Goal: Contribute content: Contribute content

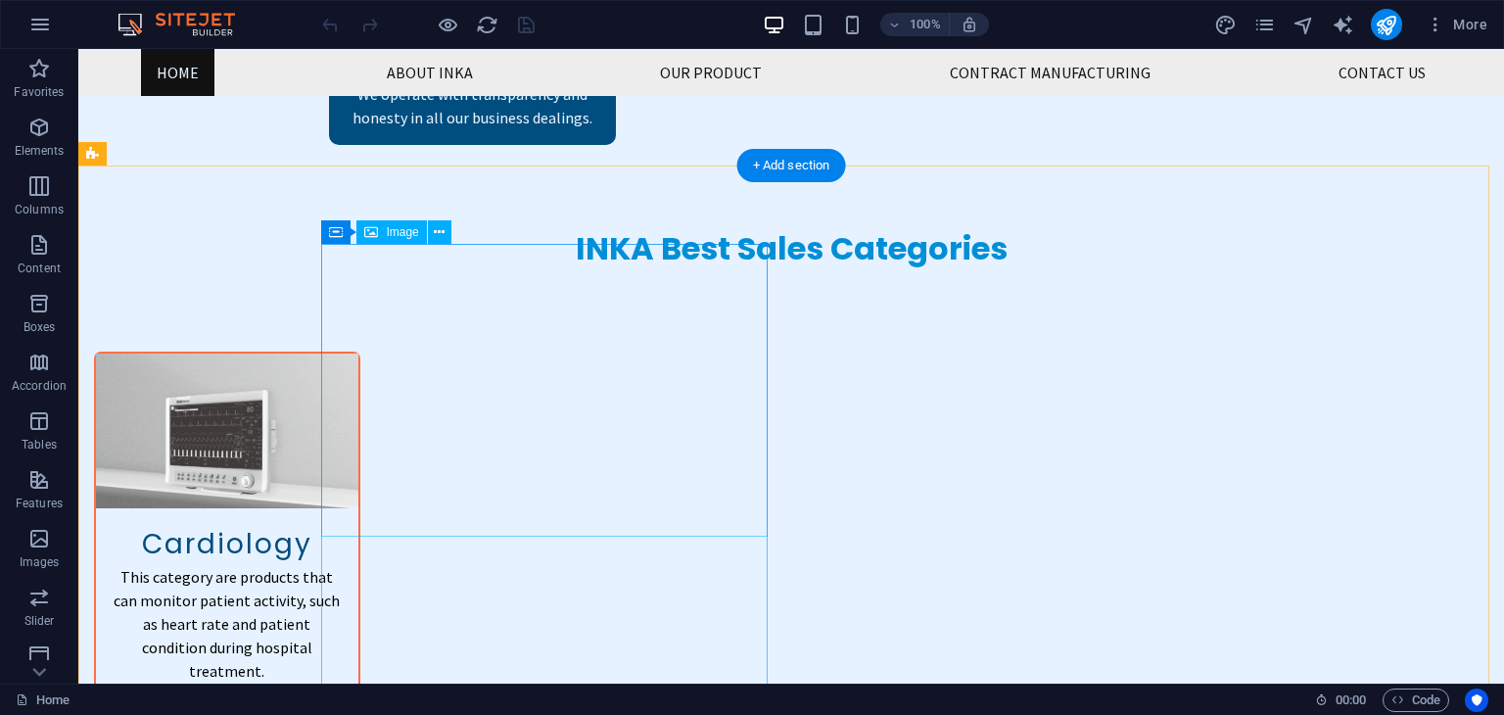
scroll to position [2553, 0]
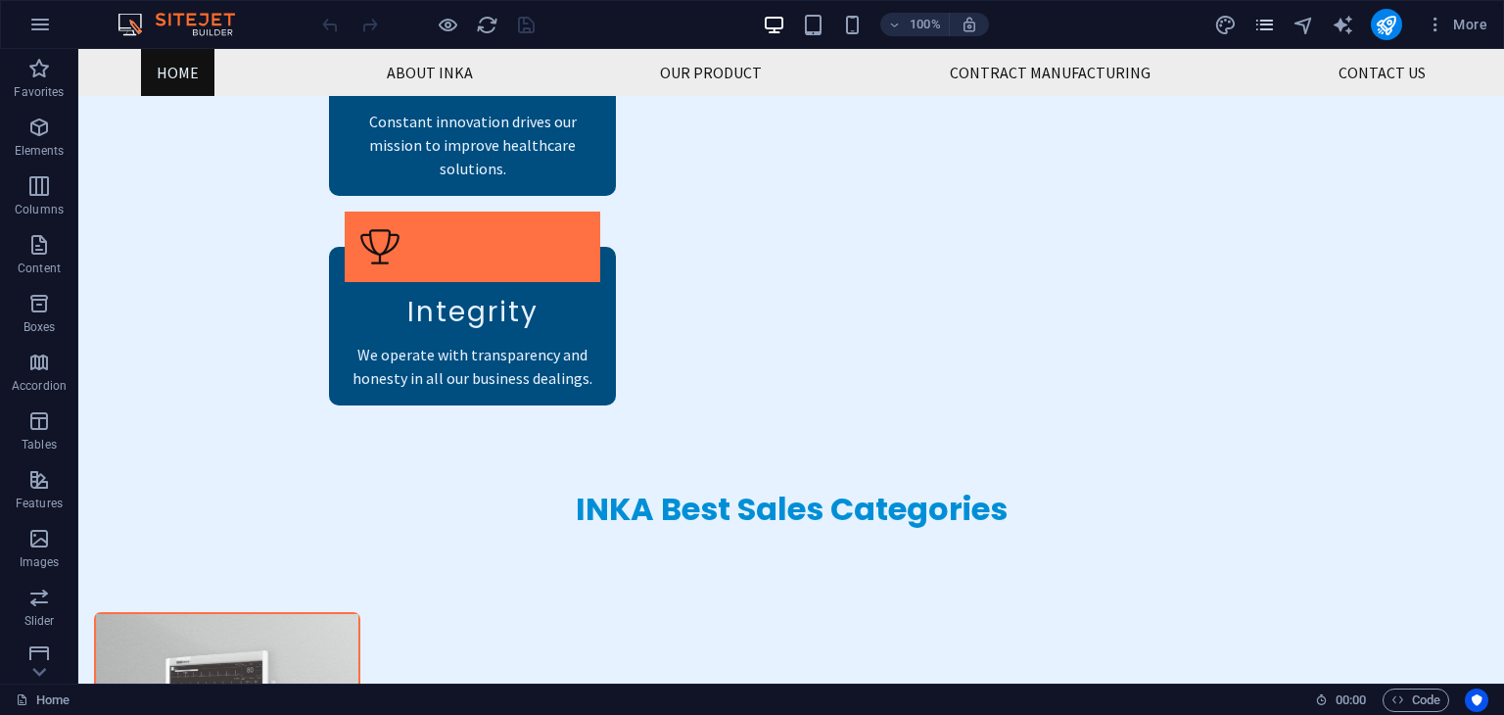
click at [1269, 18] on icon "pages" at bounding box center [1264, 25] width 23 height 23
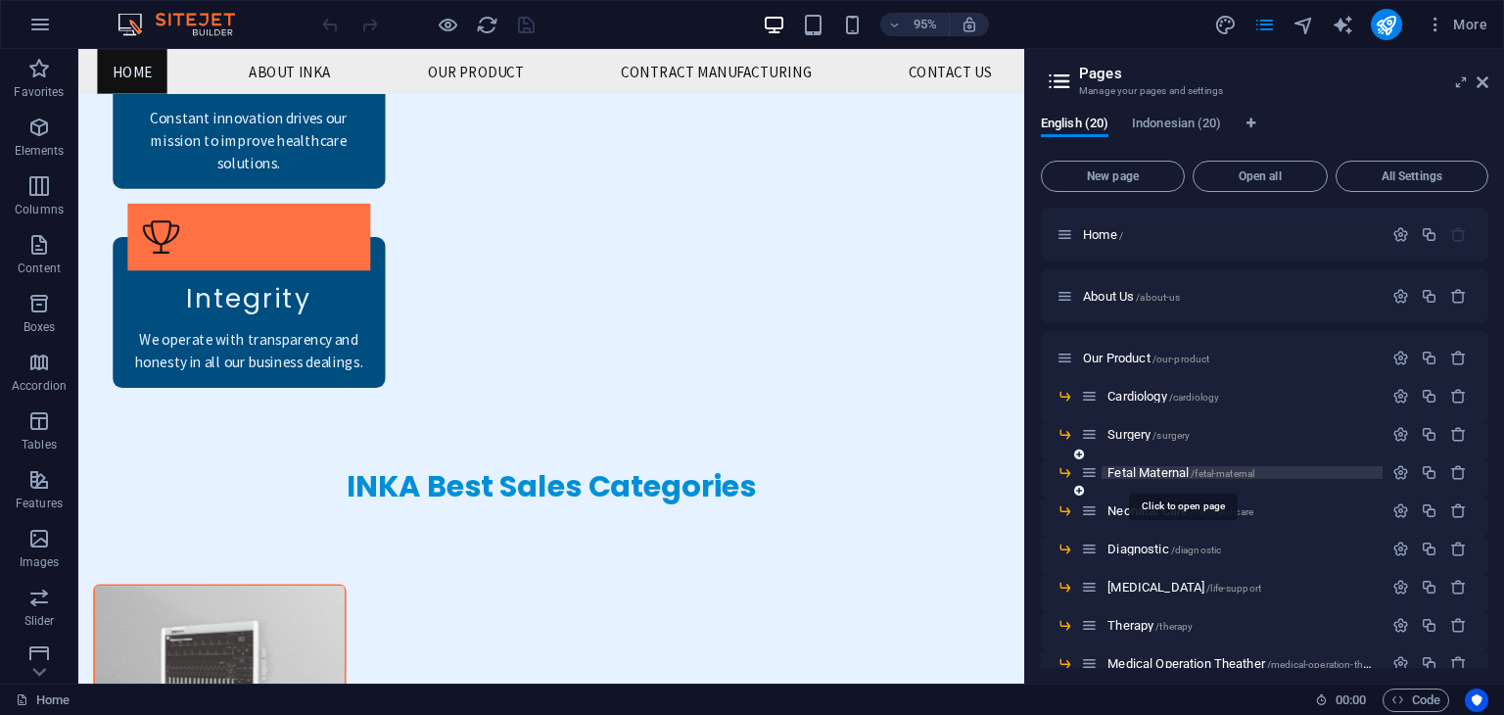
click at [1165, 478] on span "Fetal Maternal /fetal-maternal" at bounding box center [1180, 472] width 147 height 15
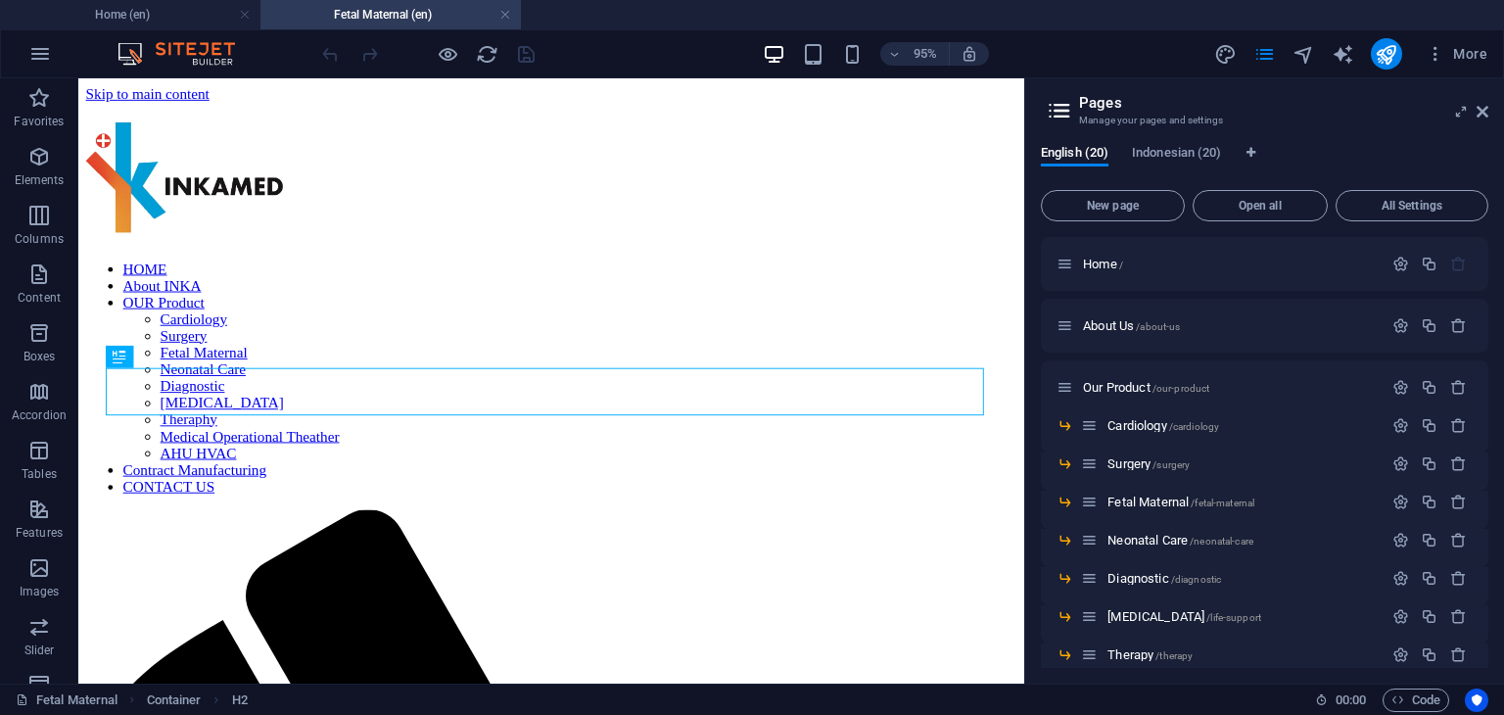
scroll to position [0, 0]
click at [1480, 114] on icon at bounding box center [1483, 112] width 12 height 16
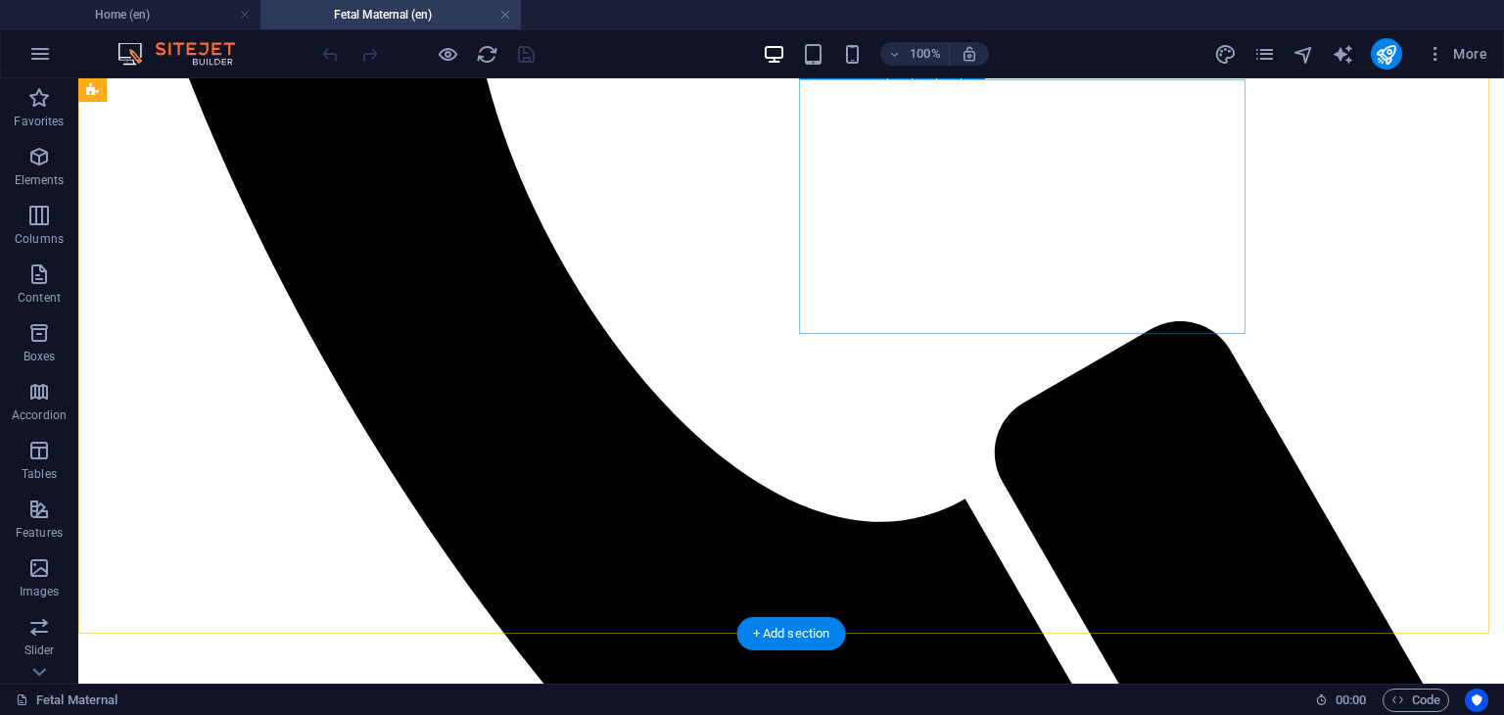
scroll to position [1582, 0]
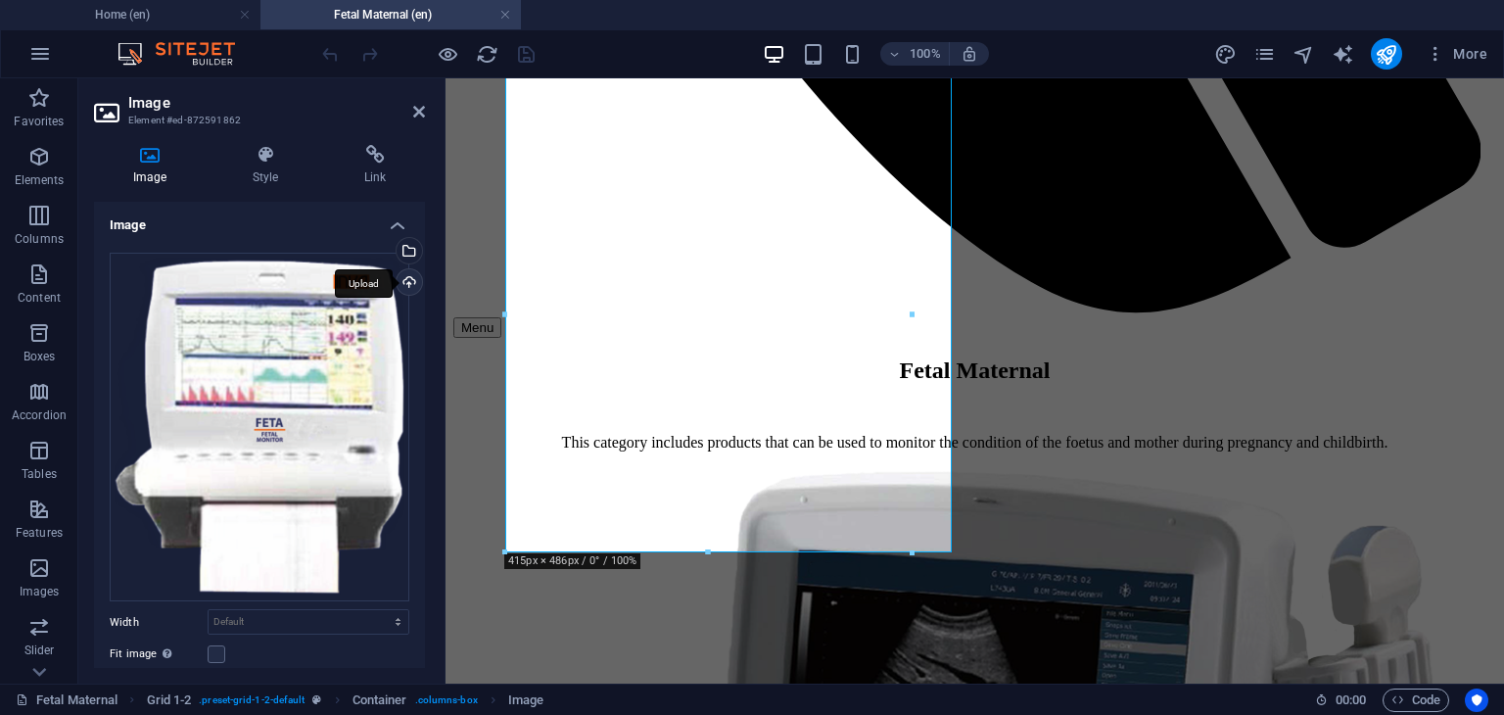
click at [407, 282] on div "Upload" at bounding box center [407, 283] width 29 height 29
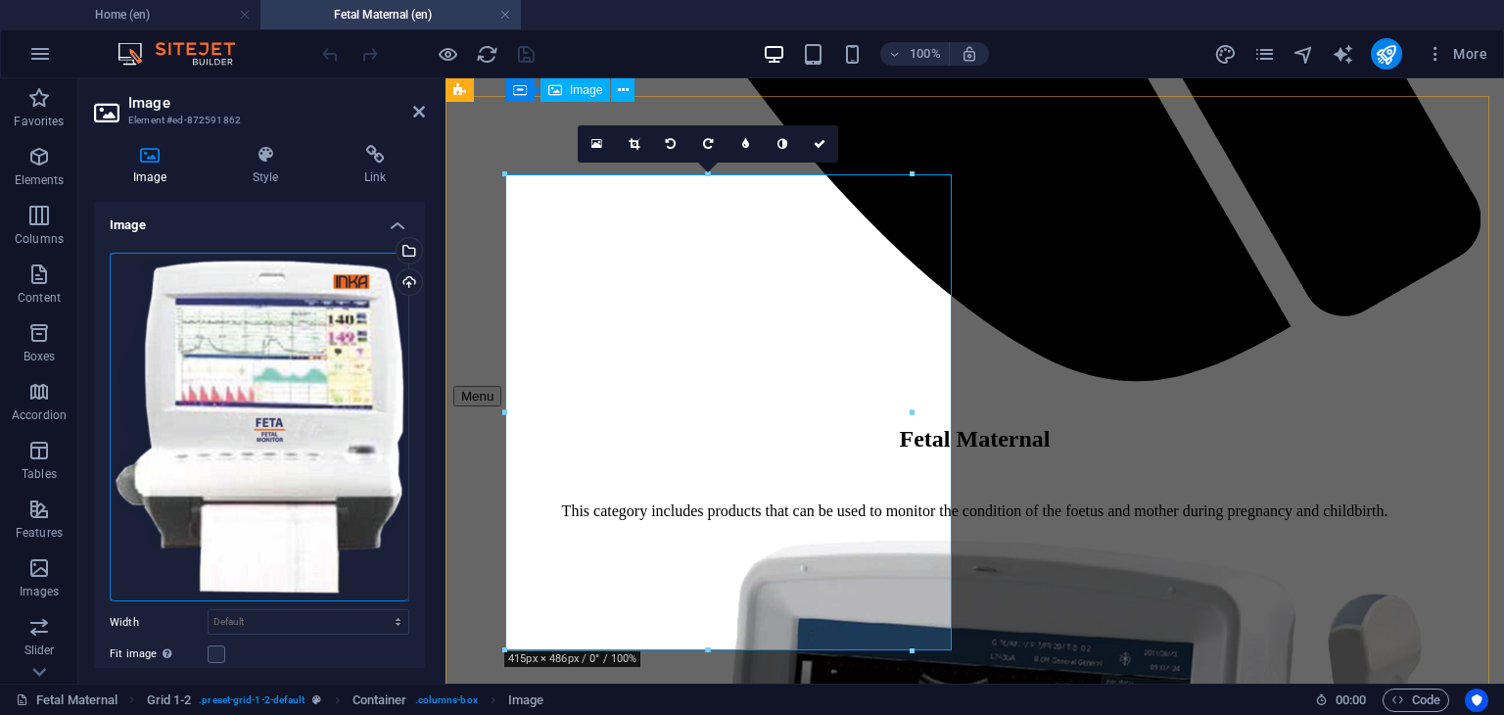
scroll to position [1484, 0]
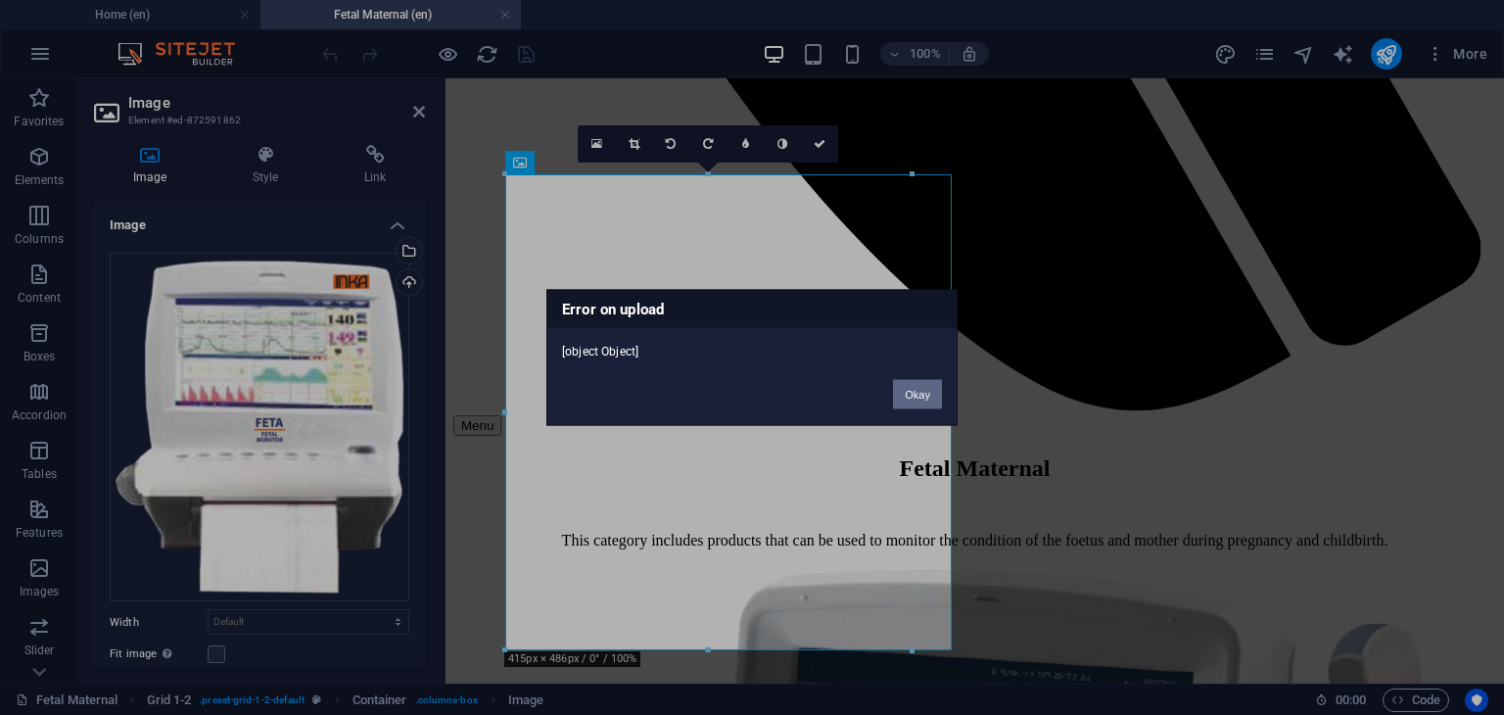
click at [910, 388] on button "Okay" at bounding box center [917, 394] width 49 height 29
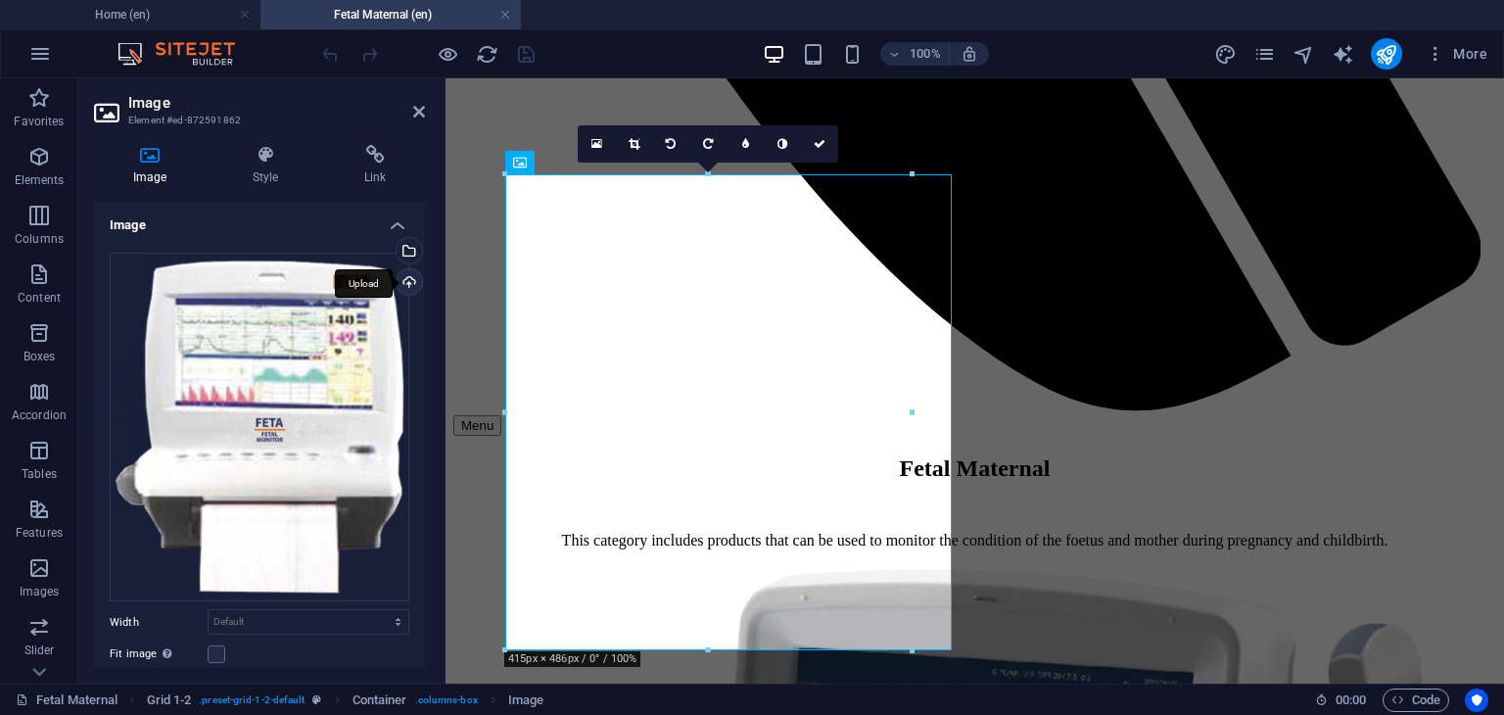
click at [408, 281] on div "Upload" at bounding box center [407, 283] width 29 height 29
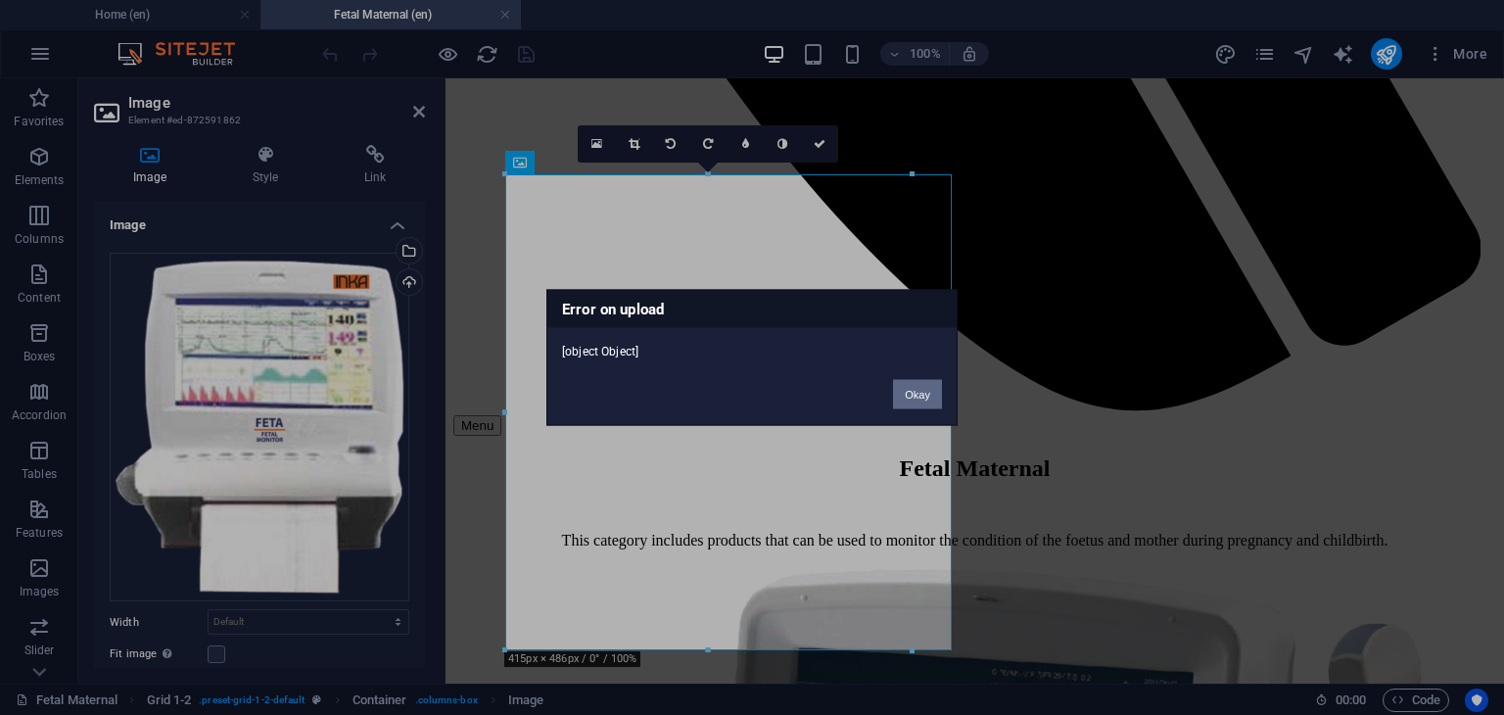
click at [932, 392] on button "Okay" at bounding box center [917, 394] width 49 height 29
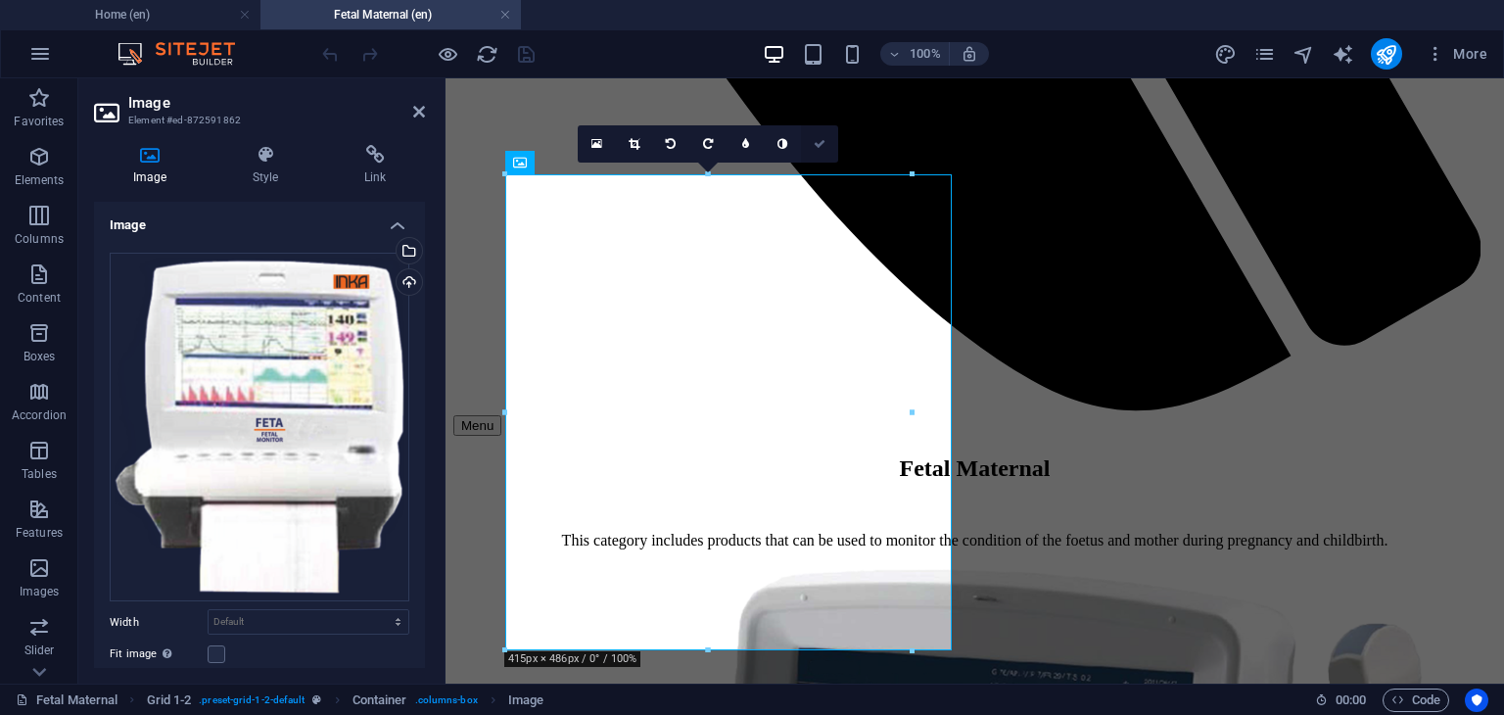
drag, startPoint x: 819, startPoint y: 138, endPoint x: 746, endPoint y: 76, distance: 95.2
click at [819, 138] on icon at bounding box center [820, 144] width 12 height 12
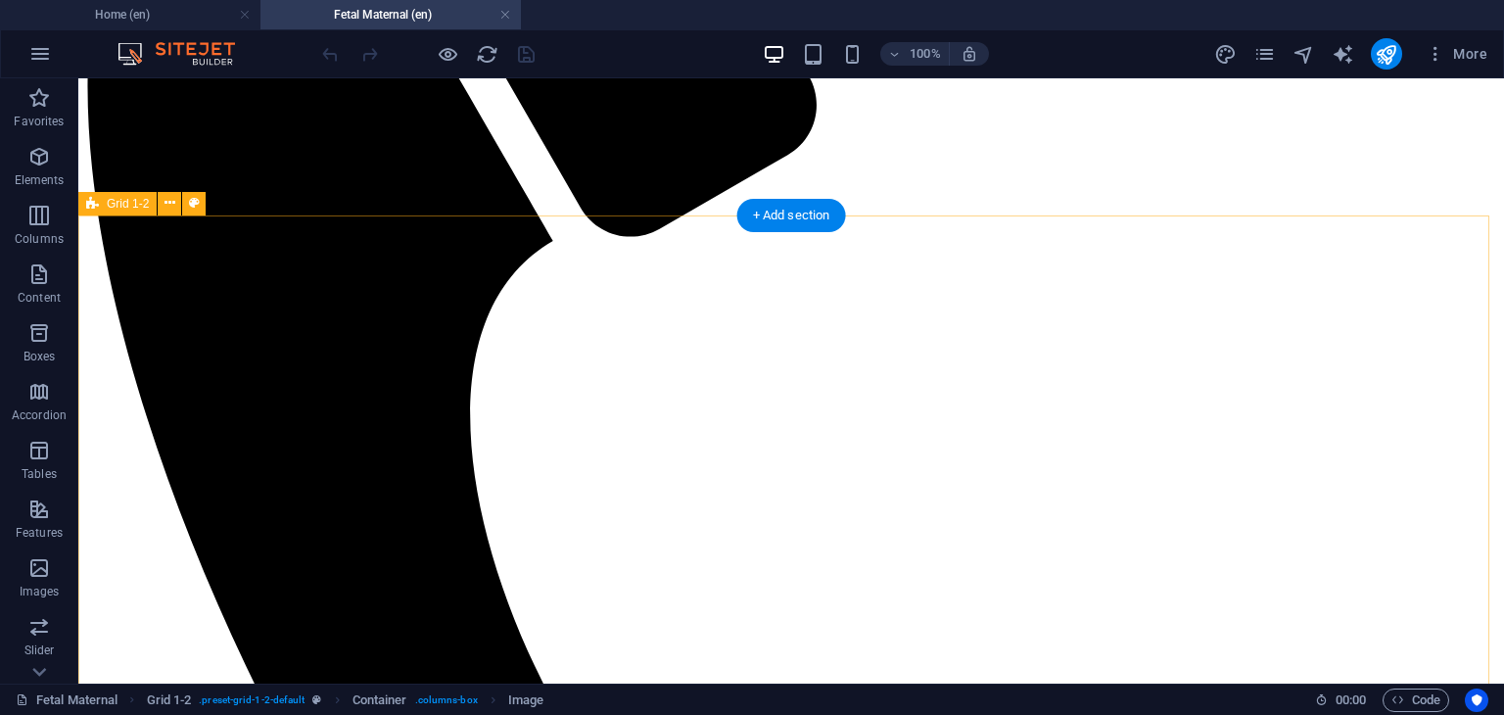
scroll to position [799, 0]
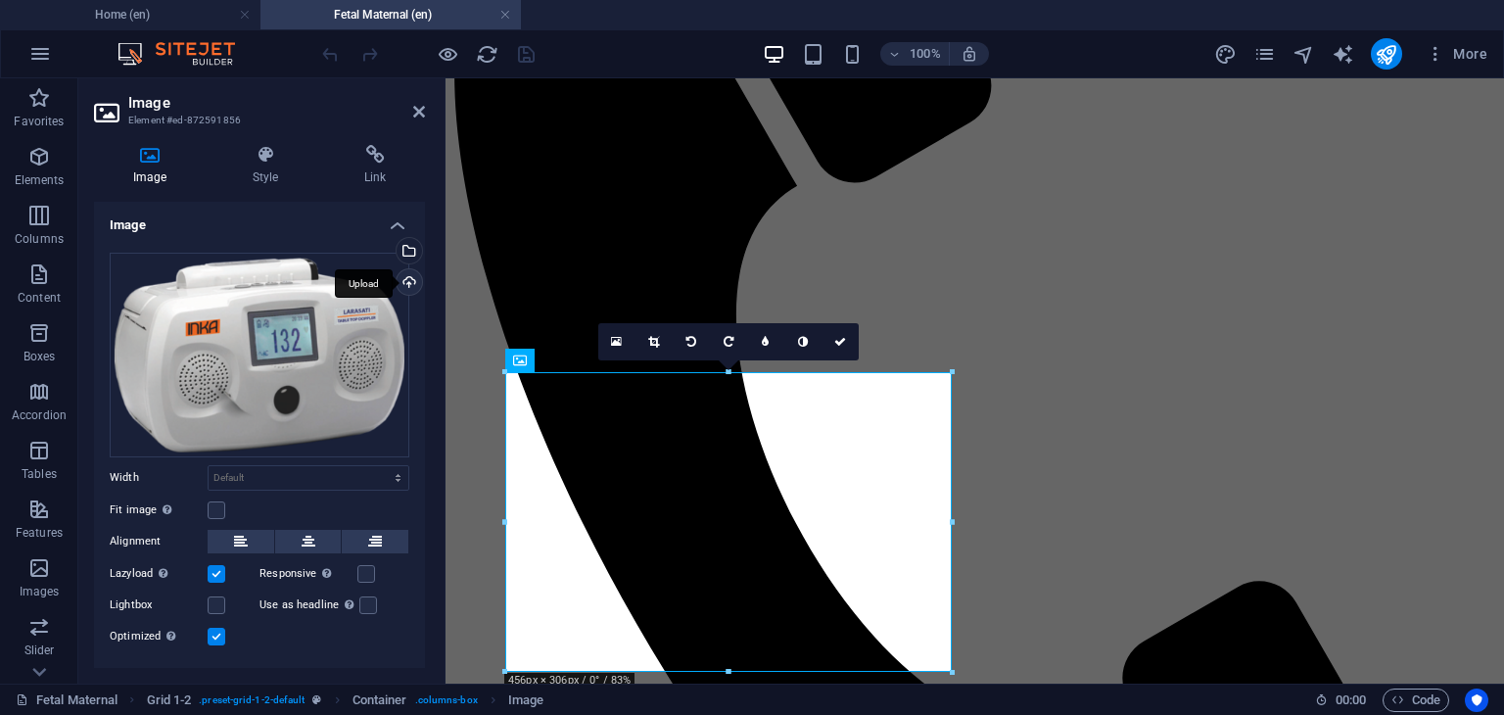
click at [408, 284] on div "Upload" at bounding box center [407, 283] width 29 height 29
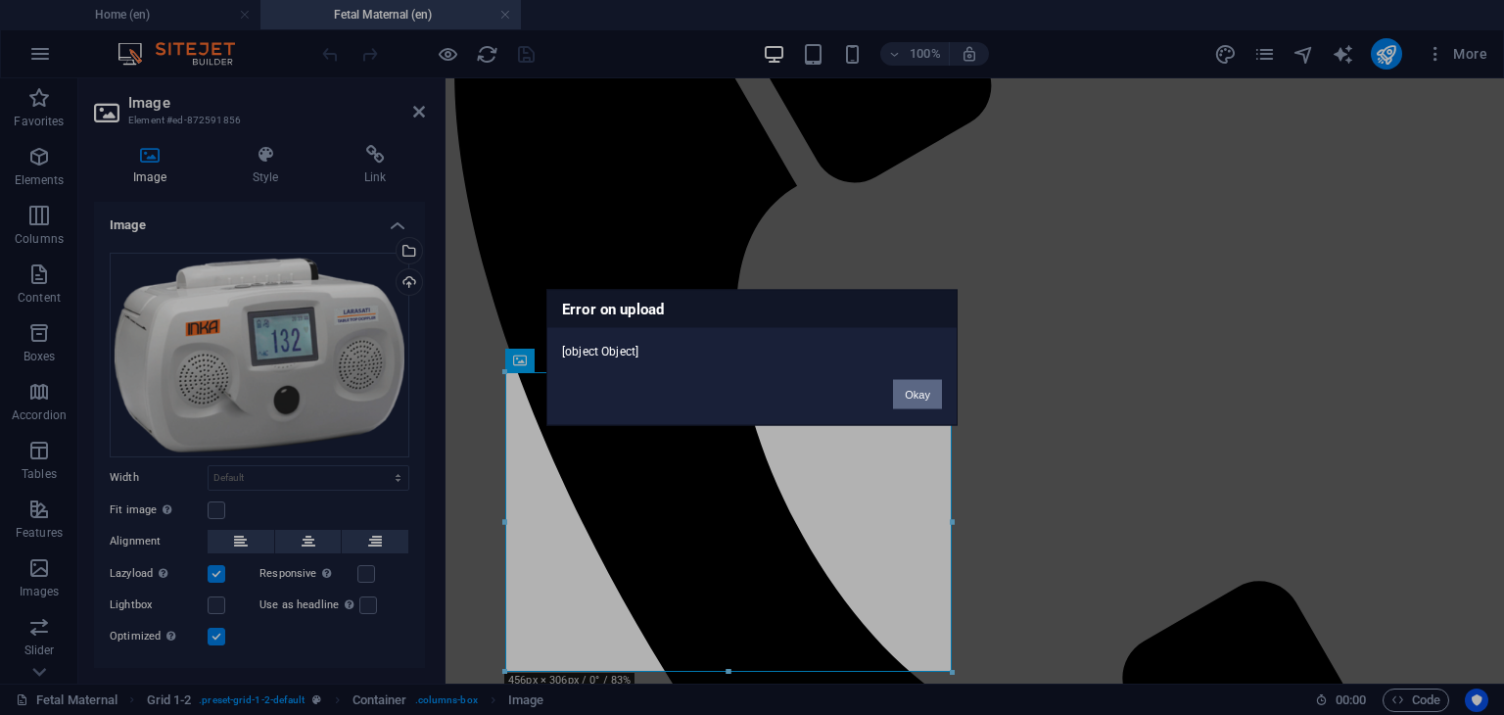
click at [914, 388] on button "Okay" at bounding box center [917, 394] width 49 height 29
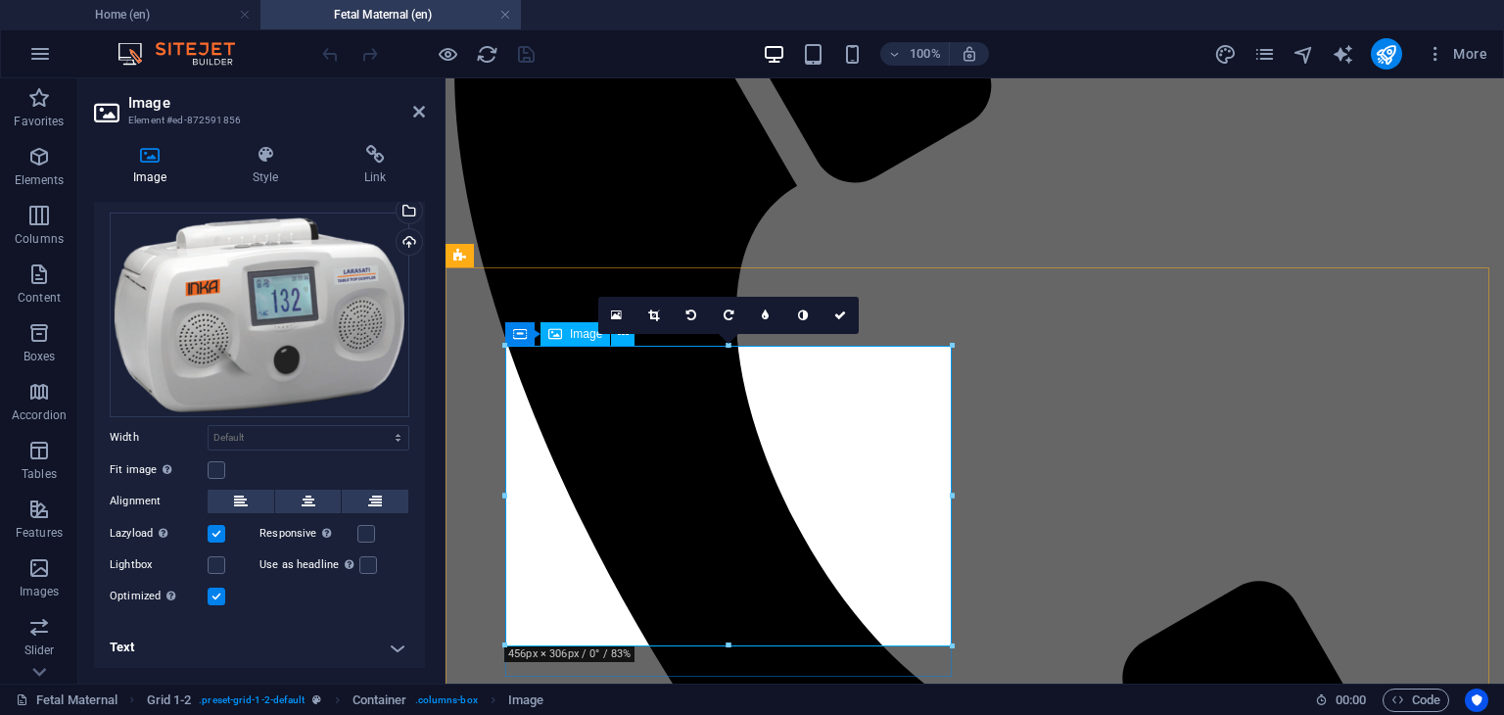
scroll to position [995, 0]
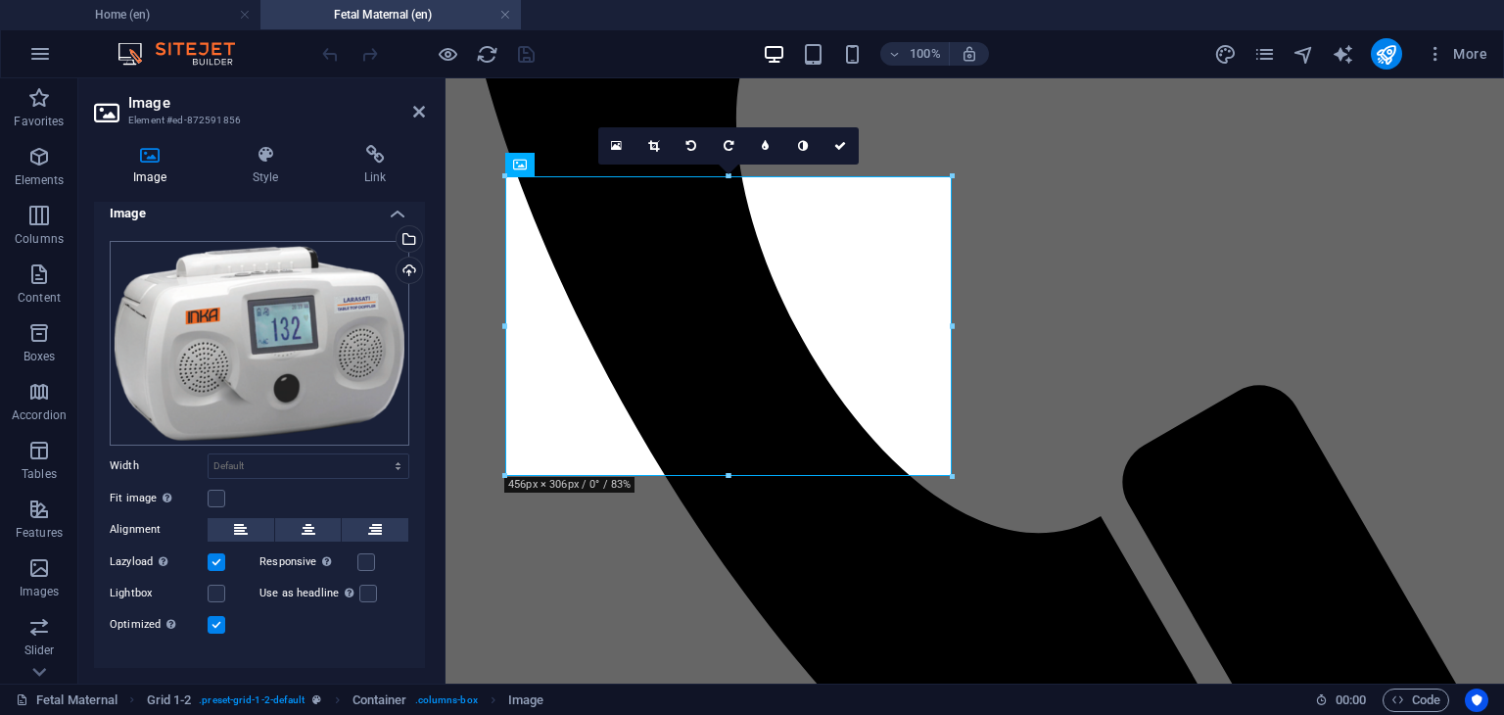
scroll to position [0, 0]
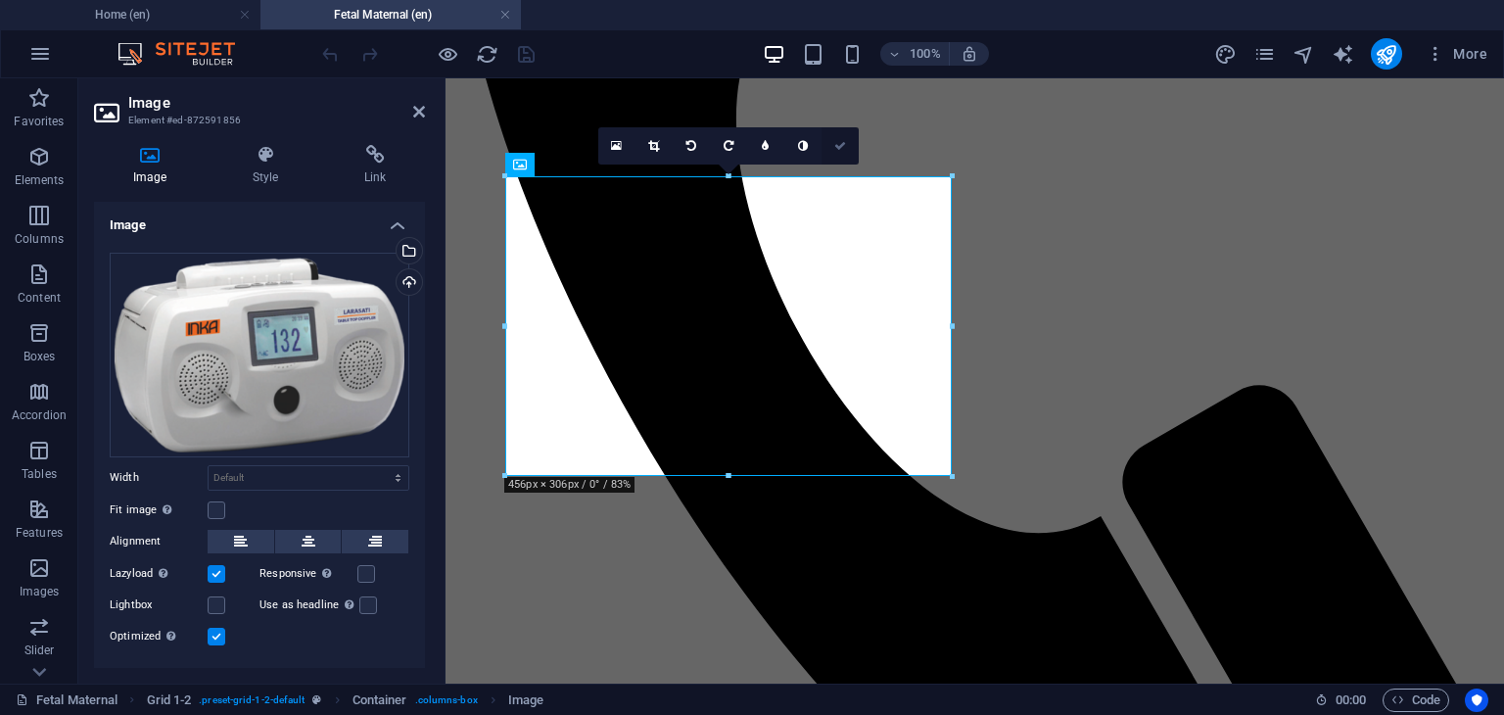
click at [840, 146] on icon at bounding box center [840, 146] width 12 height 12
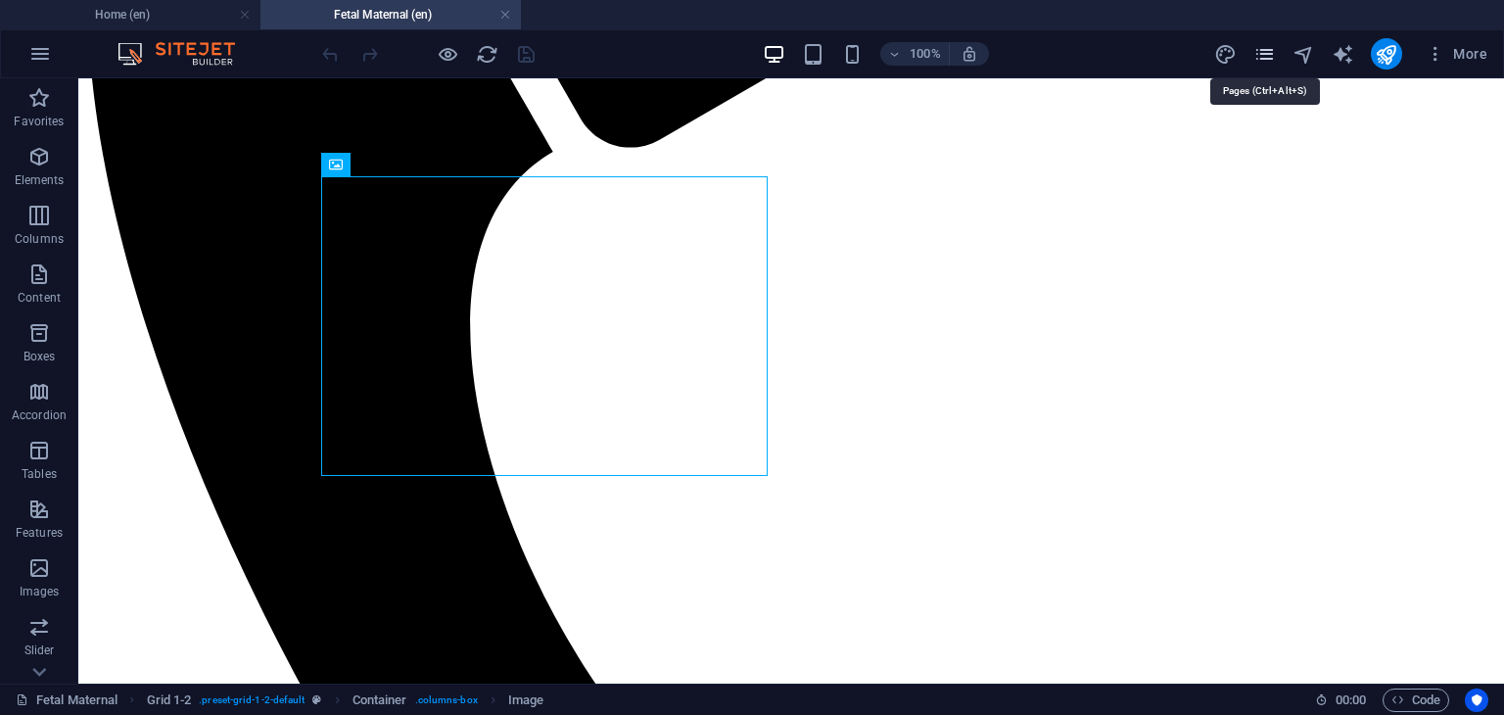
click at [1266, 58] on icon "pages" at bounding box center [1264, 54] width 23 height 23
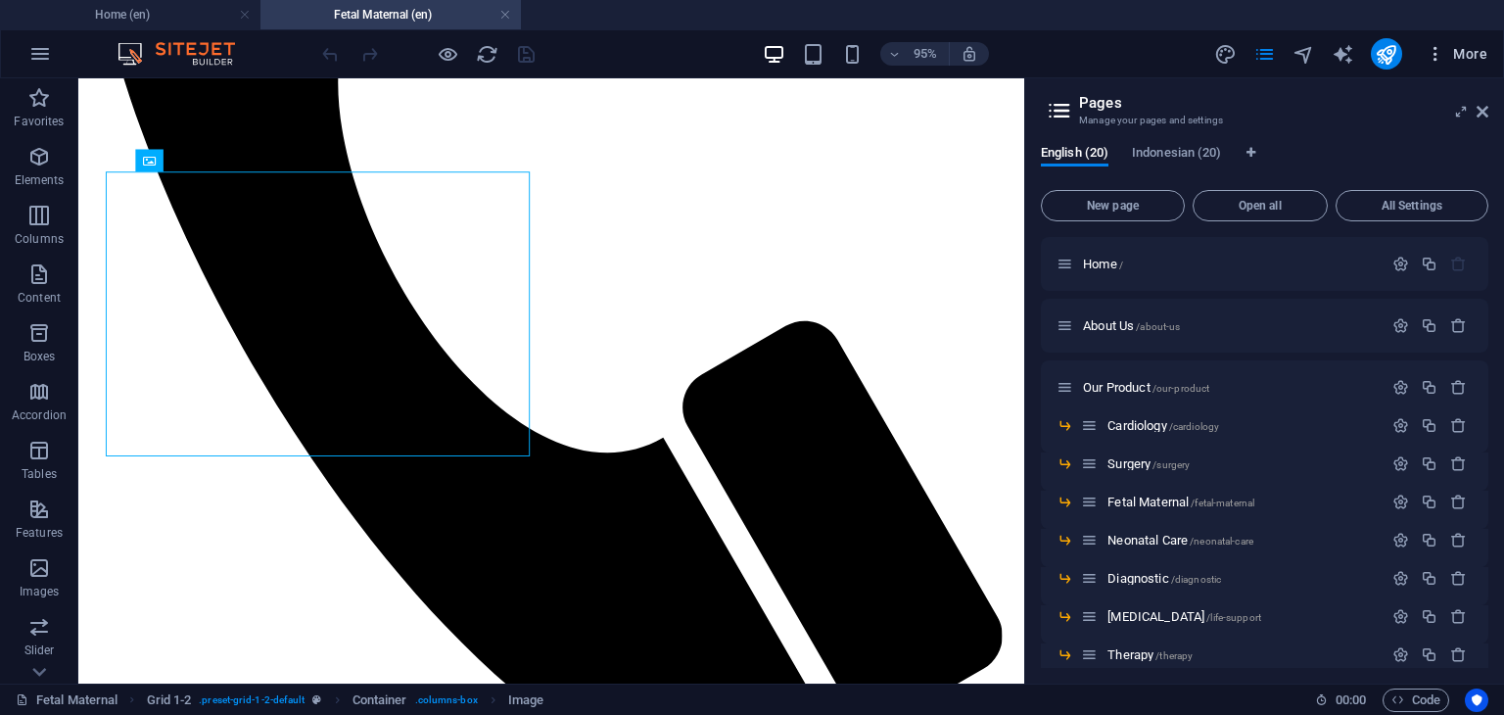
click at [1471, 50] on span "More" at bounding box center [1457, 54] width 62 height 20
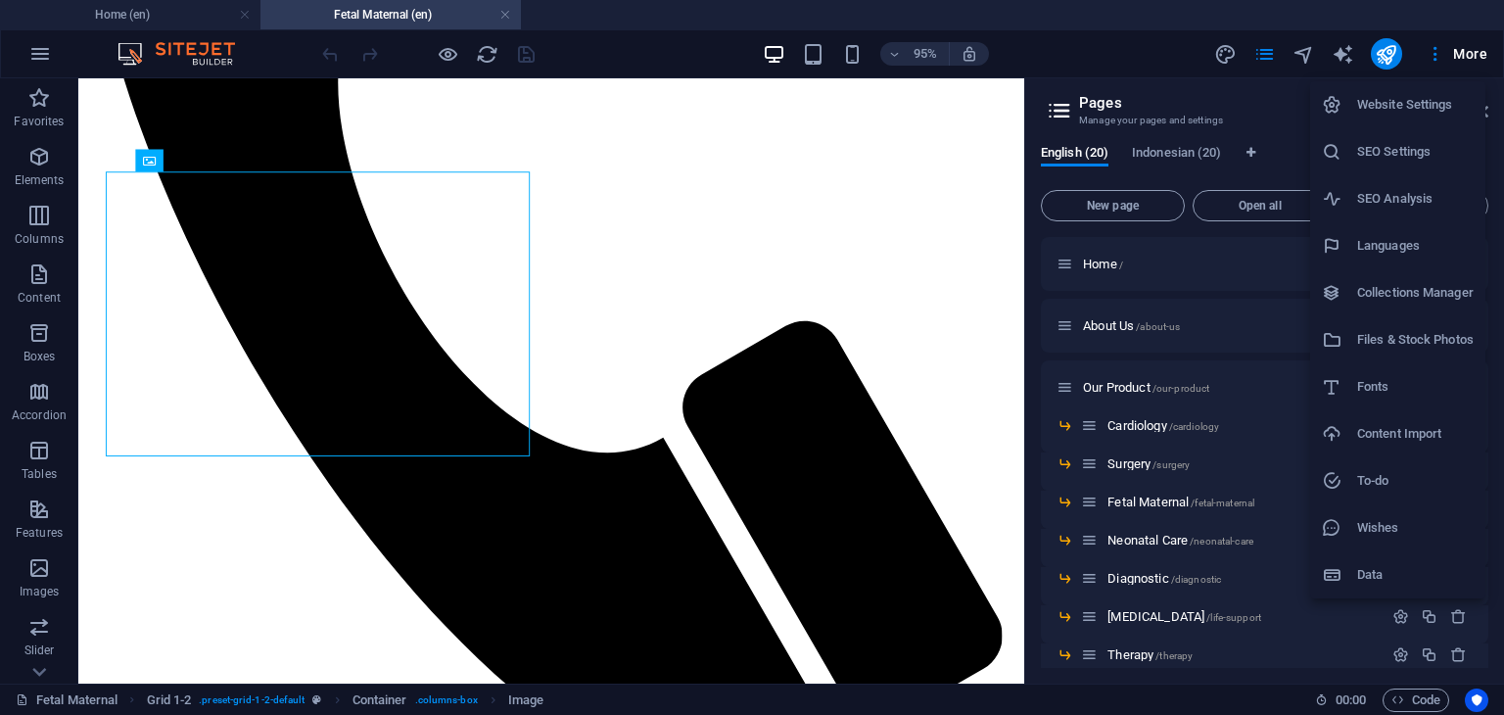
click at [1433, 347] on h6 "Files & Stock Photos" at bounding box center [1415, 339] width 117 height 23
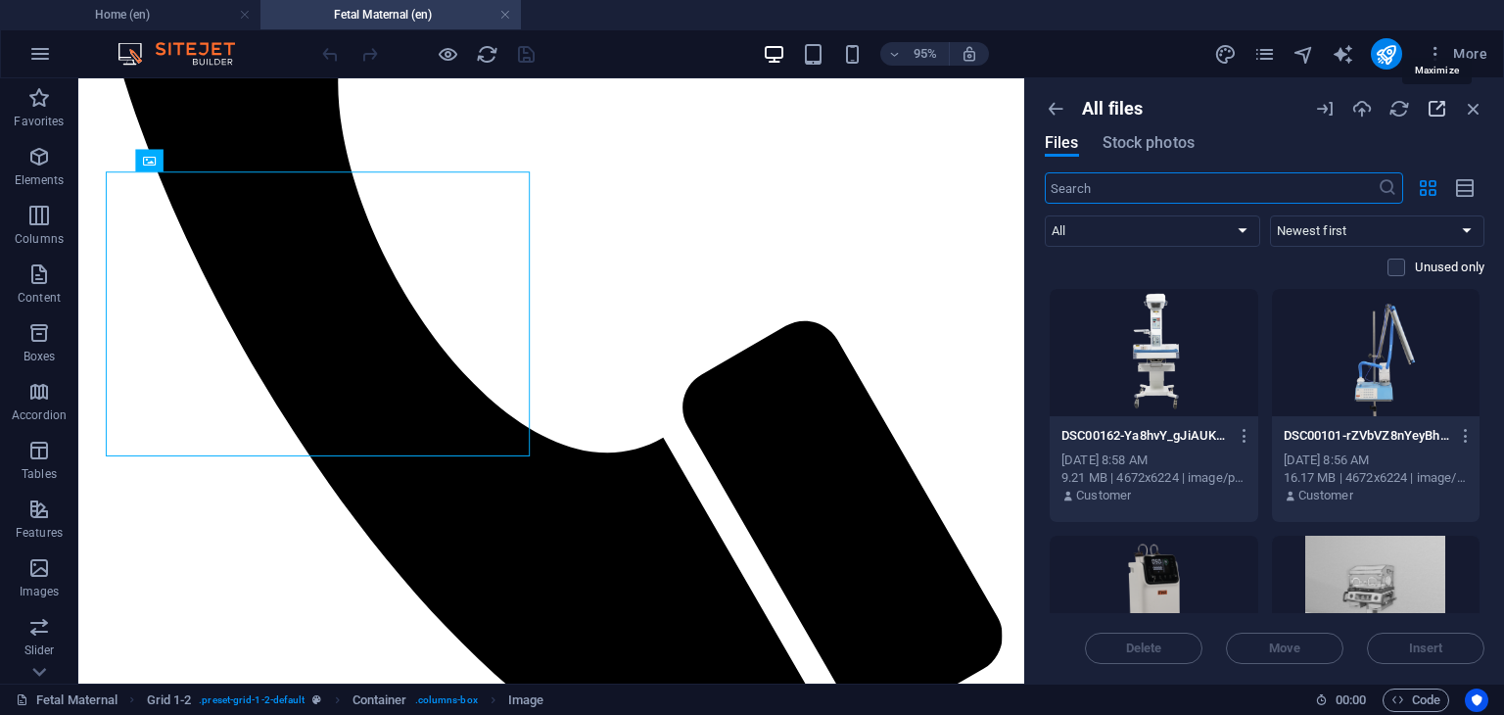
click at [1434, 111] on icon "button" at bounding box center [1437, 109] width 22 height 22
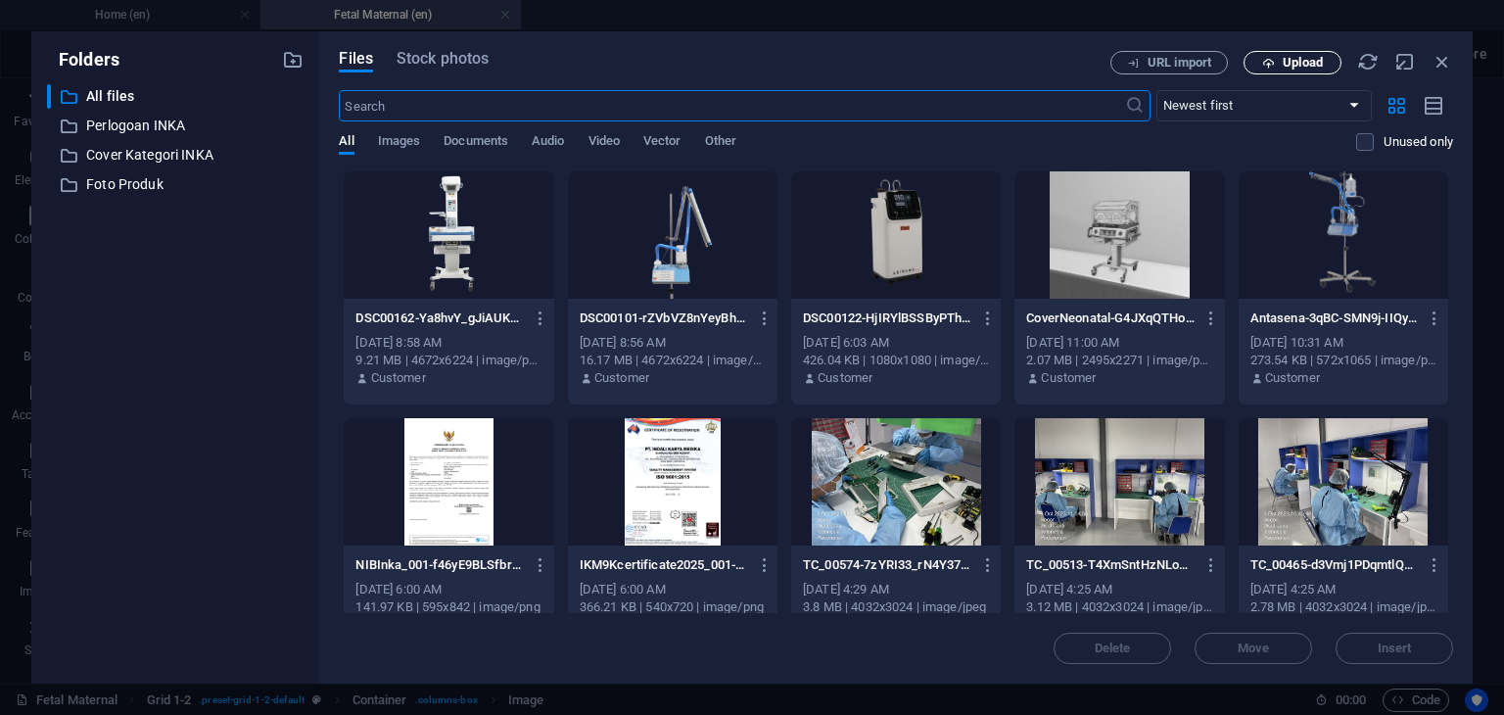
click at [1308, 63] on span "Upload" at bounding box center [1303, 63] width 40 height 12
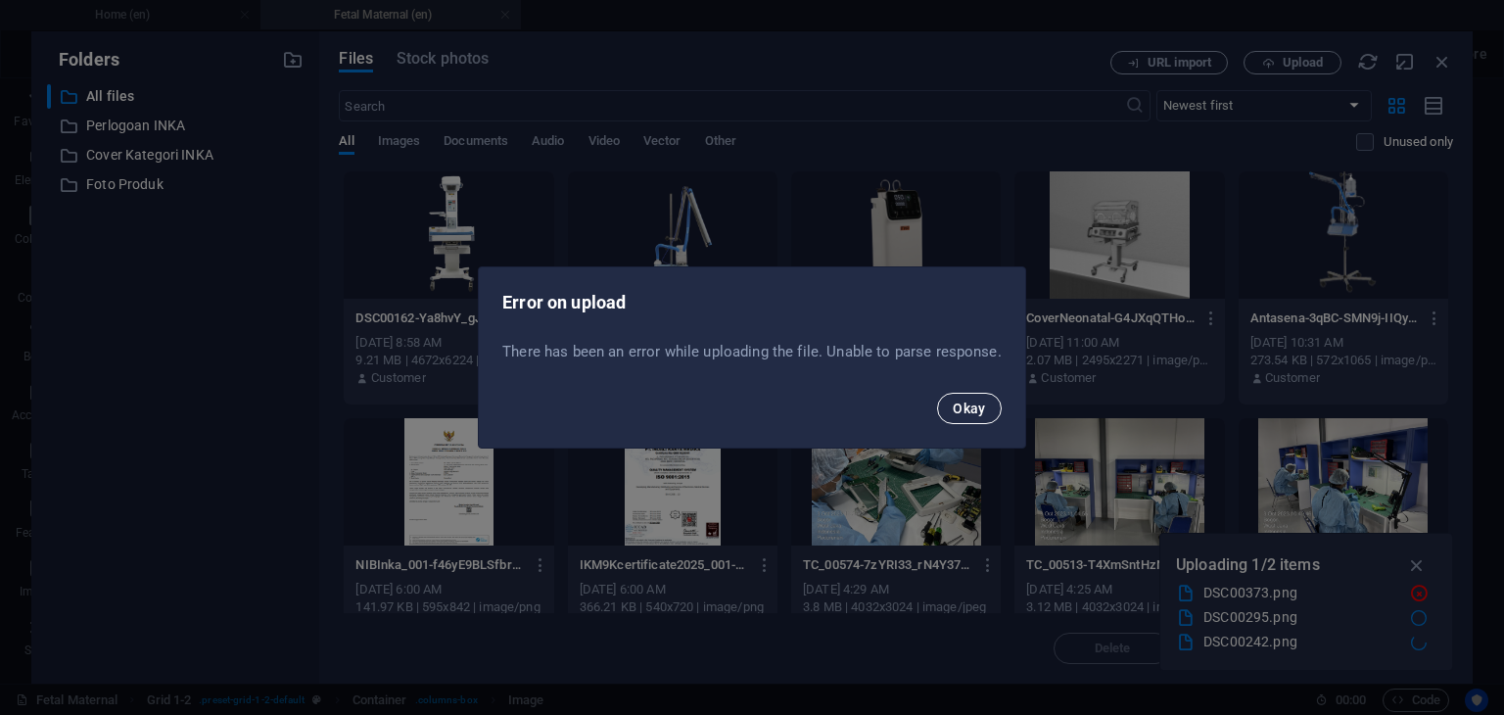
click at [973, 403] on span "Okay" at bounding box center [969, 408] width 33 height 16
click at [977, 410] on span "Okay" at bounding box center [969, 408] width 33 height 16
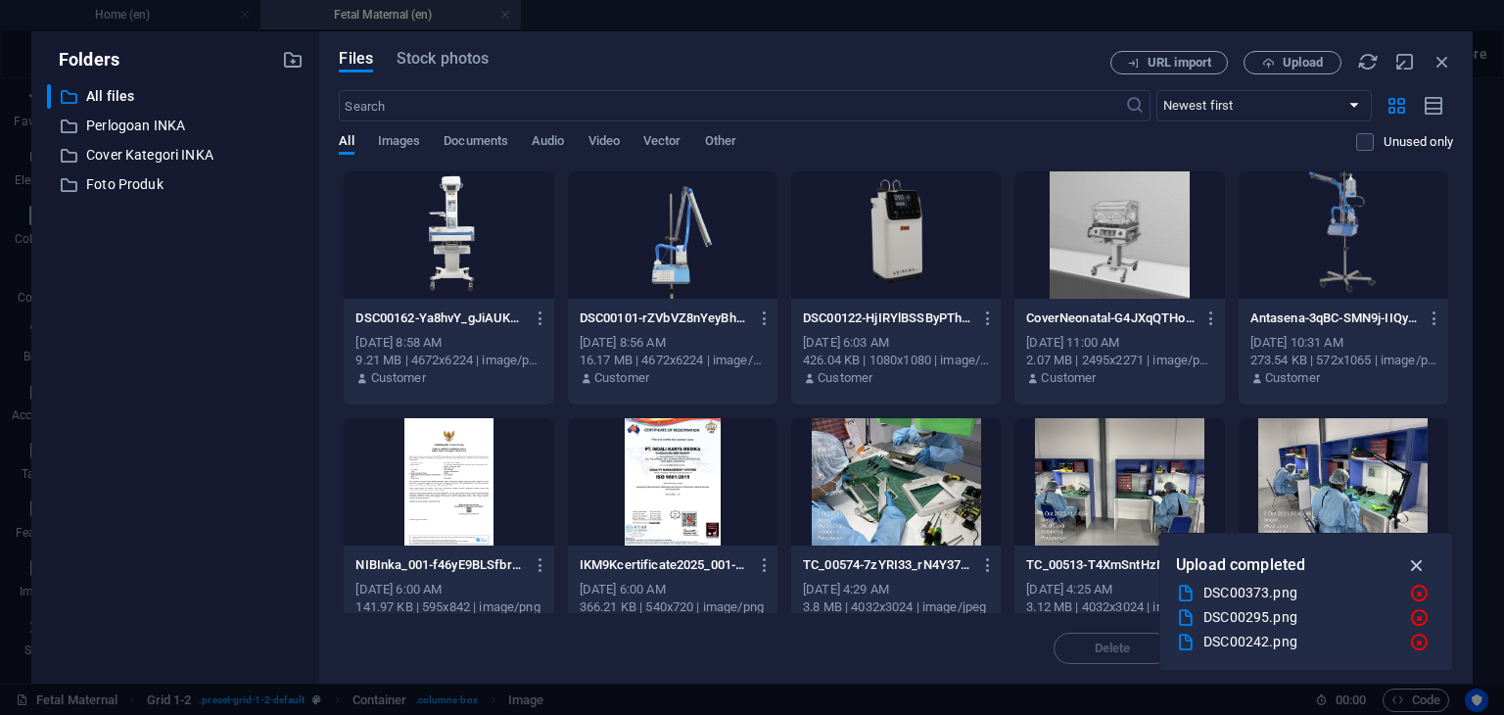
click at [1423, 562] on icon "button" at bounding box center [1417, 565] width 23 height 22
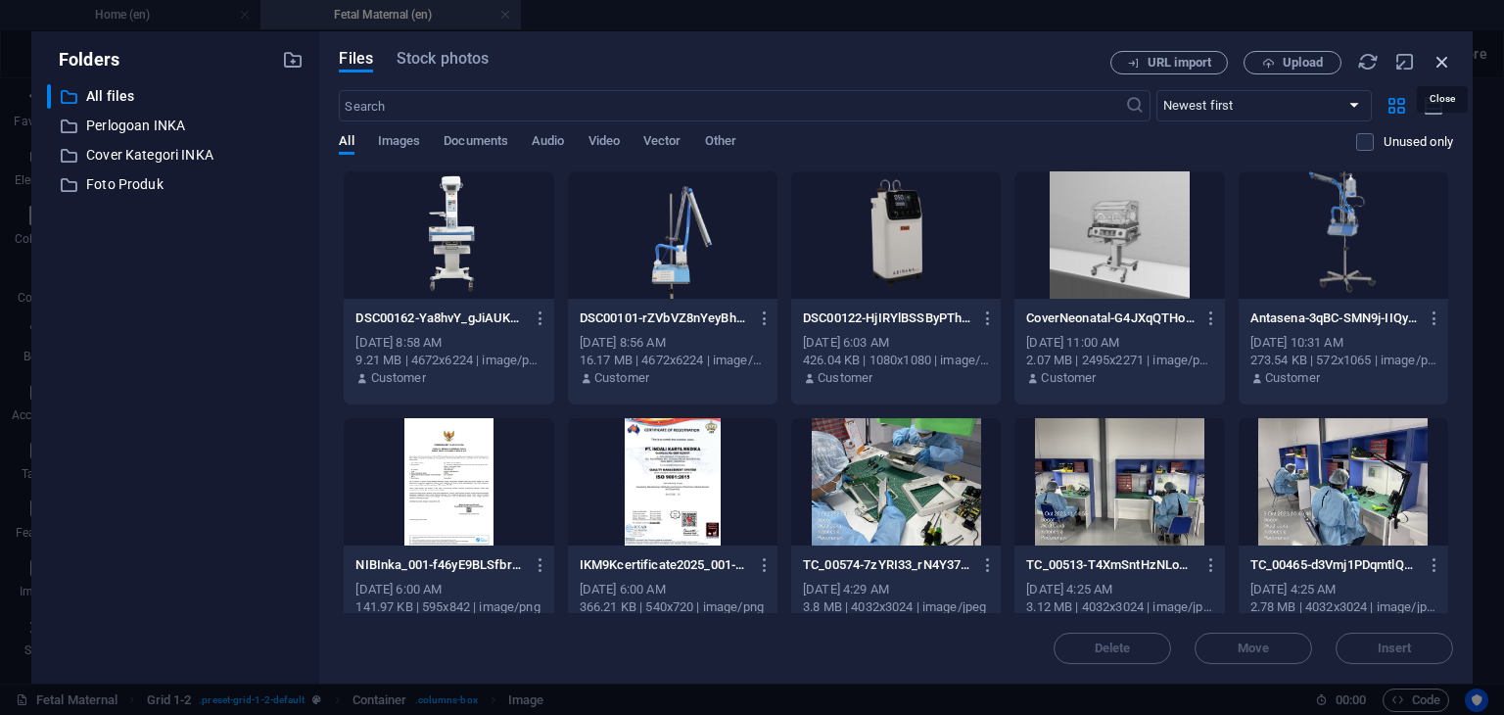
click at [1441, 56] on icon "button" at bounding box center [1443, 62] width 22 height 22
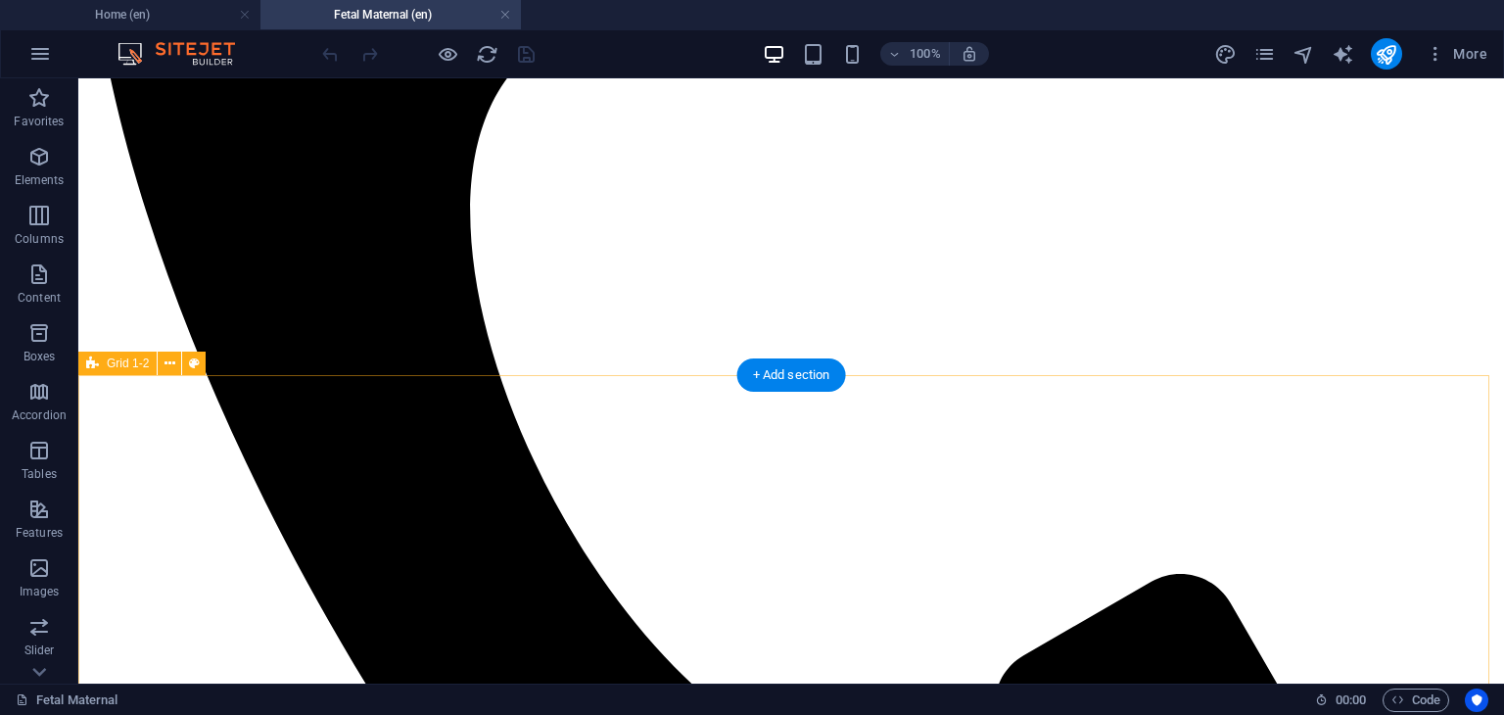
scroll to position [1501, 0]
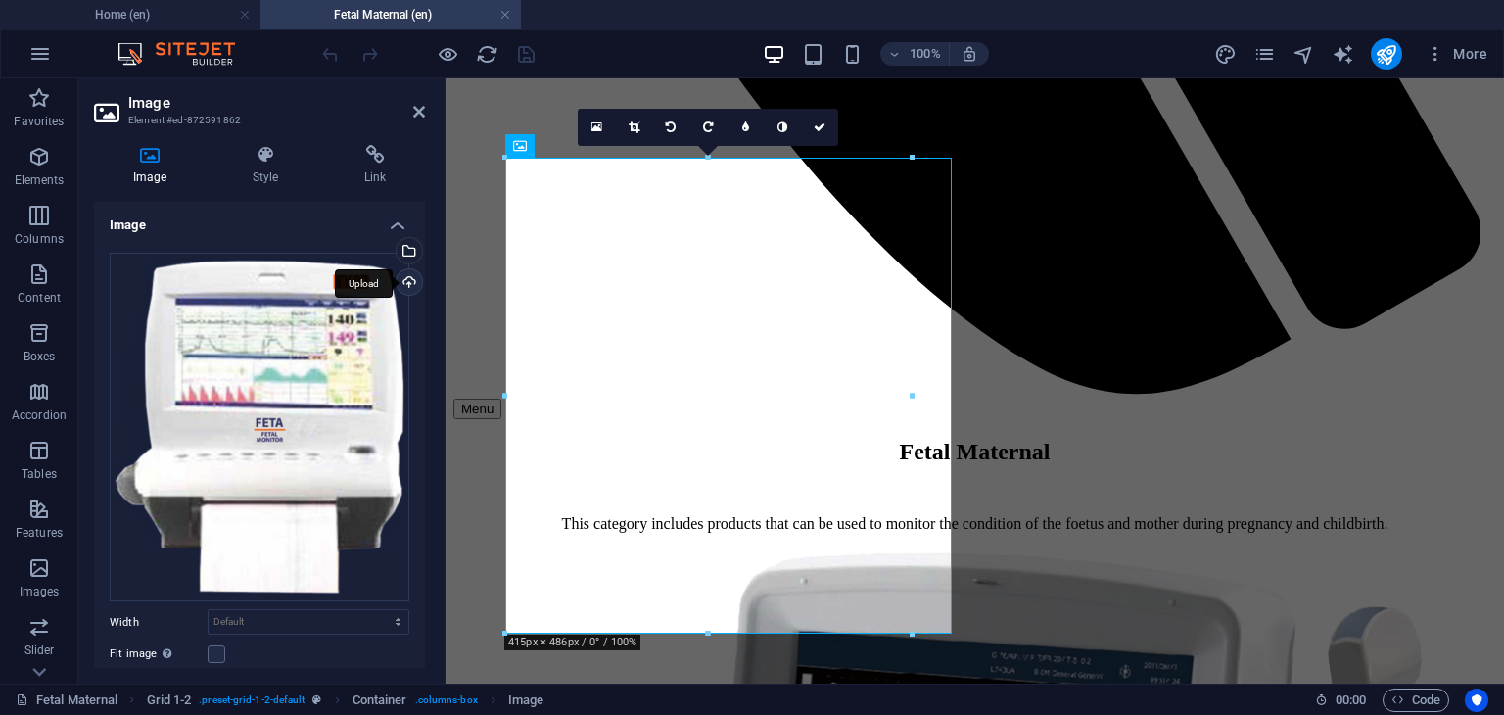
click at [404, 280] on div "Upload" at bounding box center [407, 283] width 29 height 29
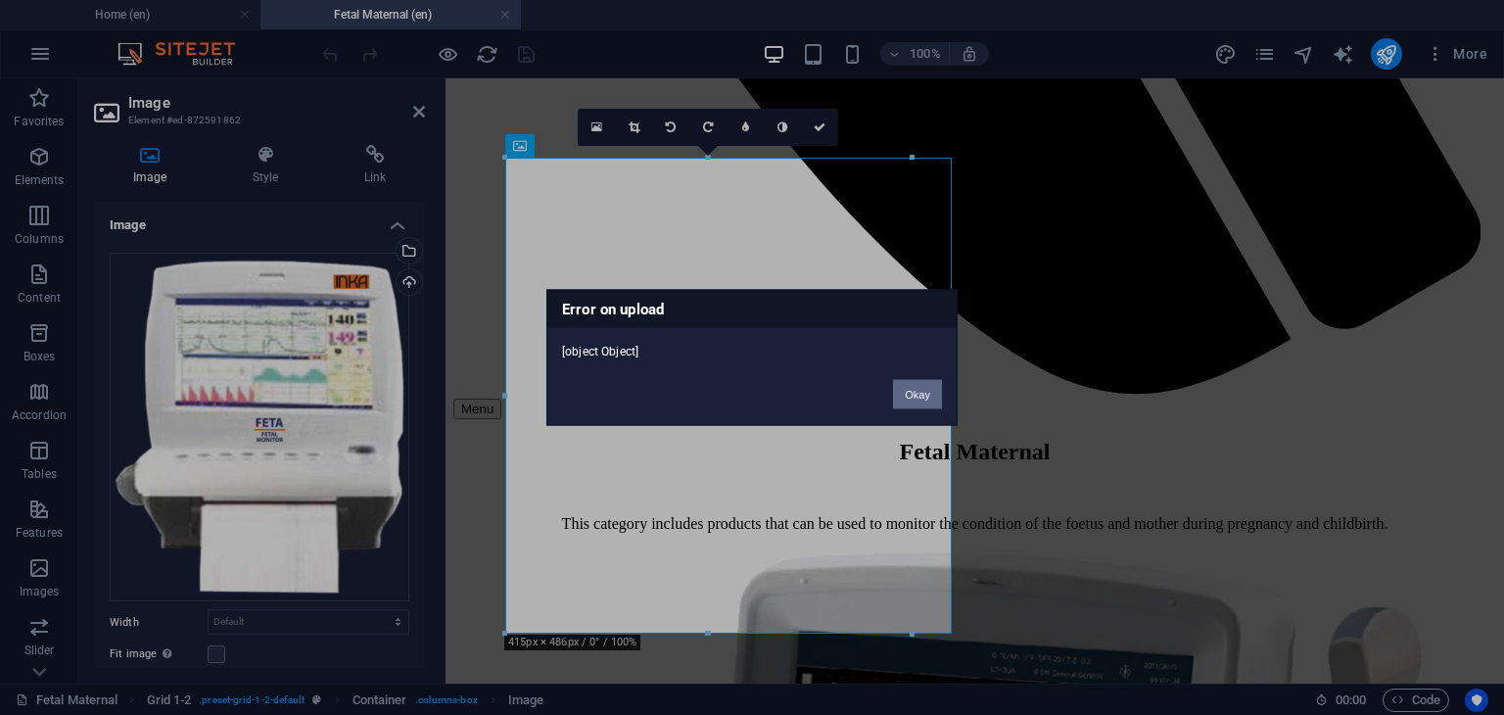
click at [927, 392] on button "Okay" at bounding box center [917, 394] width 49 height 29
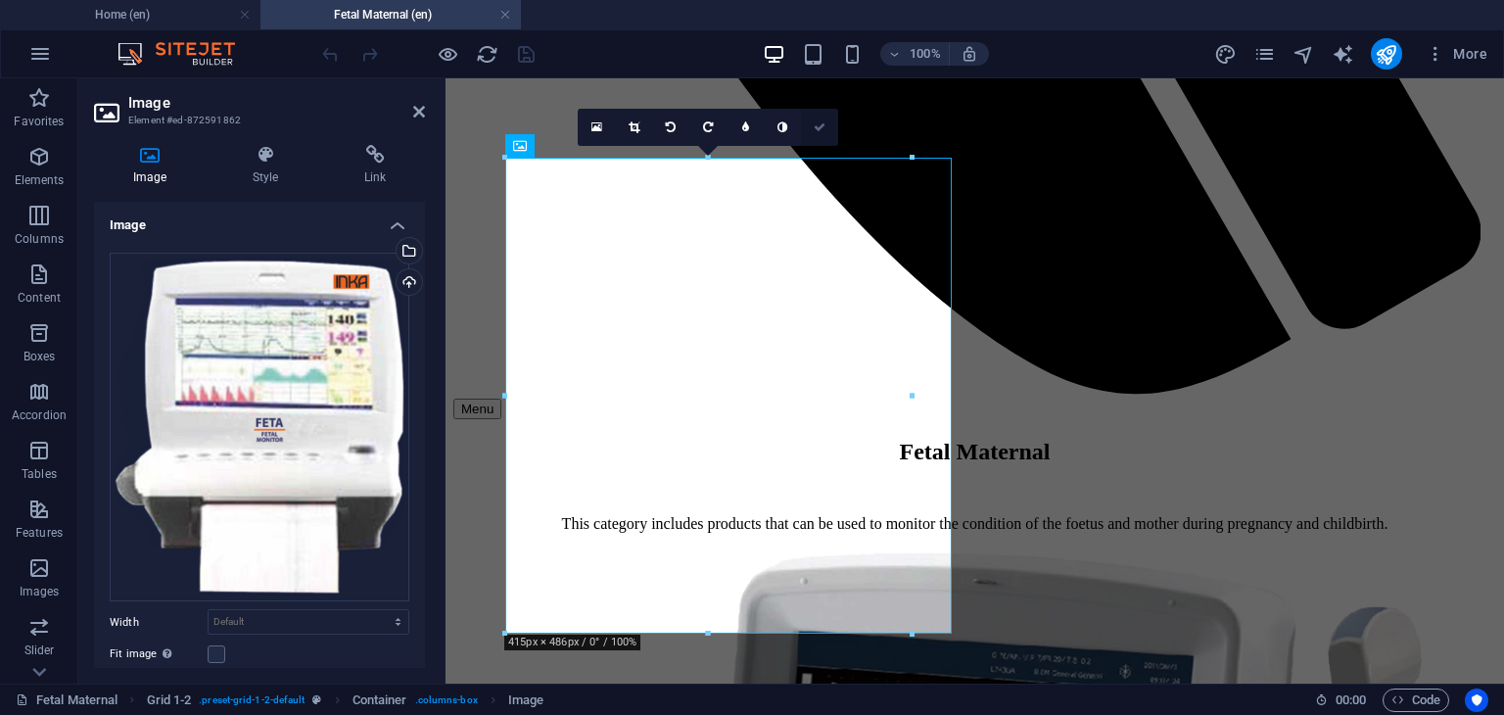
drag, startPoint x: 819, startPoint y: 125, endPoint x: 740, endPoint y: 48, distance: 110.1
click at [819, 125] on icon at bounding box center [820, 127] width 12 height 12
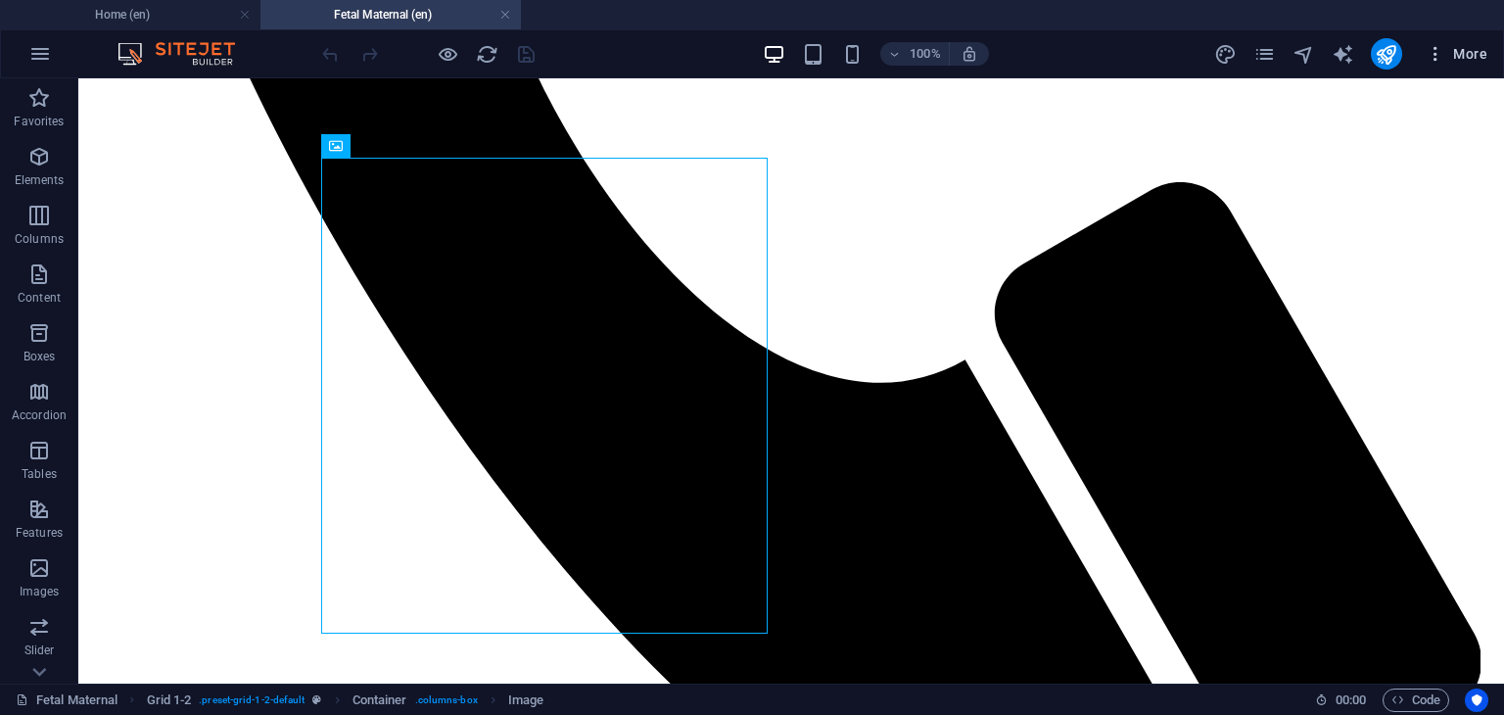
click at [1477, 50] on span "More" at bounding box center [1457, 54] width 62 height 20
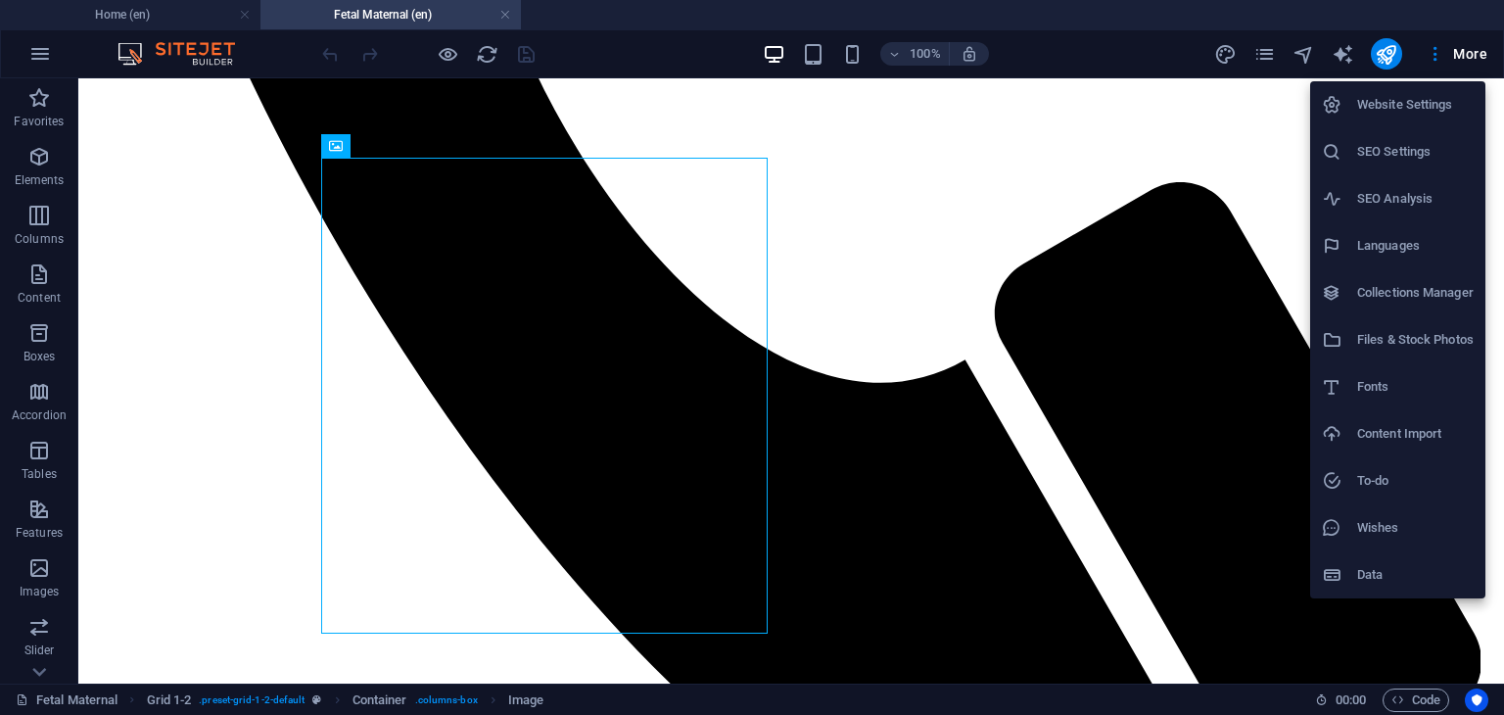
click at [1439, 340] on h6 "Files & Stock Photos" at bounding box center [1415, 339] width 117 height 23
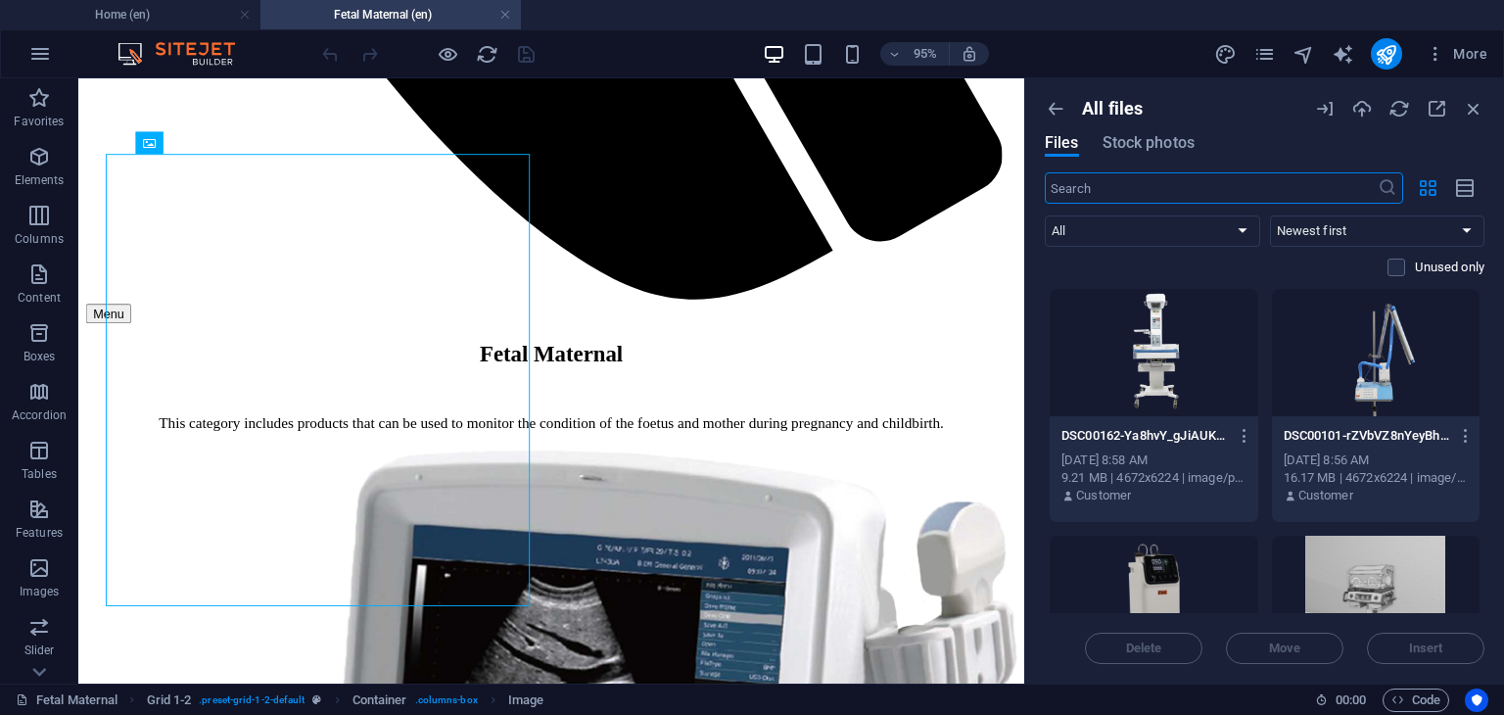
scroll to position [98, 0]
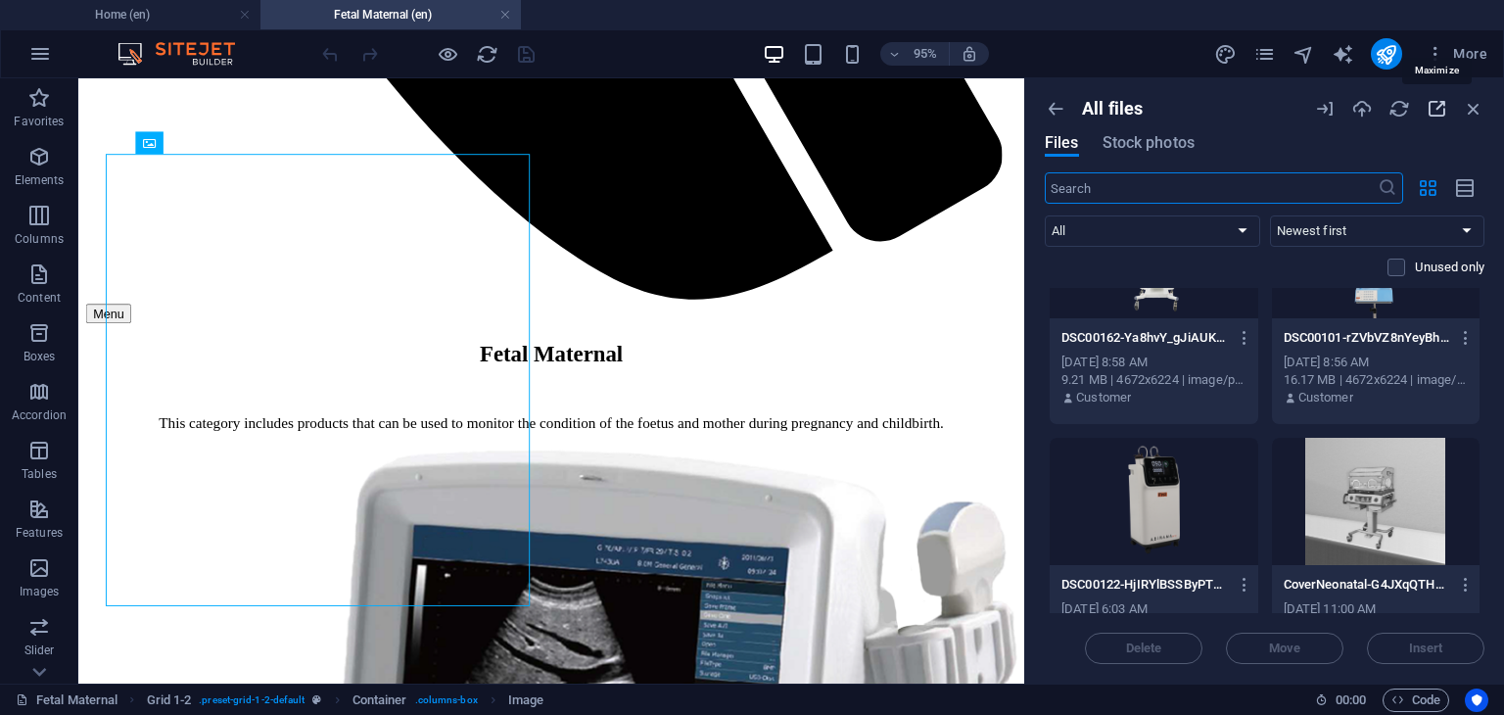
click at [1433, 109] on icon "button" at bounding box center [1437, 109] width 22 height 22
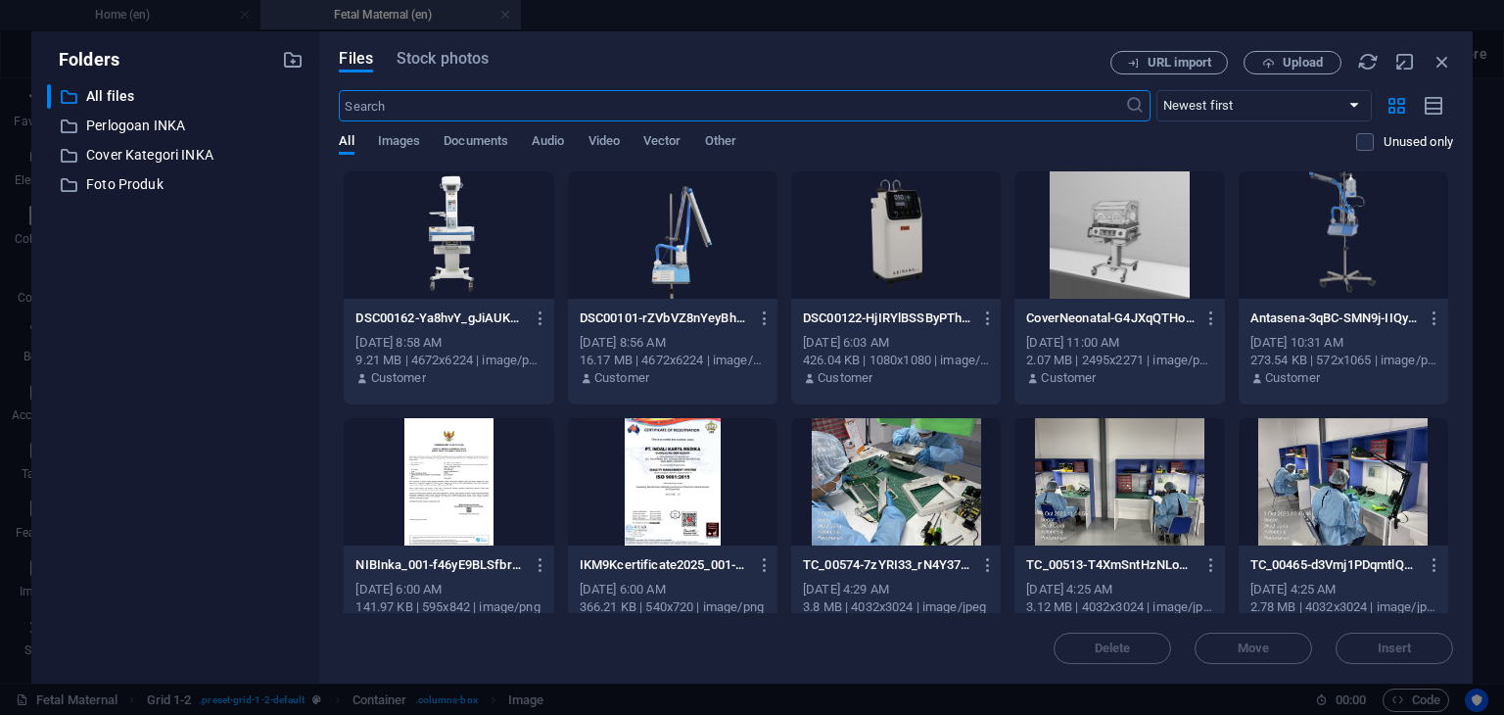
click at [440, 220] on div at bounding box center [449, 234] width 210 height 127
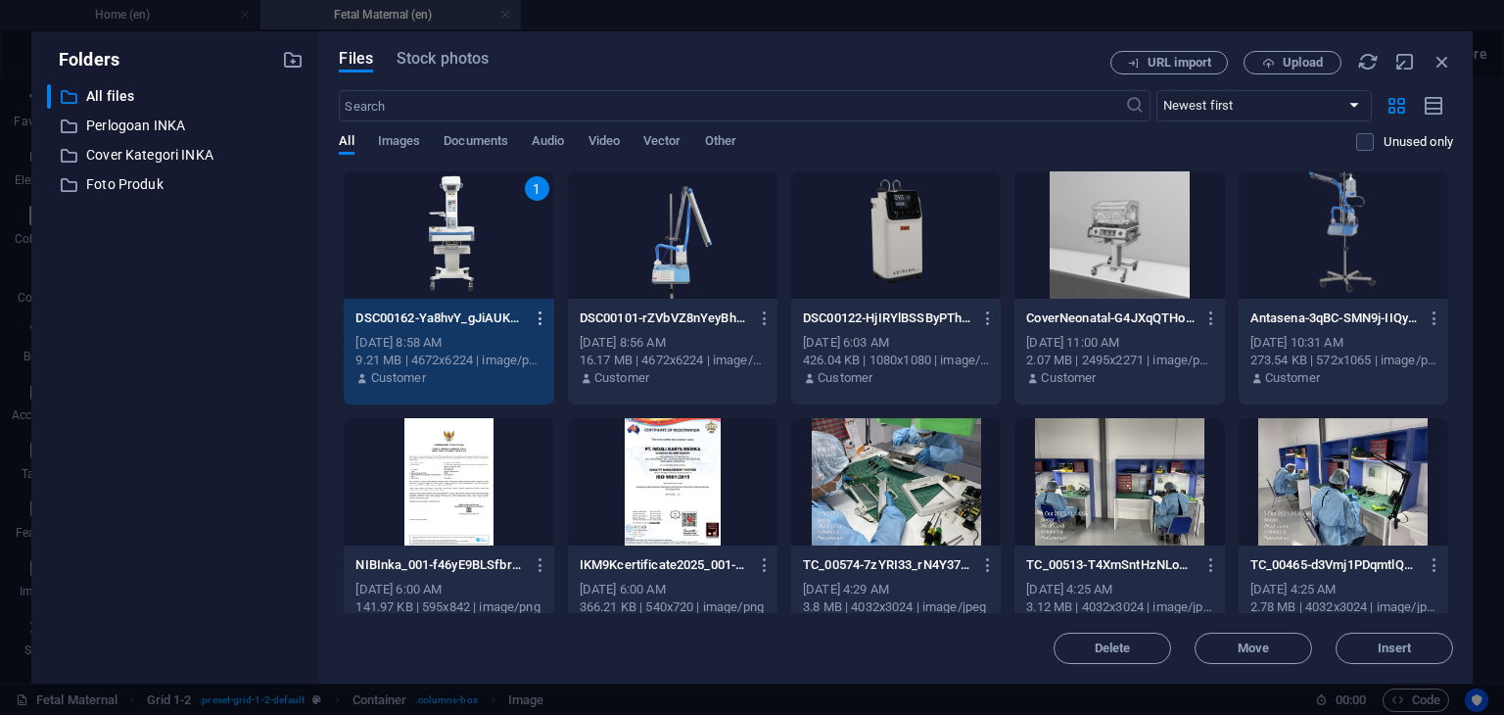
click at [543, 318] on icon "button" at bounding box center [541, 318] width 19 height 18
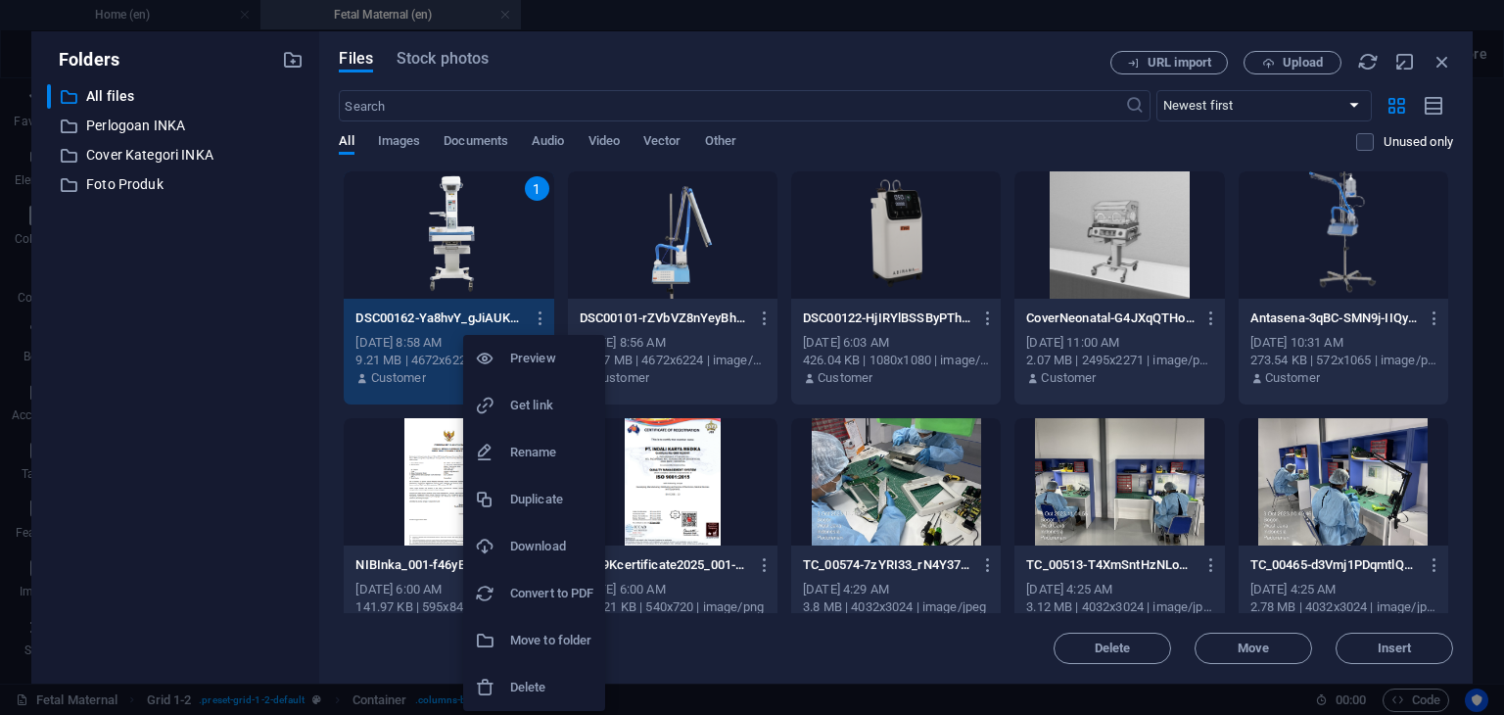
click at [539, 454] on h6 "Rename" at bounding box center [551, 452] width 83 height 23
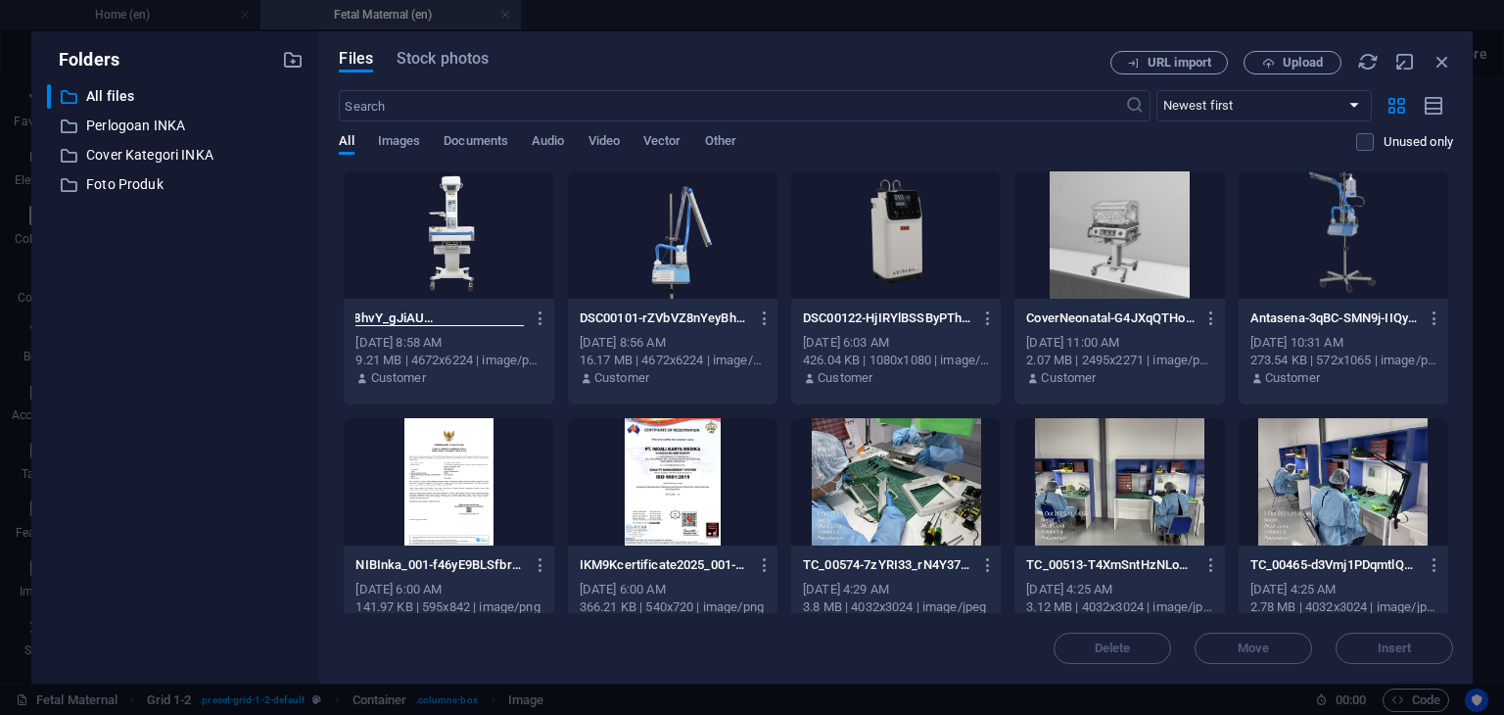
scroll to position [0, 0]
click at [930, 651] on div "Delete Move Insert" at bounding box center [896, 638] width 1114 height 51
click at [1437, 60] on icon "button" at bounding box center [1443, 62] width 22 height 22
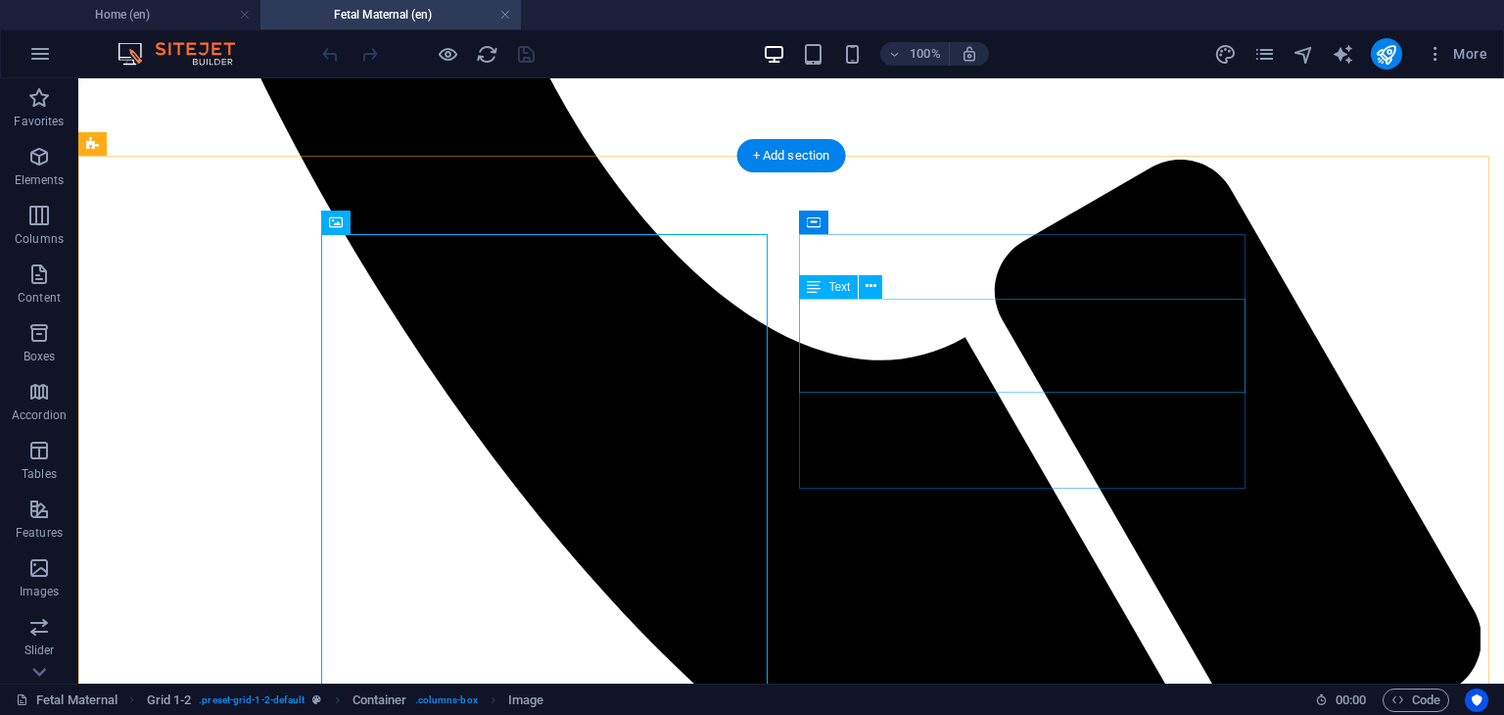
scroll to position [1034, 0]
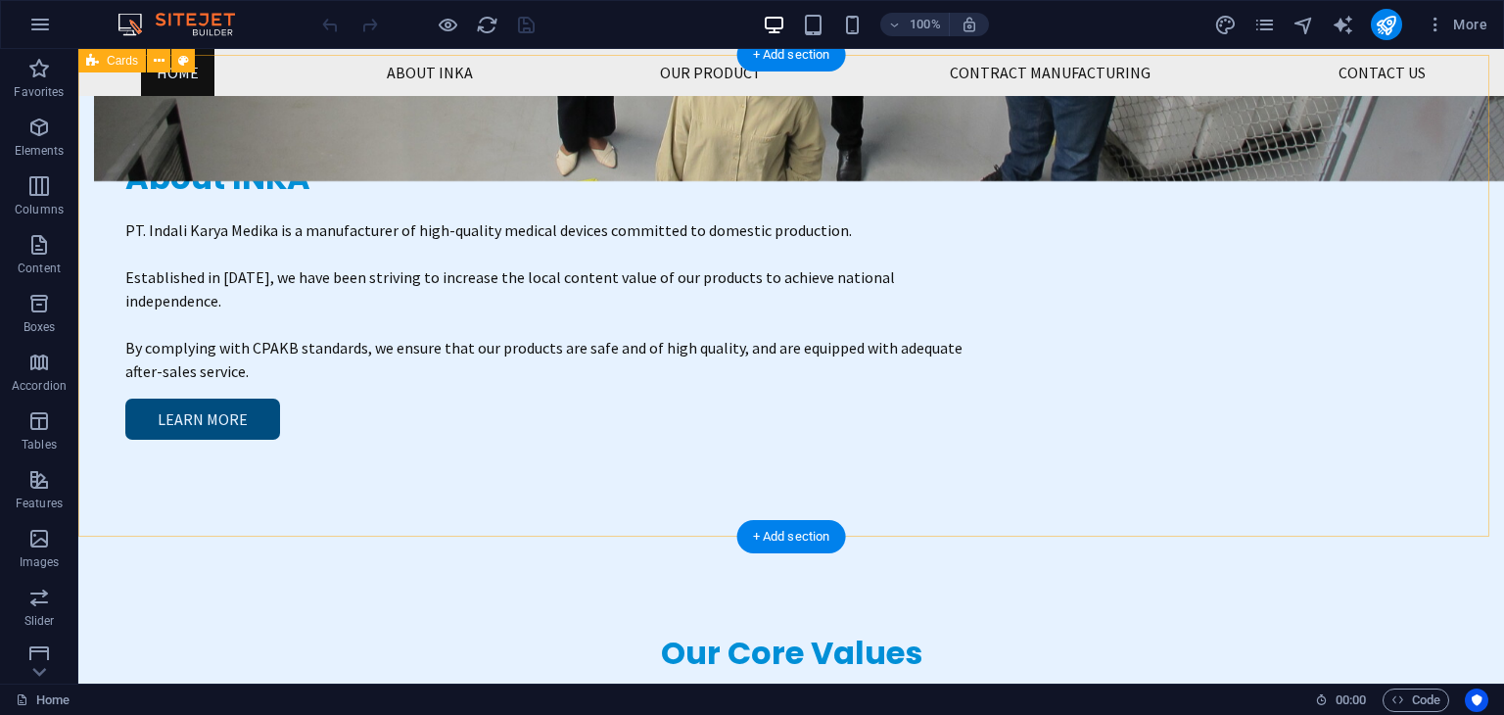
scroll to position [1567, 0]
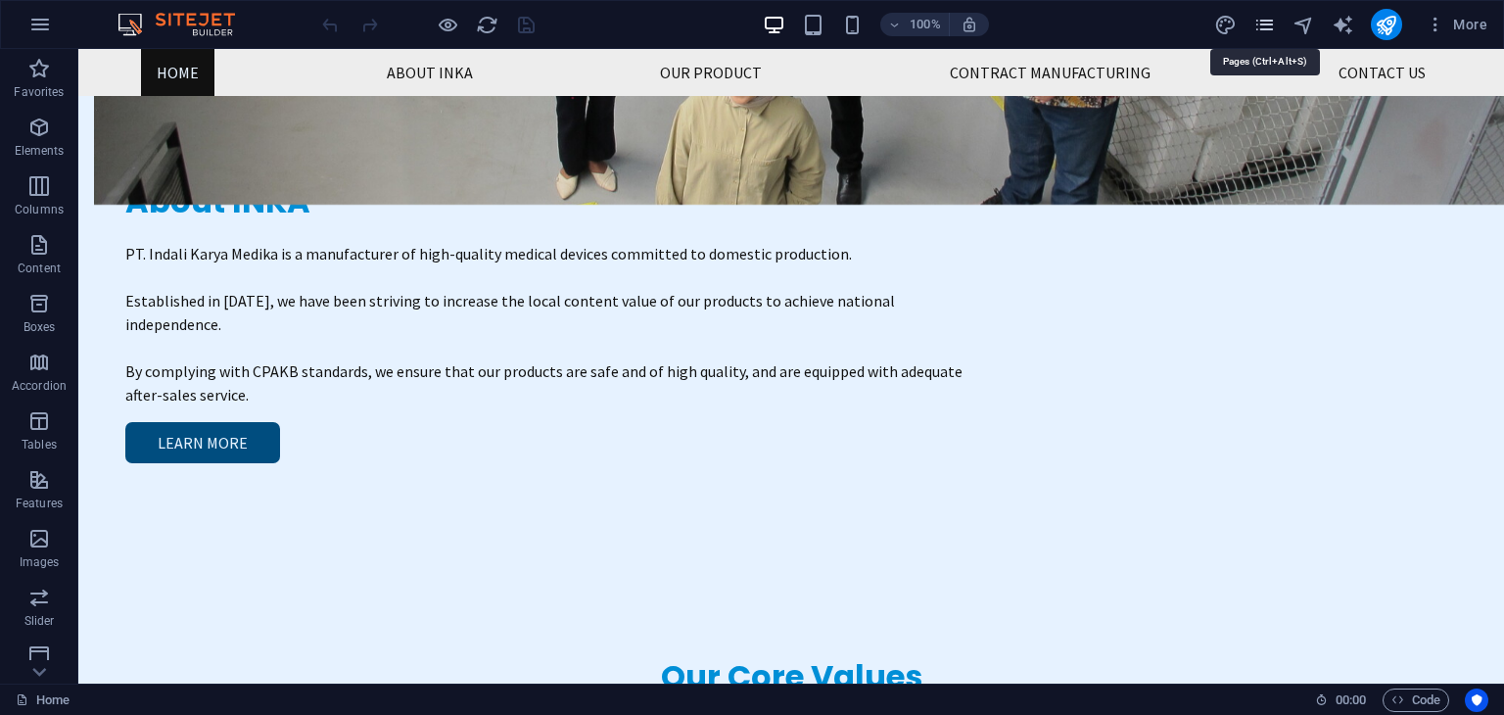
click at [1269, 19] on icon "pages" at bounding box center [1264, 25] width 23 height 23
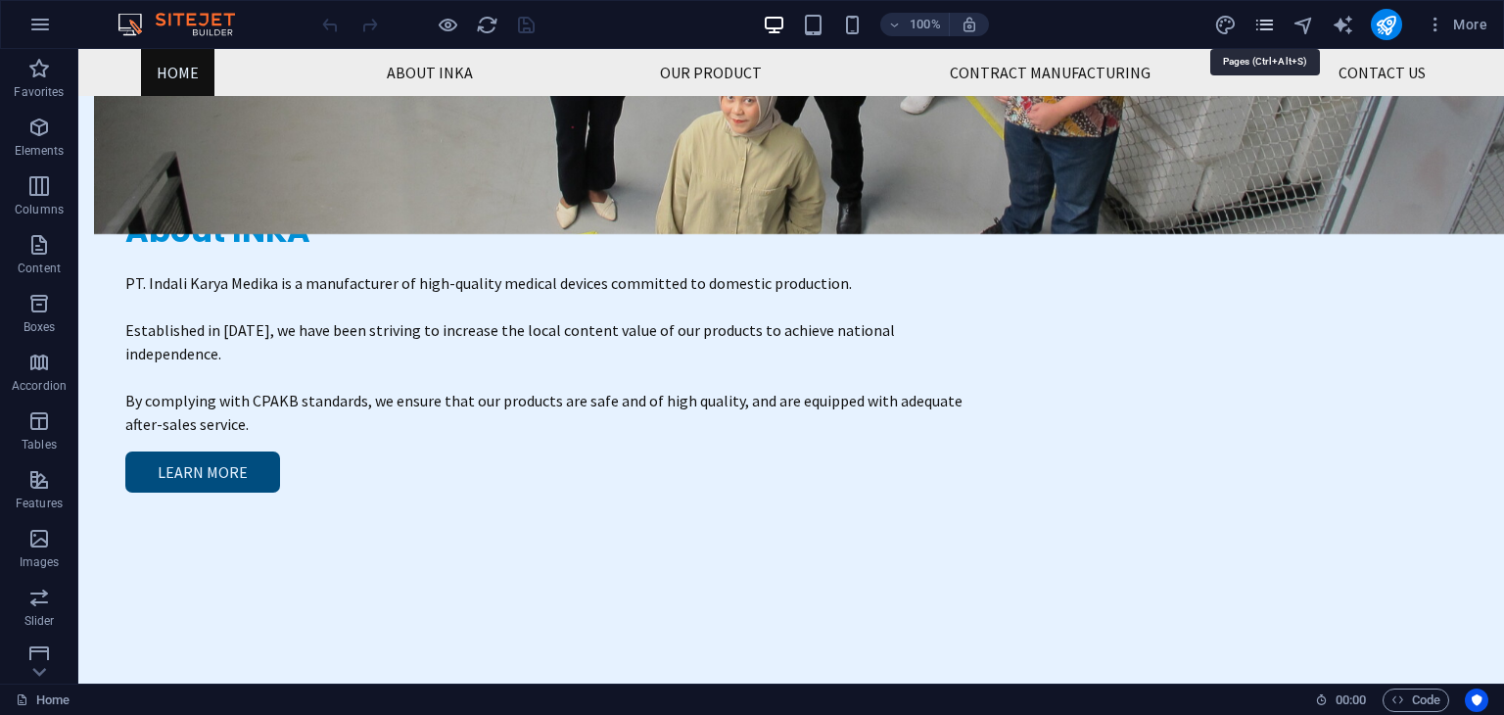
scroll to position [1596, 0]
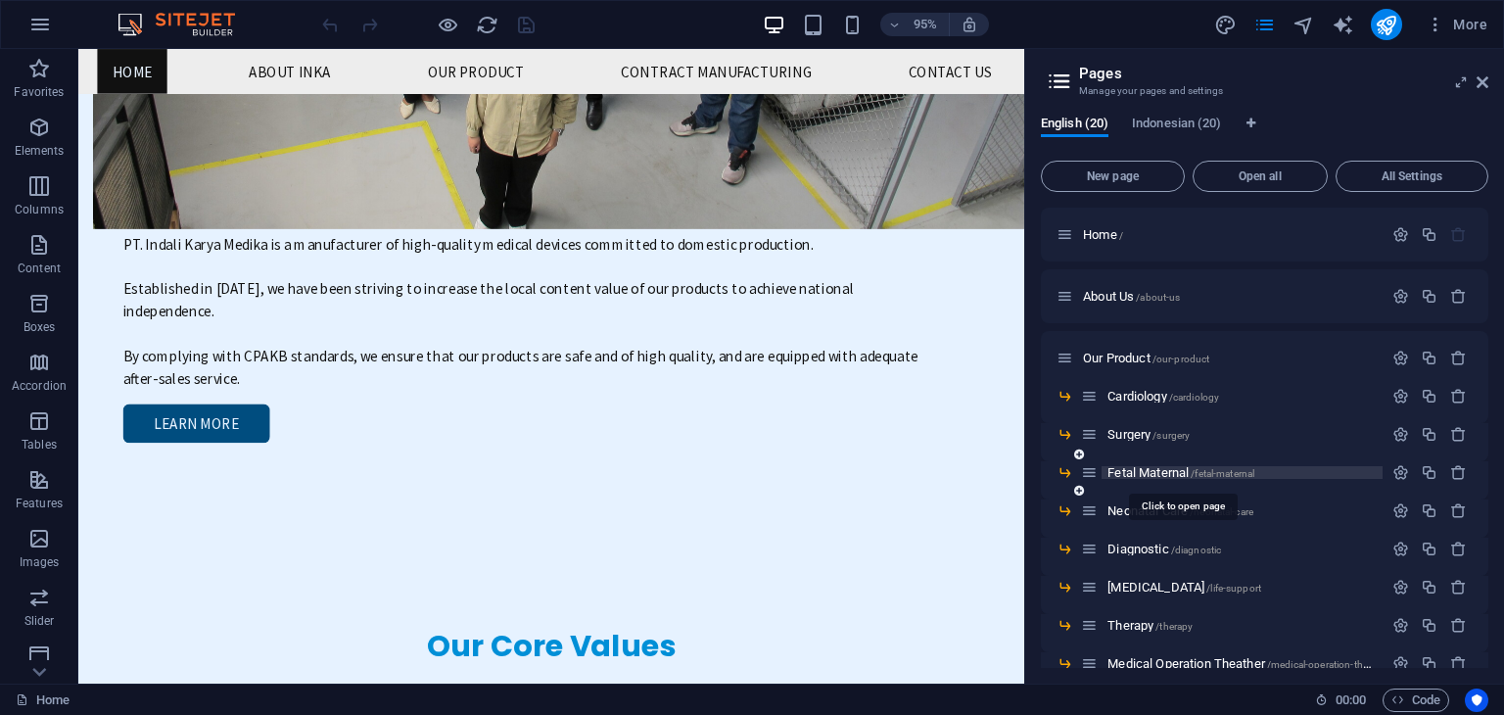
click at [1154, 471] on span "Fetal Maternal /fetal-maternal" at bounding box center [1180, 472] width 147 height 15
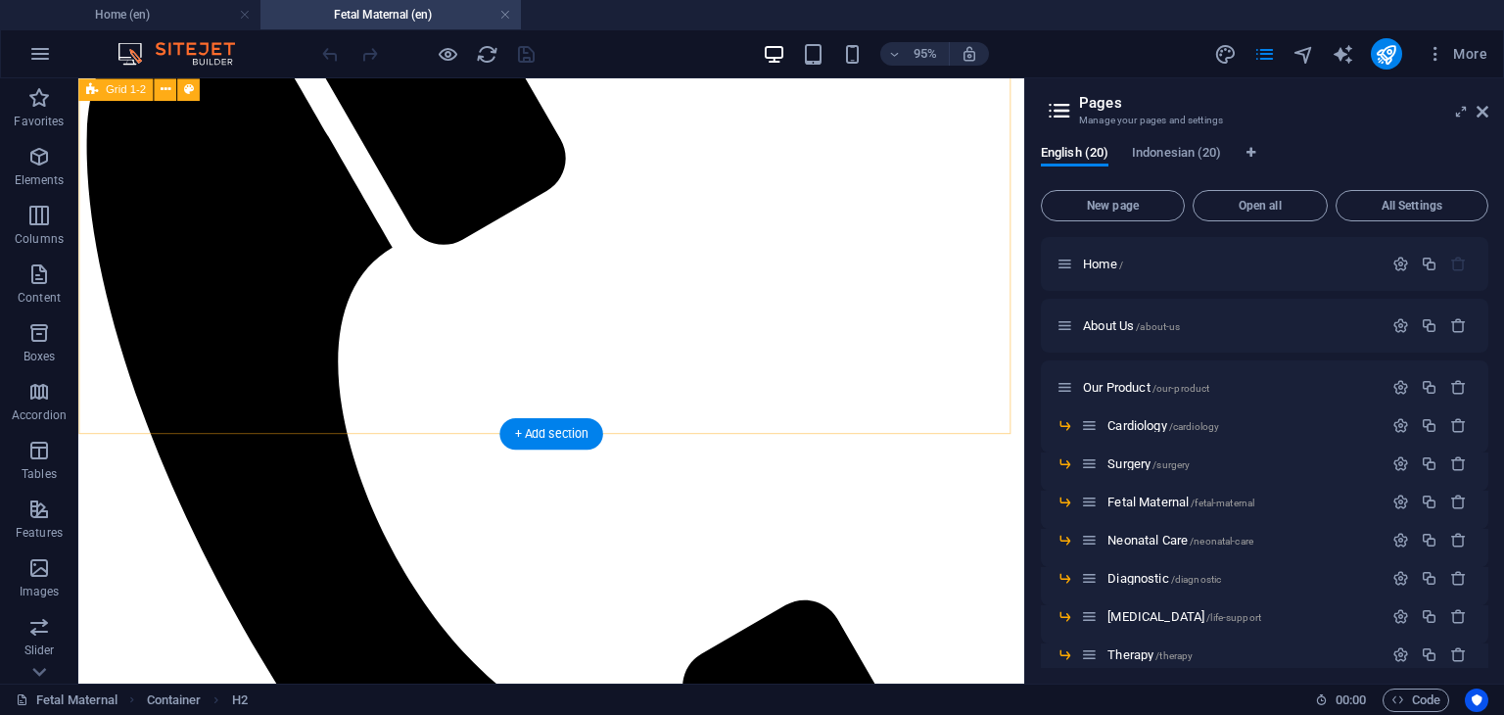
scroll to position [701, 0]
click at [1484, 111] on icon at bounding box center [1483, 112] width 12 height 16
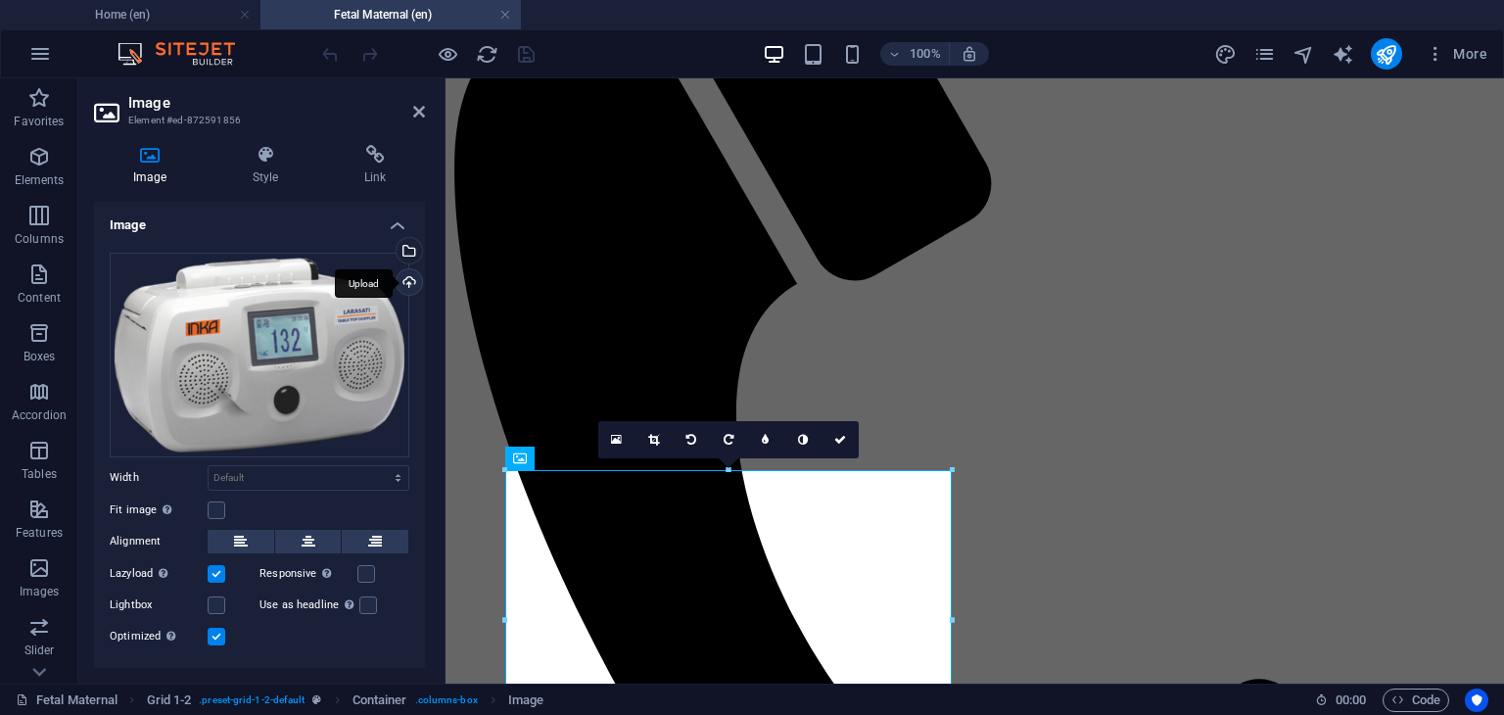
click at [407, 280] on div "Upload" at bounding box center [407, 283] width 29 height 29
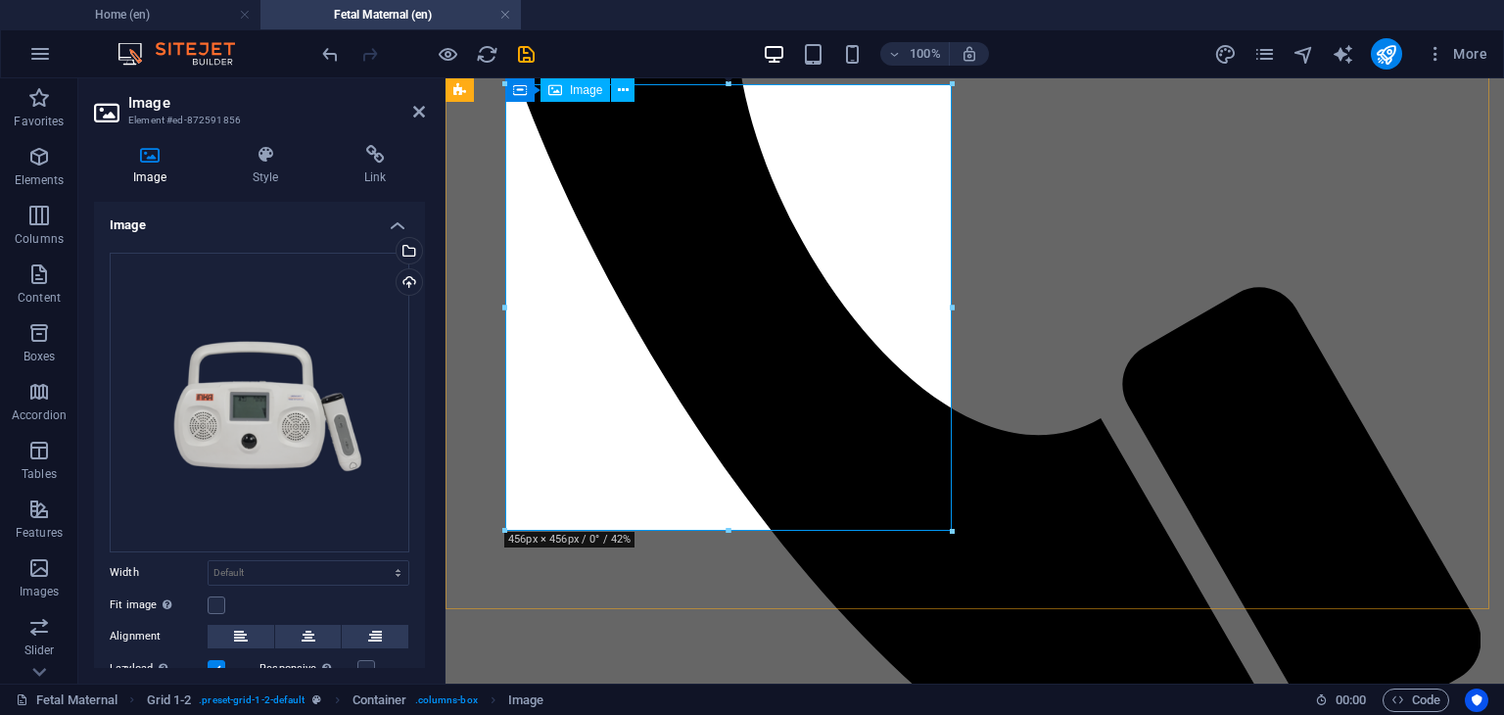
scroll to position [995, 0]
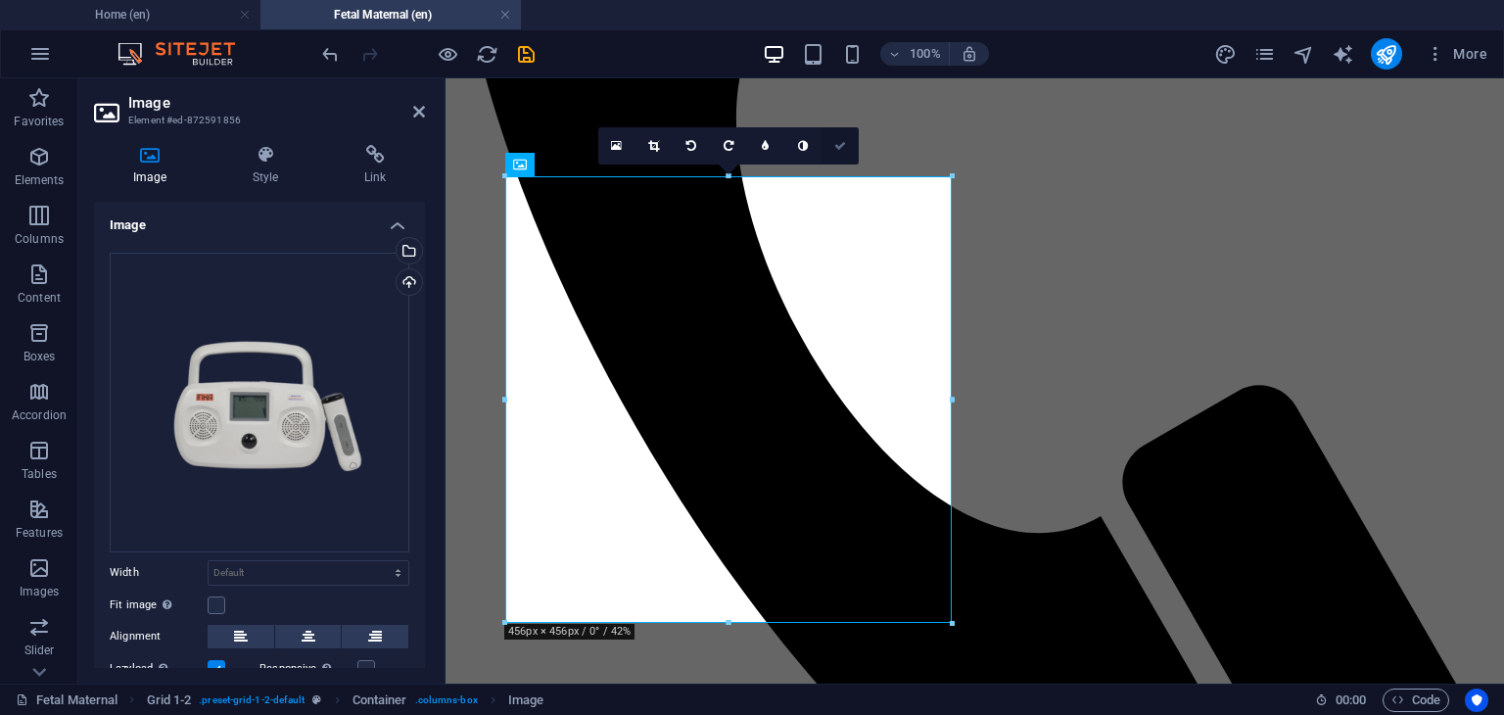
click at [842, 143] on icon at bounding box center [840, 146] width 12 height 12
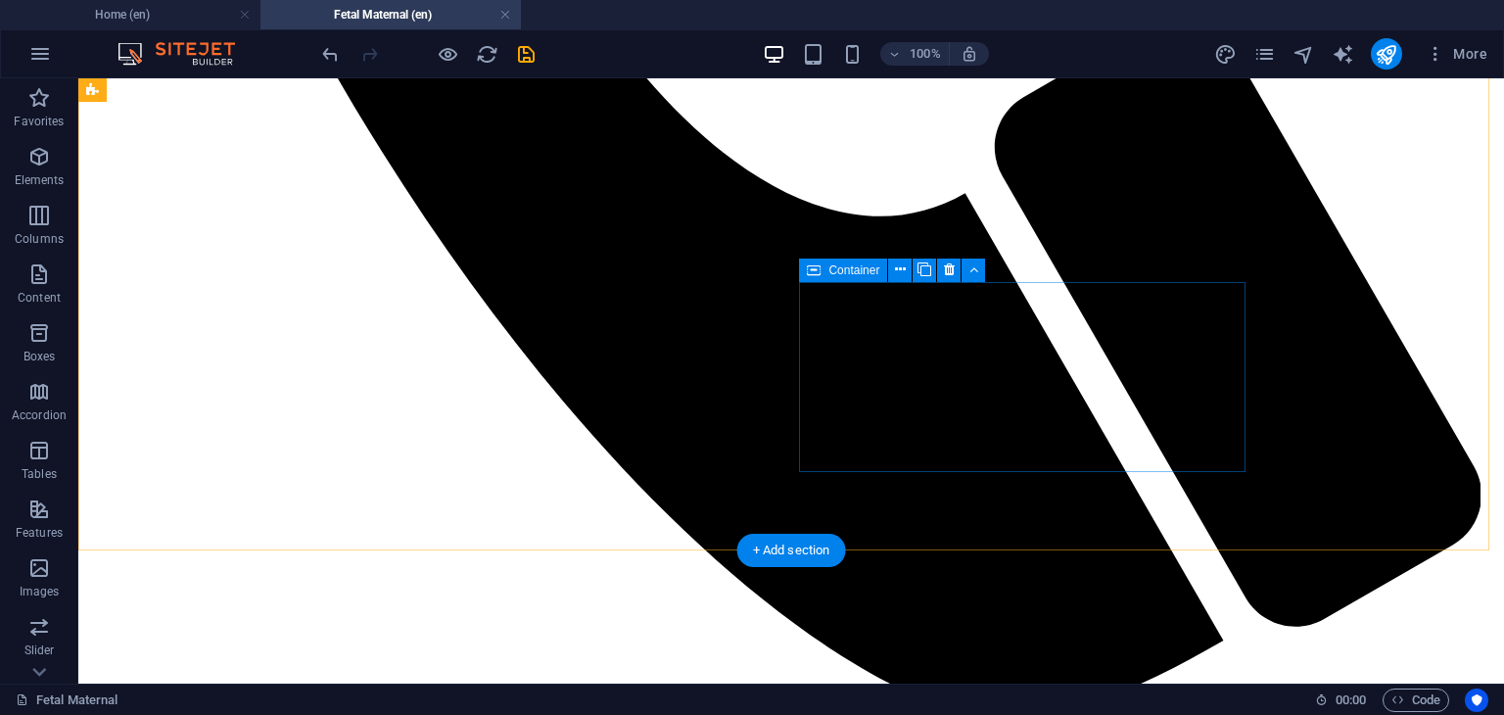
scroll to position [1582, 0]
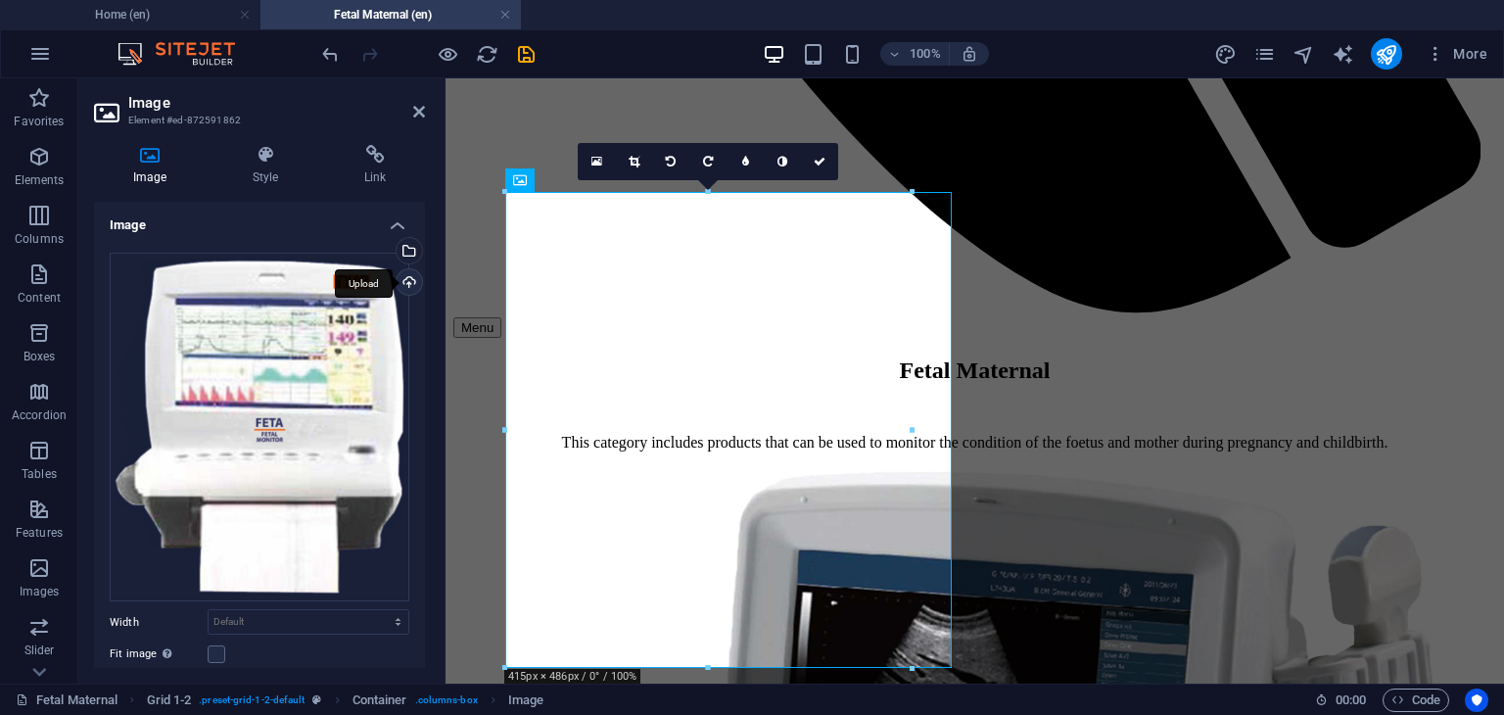
click at [408, 276] on div "Upload" at bounding box center [407, 283] width 29 height 29
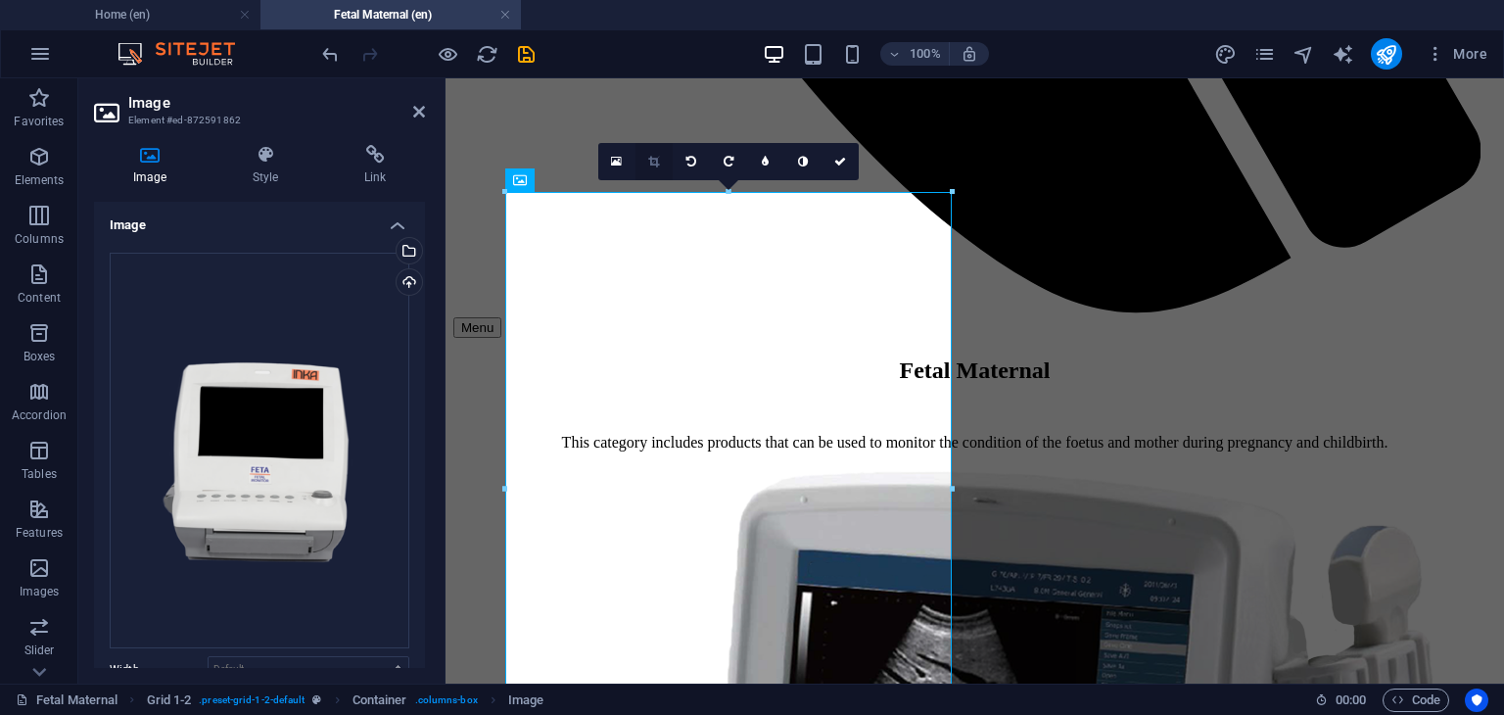
click at [653, 161] on icon at bounding box center [653, 162] width 11 height 12
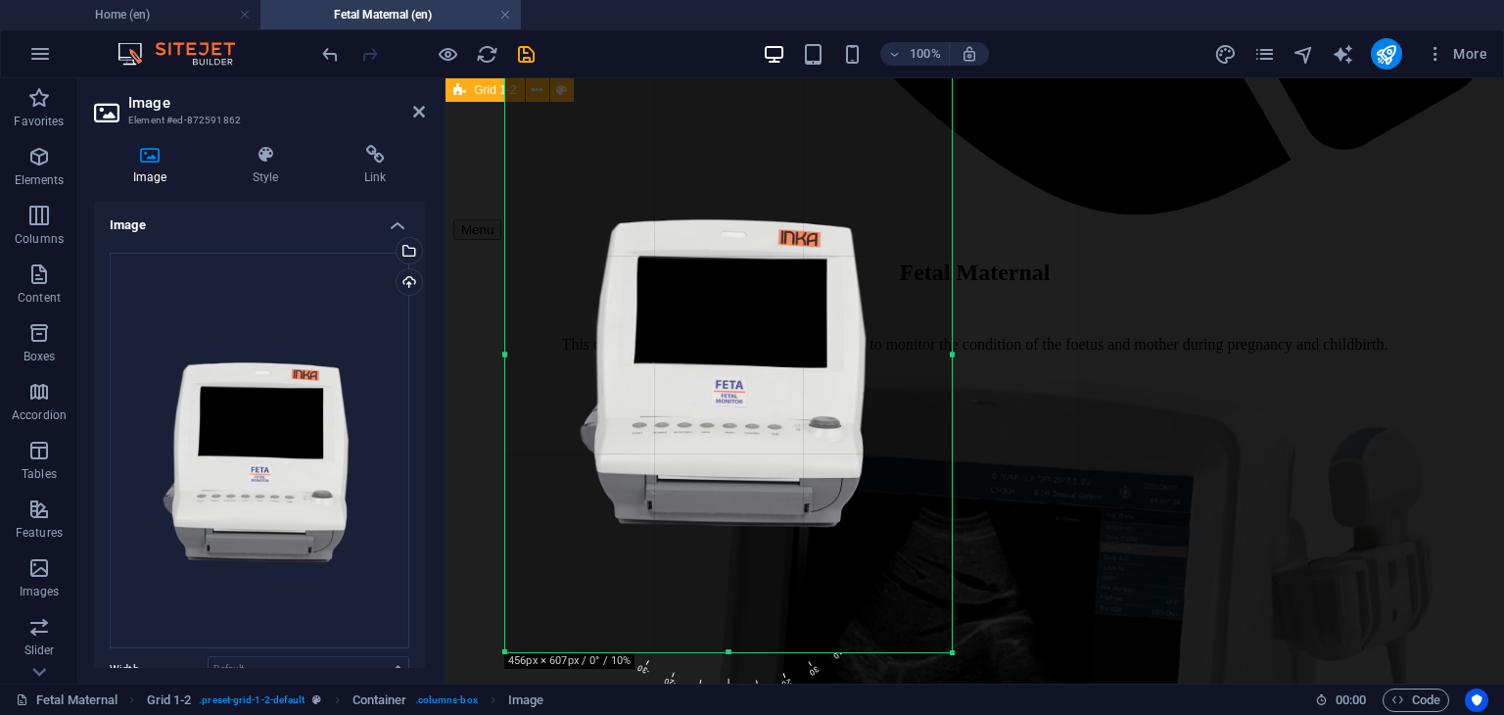
scroll to position [1778, 0]
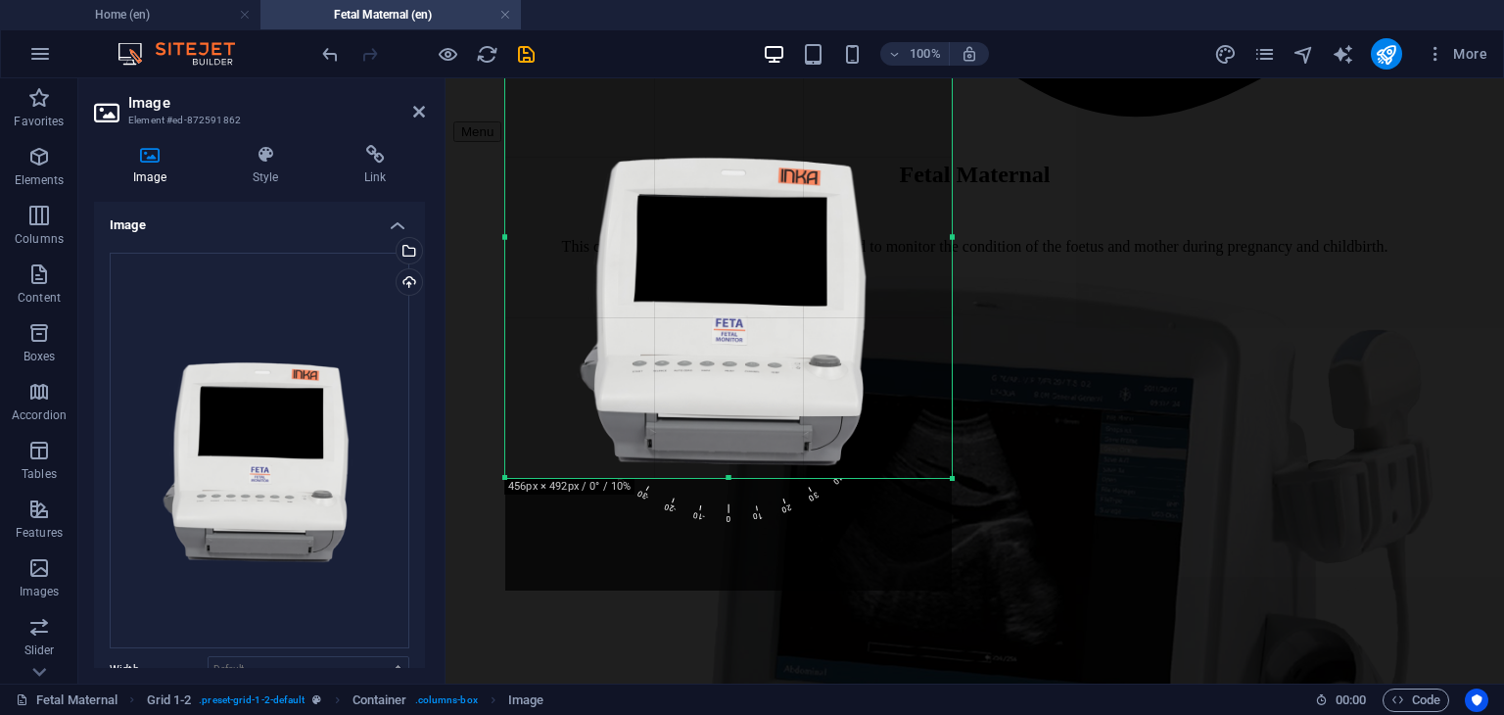
drag, startPoint x: 728, startPoint y: 587, endPoint x: 729, endPoint y: 475, distance: 112.6
click at [729, 475] on div at bounding box center [728, 478] width 446 height 7
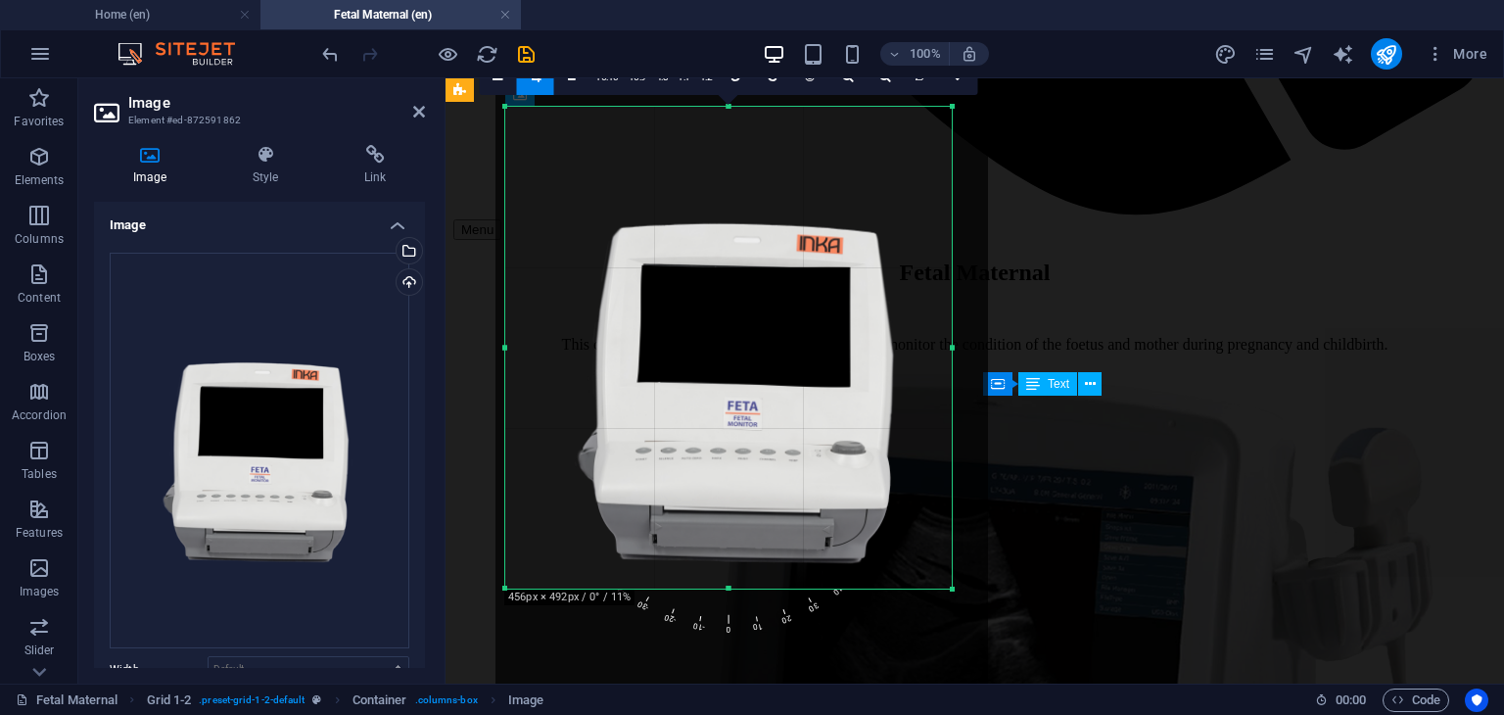
scroll to position [1582, 0]
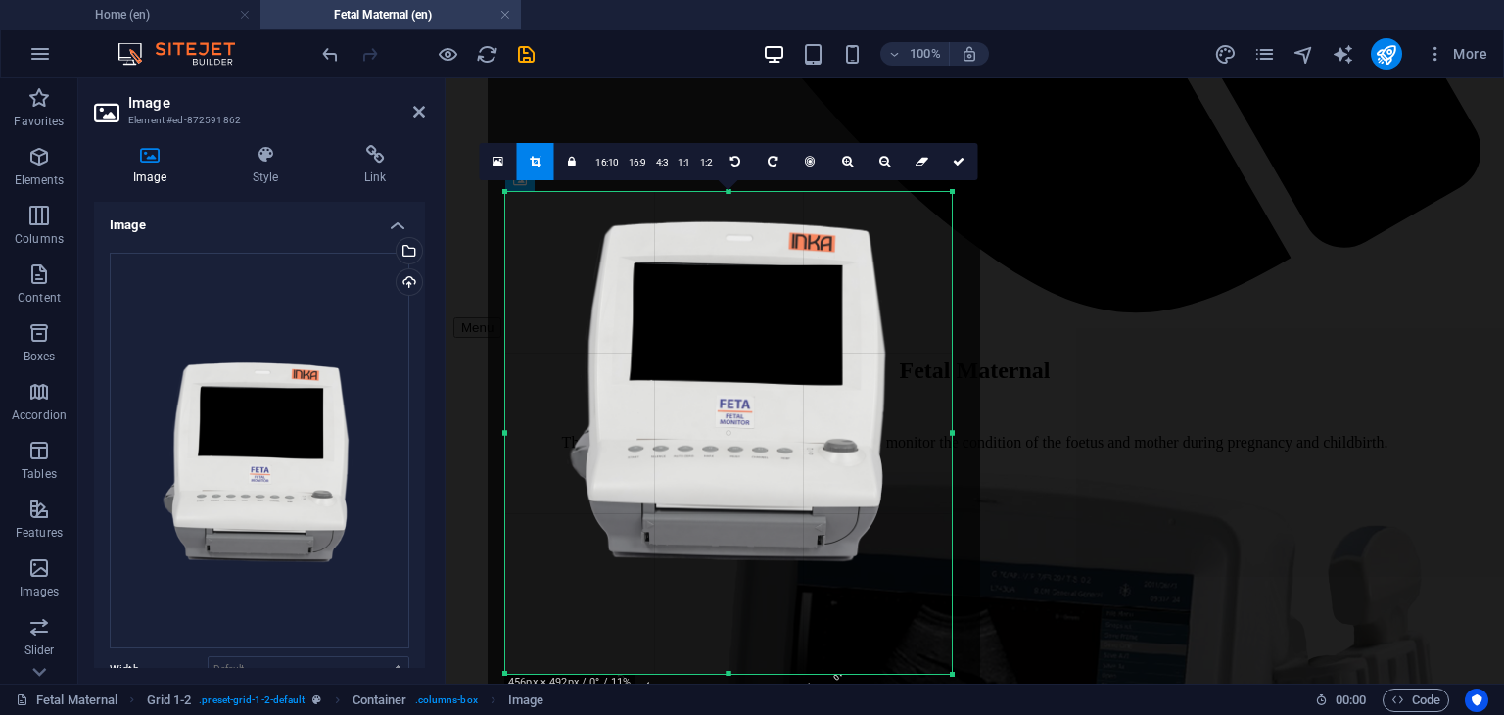
drag, startPoint x: 804, startPoint y: 467, endPoint x: 800, endPoint y: 386, distance: 81.4
click at [800, 386] on div at bounding box center [734, 371] width 493 height 656
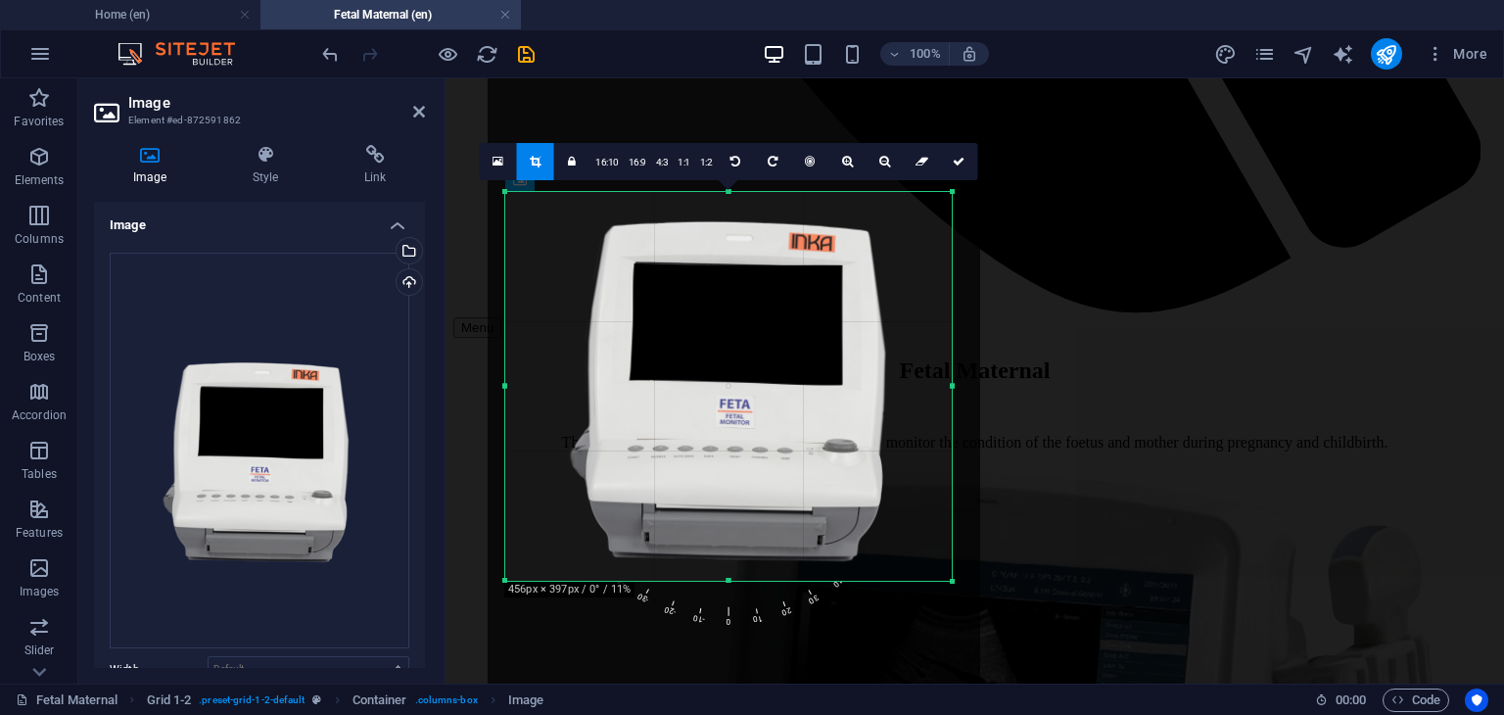
drag, startPoint x: 725, startPoint y: 671, endPoint x: 744, endPoint y: 578, distance: 95.1
click at [744, 578] on div at bounding box center [728, 581] width 446 height 7
click at [742, 617] on span "0" at bounding box center [731, 539] width 25 height 179
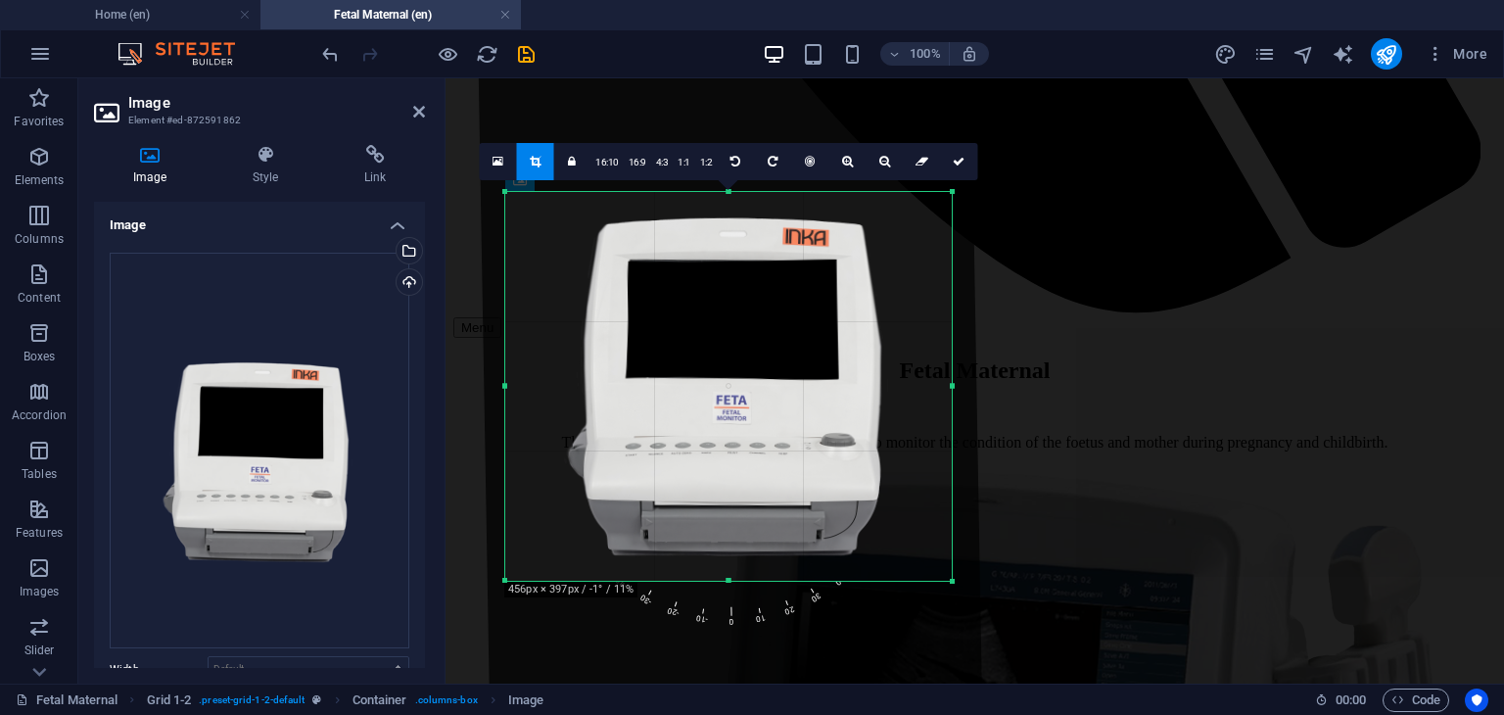
click at [728, 468] on div at bounding box center [730, 366] width 504 height 665
click at [963, 170] on link at bounding box center [958, 161] width 37 height 37
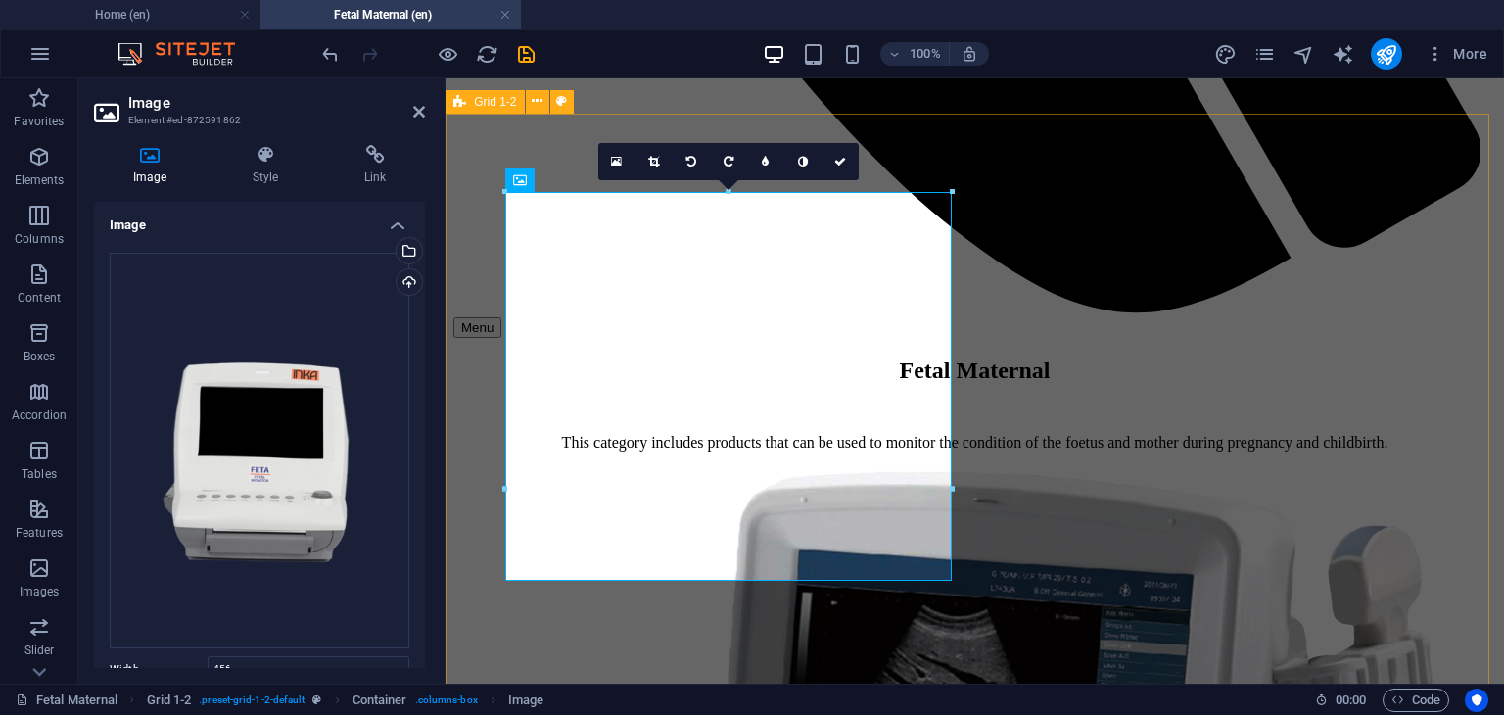
type input "456"
select select "px"
click at [845, 160] on icon at bounding box center [840, 162] width 12 height 12
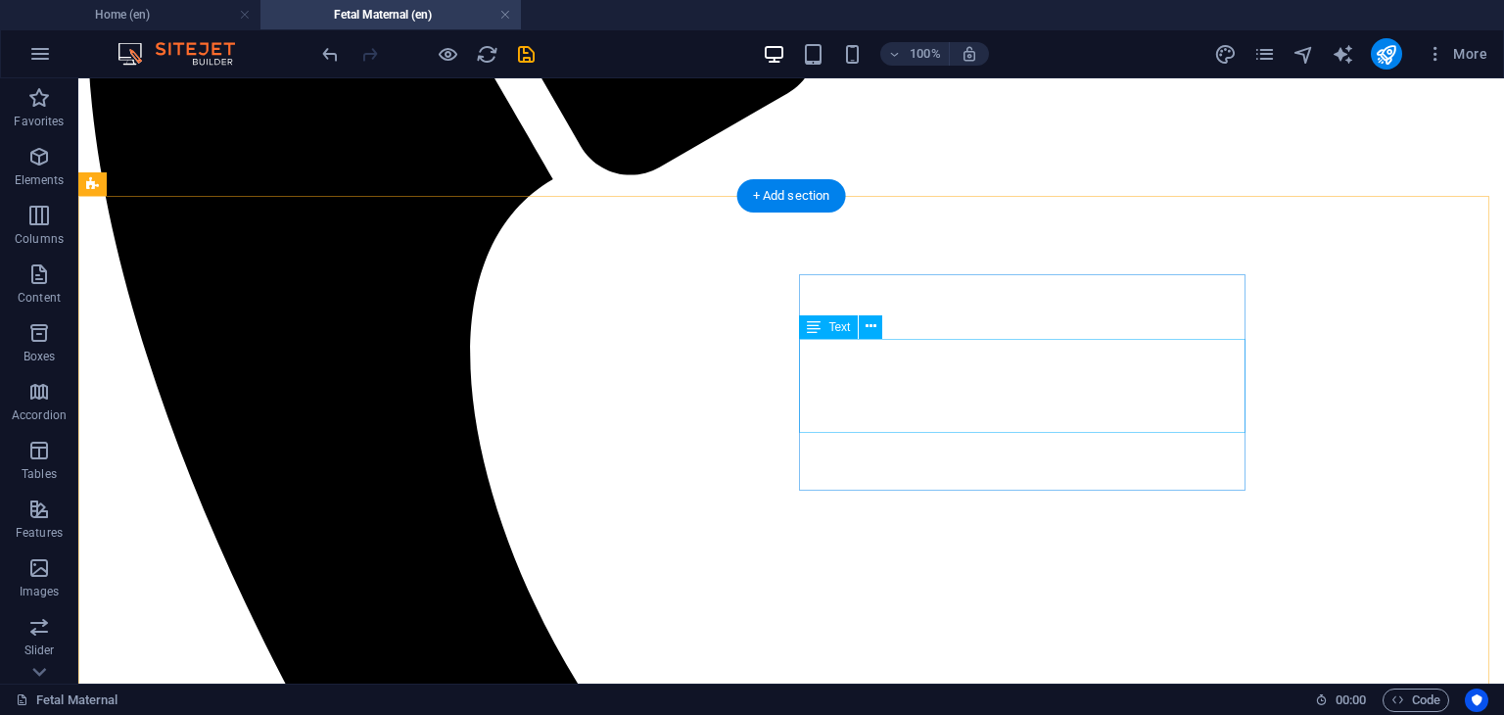
scroll to position [995, 0]
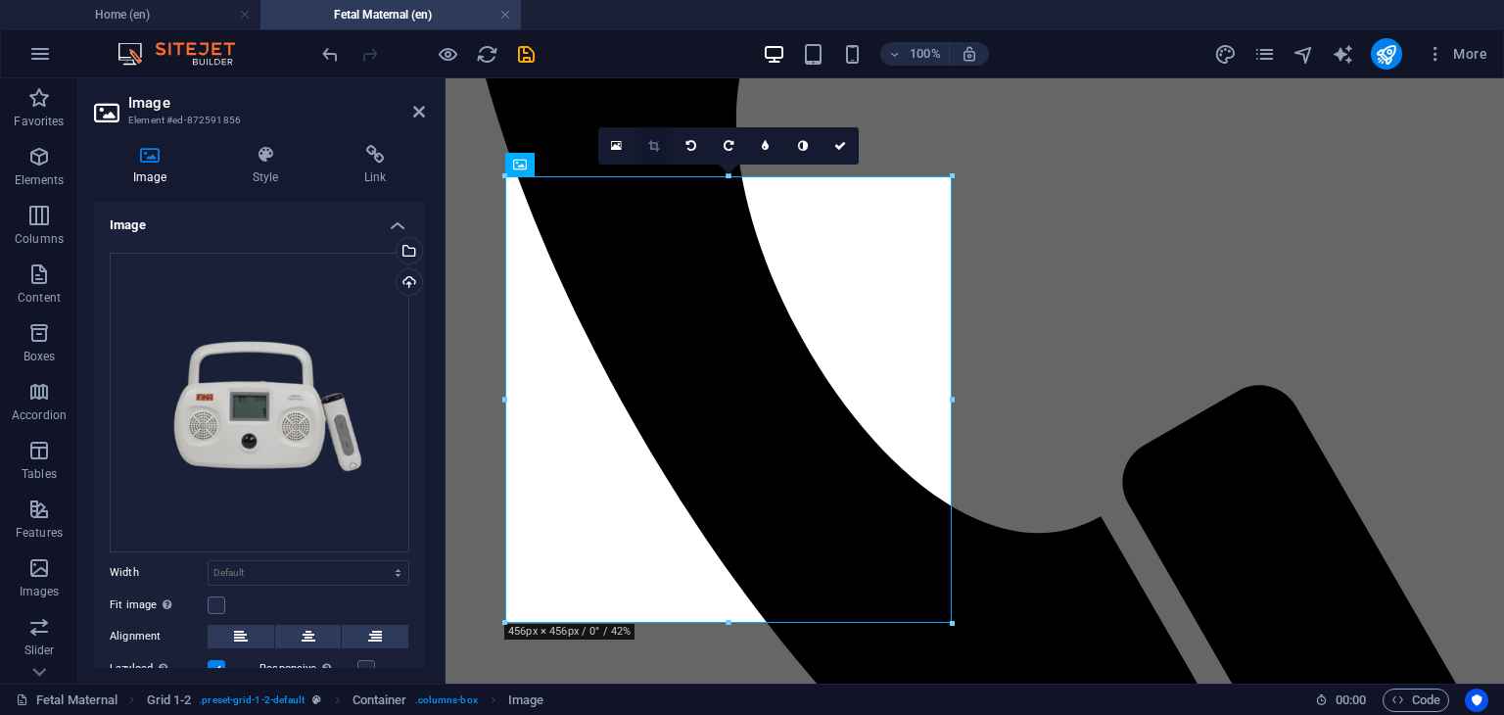
click at [658, 140] on icon at bounding box center [653, 146] width 11 height 12
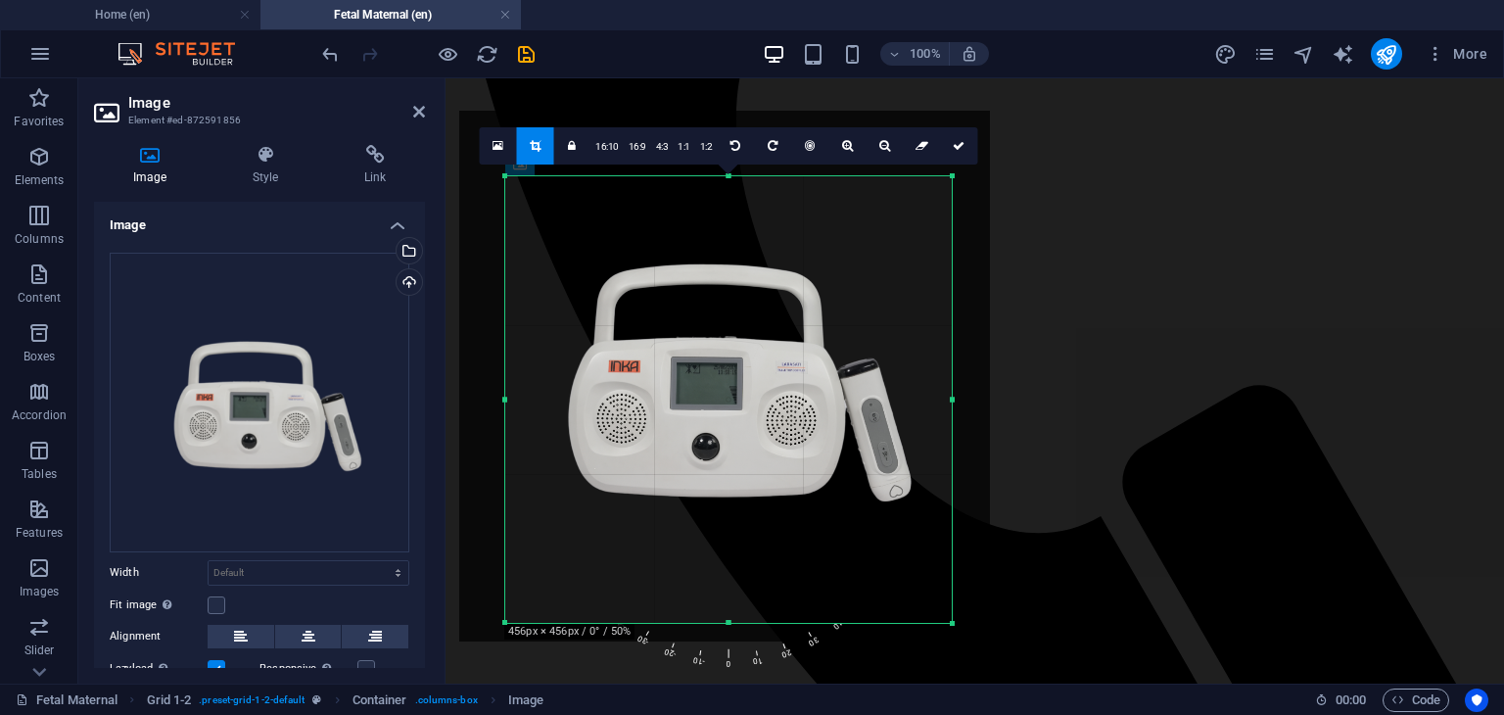
drag, startPoint x: 746, startPoint y: 434, endPoint x: 744, endPoint y: 398, distance: 36.3
click at [744, 398] on div at bounding box center [724, 376] width 531 height 531
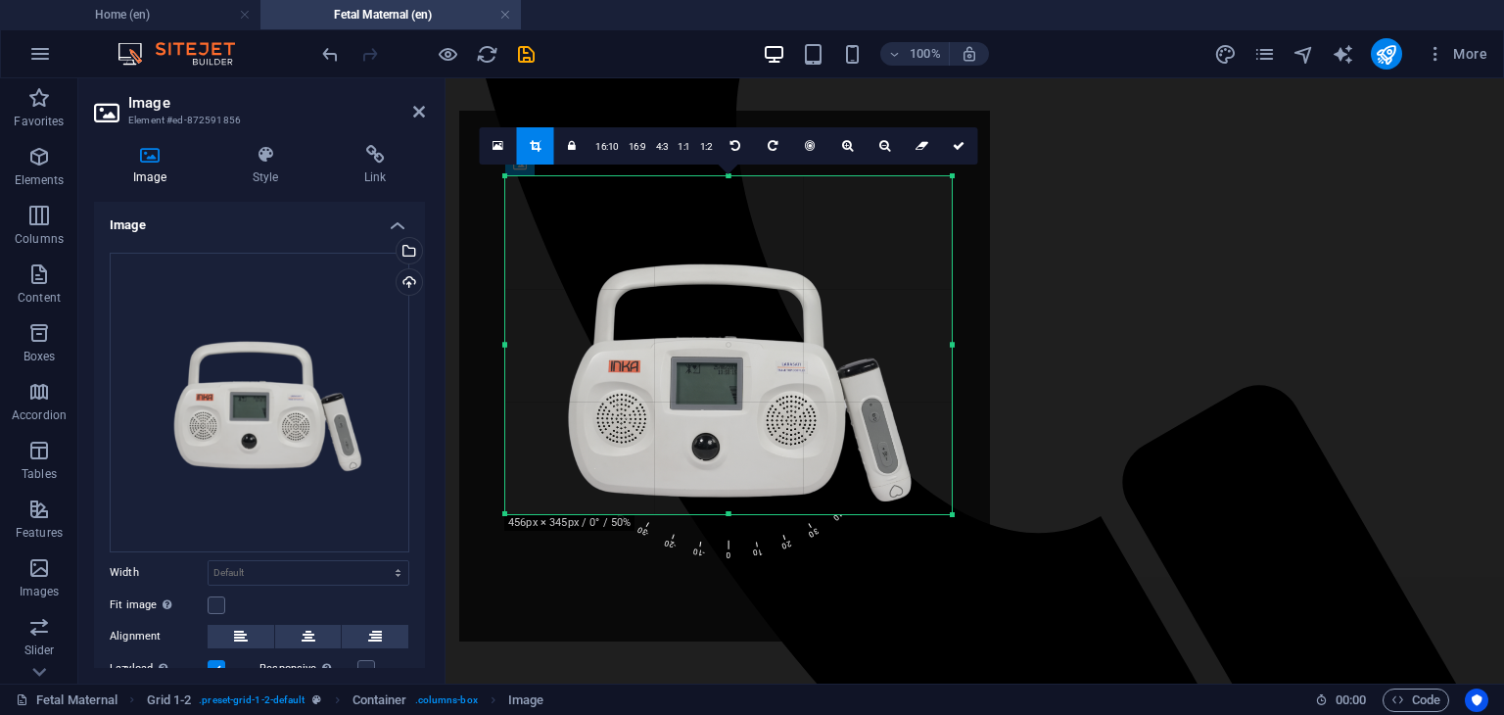
drag, startPoint x: 729, startPoint y: 622, endPoint x: 747, endPoint y: 513, distance: 110.1
click at [747, 513] on div at bounding box center [728, 514] width 446 height 7
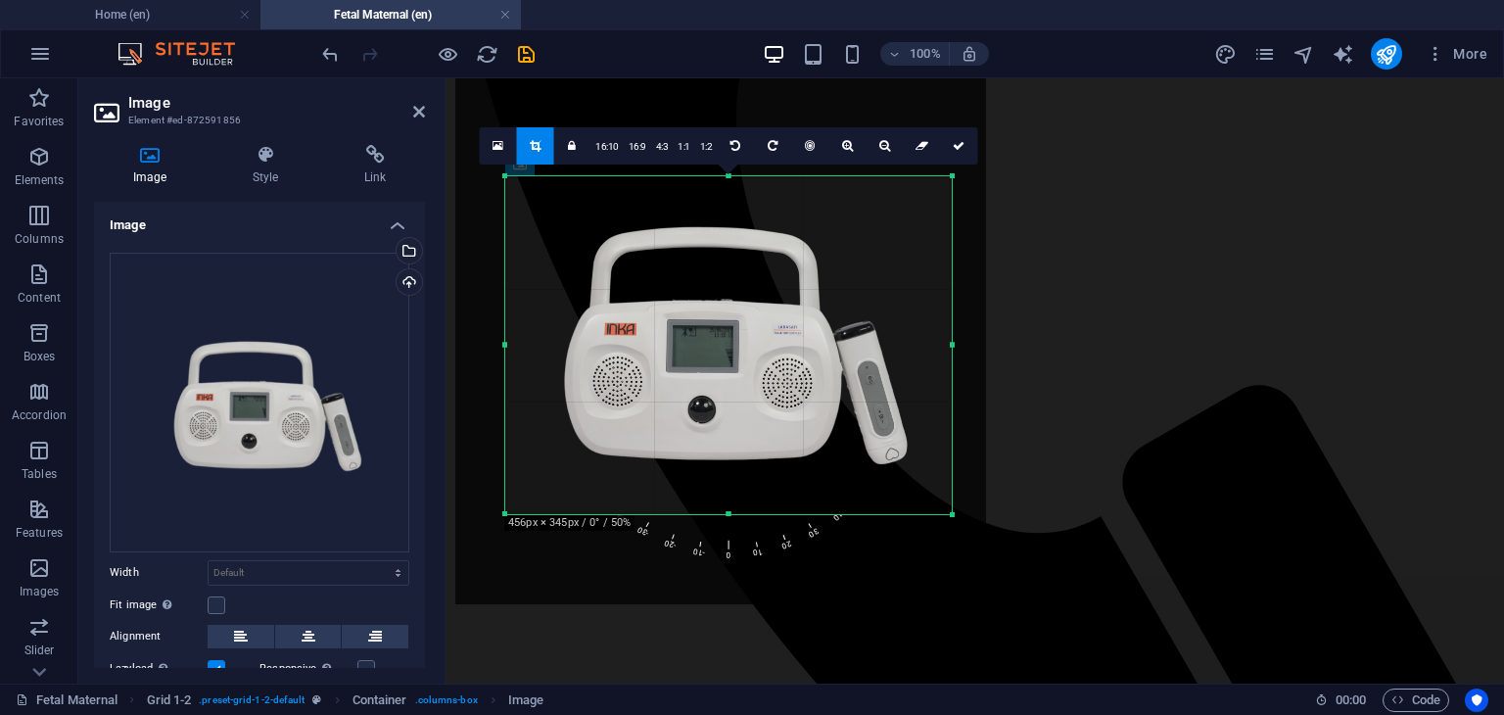
drag, startPoint x: 739, startPoint y: 436, endPoint x: 735, endPoint y: 399, distance: 37.4
click at [735, 399] on div at bounding box center [720, 338] width 531 height 531
click at [732, 552] on span "0" at bounding box center [731, 473] width 25 height 179
click at [958, 147] on icon at bounding box center [959, 146] width 12 height 12
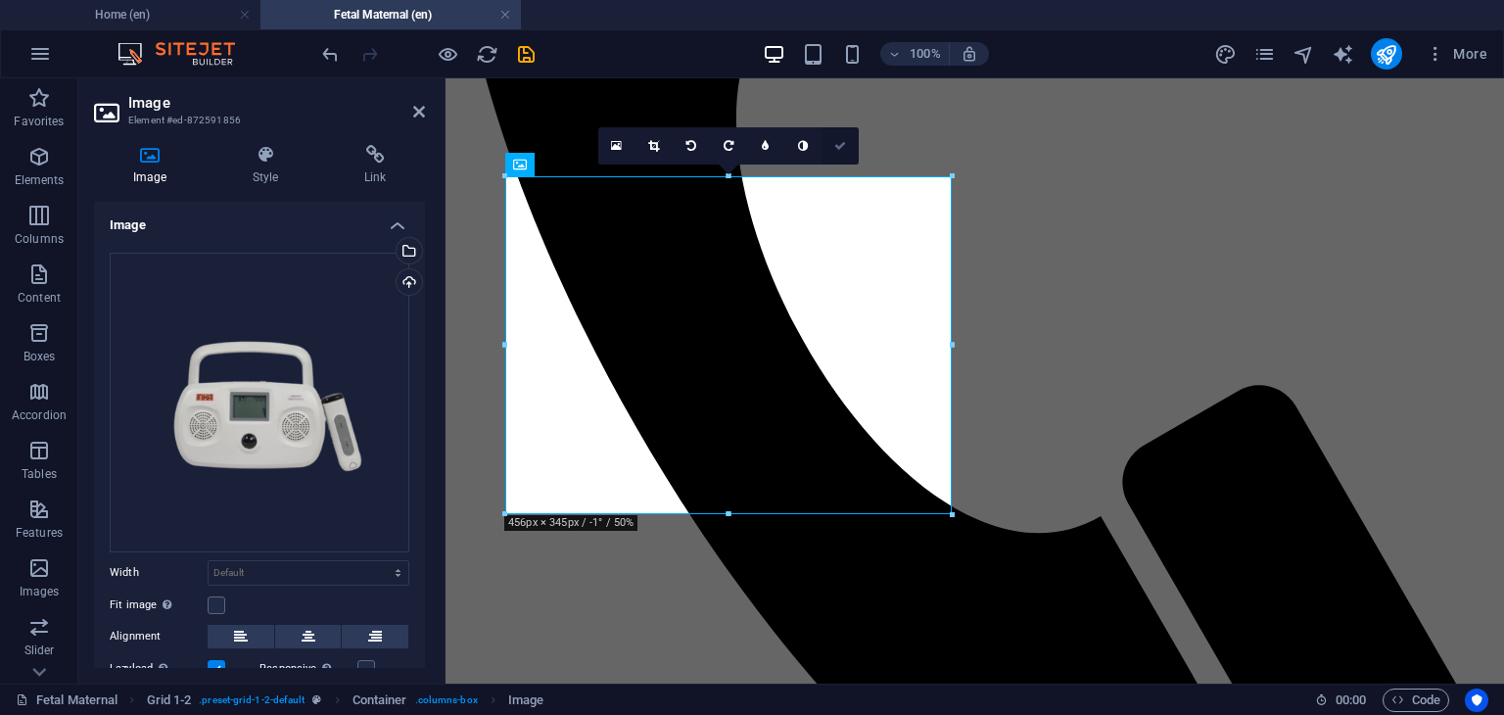
click at [842, 140] on icon at bounding box center [840, 146] width 12 height 12
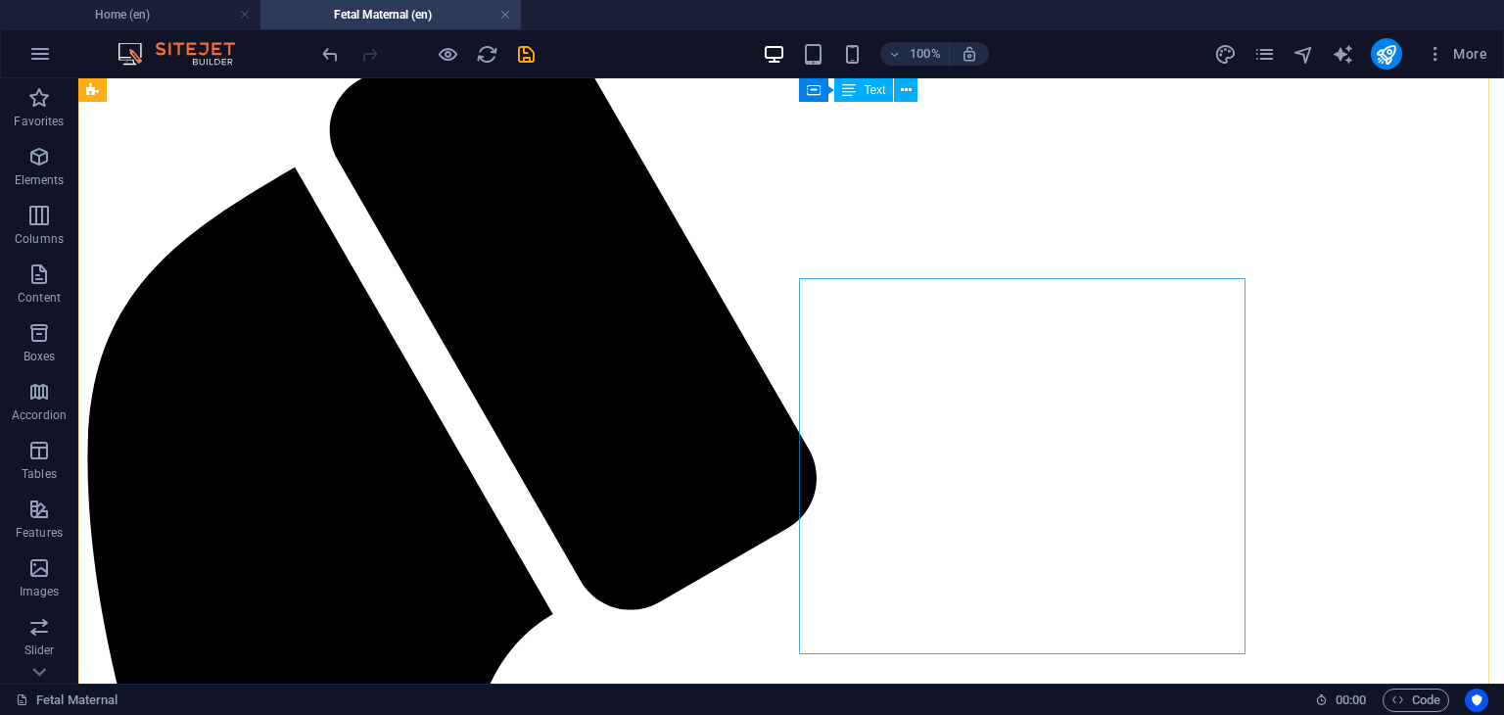
scroll to position [309, 0]
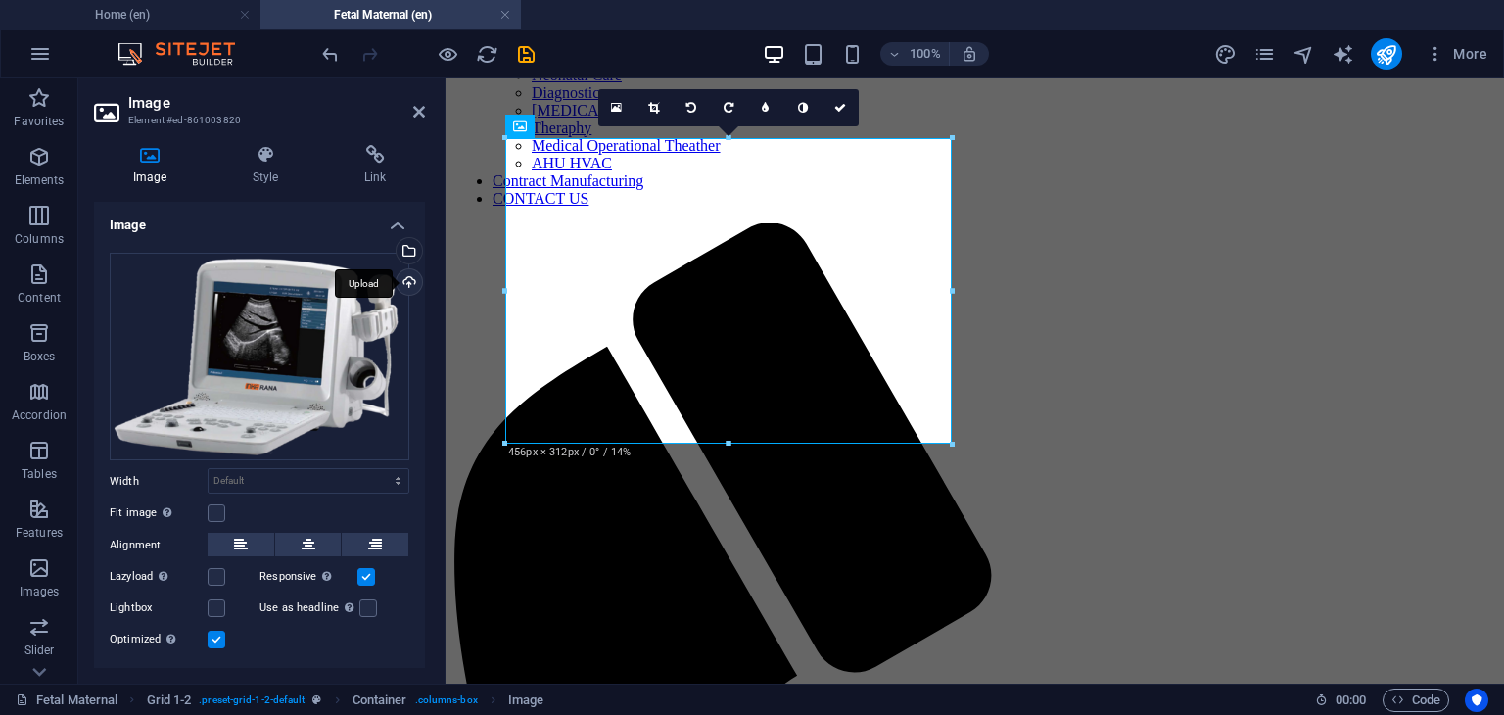
click at [403, 281] on div "Upload" at bounding box center [407, 283] width 29 height 29
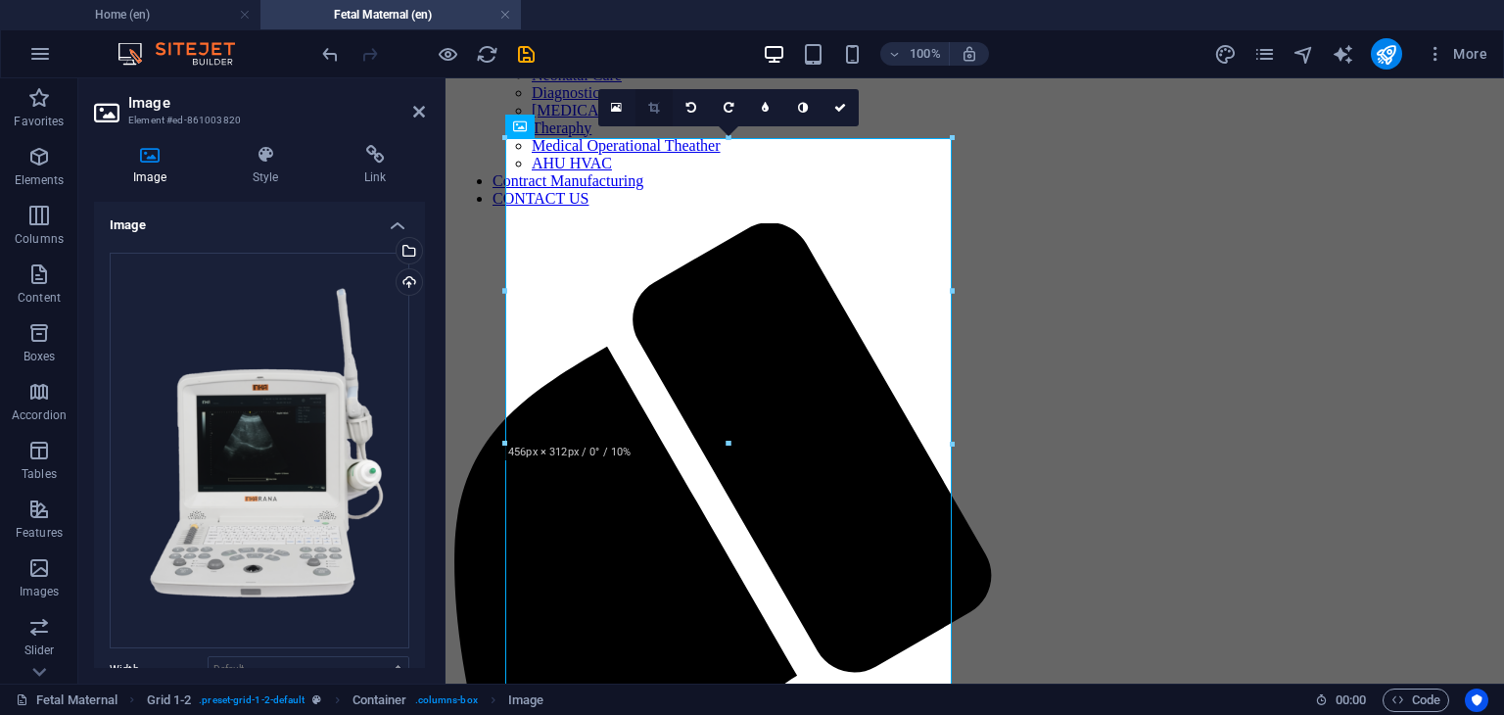
click at [656, 100] on link at bounding box center [653, 107] width 37 height 37
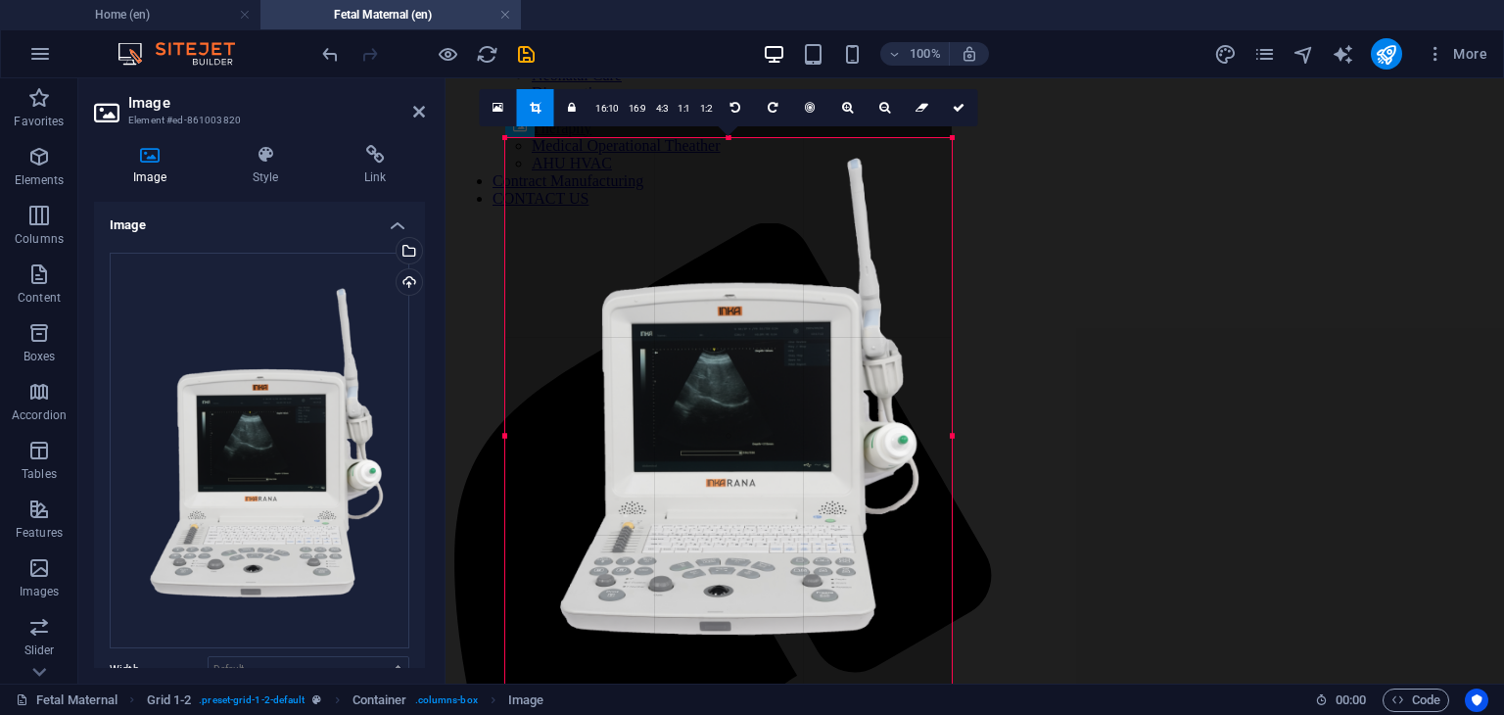
drag, startPoint x: 775, startPoint y: 445, endPoint x: 779, endPoint y: 417, distance: 27.9
click at [779, 417] on div at bounding box center [728, 408] width 446 height 594
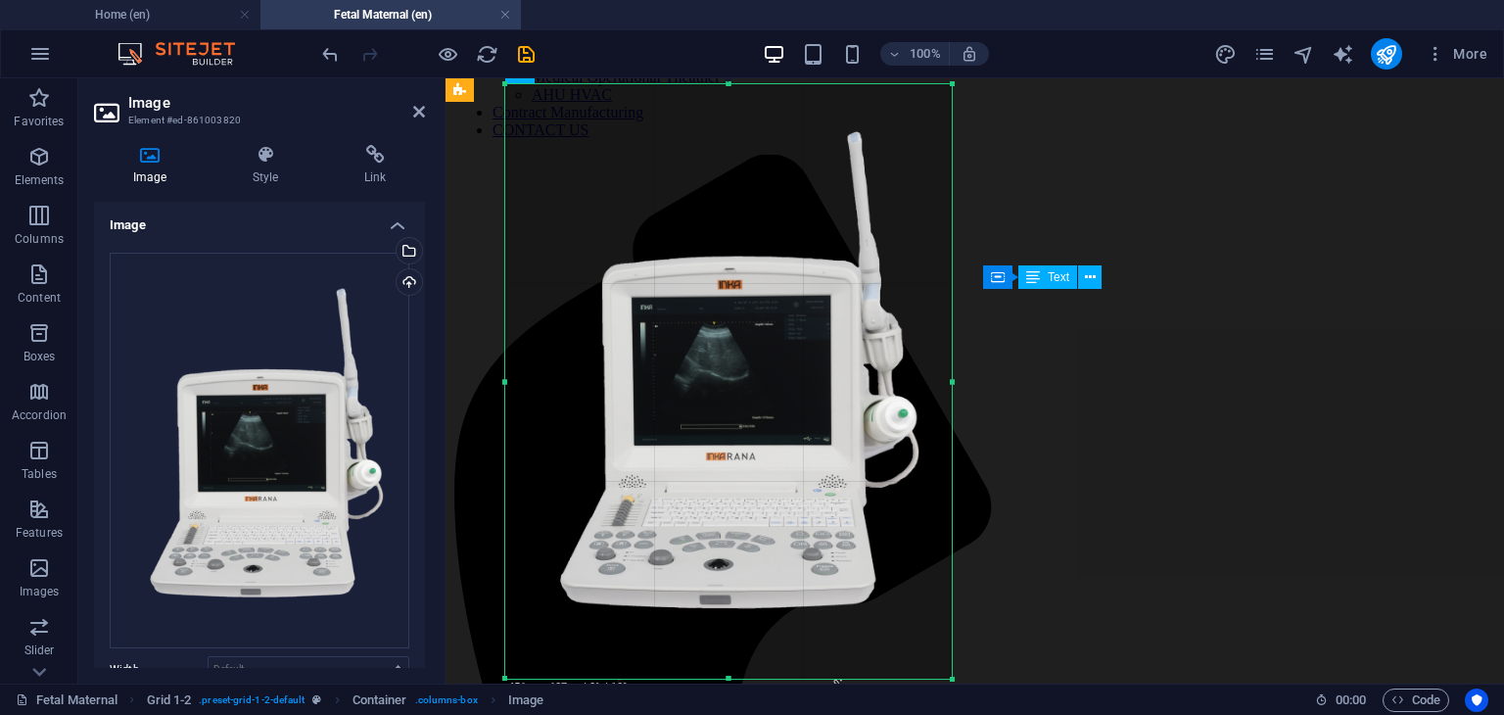
scroll to position [407, 0]
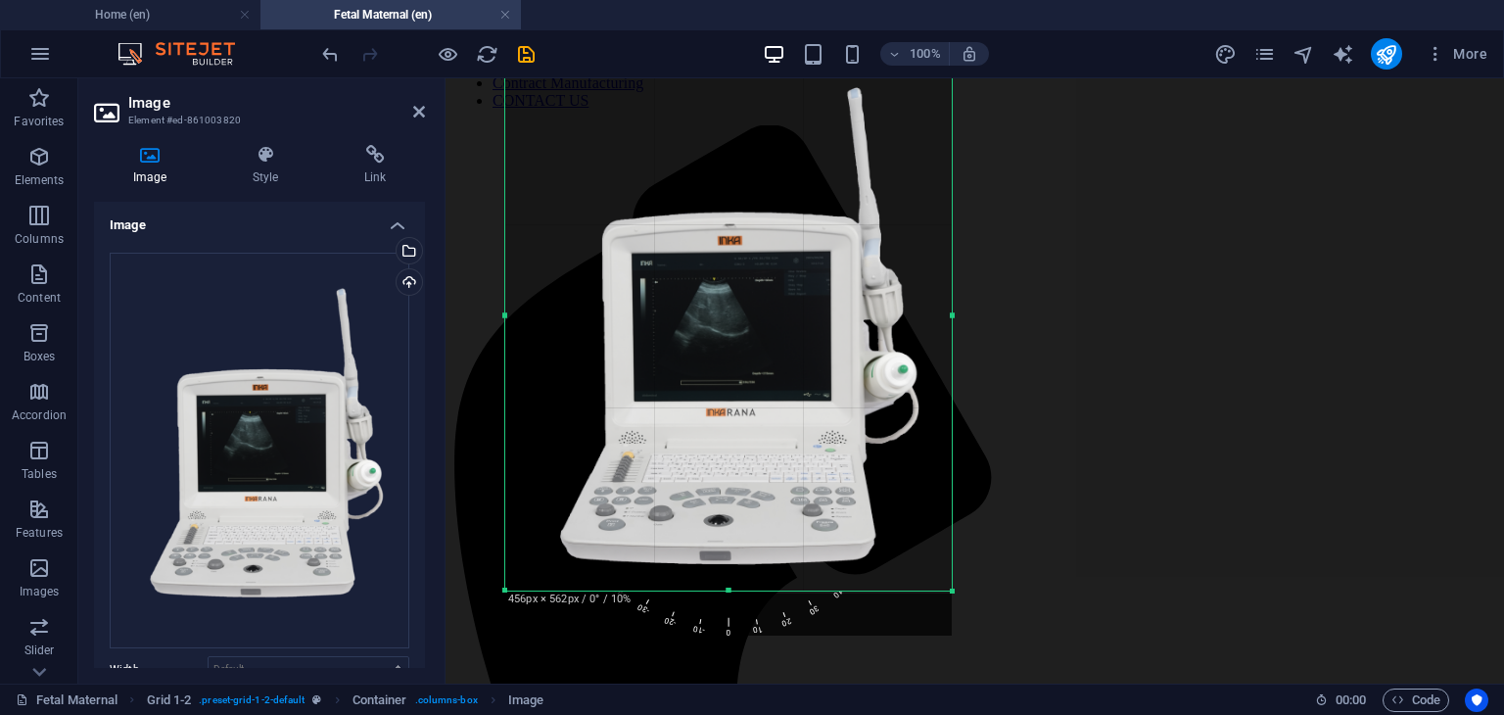
drag, startPoint x: 733, startPoint y: 632, endPoint x: 736, endPoint y: 585, distance: 47.1
click at [736, 587] on div at bounding box center [728, 590] width 446 height 7
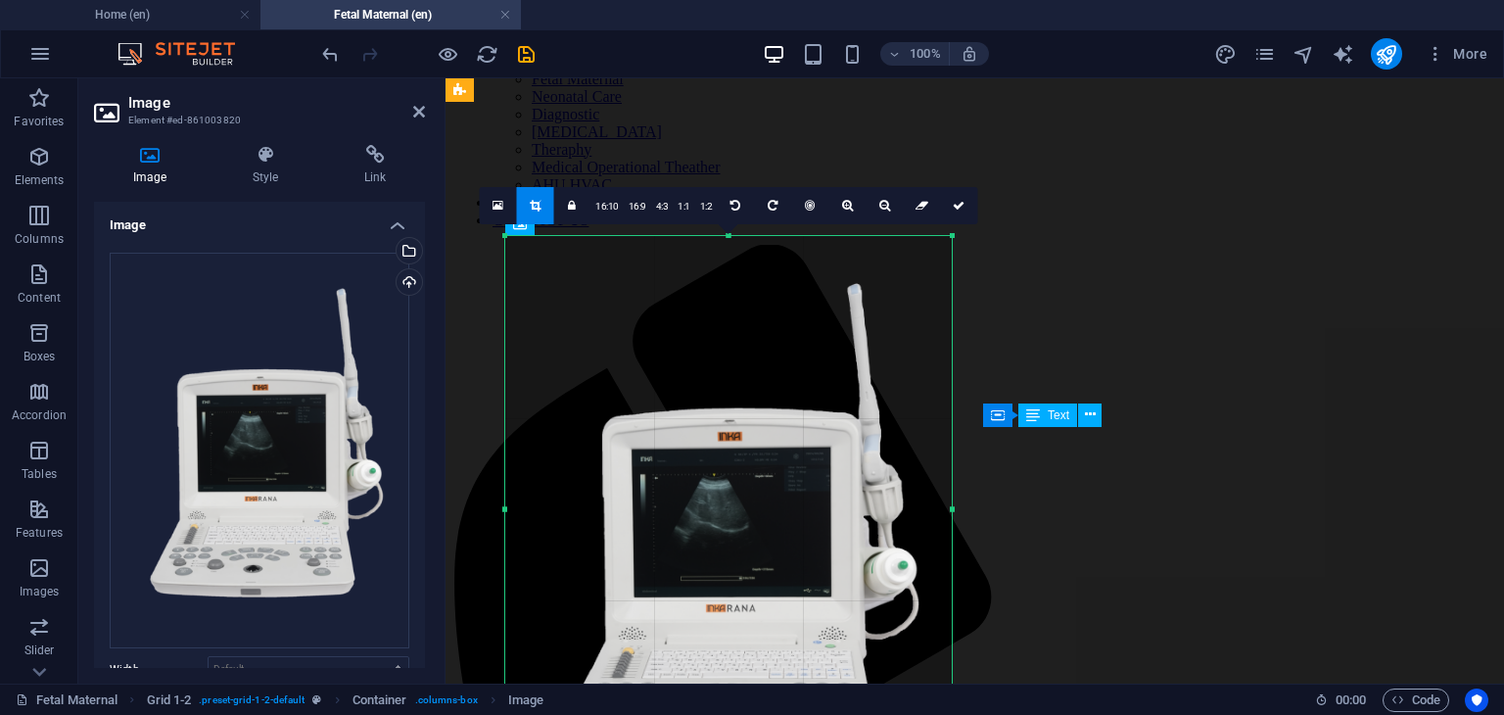
scroll to position [211, 0]
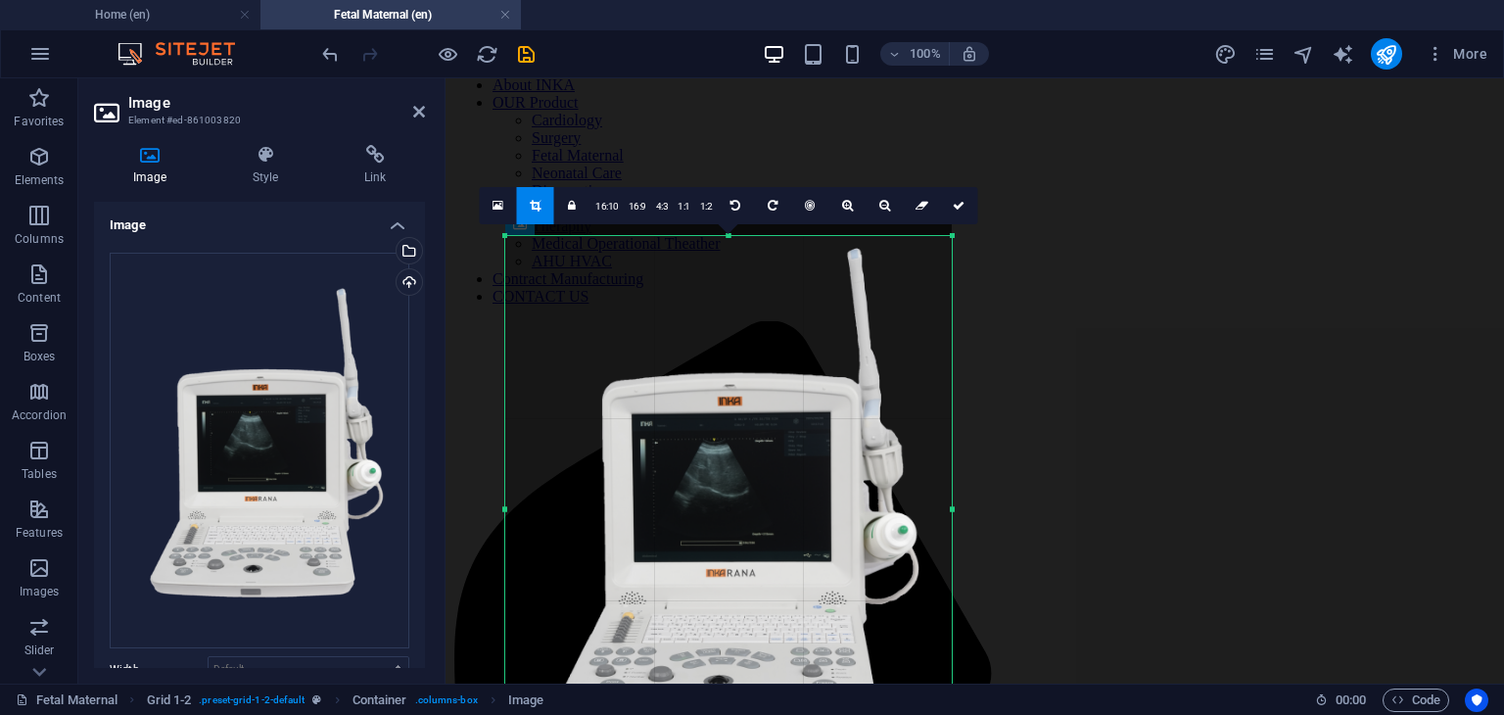
drag, startPoint x: 802, startPoint y: 510, endPoint x: 798, endPoint y: 475, distance: 35.5
click at [798, 475] on div at bounding box center [728, 498] width 446 height 594
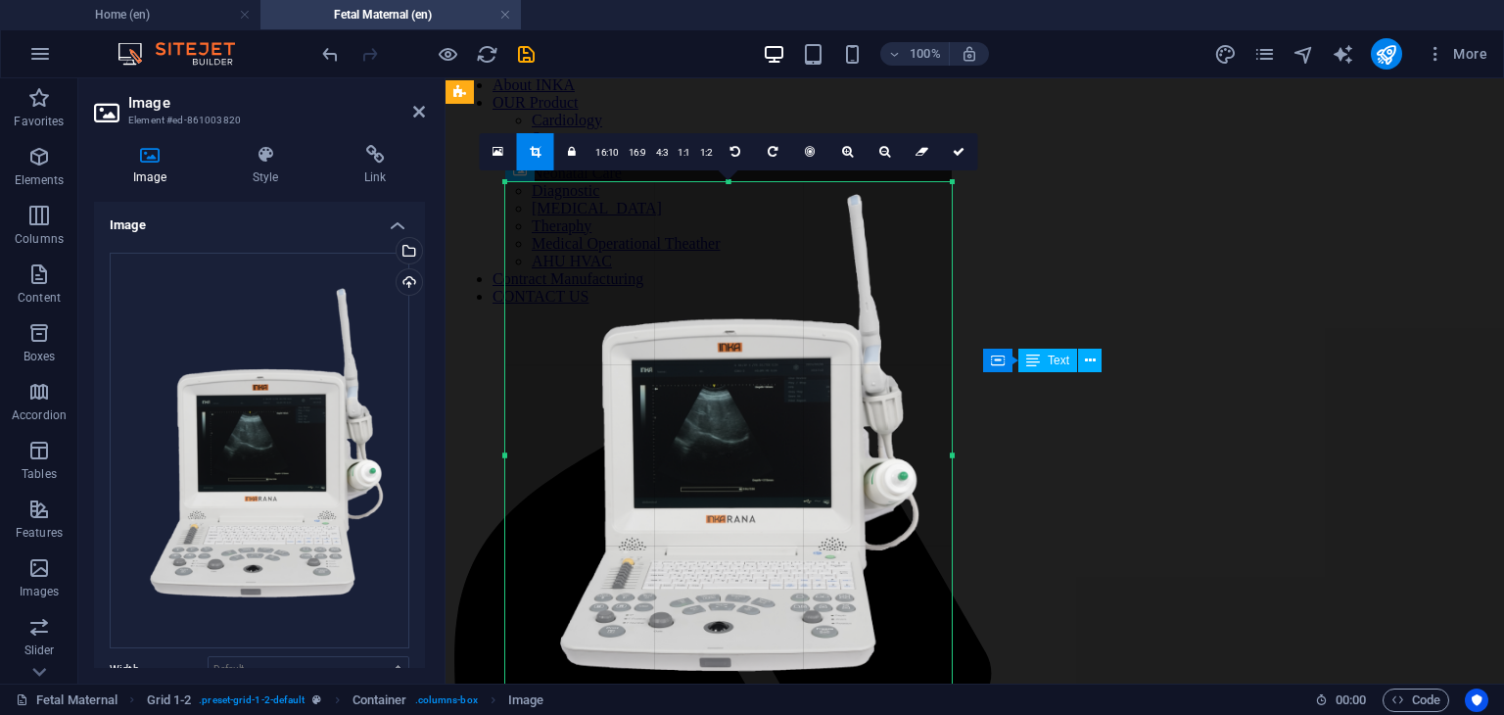
scroll to position [309, 0]
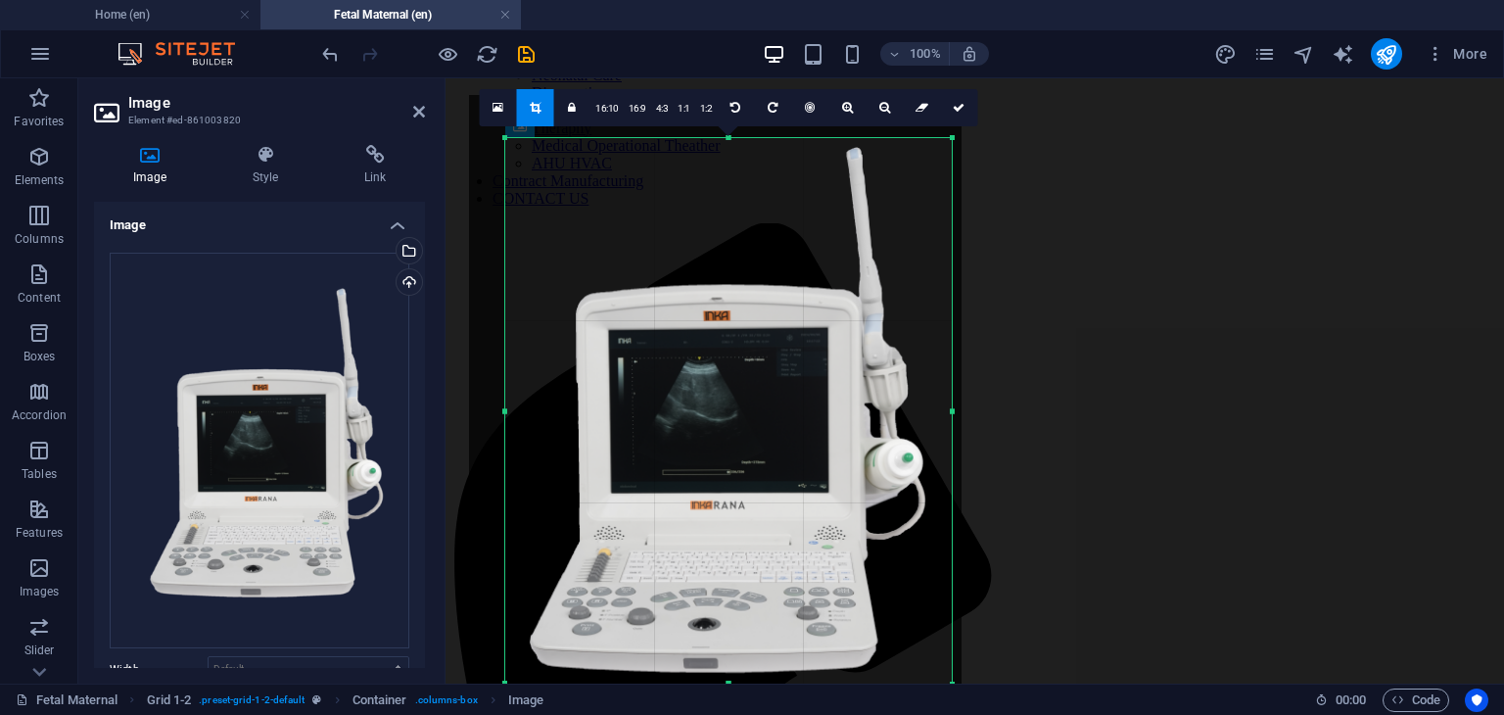
drag, startPoint x: 747, startPoint y: 422, endPoint x: 740, endPoint y: 441, distance: 19.8
click at [740, 441] on div at bounding box center [715, 423] width 493 height 656
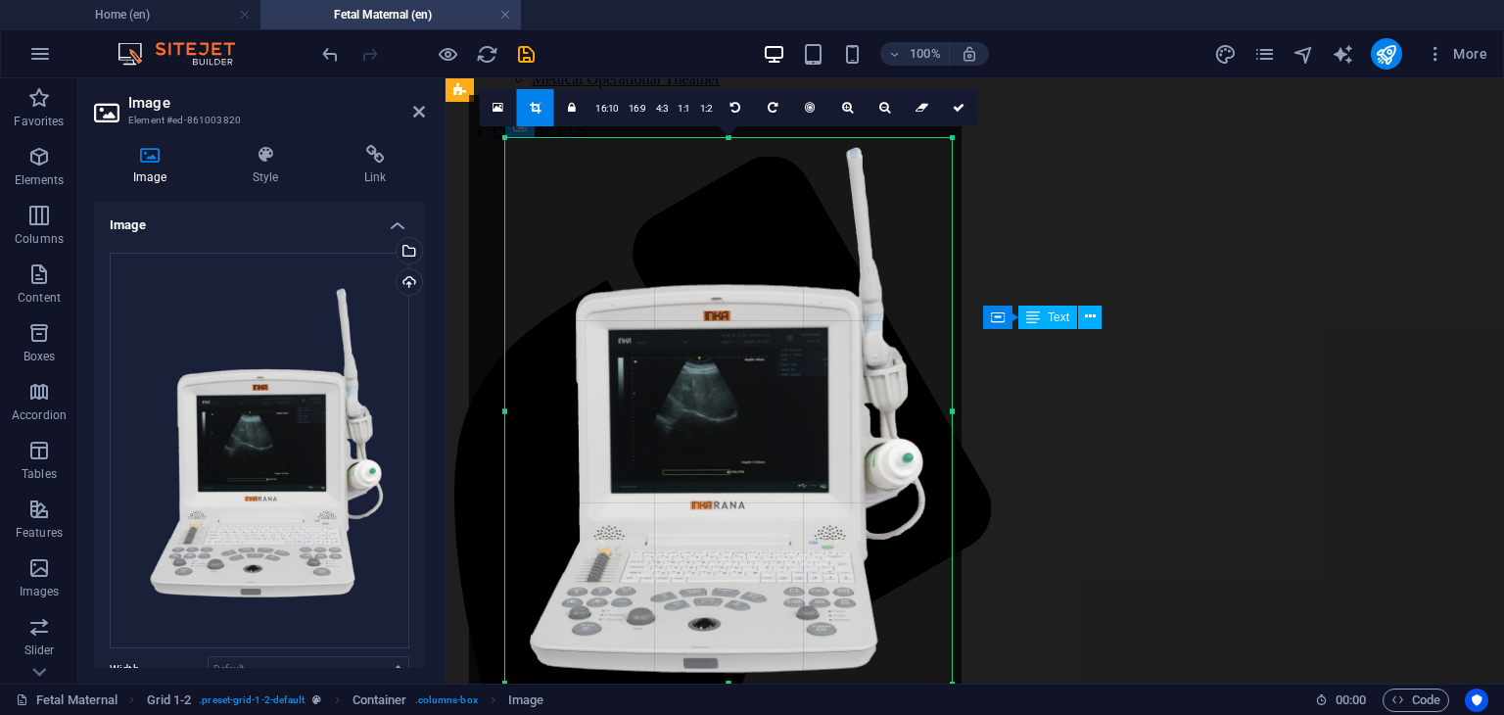
scroll to position [407, 0]
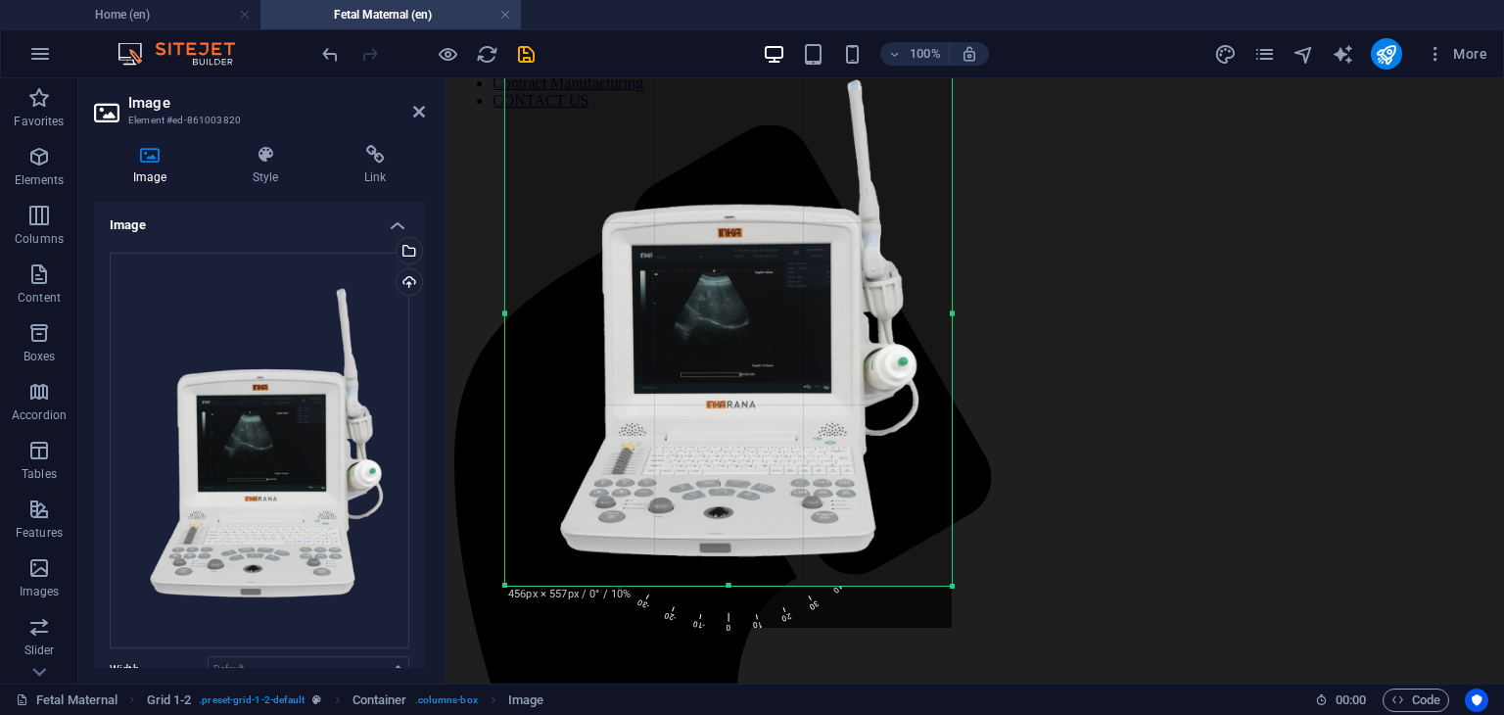
click at [727, 626] on span "0" at bounding box center [730, 545] width 23 height 178
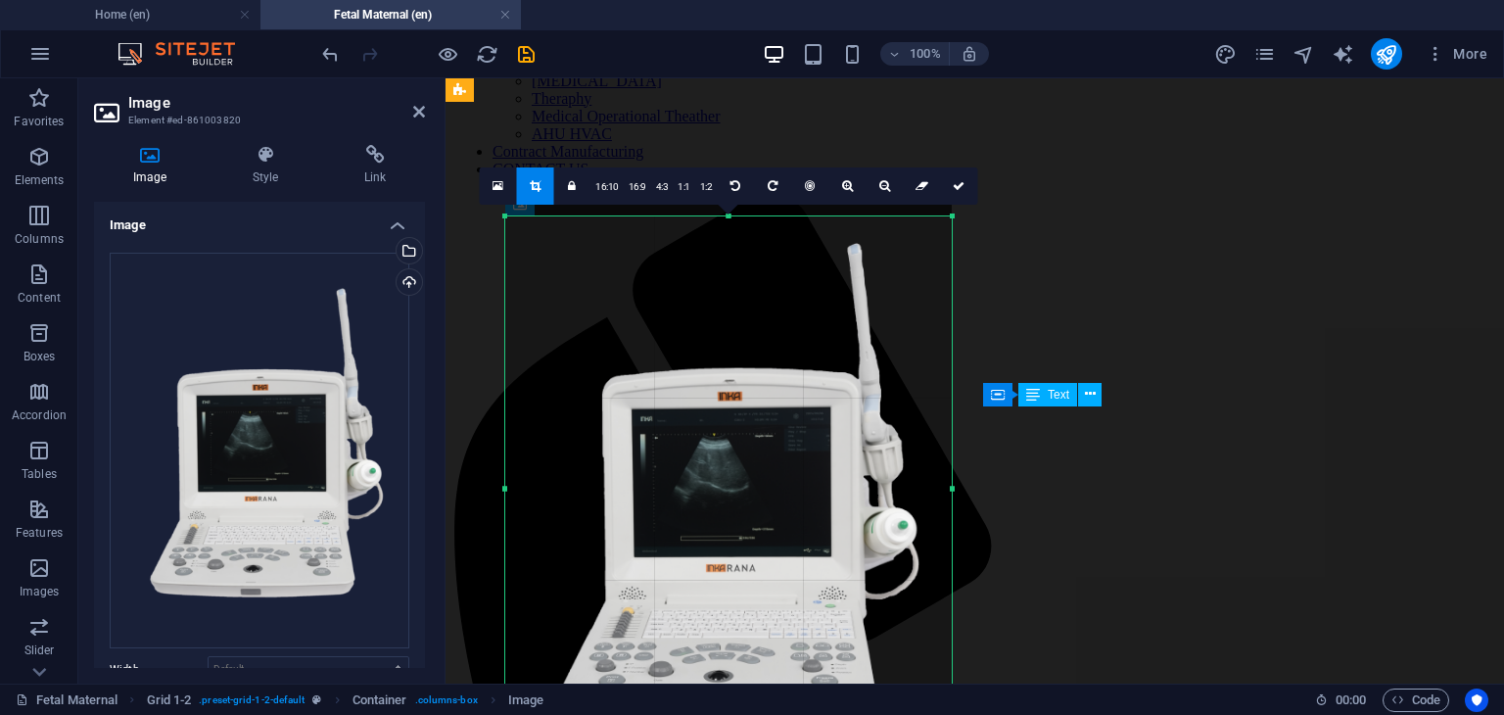
scroll to position [211, 0]
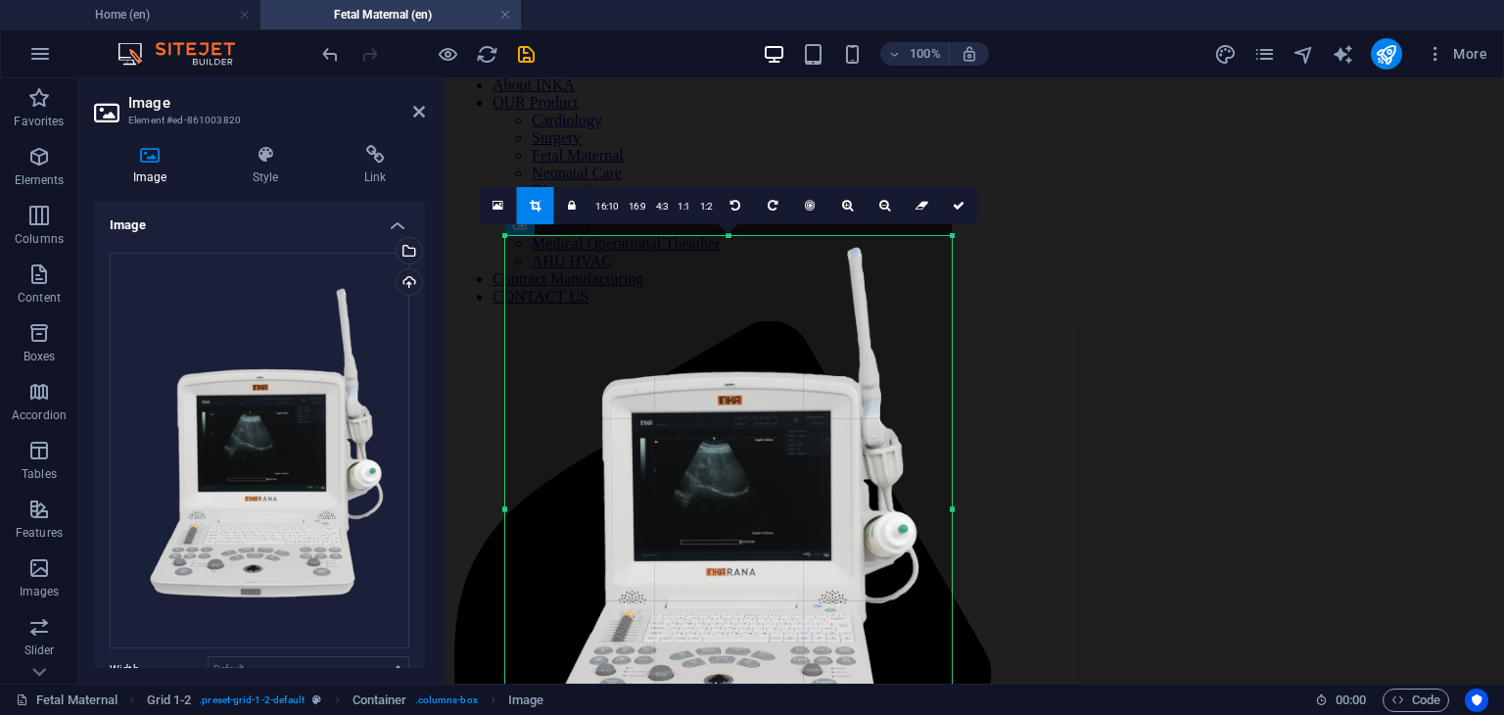
drag, startPoint x: 735, startPoint y: 499, endPoint x: 958, endPoint y: 461, distance: 225.5
click at [738, 483] on div at bounding box center [728, 497] width 446 height 594
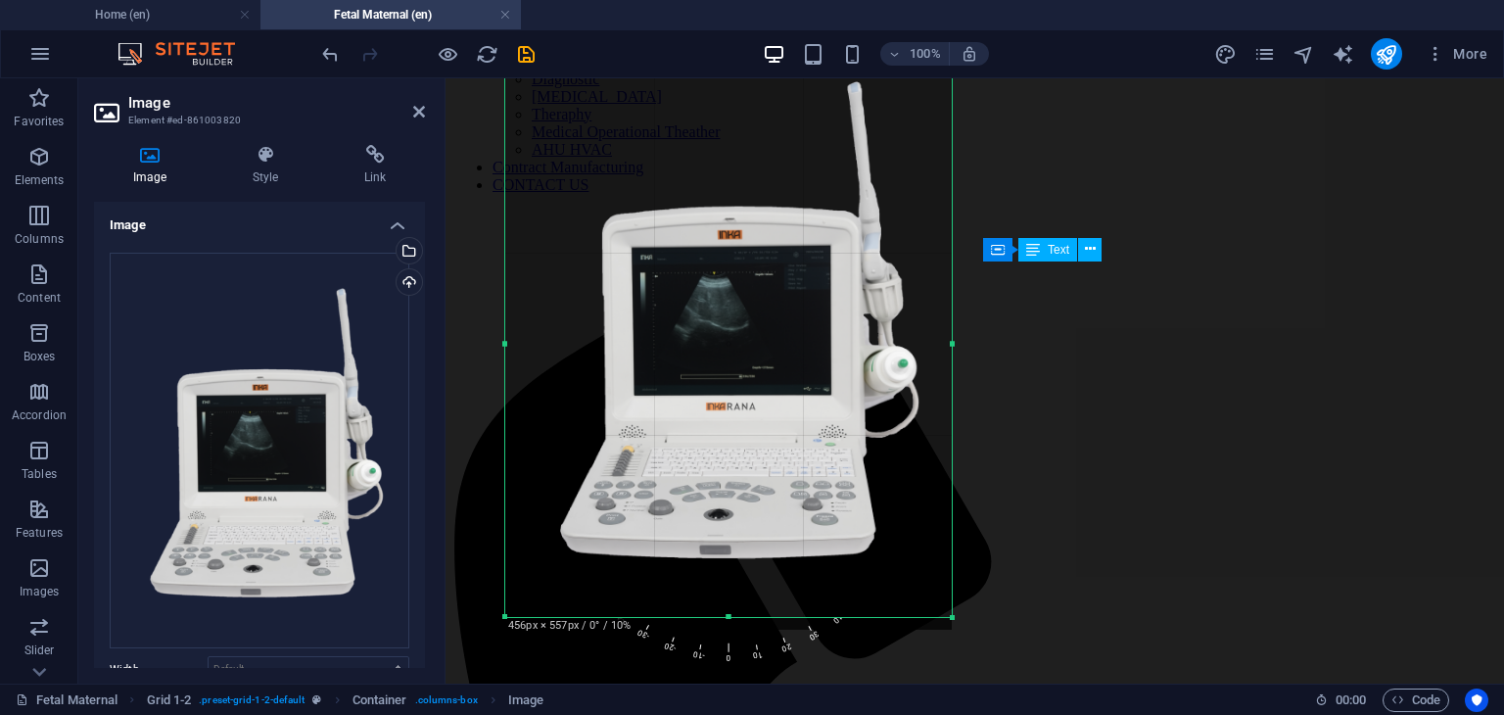
scroll to position [407, 0]
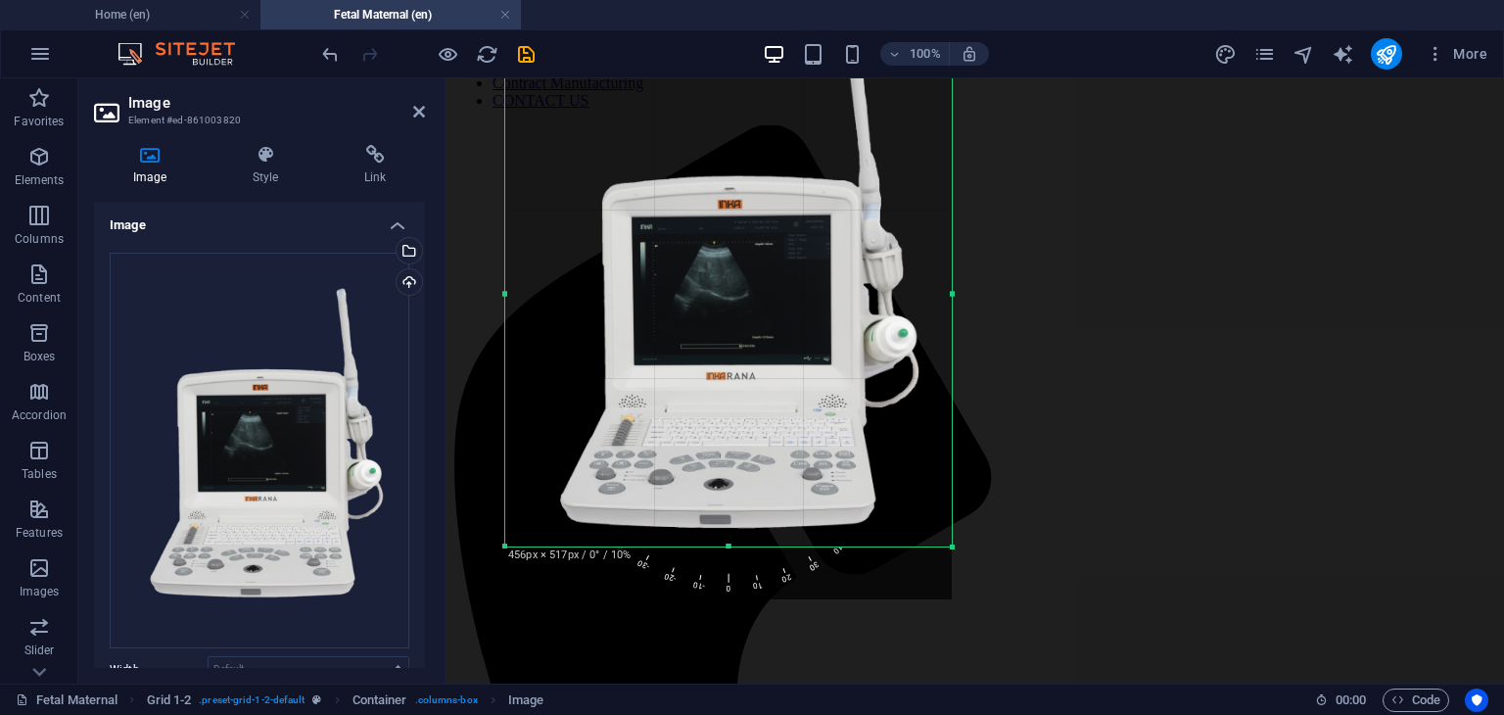
drag, startPoint x: 725, startPoint y: 586, endPoint x: 743, endPoint y: 546, distance: 43.4
click at [743, 546] on div at bounding box center [728, 546] width 446 height 7
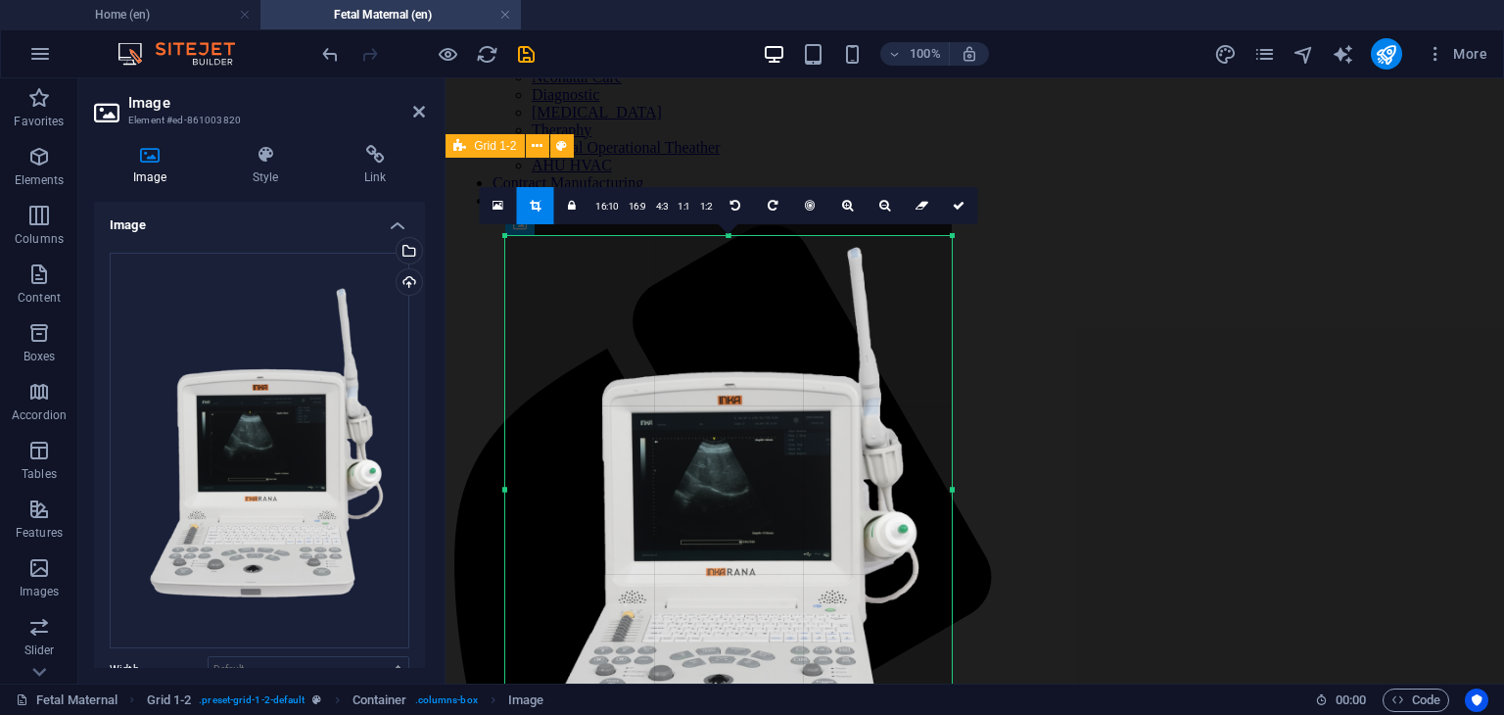
scroll to position [211, 0]
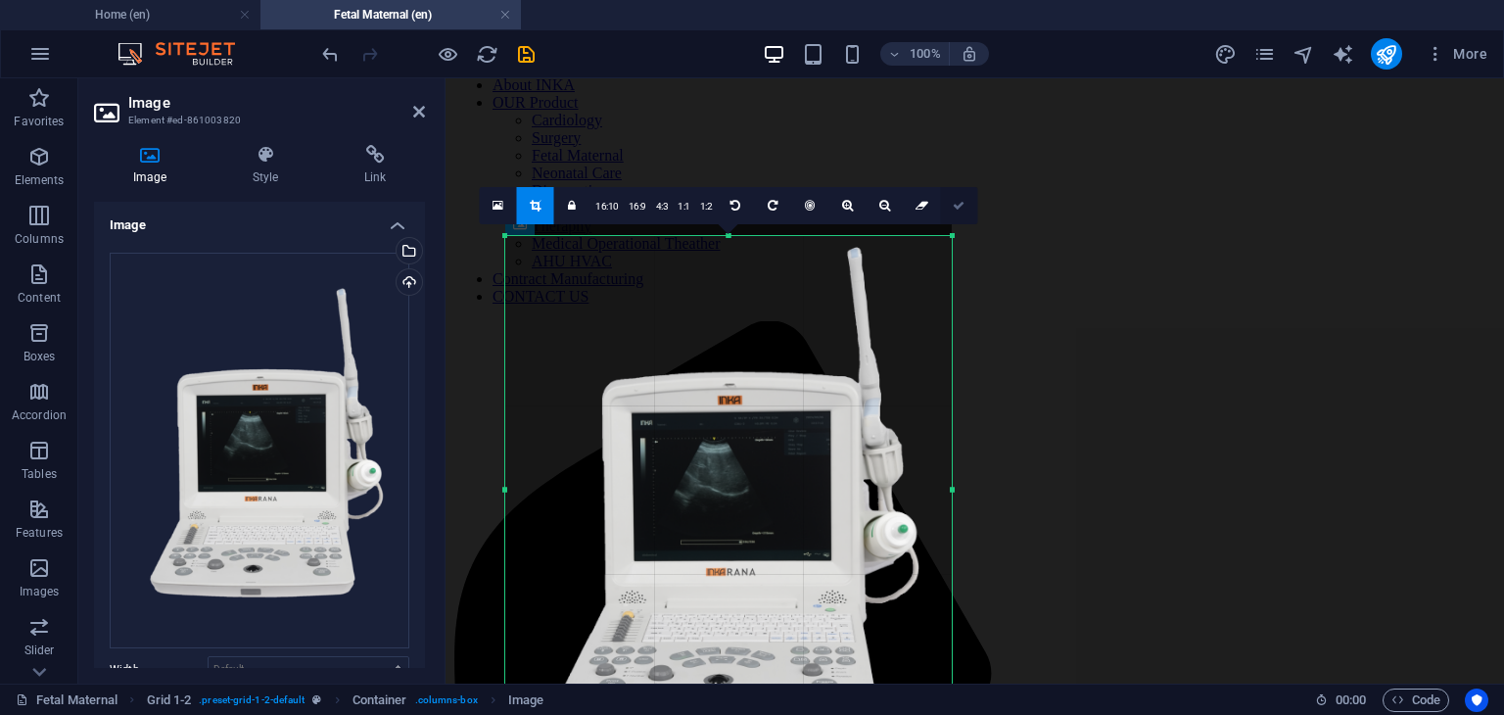
click at [958, 206] on icon at bounding box center [959, 206] width 12 height 12
type input "455"
select select "px"
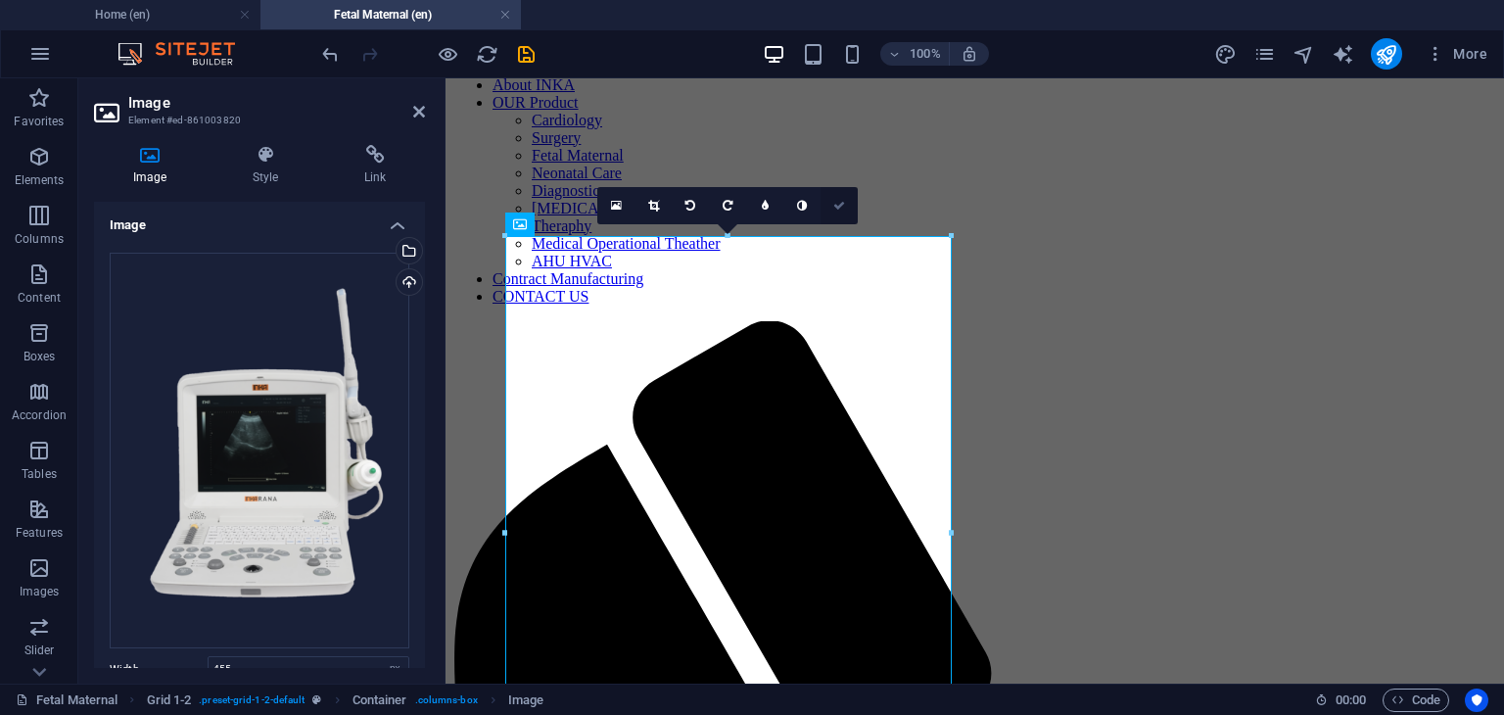
click at [834, 206] on icon at bounding box center [839, 206] width 12 height 12
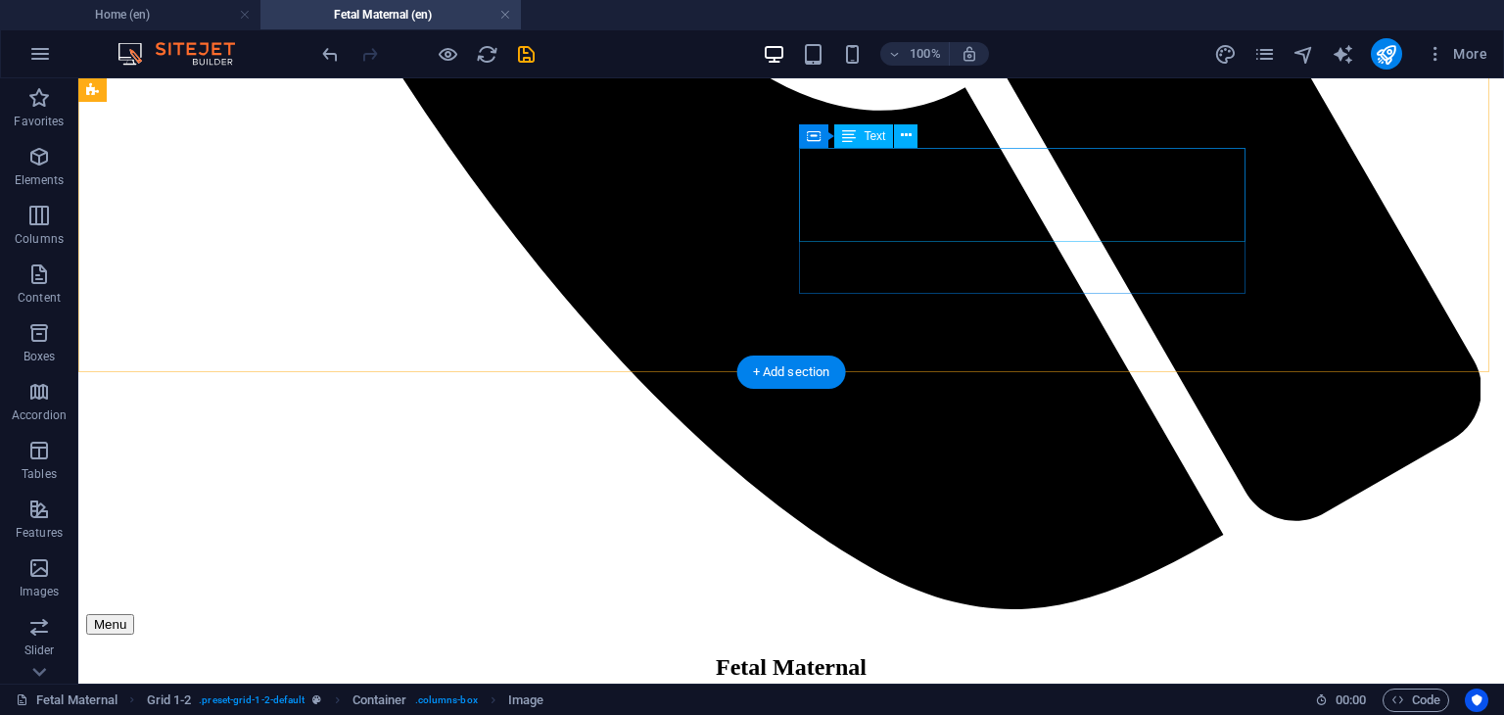
scroll to position [1778, 0]
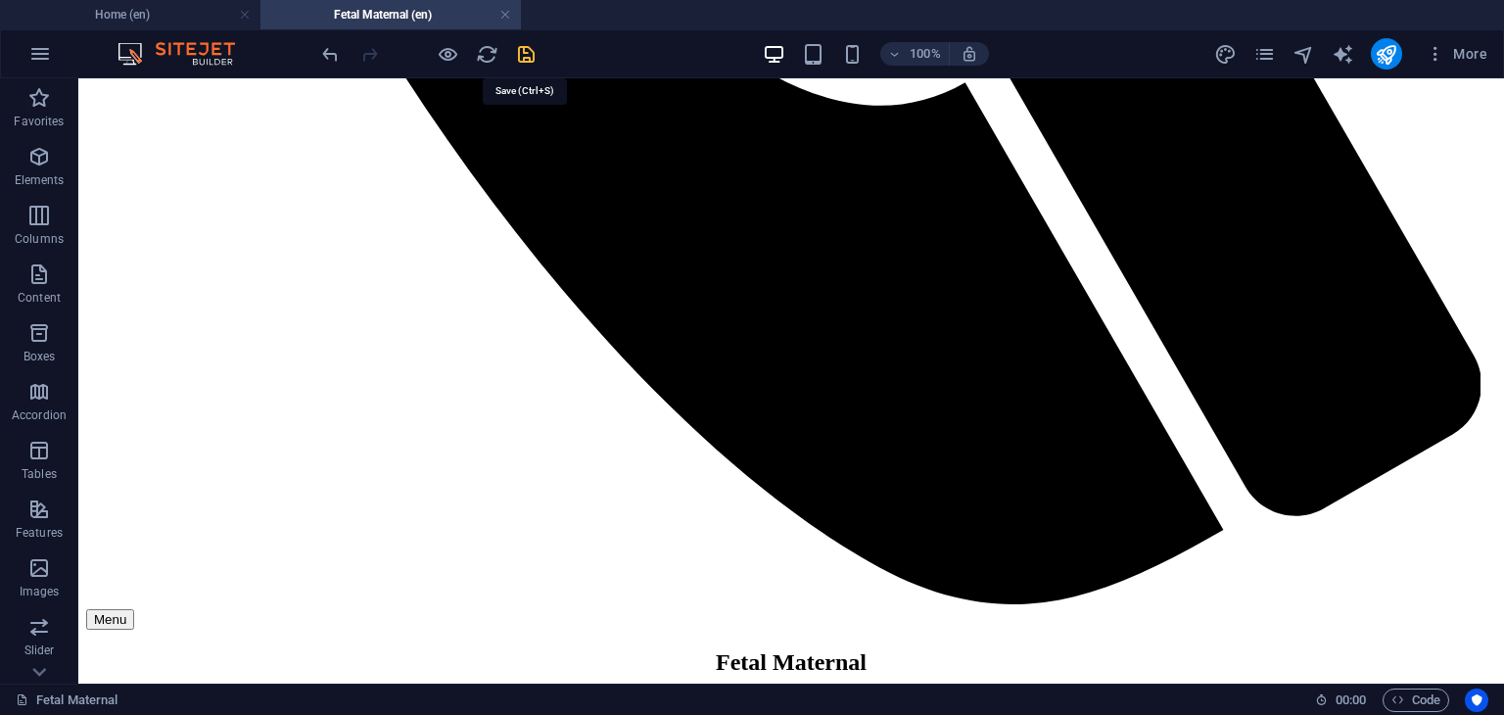
click at [534, 51] on icon "save" at bounding box center [526, 54] width 23 height 23
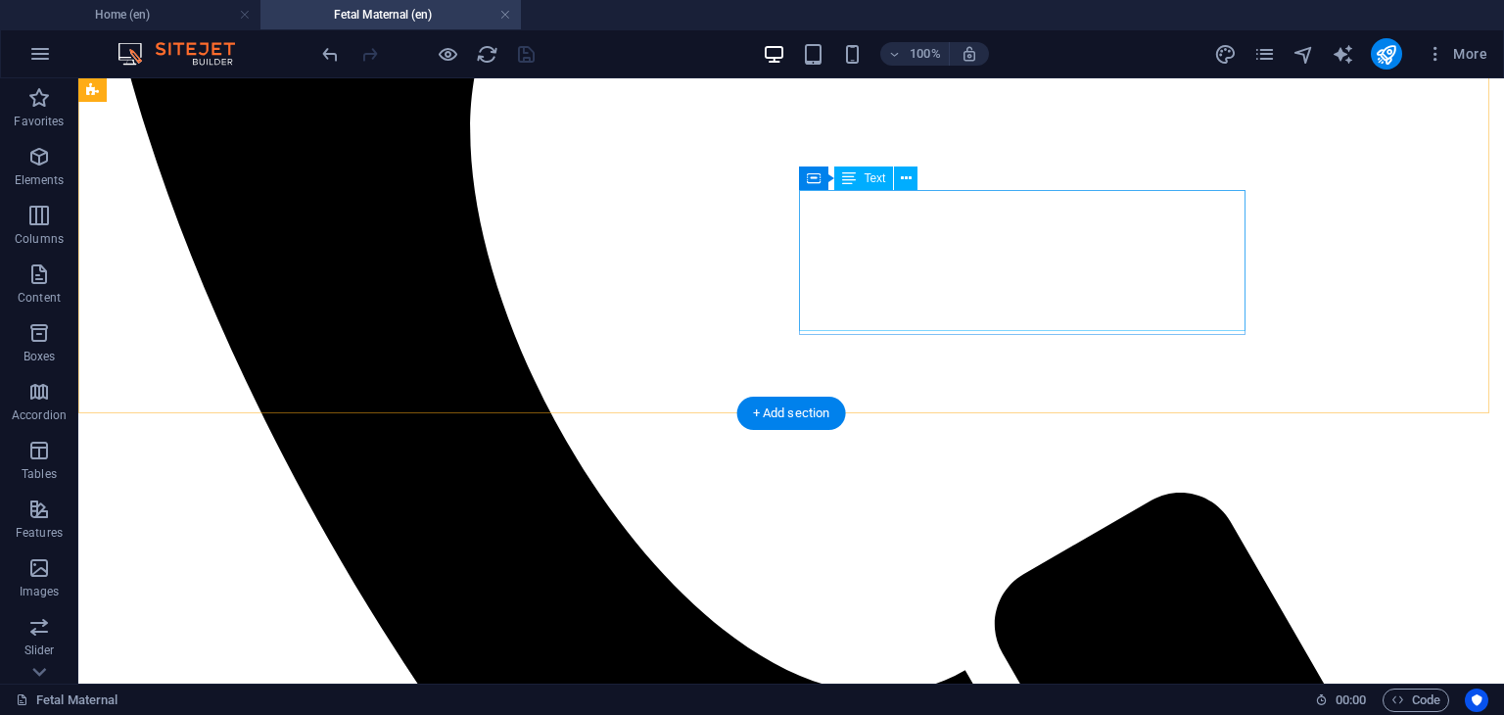
scroll to position [897, 0]
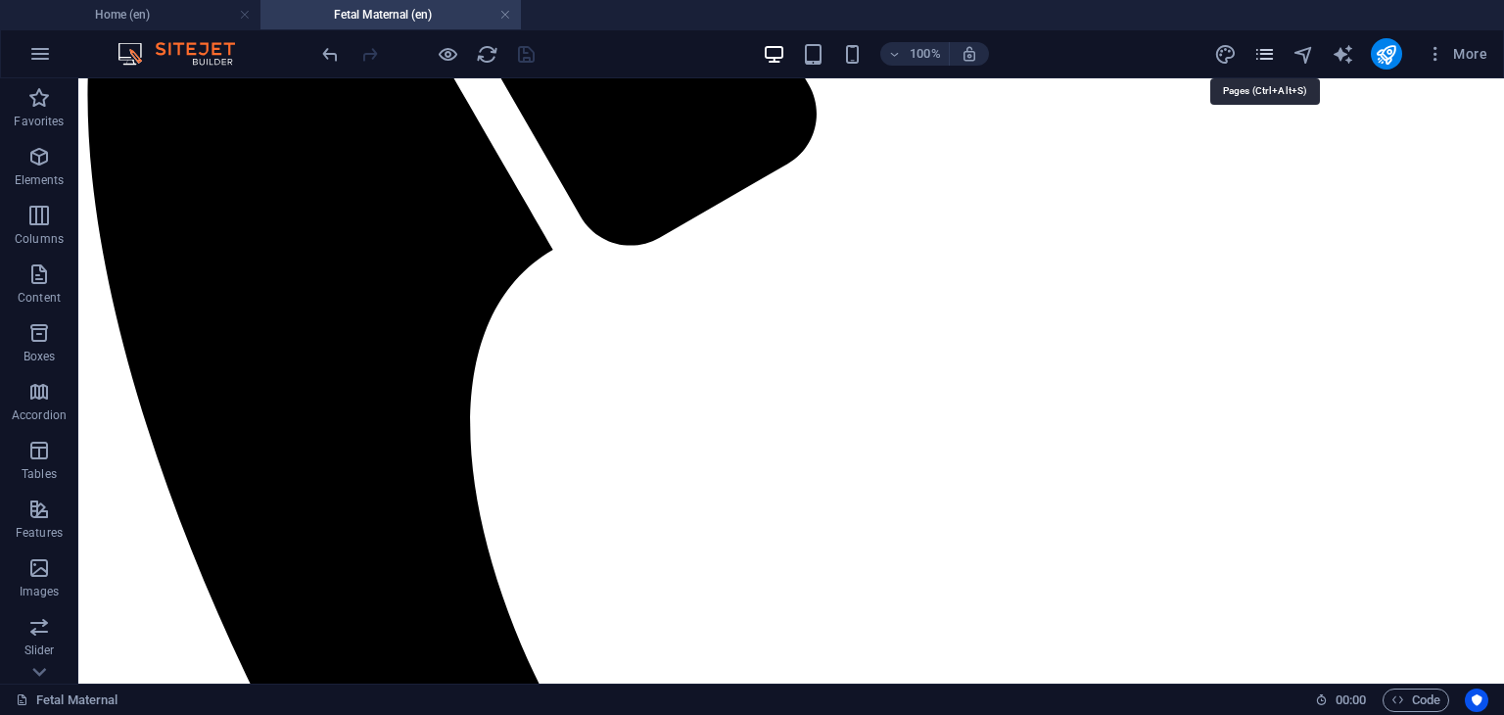
click at [1261, 53] on icon "pages" at bounding box center [1264, 54] width 23 height 23
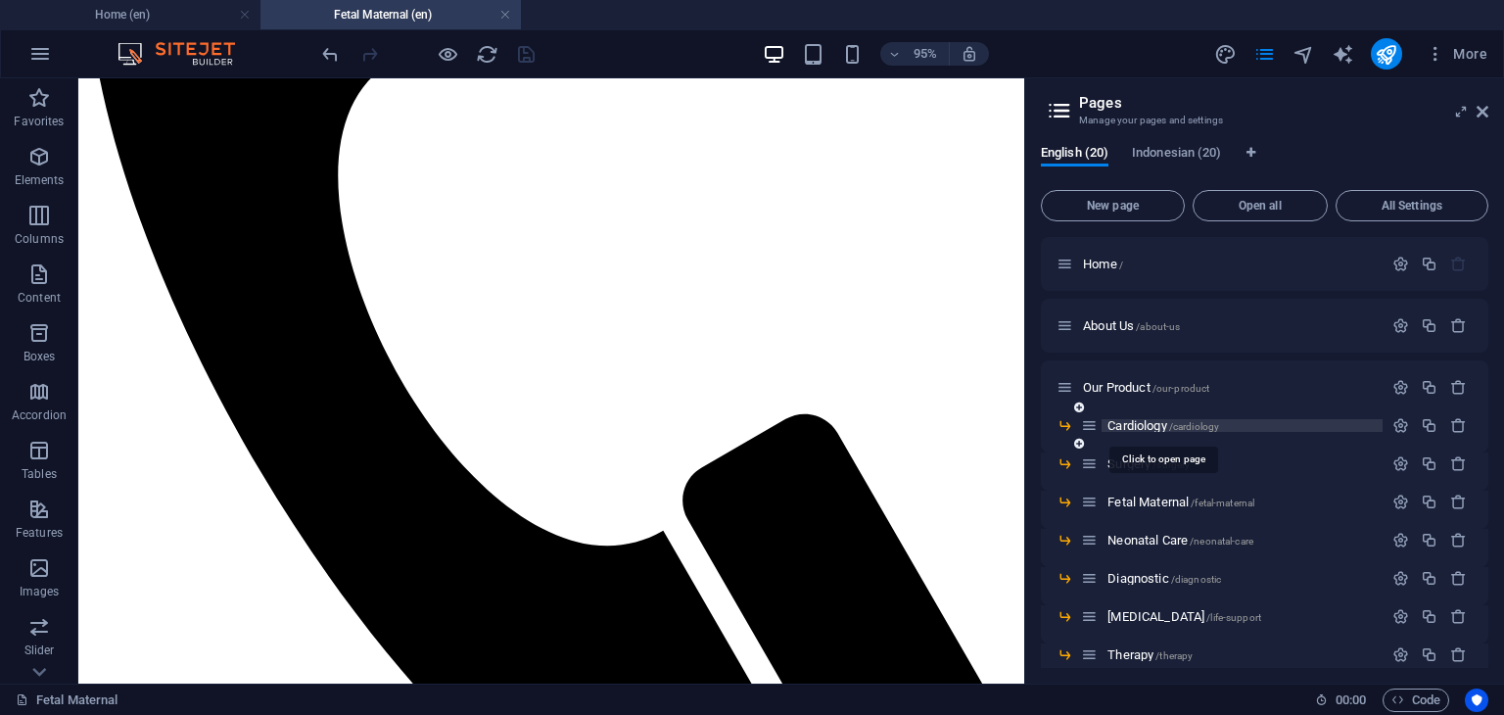
click at [1141, 424] on span "Cardiology /cardiology" at bounding box center [1163, 425] width 112 height 15
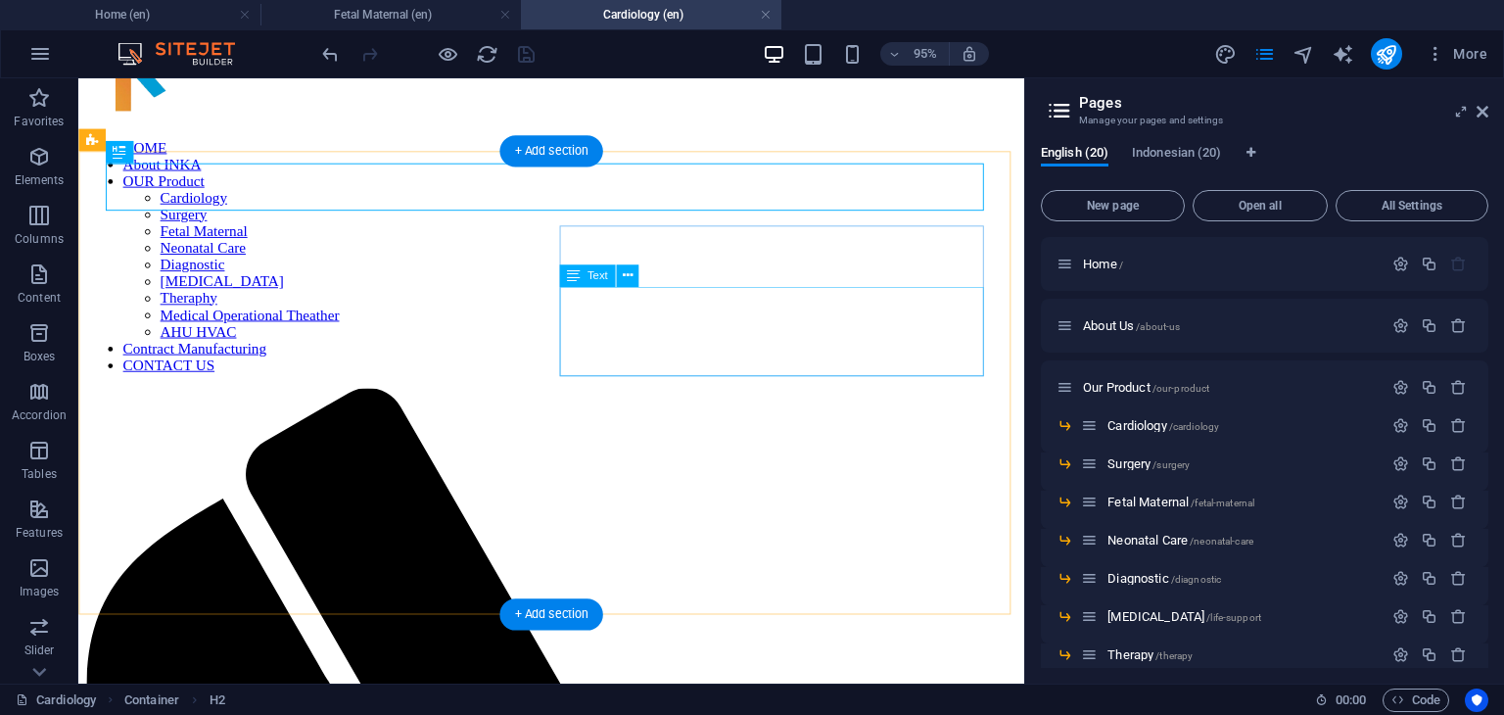
scroll to position [309, 0]
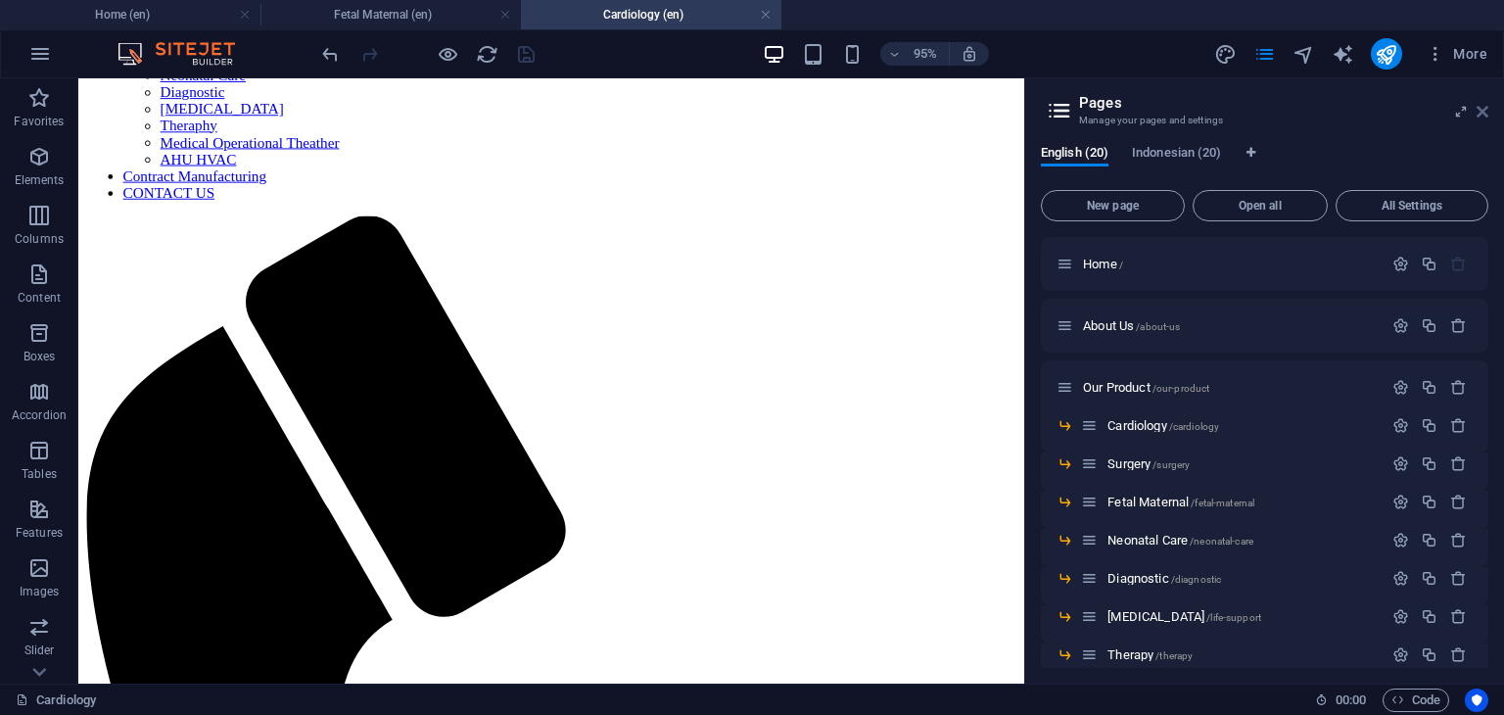
click at [1482, 110] on icon at bounding box center [1483, 112] width 12 height 16
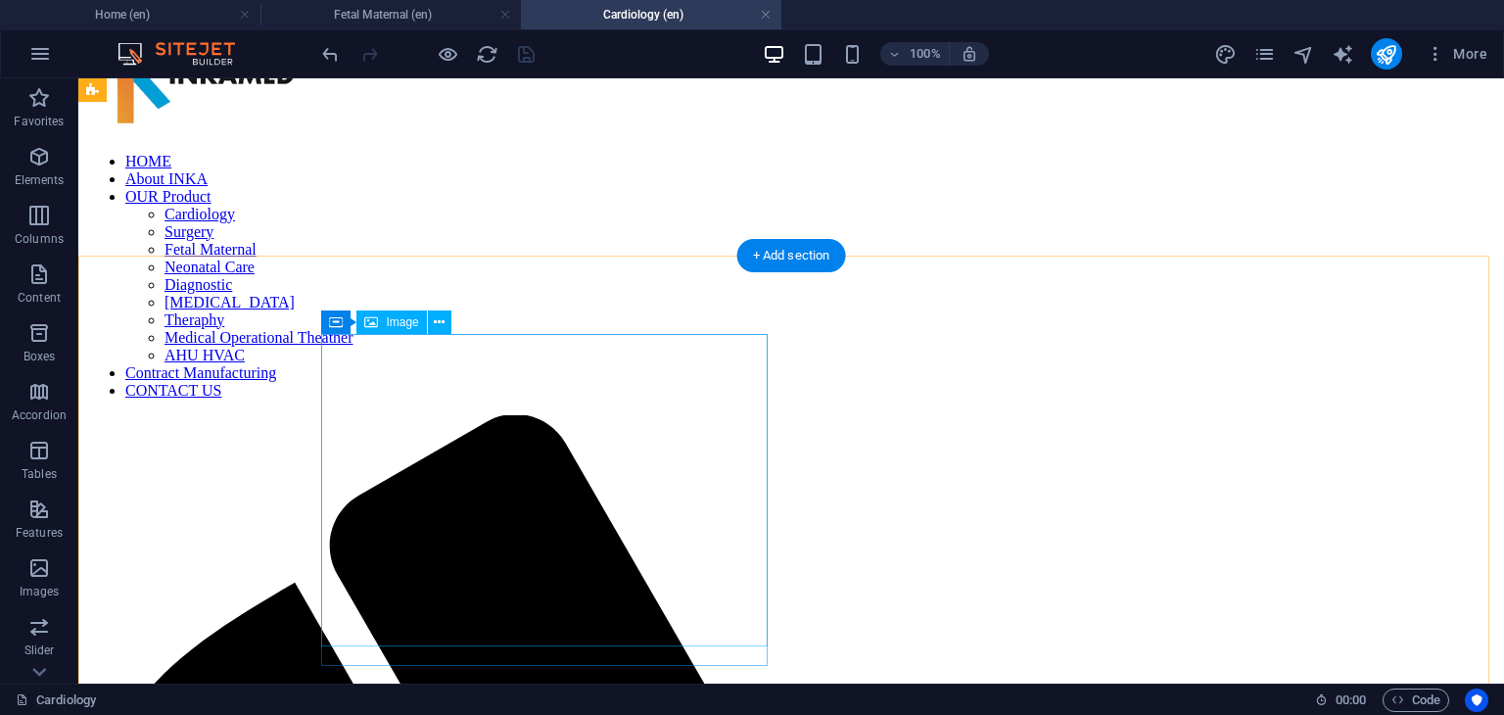
scroll to position [114, 0]
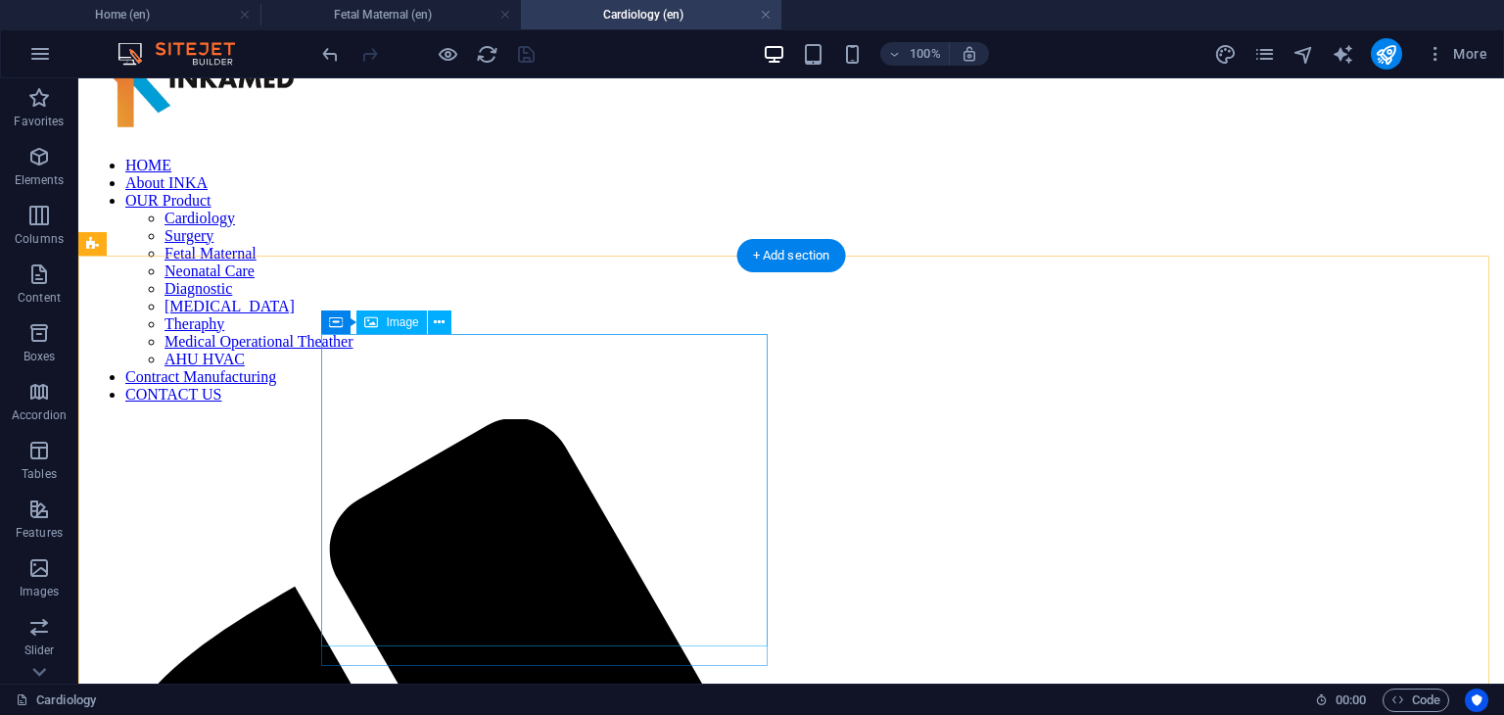
select select "px"
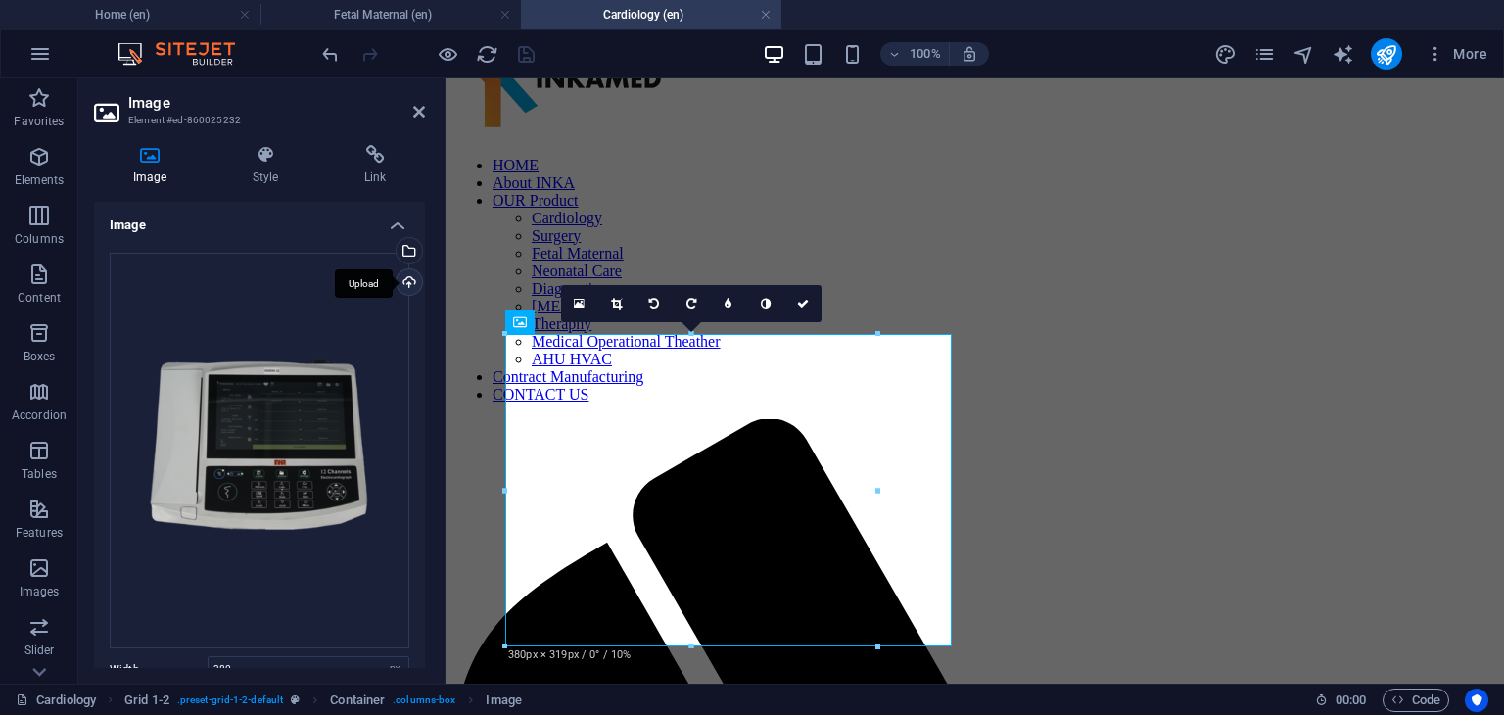
click at [407, 278] on div "Upload" at bounding box center [407, 283] width 29 height 29
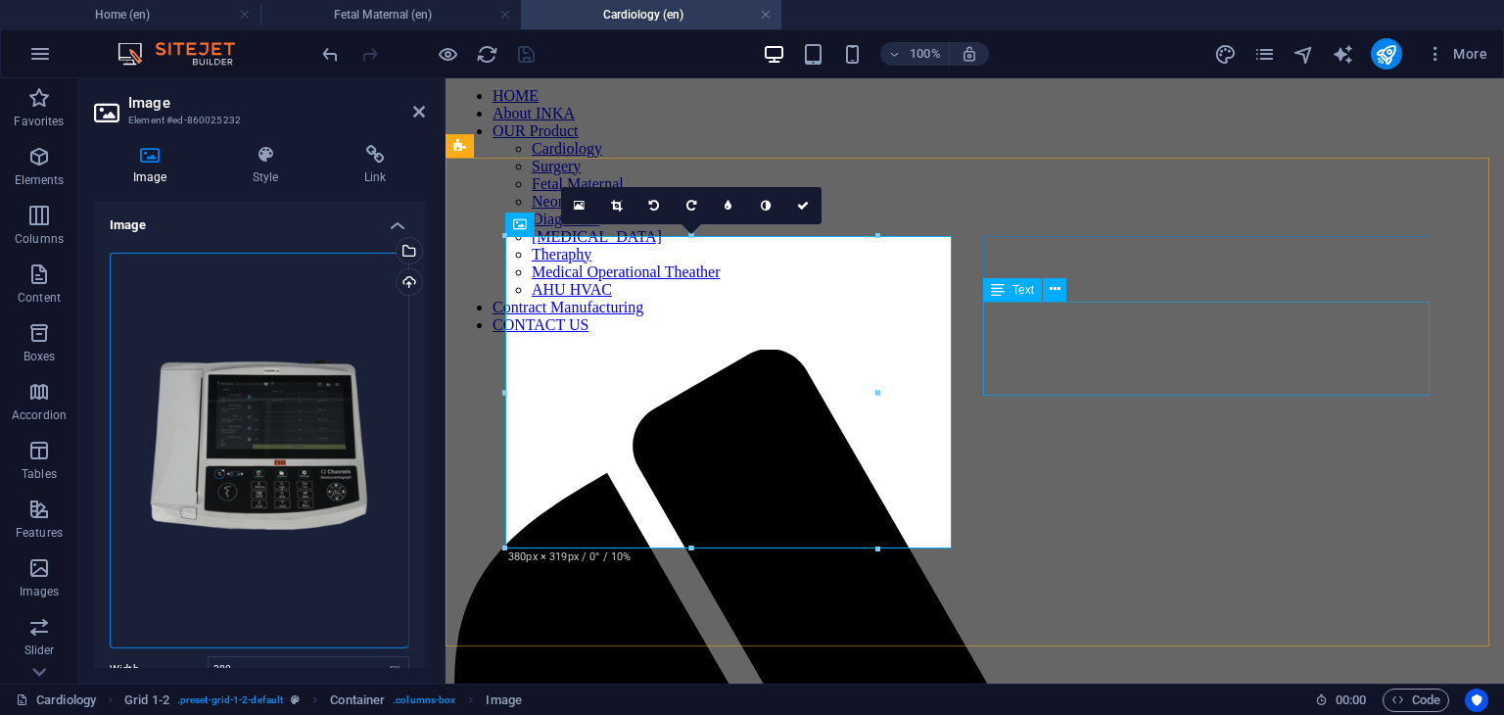
scroll to position [211, 0]
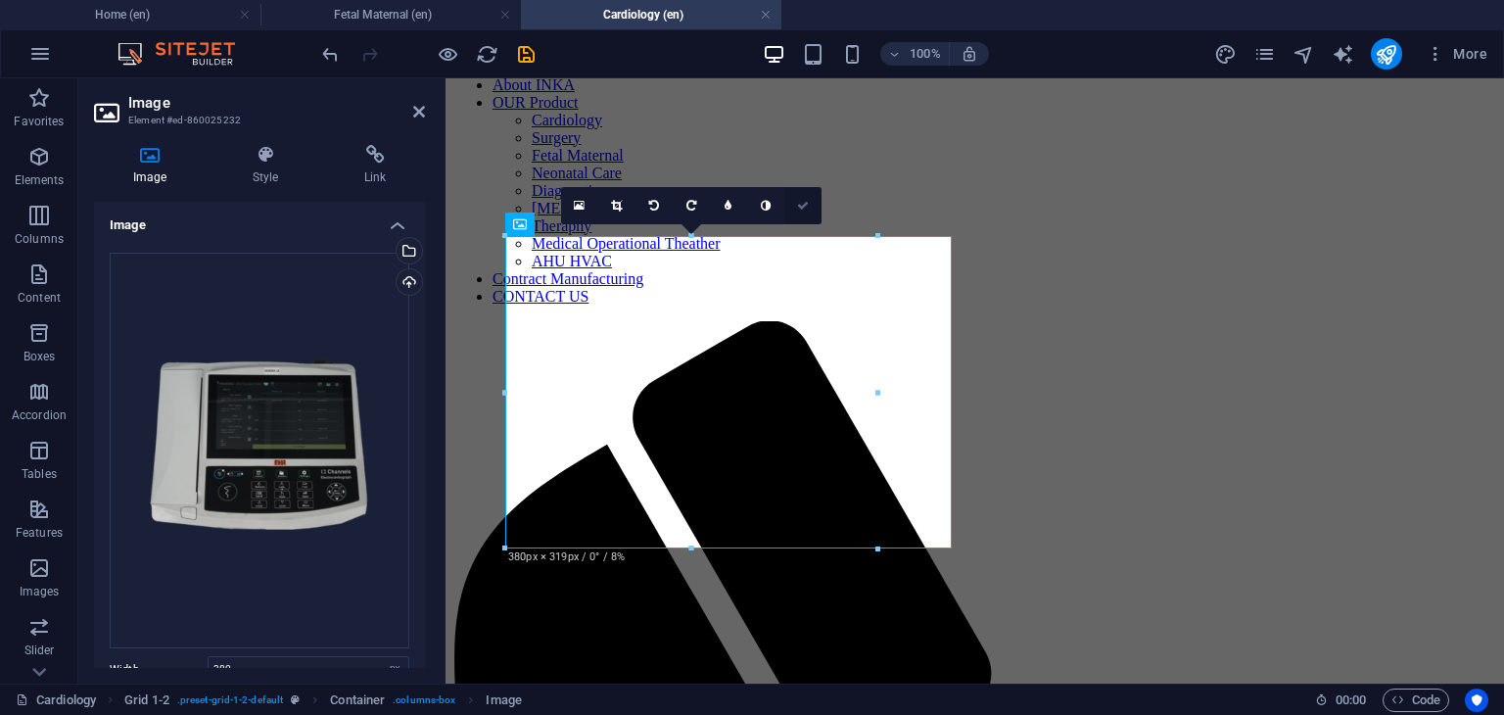
click at [799, 201] on icon at bounding box center [803, 206] width 12 height 12
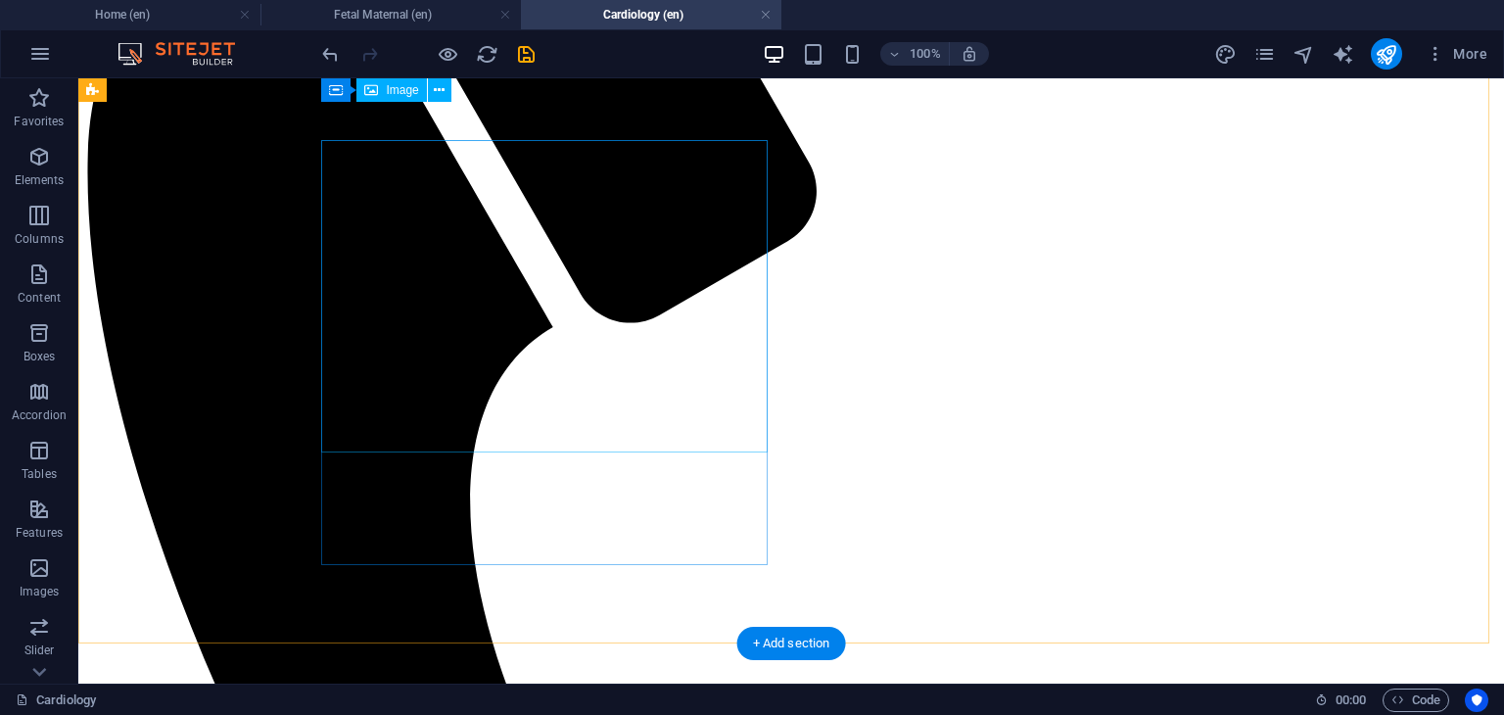
scroll to position [701, 0]
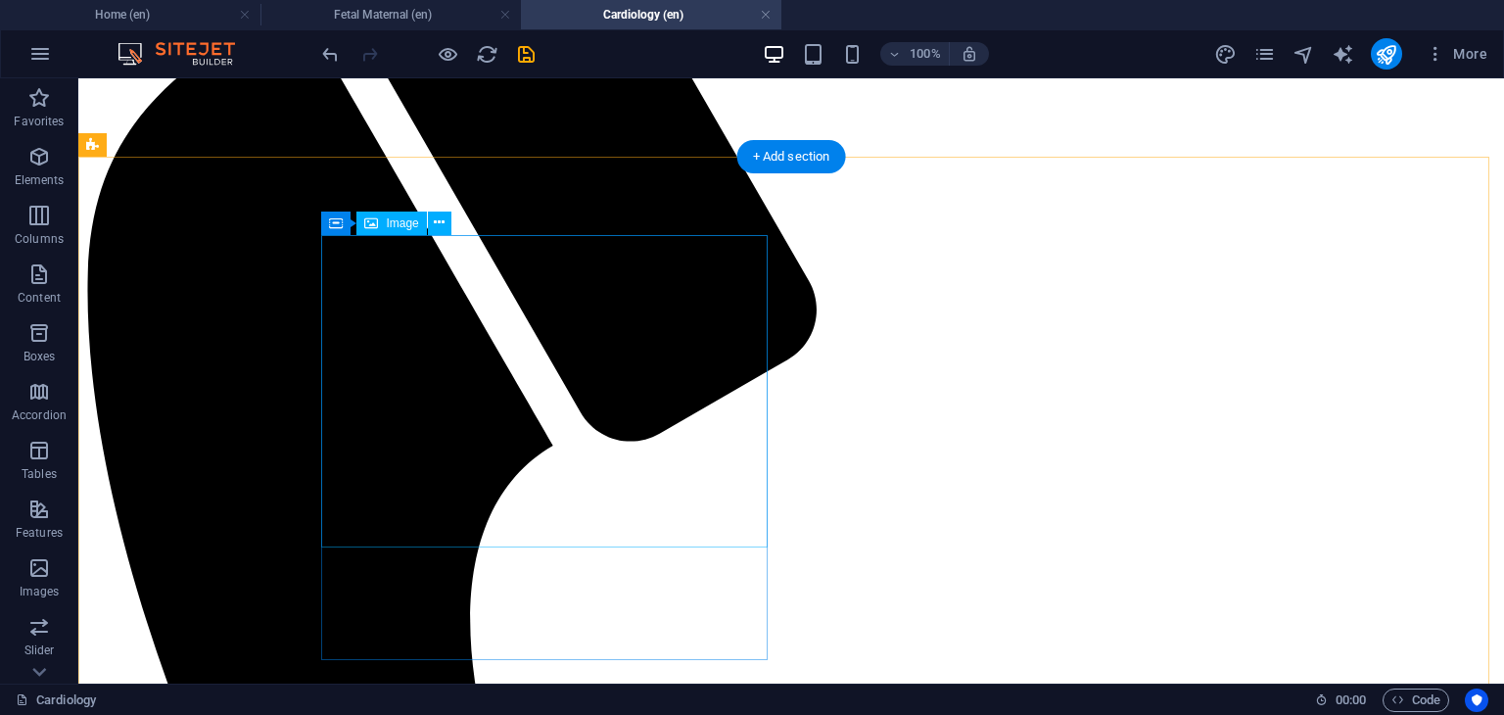
select select "px"
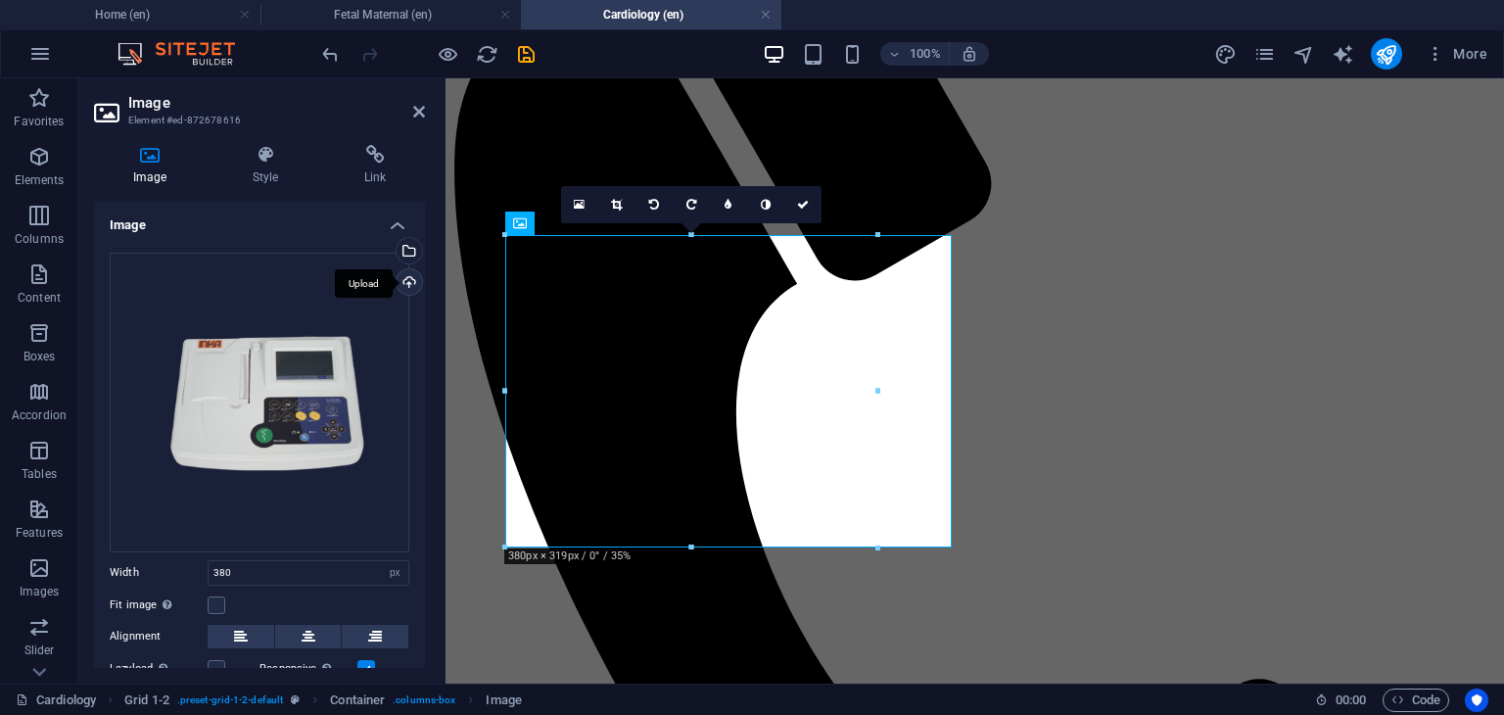
click at [403, 285] on div "Upload" at bounding box center [407, 283] width 29 height 29
click at [614, 199] on icon at bounding box center [616, 205] width 11 height 12
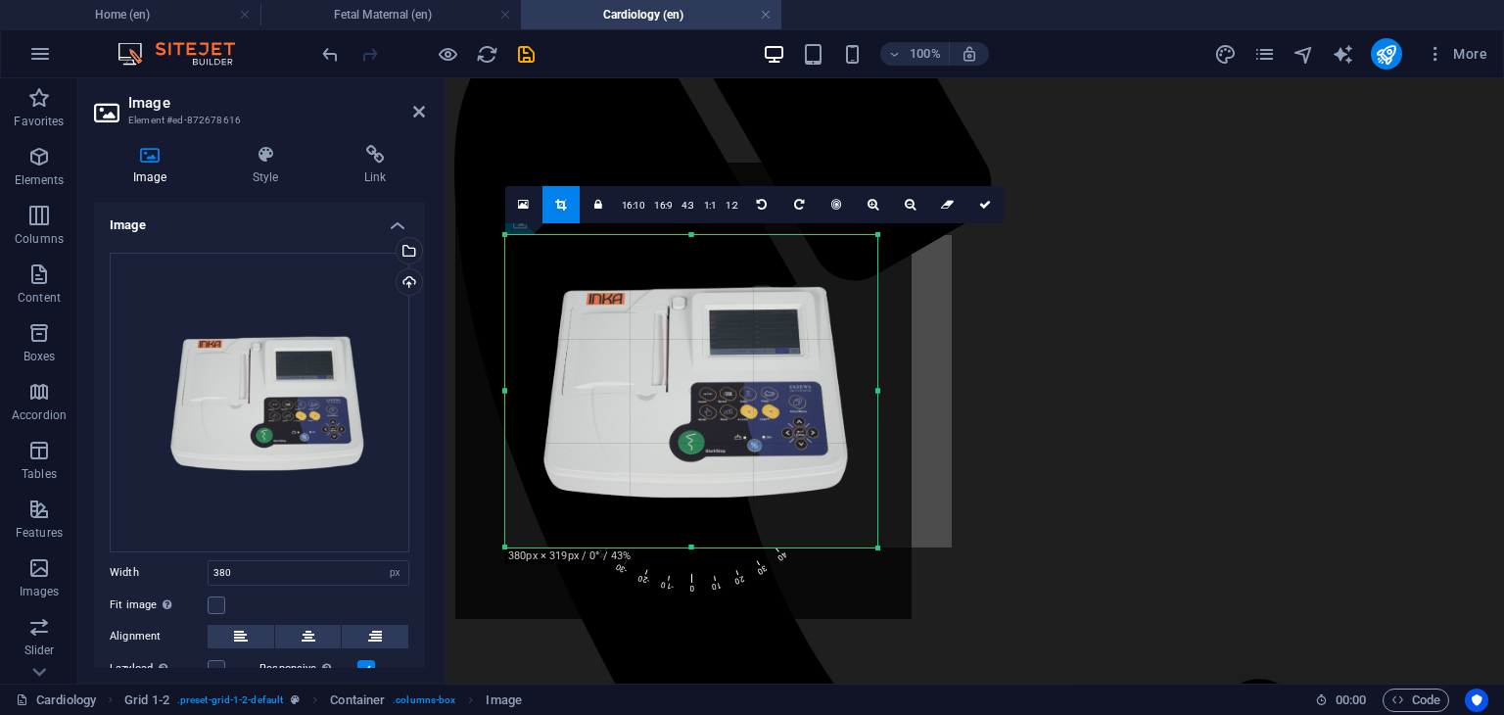
drag, startPoint x: 705, startPoint y: 417, endPoint x: 700, endPoint y: 405, distance: 12.7
click at [700, 405] on div at bounding box center [683, 391] width 456 height 456
click at [980, 201] on icon at bounding box center [985, 205] width 12 height 12
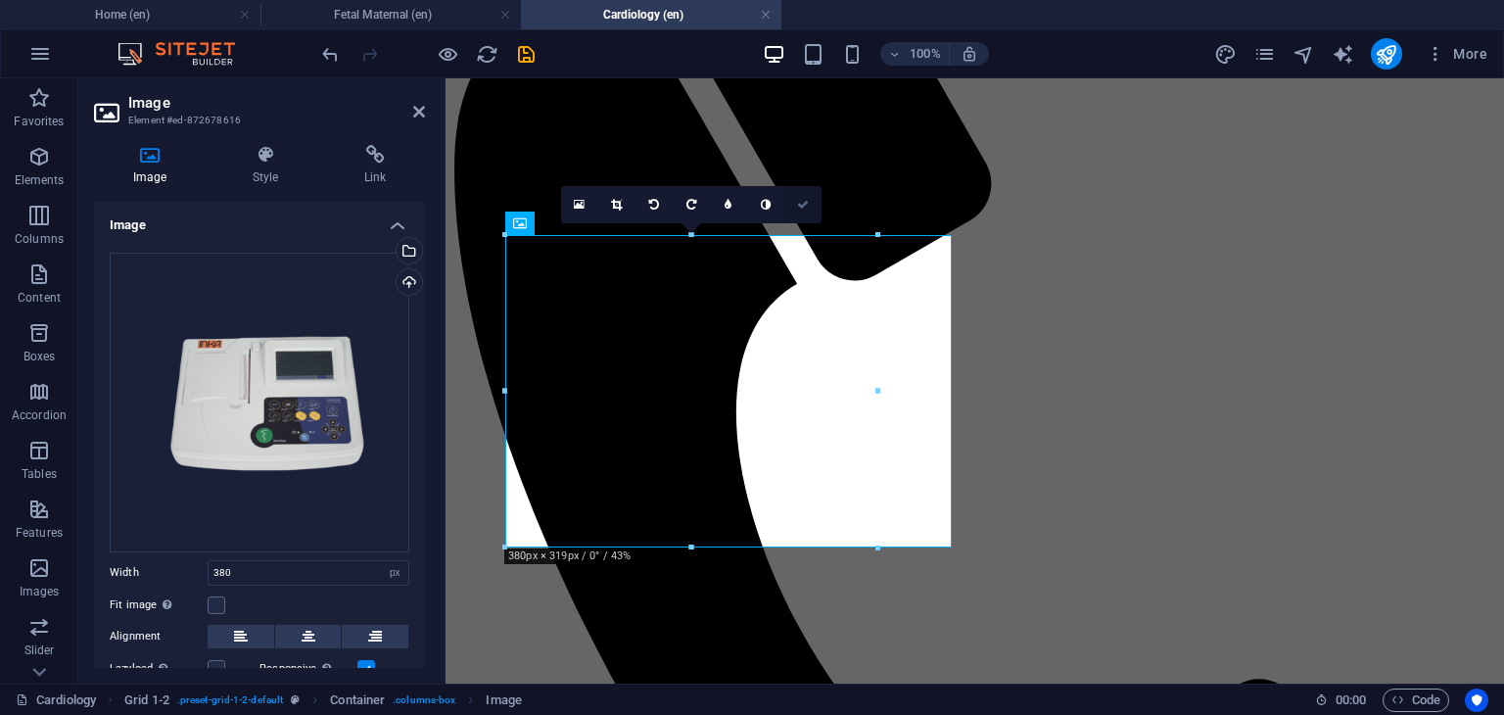
click at [799, 199] on icon at bounding box center [803, 205] width 12 height 12
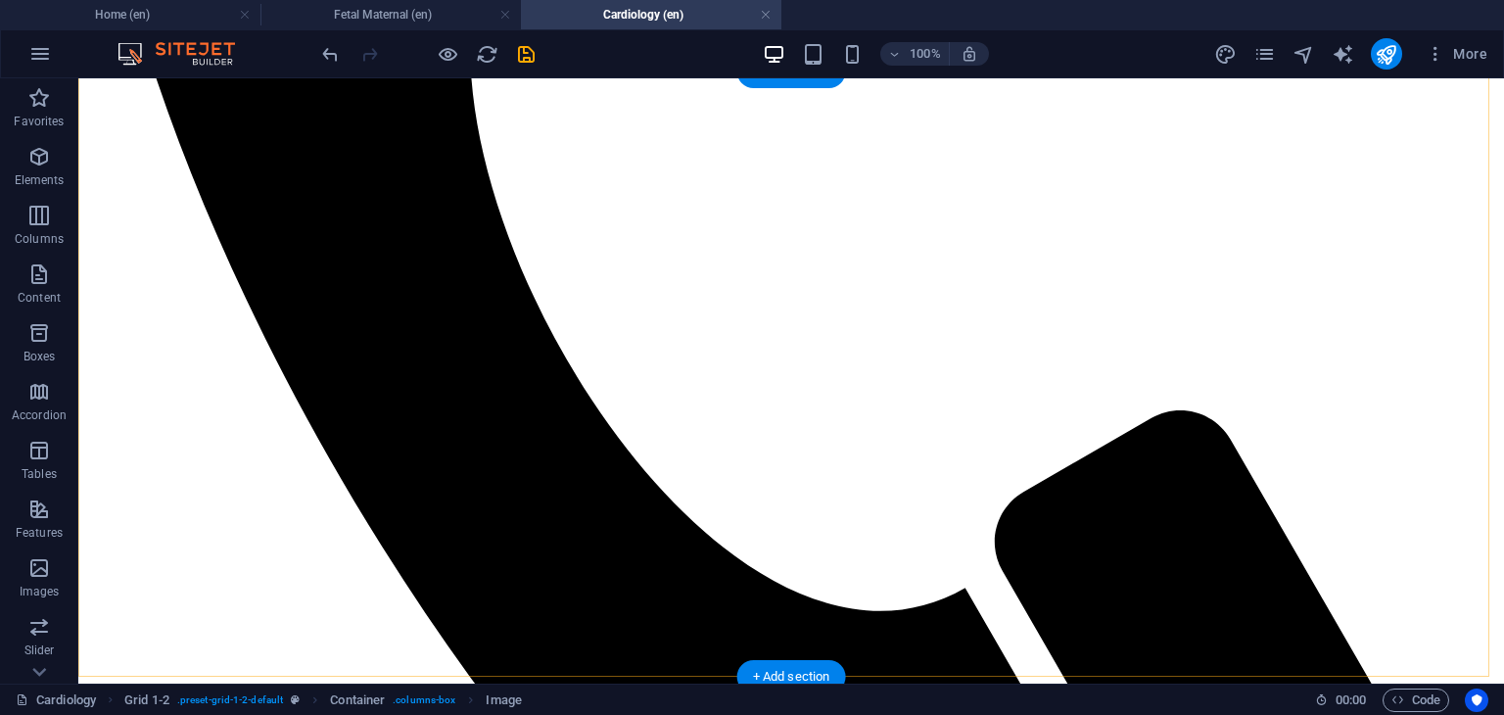
scroll to position [1386, 0]
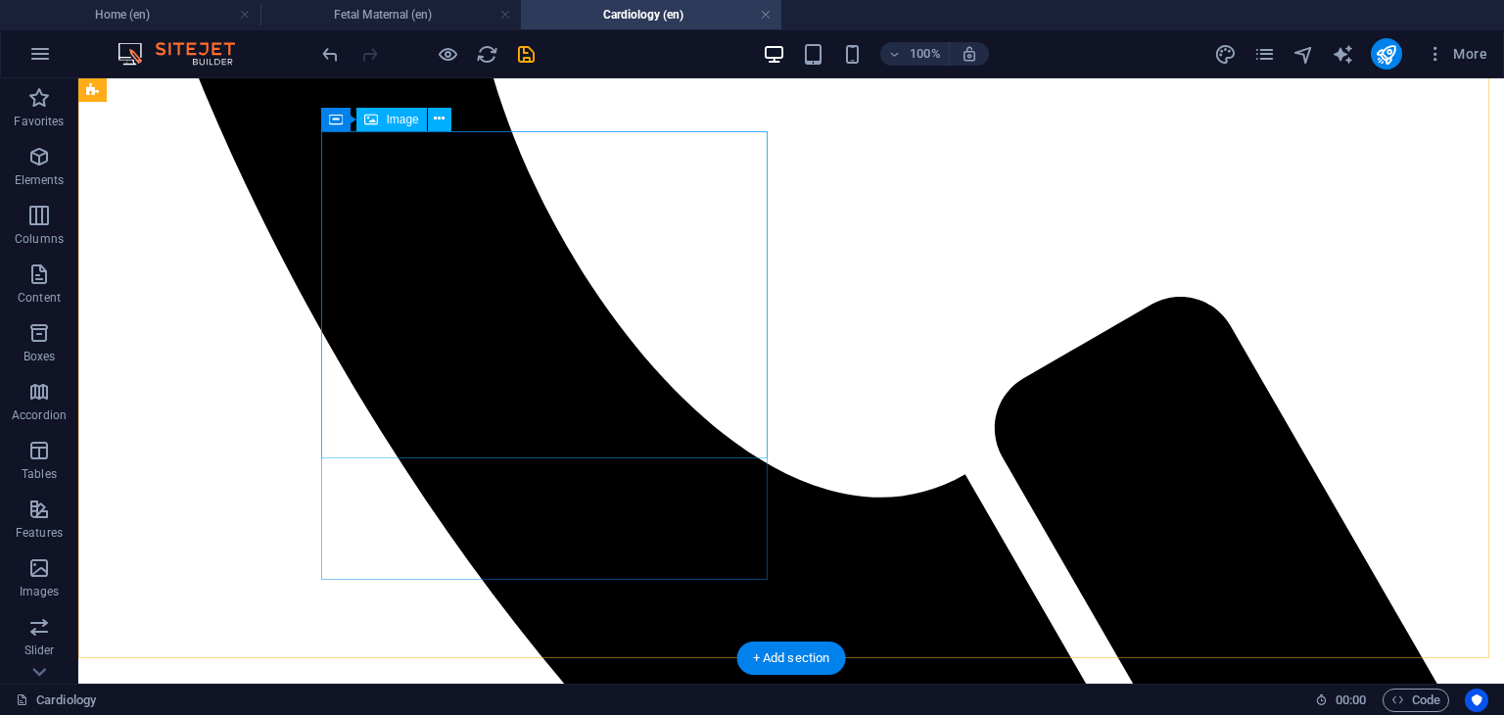
select select "px"
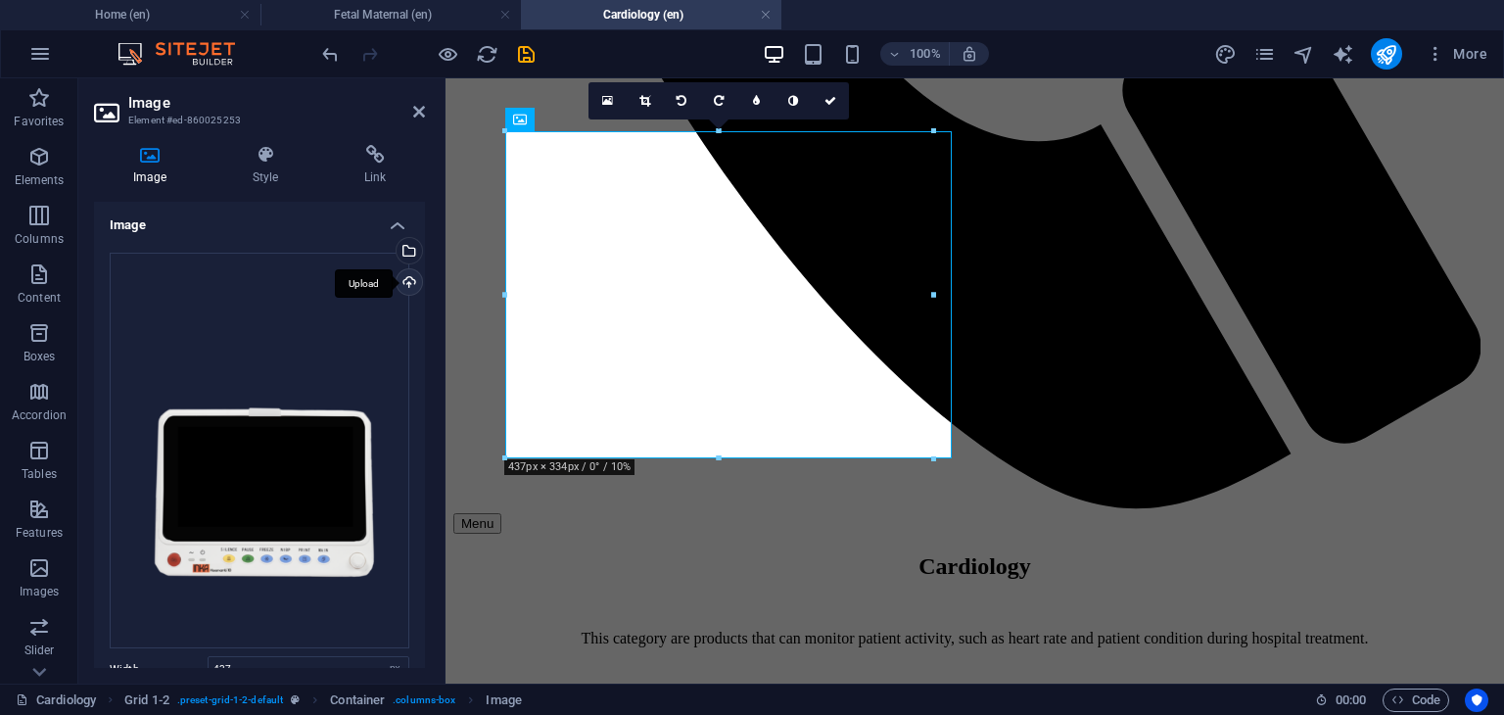
click at [401, 283] on div "Upload" at bounding box center [407, 283] width 29 height 29
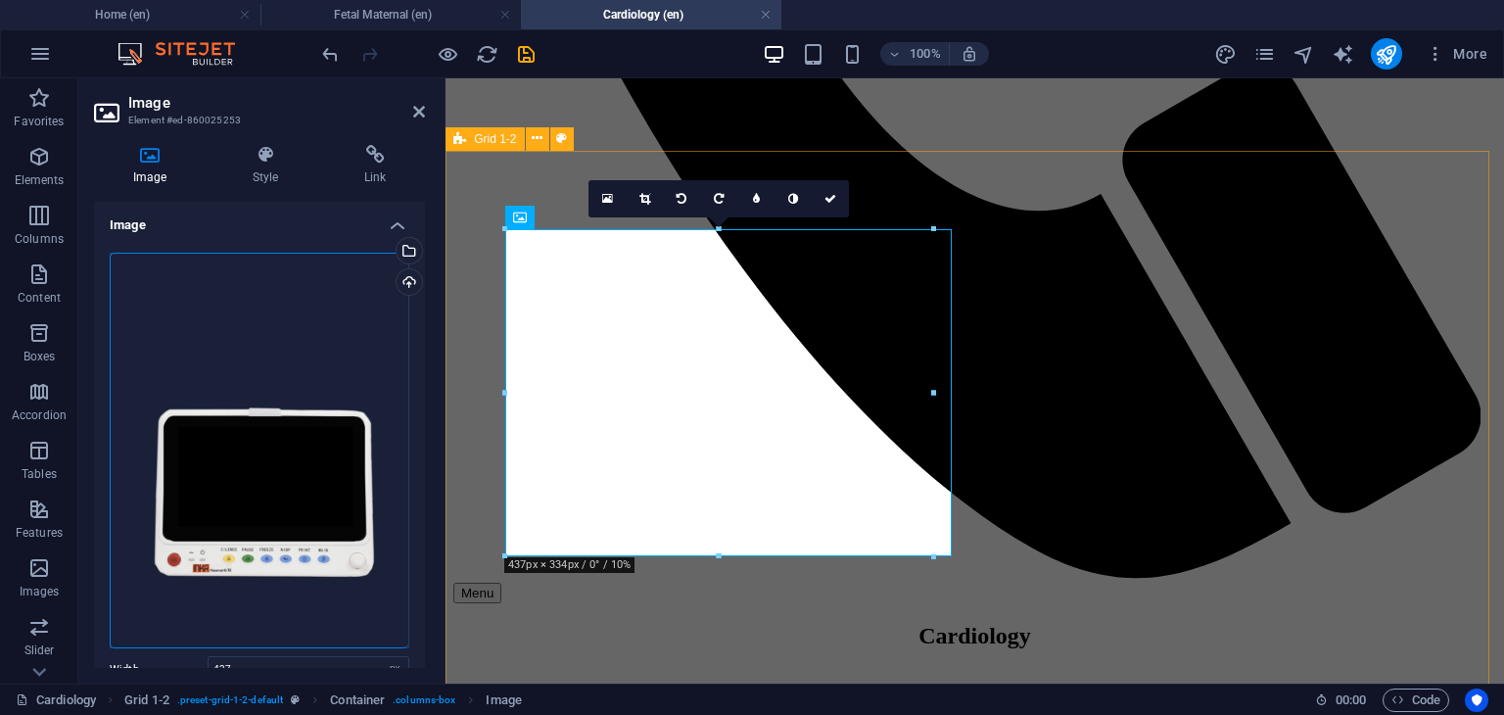
scroll to position [1289, 0]
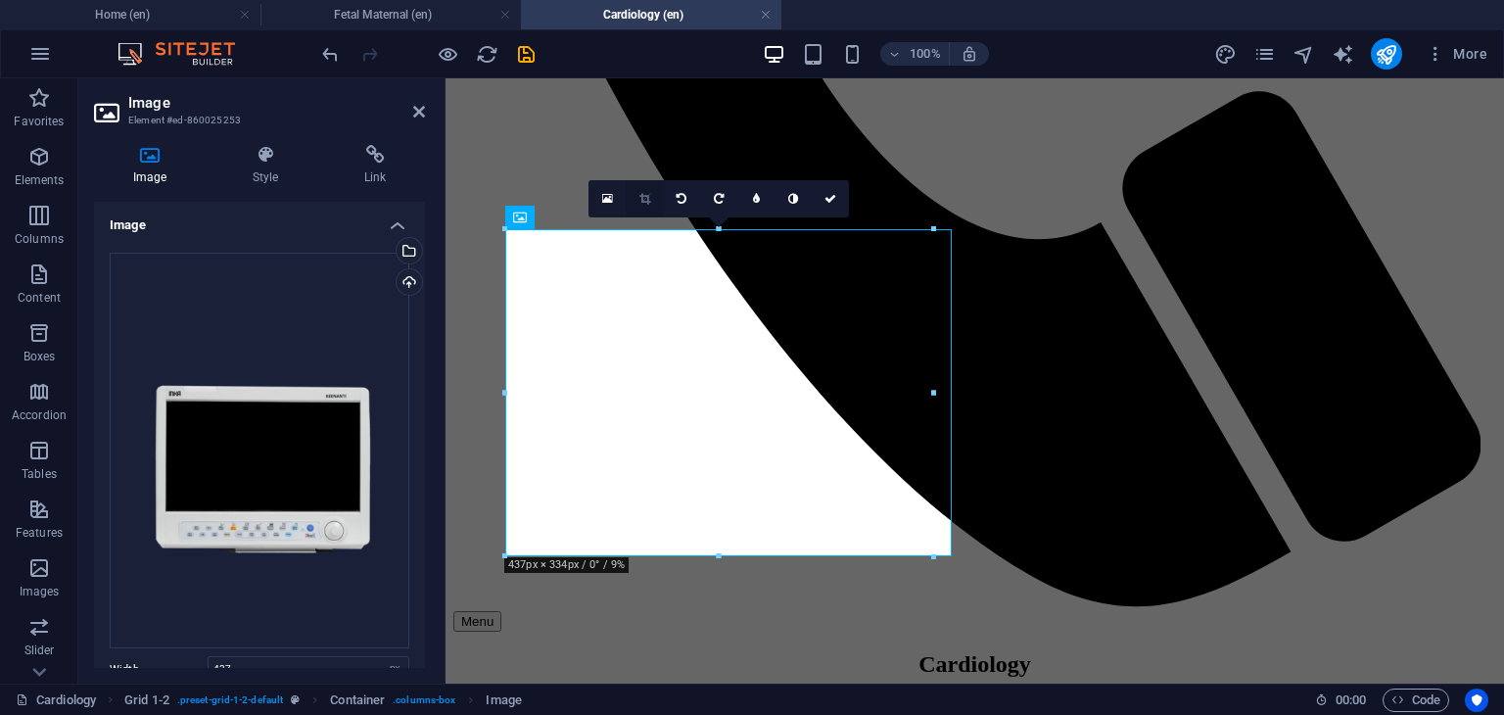
click at [645, 204] on link at bounding box center [644, 198] width 37 height 37
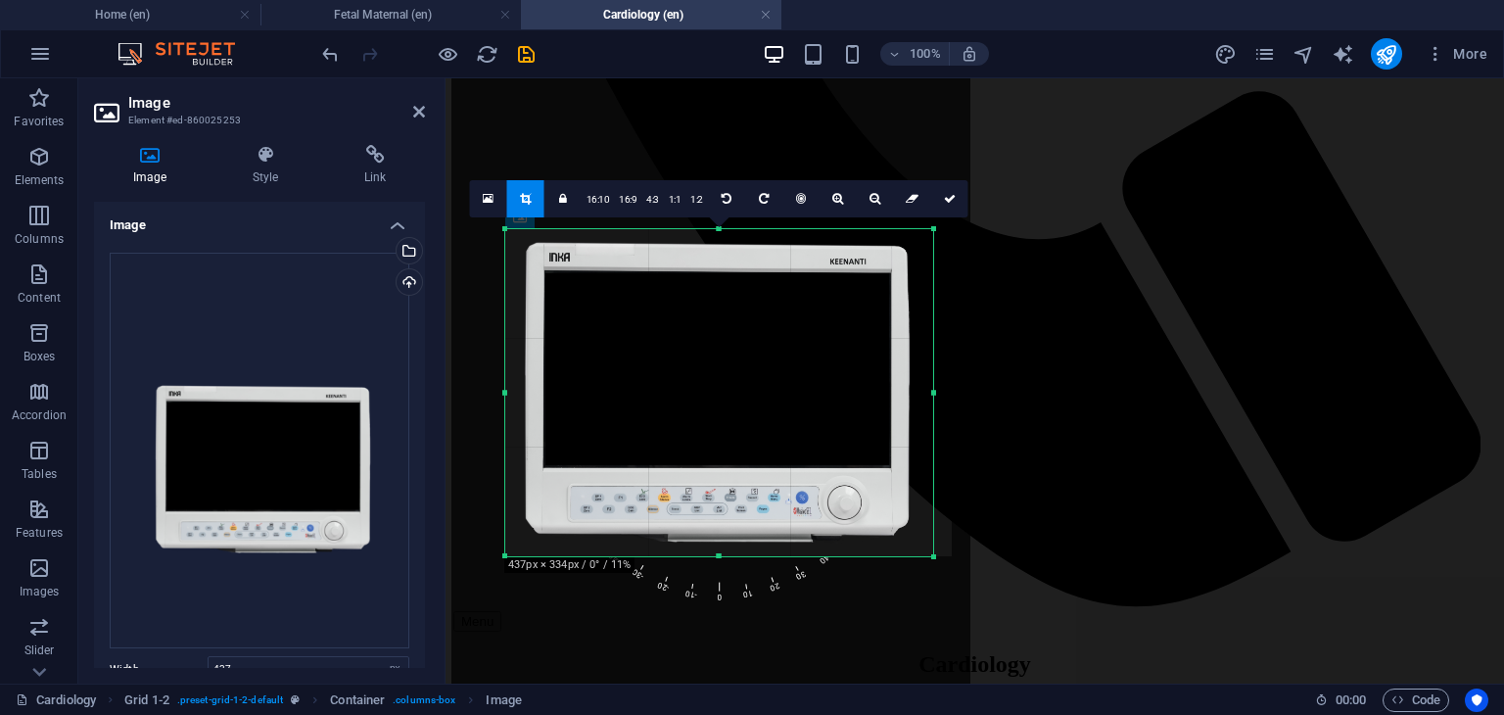
drag, startPoint x: 748, startPoint y: 454, endPoint x: 740, endPoint y: 416, distance: 39.0
click at [740, 416] on div at bounding box center [710, 359] width 519 height 691
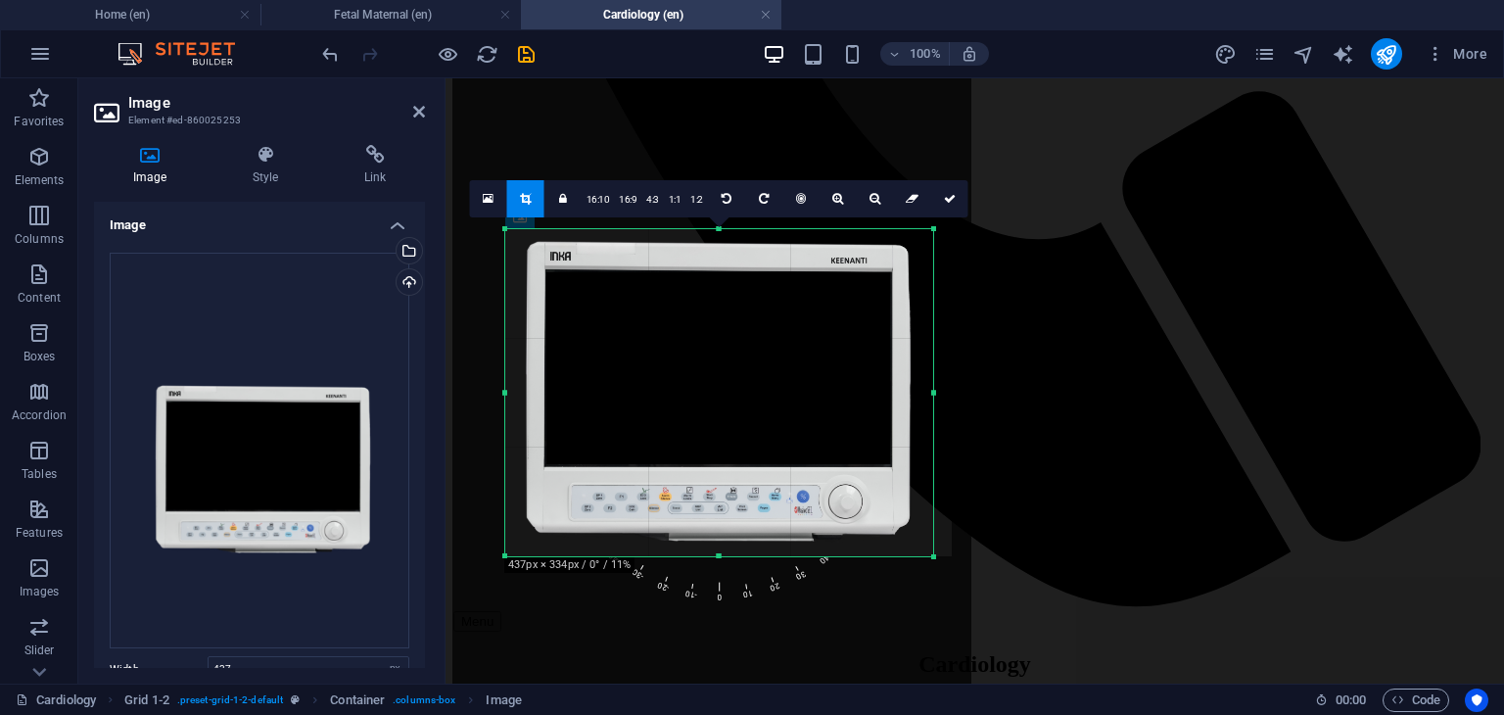
click at [767, 600] on div at bounding box center [711, 358] width 519 height 691
click at [726, 597] on span "0" at bounding box center [720, 519] width 23 height 171
click at [946, 197] on icon at bounding box center [950, 199] width 12 height 12
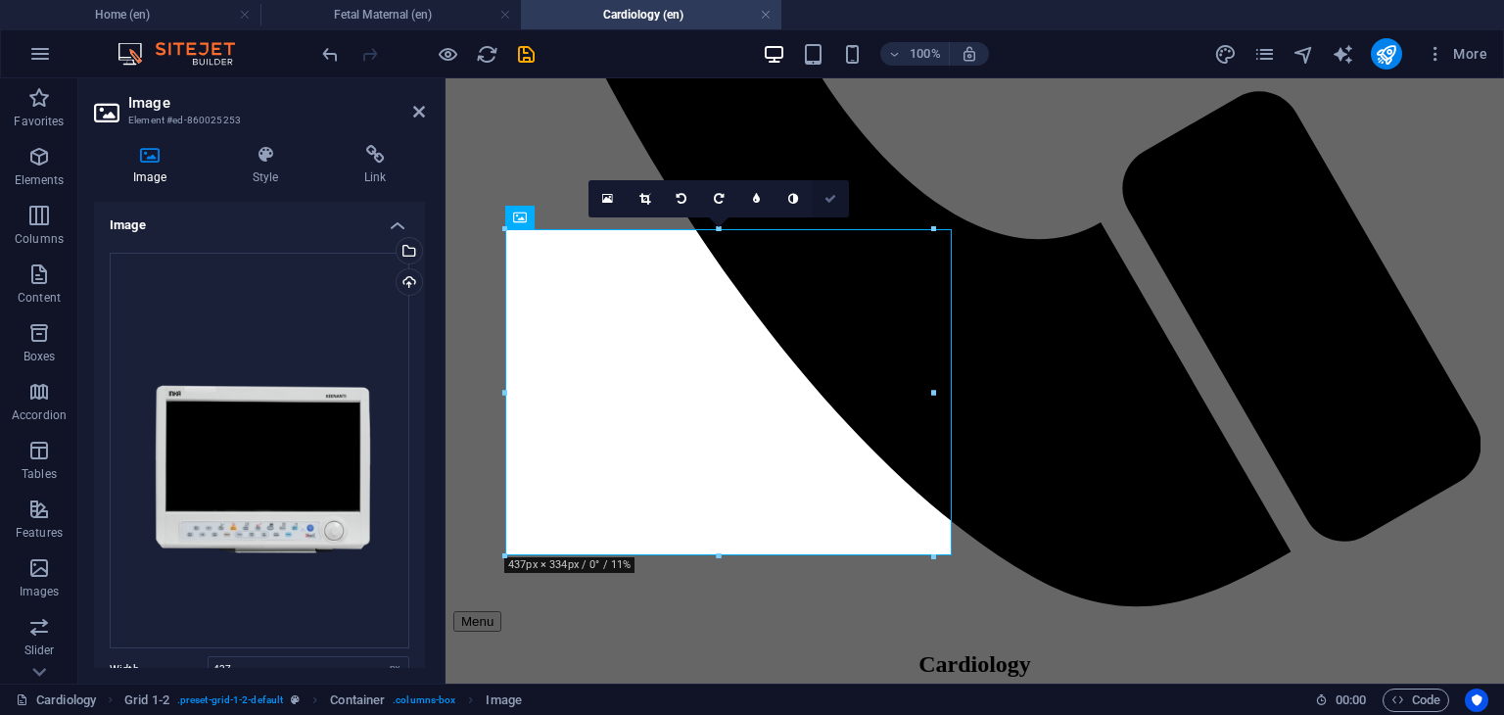
click at [827, 193] on icon at bounding box center [830, 199] width 12 height 12
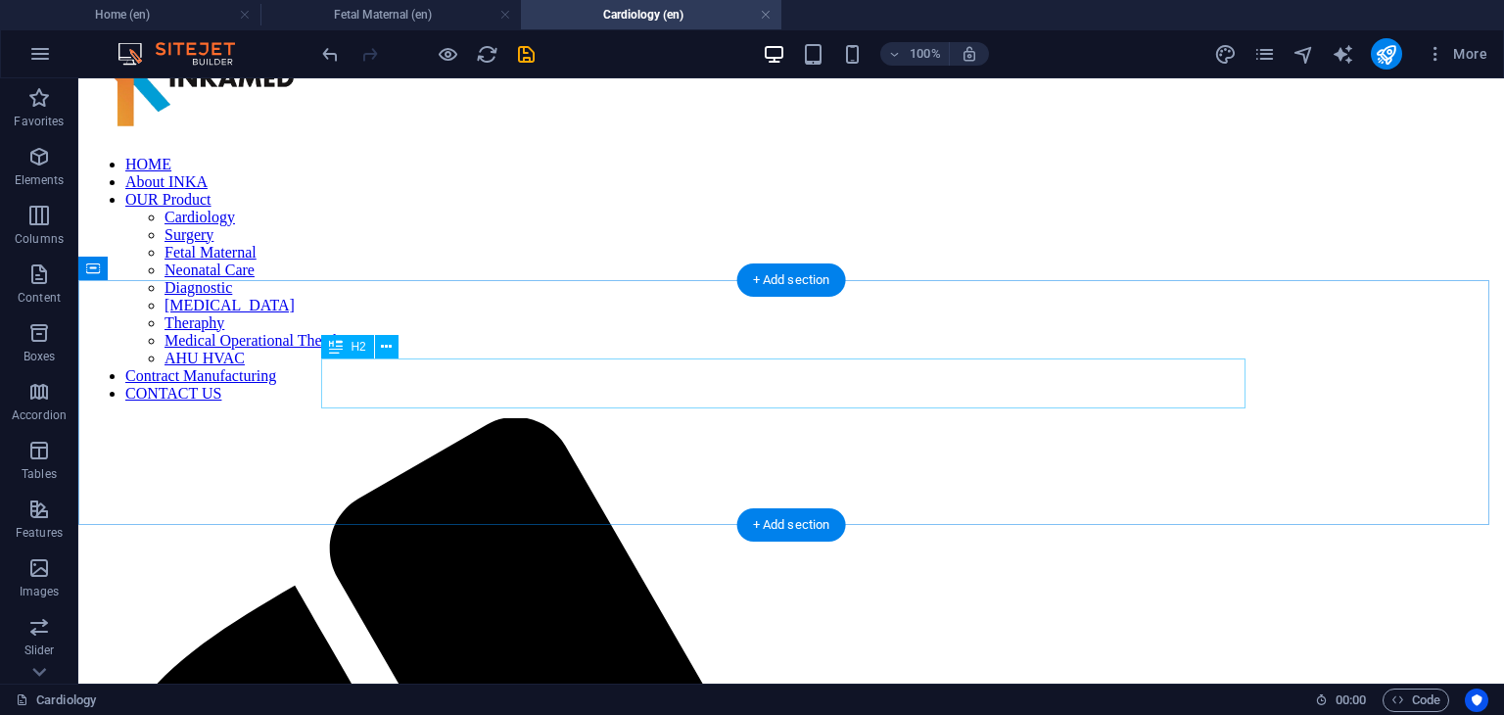
scroll to position [16, 0]
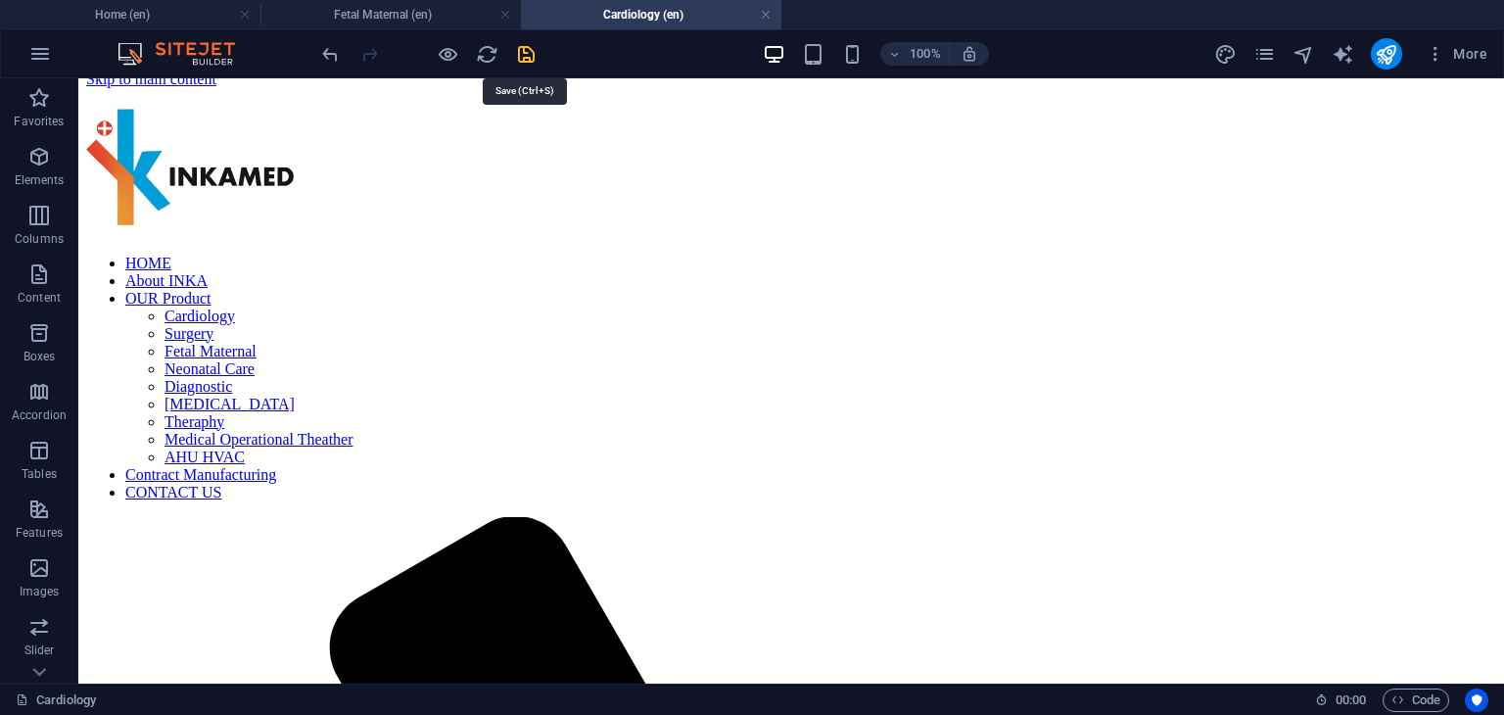
click at [525, 54] on icon "save" at bounding box center [526, 54] width 23 height 23
click at [1266, 56] on icon "pages" at bounding box center [1264, 54] width 23 height 23
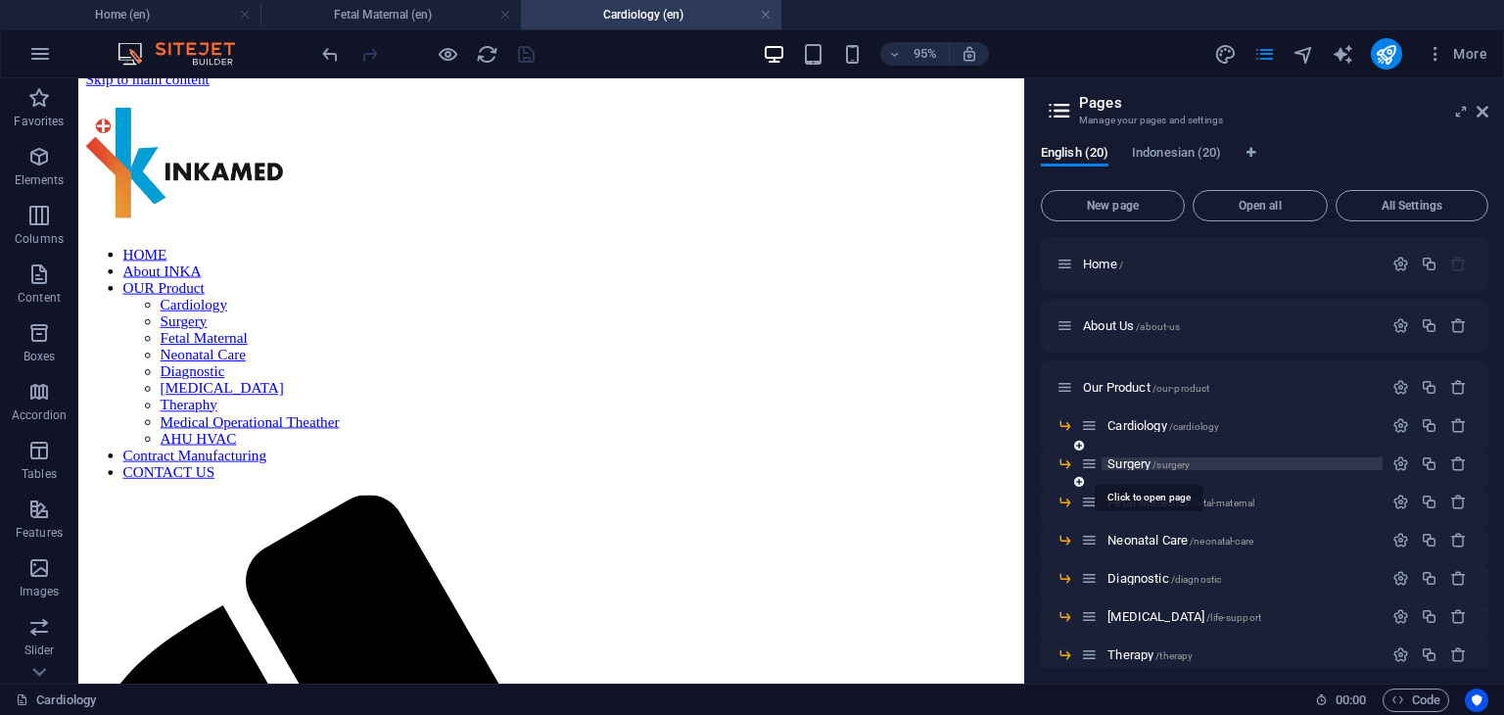
click at [1127, 459] on span "Surgery /surgery" at bounding box center [1148, 463] width 82 height 15
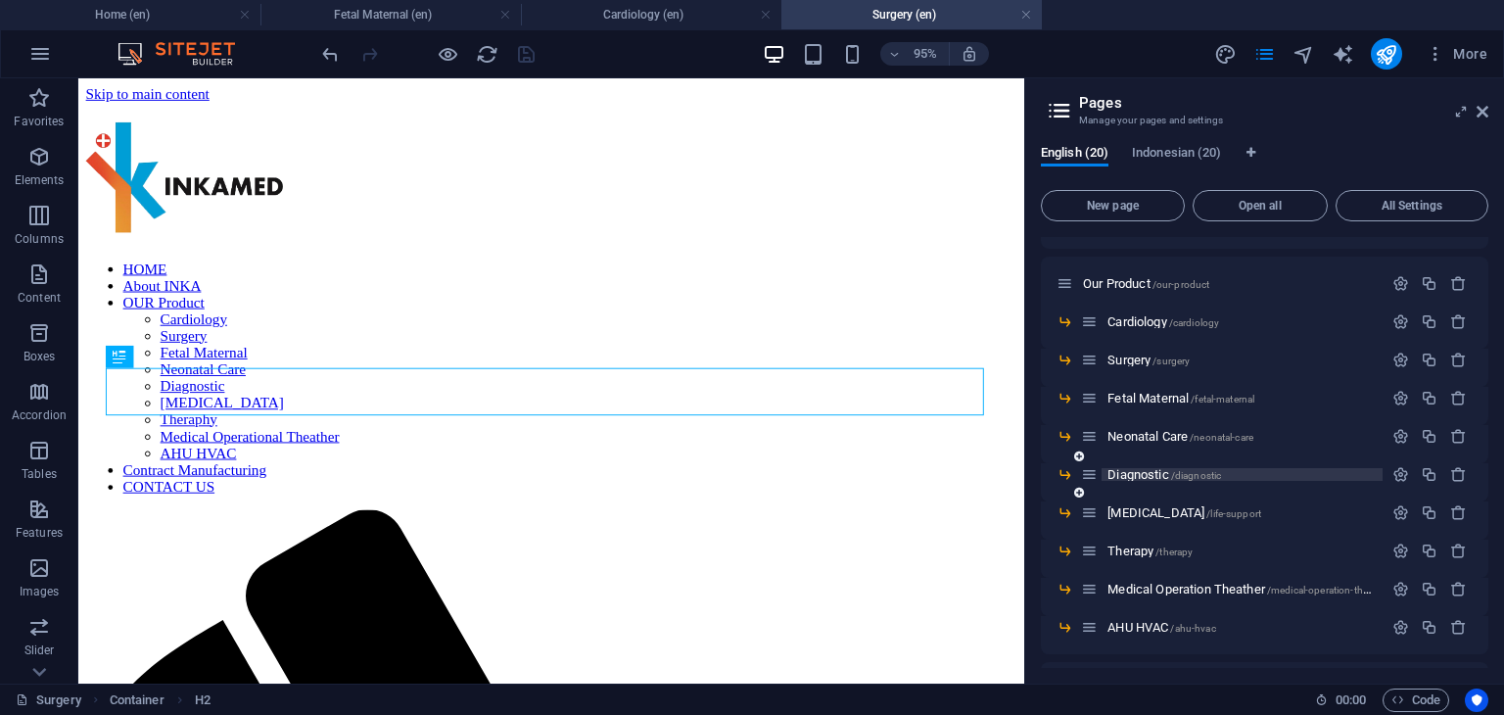
scroll to position [196, 0]
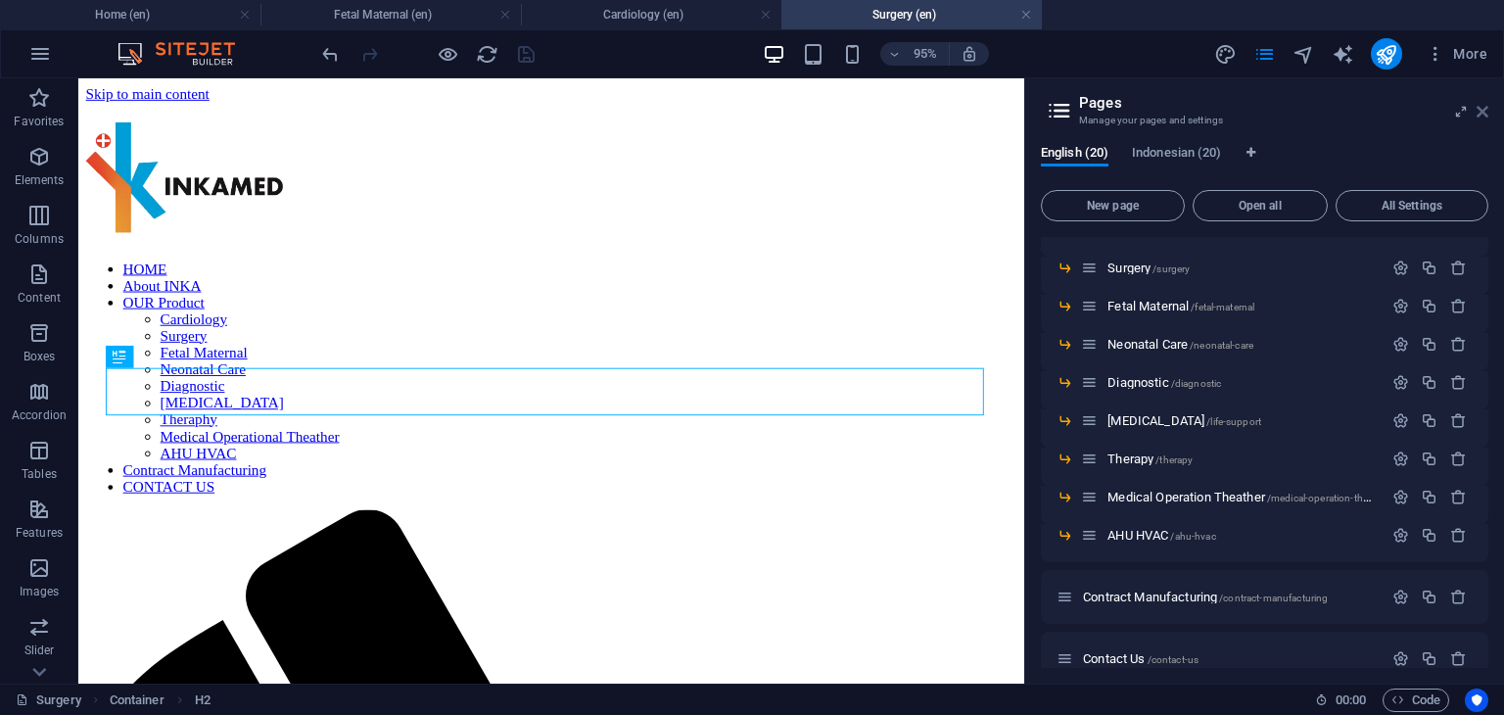
click at [1481, 107] on icon at bounding box center [1483, 112] width 12 height 16
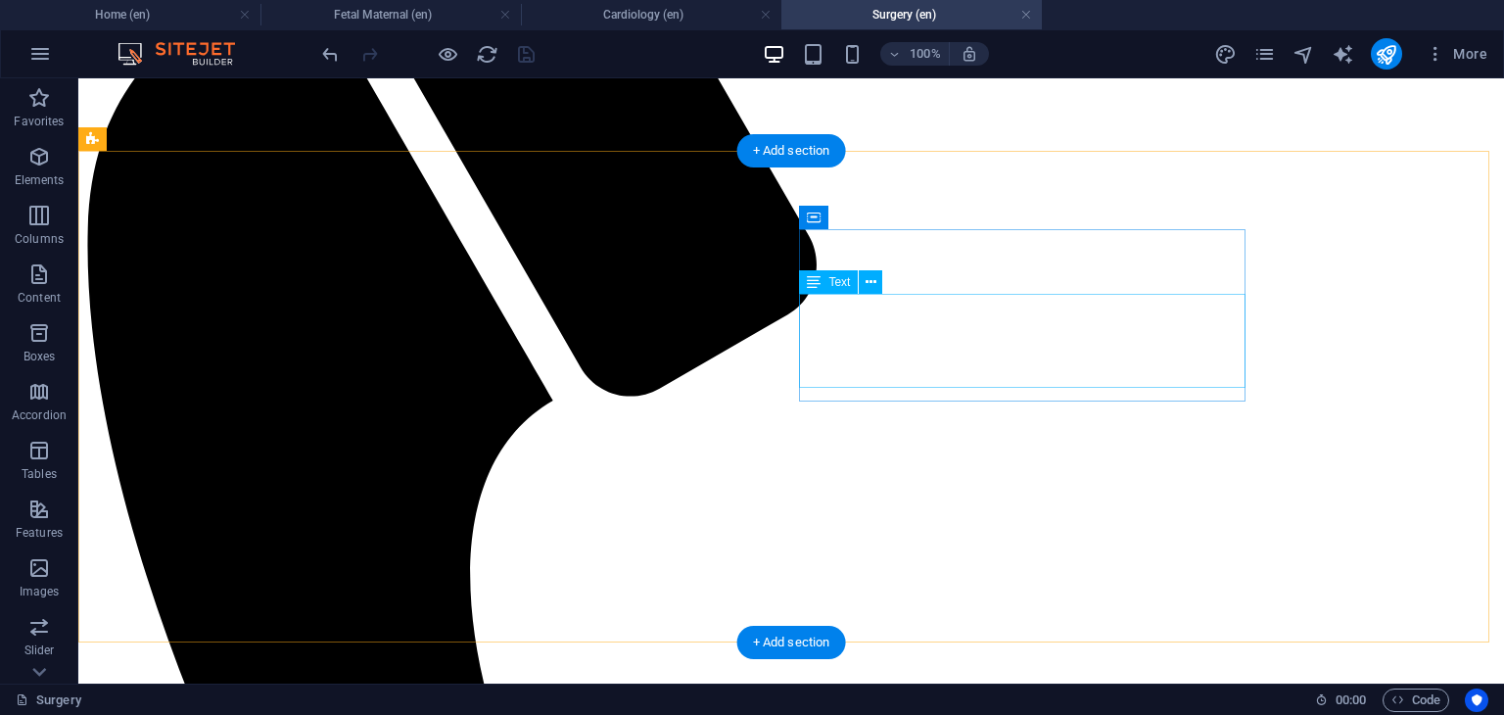
scroll to position [701, 0]
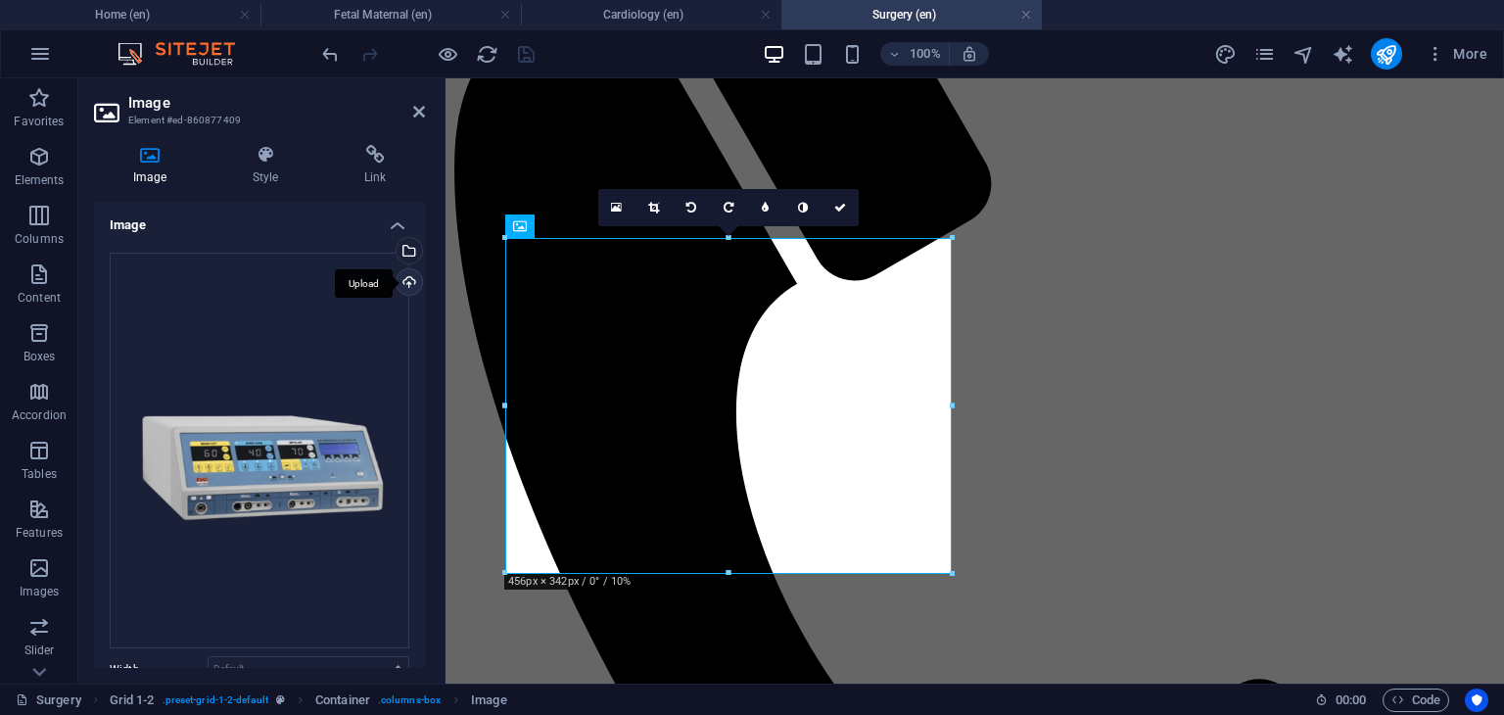
click at [405, 275] on div "Upload" at bounding box center [407, 283] width 29 height 29
click at [649, 209] on icon at bounding box center [653, 208] width 11 height 12
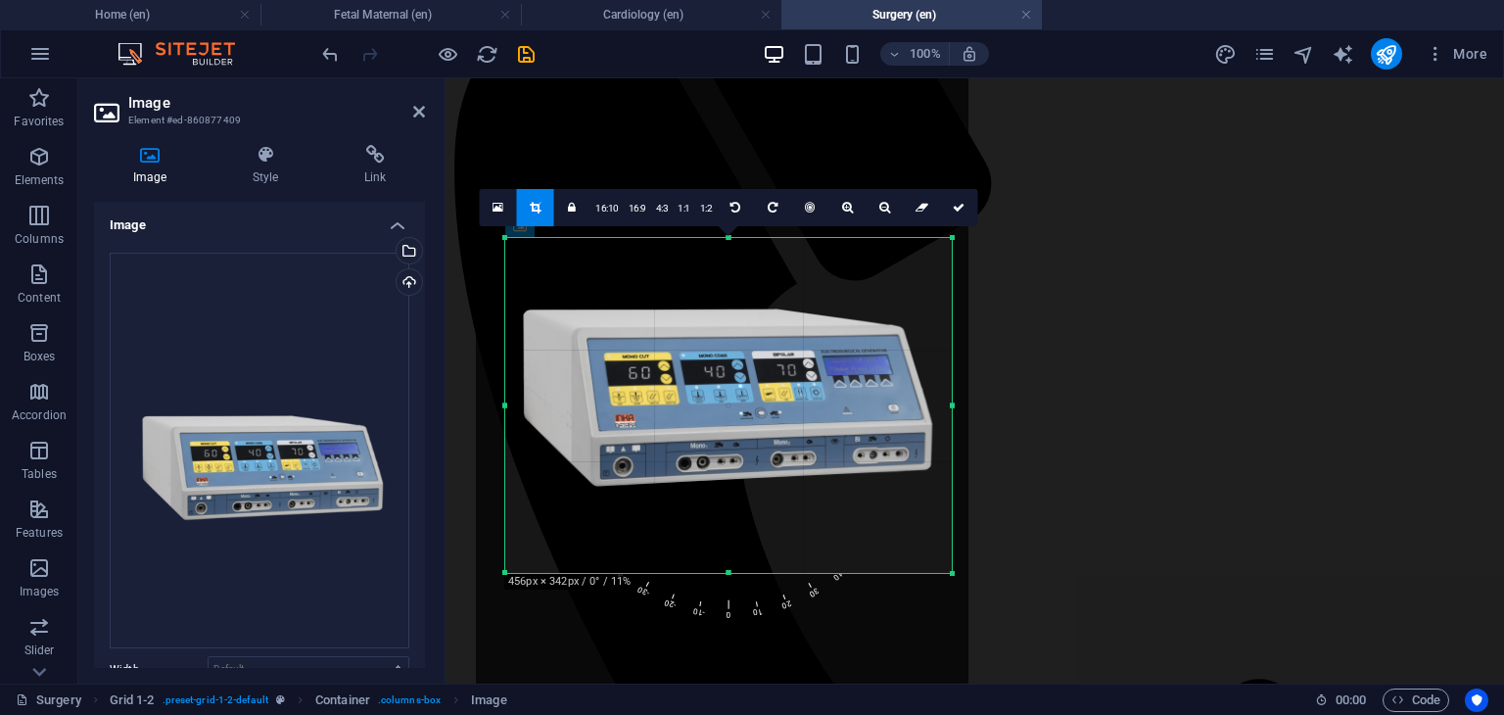
drag, startPoint x: 743, startPoint y: 426, endPoint x: 736, endPoint y: 381, distance: 45.6
click at [736, 381] on div at bounding box center [722, 368] width 493 height 656
click at [956, 208] on icon at bounding box center [959, 208] width 12 height 12
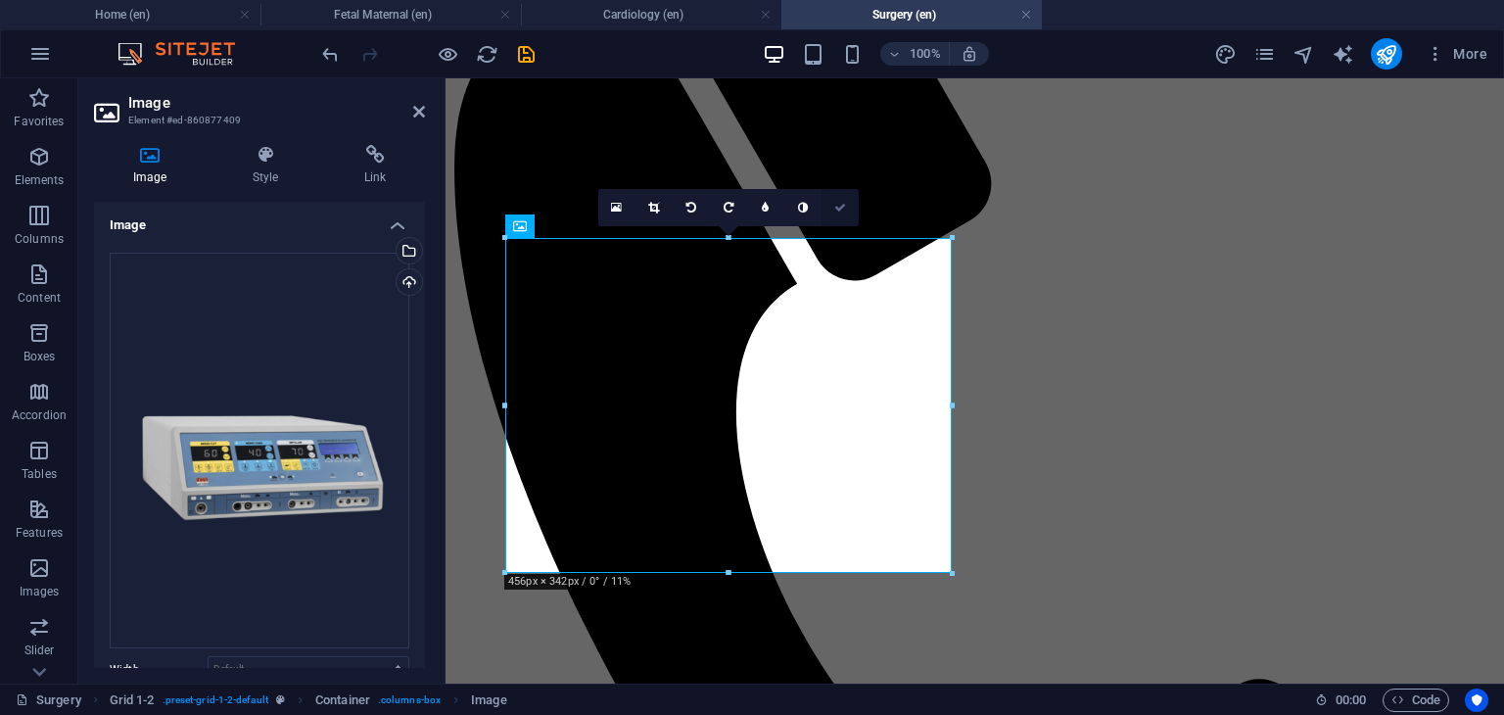
click at [845, 205] on icon at bounding box center [840, 208] width 12 height 12
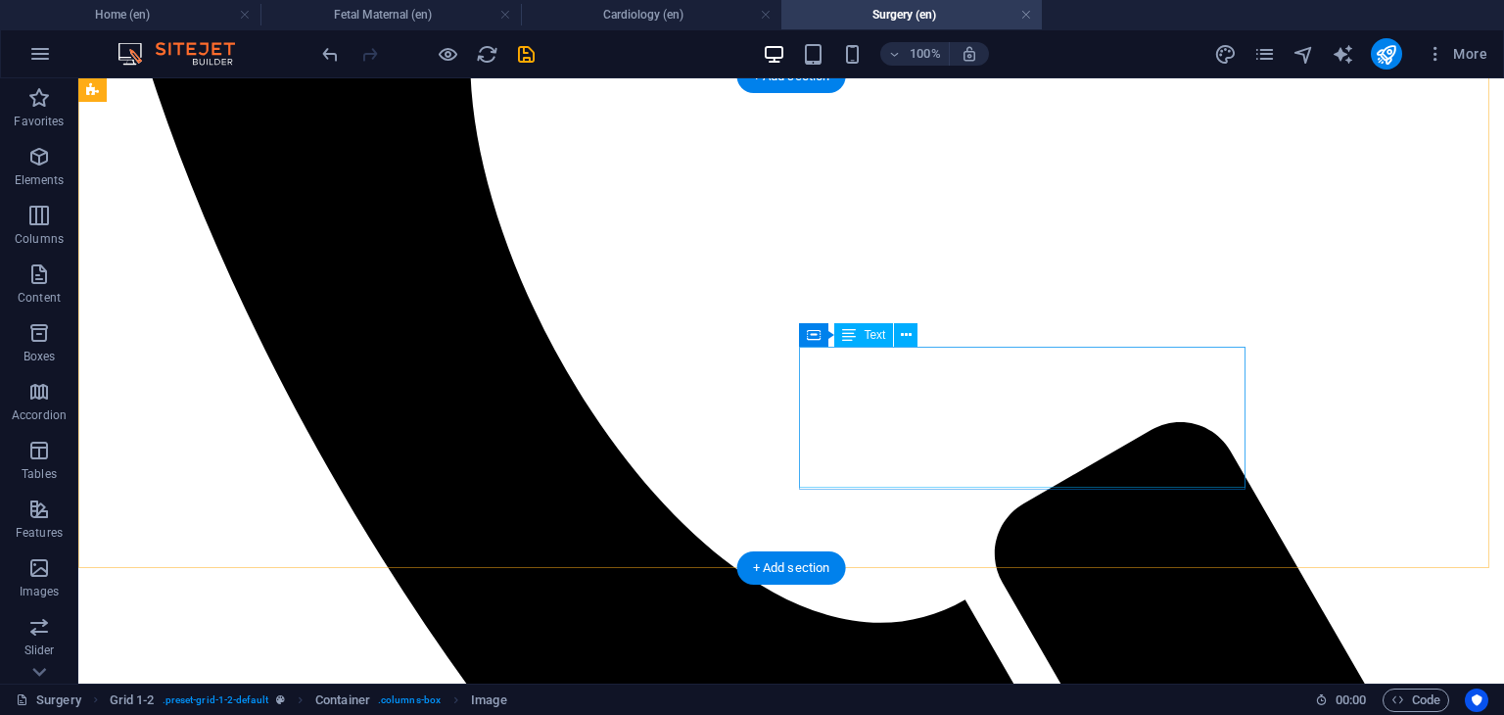
scroll to position [1289, 0]
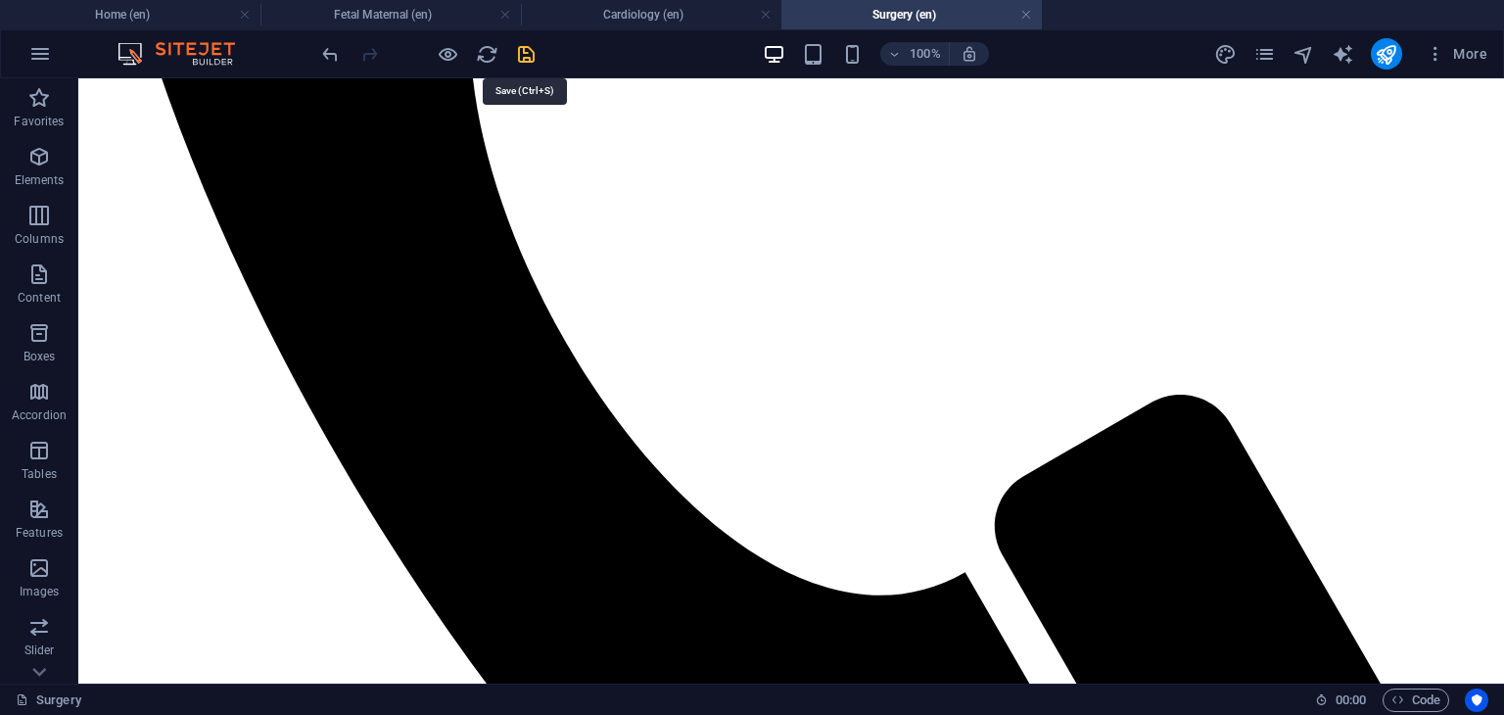
click at [526, 48] on icon "save" at bounding box center [526, 54] width 23 height 23
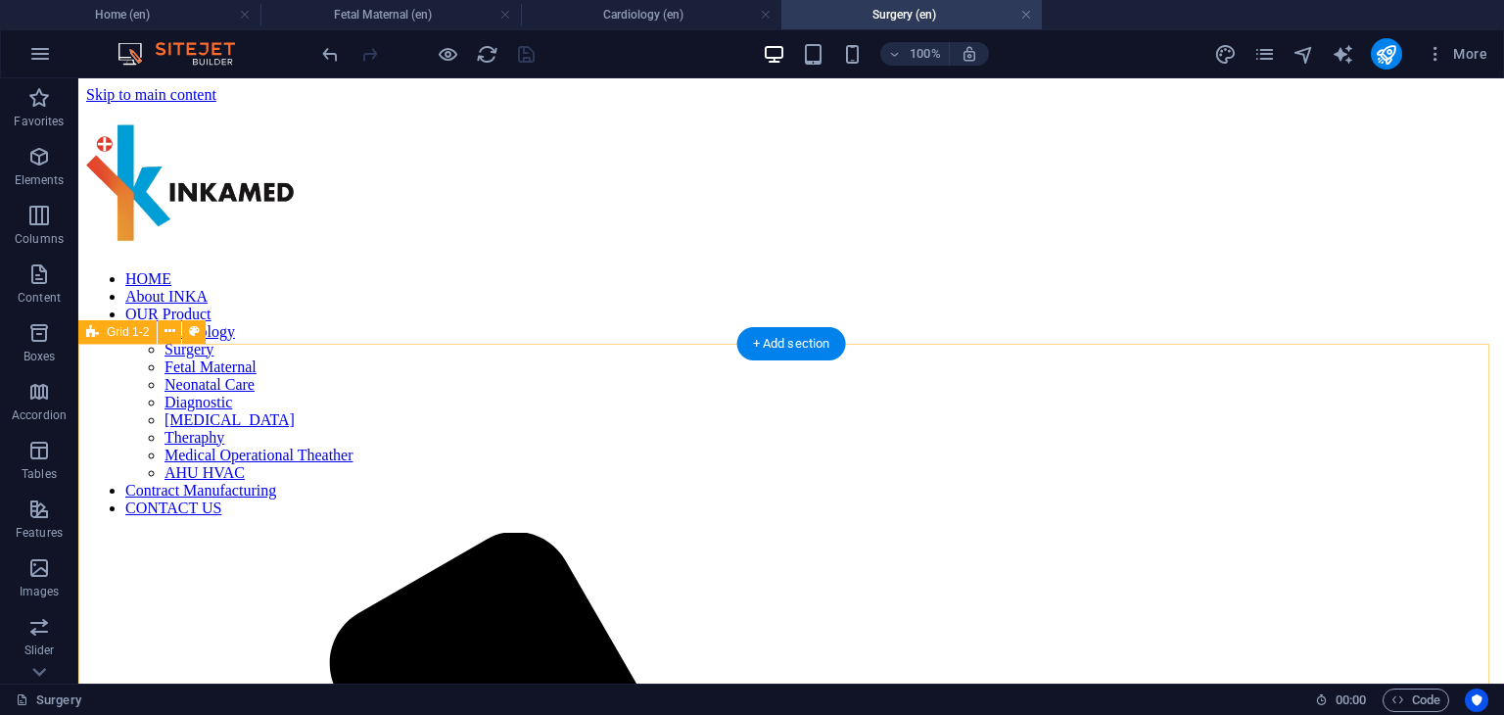
scroll to position [211, 0]
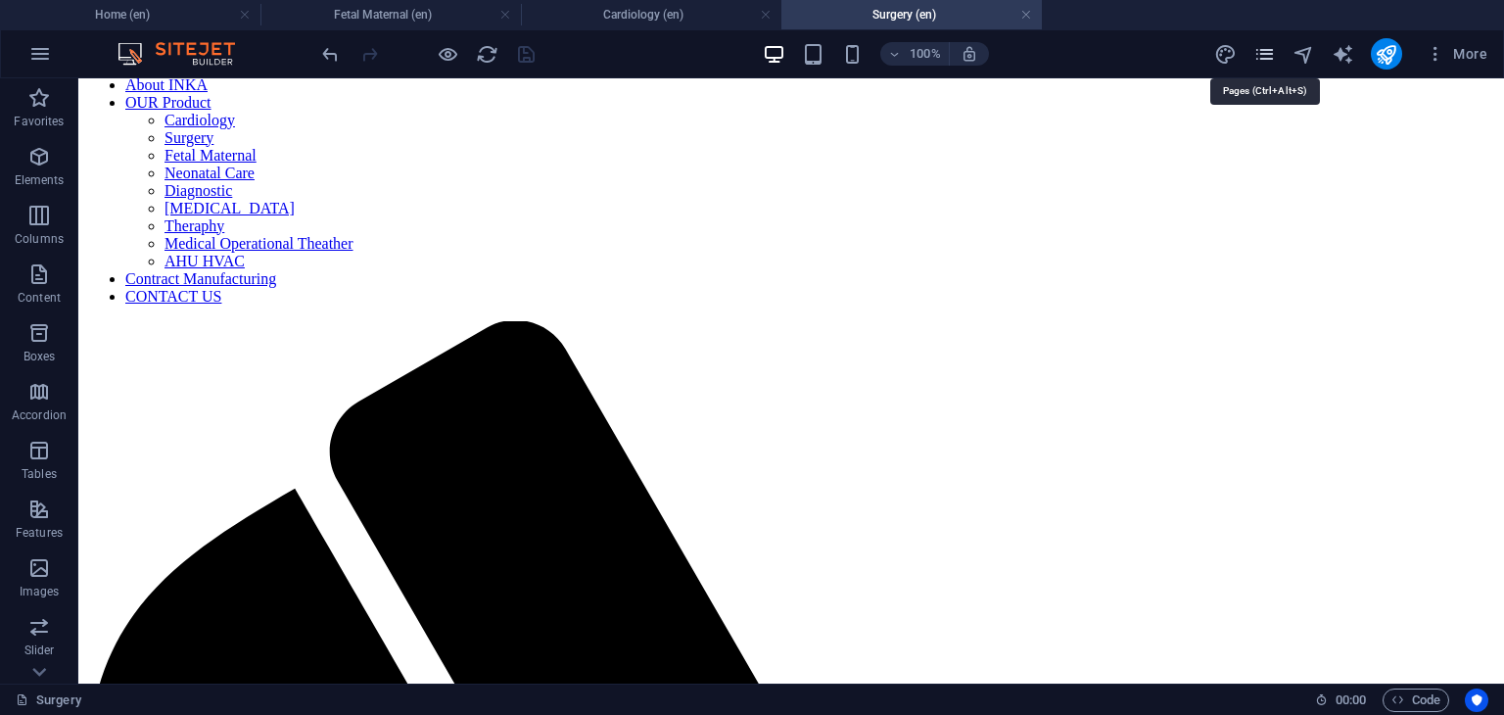
click at [1260, 48] on icon "pages" at bounding box center [1264, 54] width 23 height 23
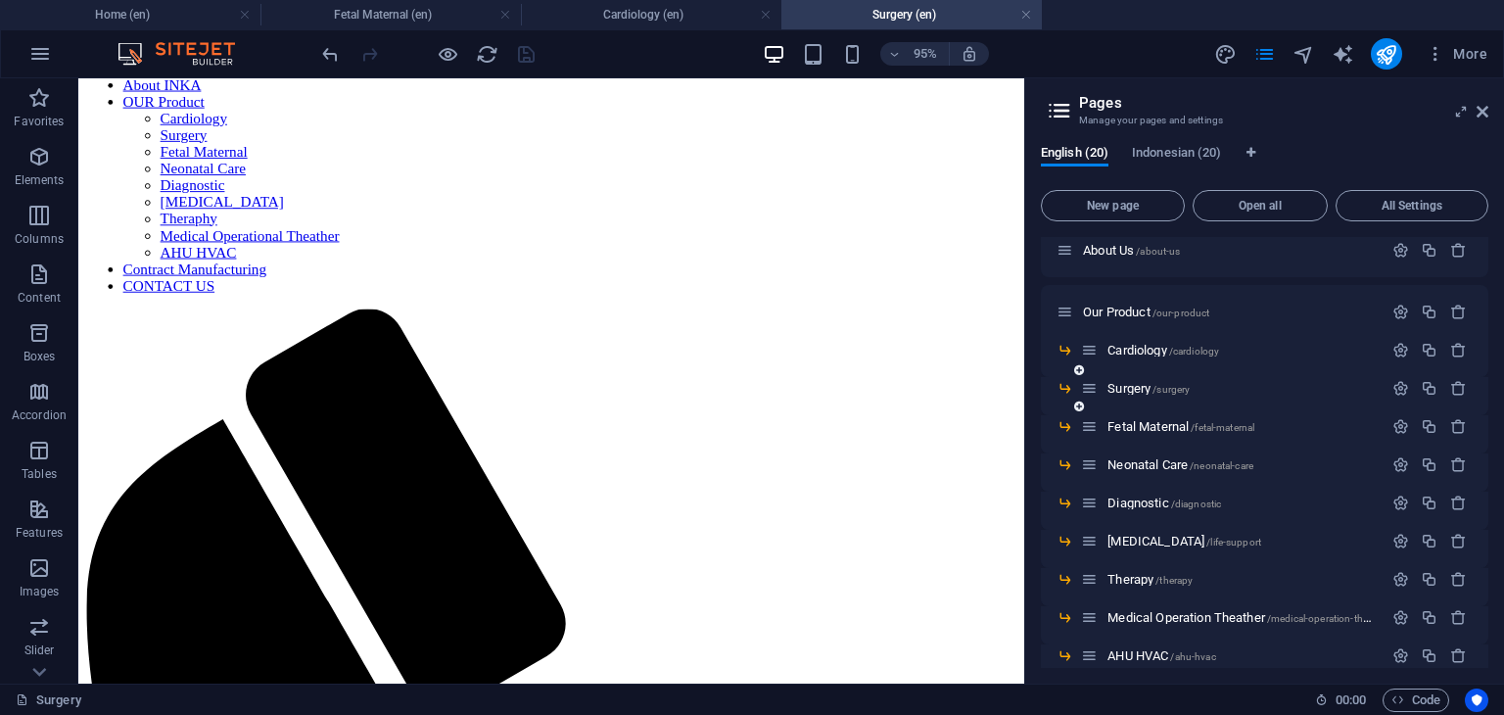
scroll to position [196, 0]
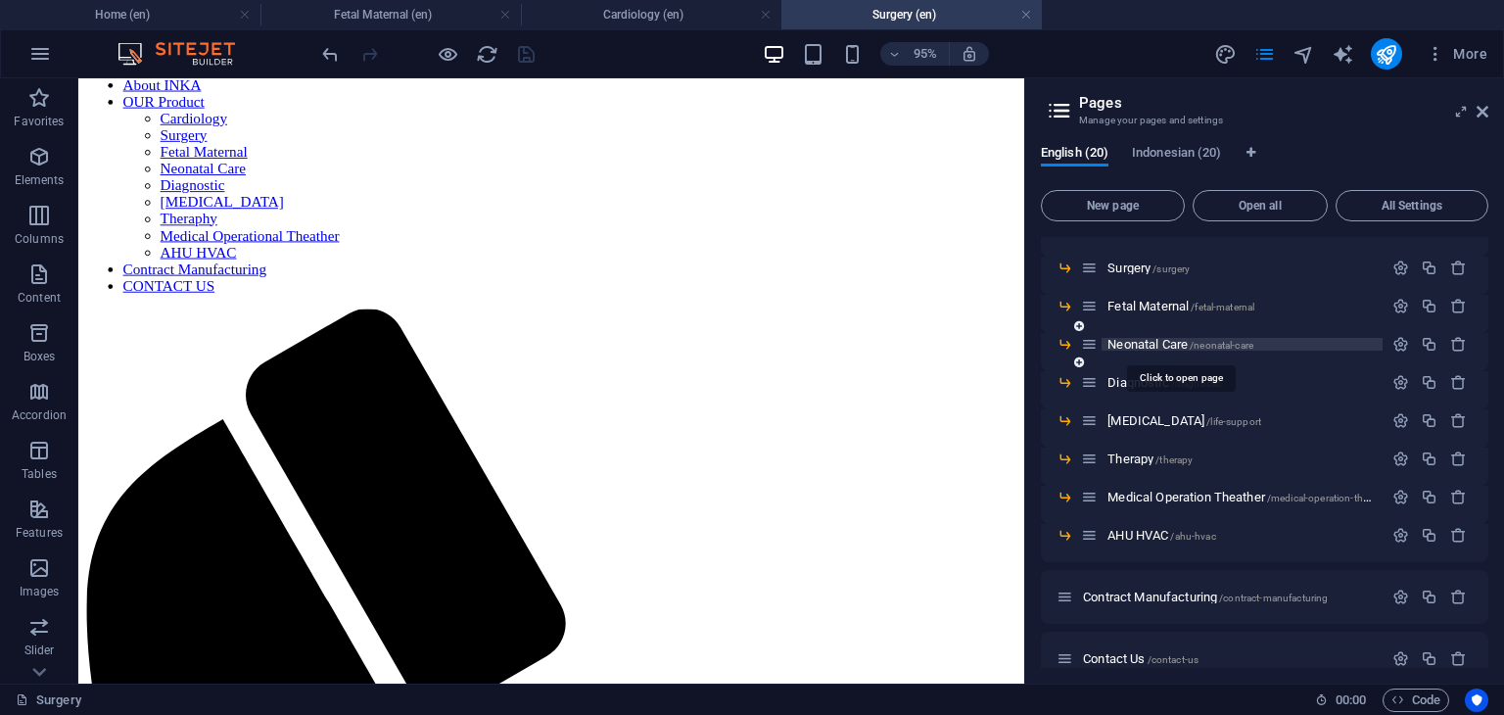
click at [1136, 342] on span "Neonatal Care /neonatal-care" at bounding box center [1180, 344] width 146 height 15
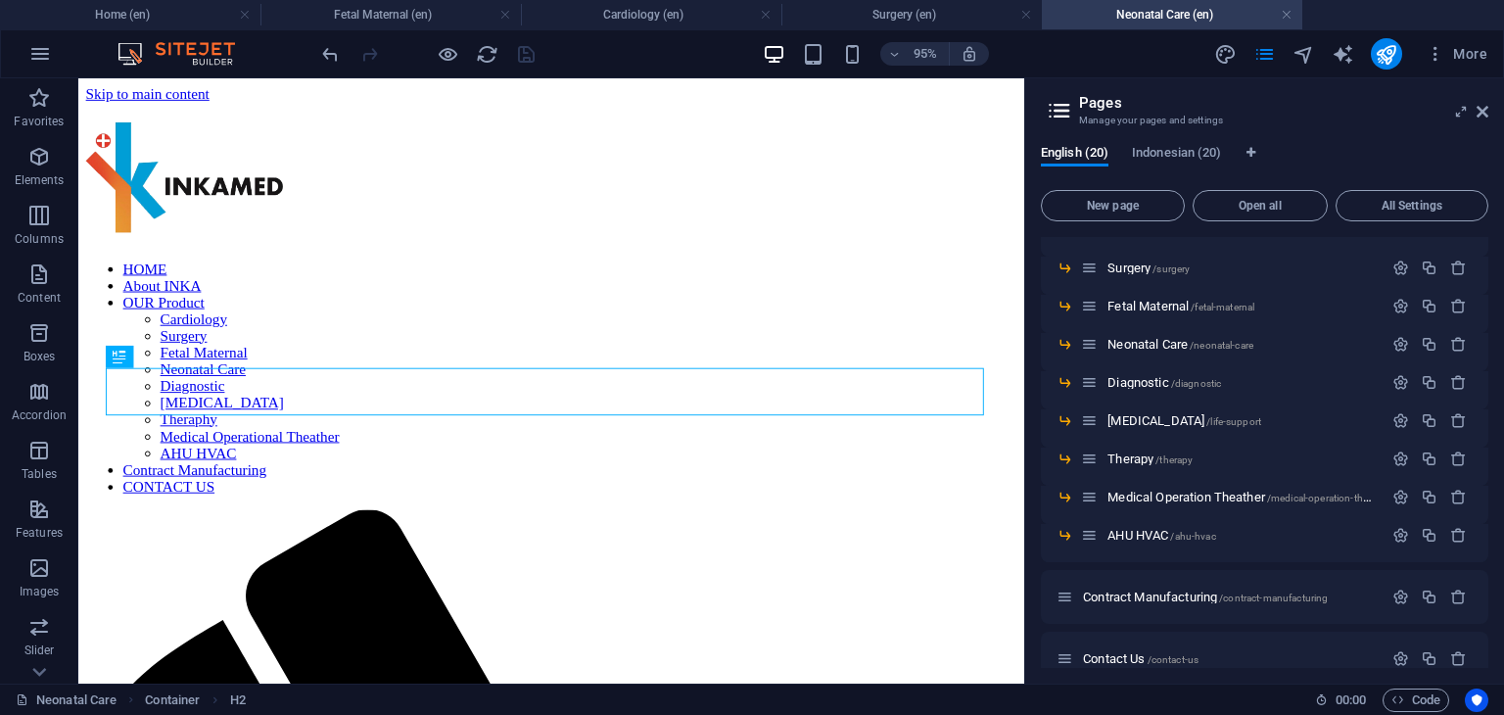
scroll to position [0, 0]
click at [1483, 112] on icon at bounding box center [1483, 112] width 12 height 16
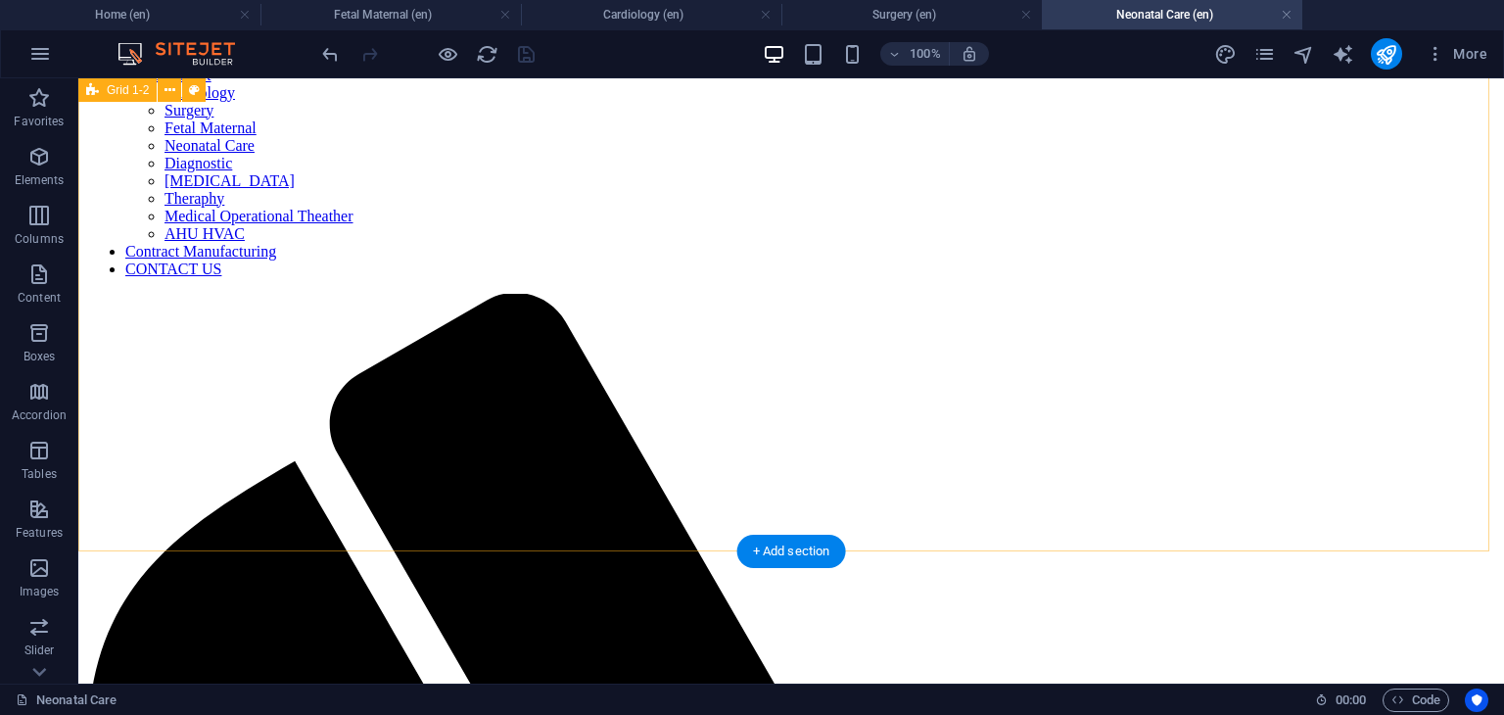
scroll to position [211, 0]
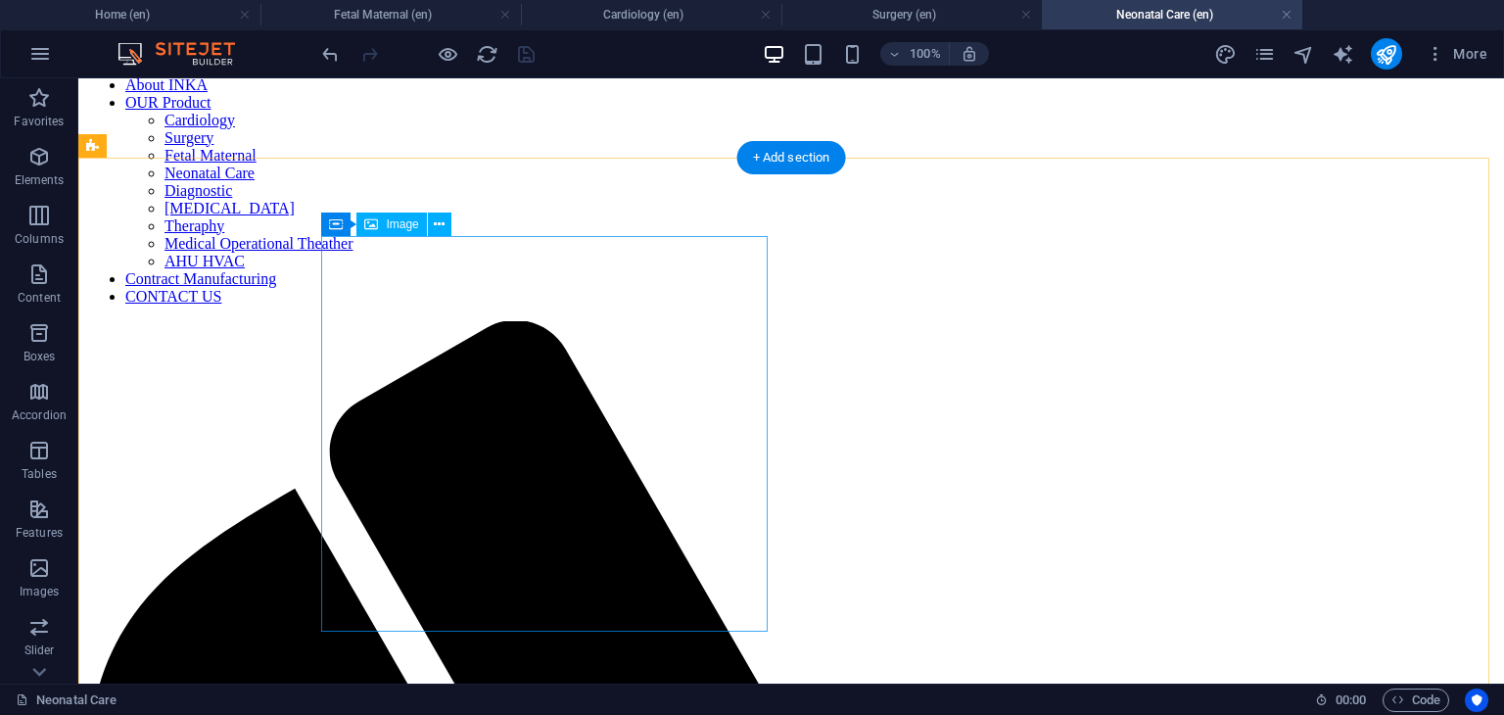
select select "px"
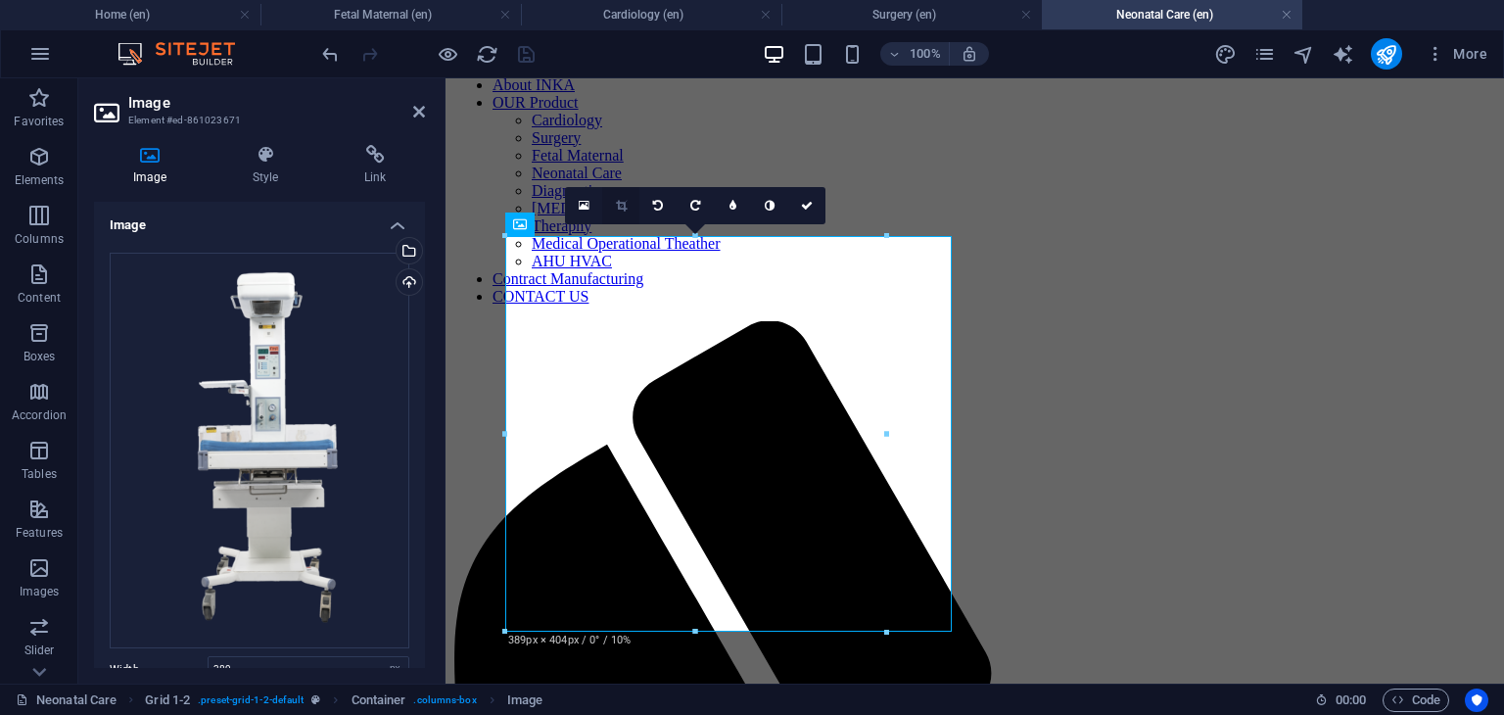
click at [626, 201] on icon at bounding box center [621, 206] width 11 height 12
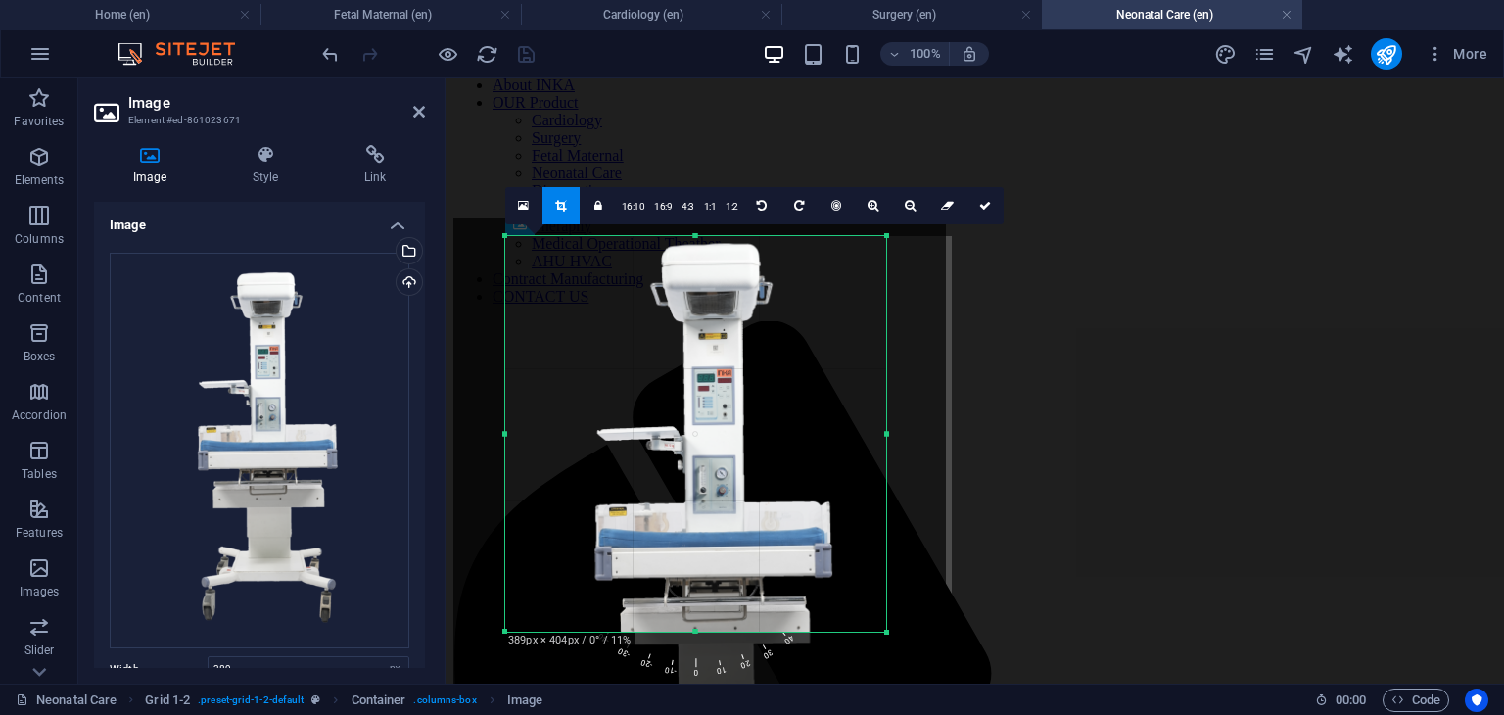
drag, startPoint x: 709, startPoint y: 423, endPoint x: 723, endPoint y: 422, distance: 13.7
click at [723, 422] on div at bounding box center [699, 546] width 493 height 656
drag, startPoint x: 694, startPoint y: 631, endPoint x: 697, endPoint y: 649, distance: 18.8
click at [697, 649] on div at bounding box center [695, 650] width 381 height 7
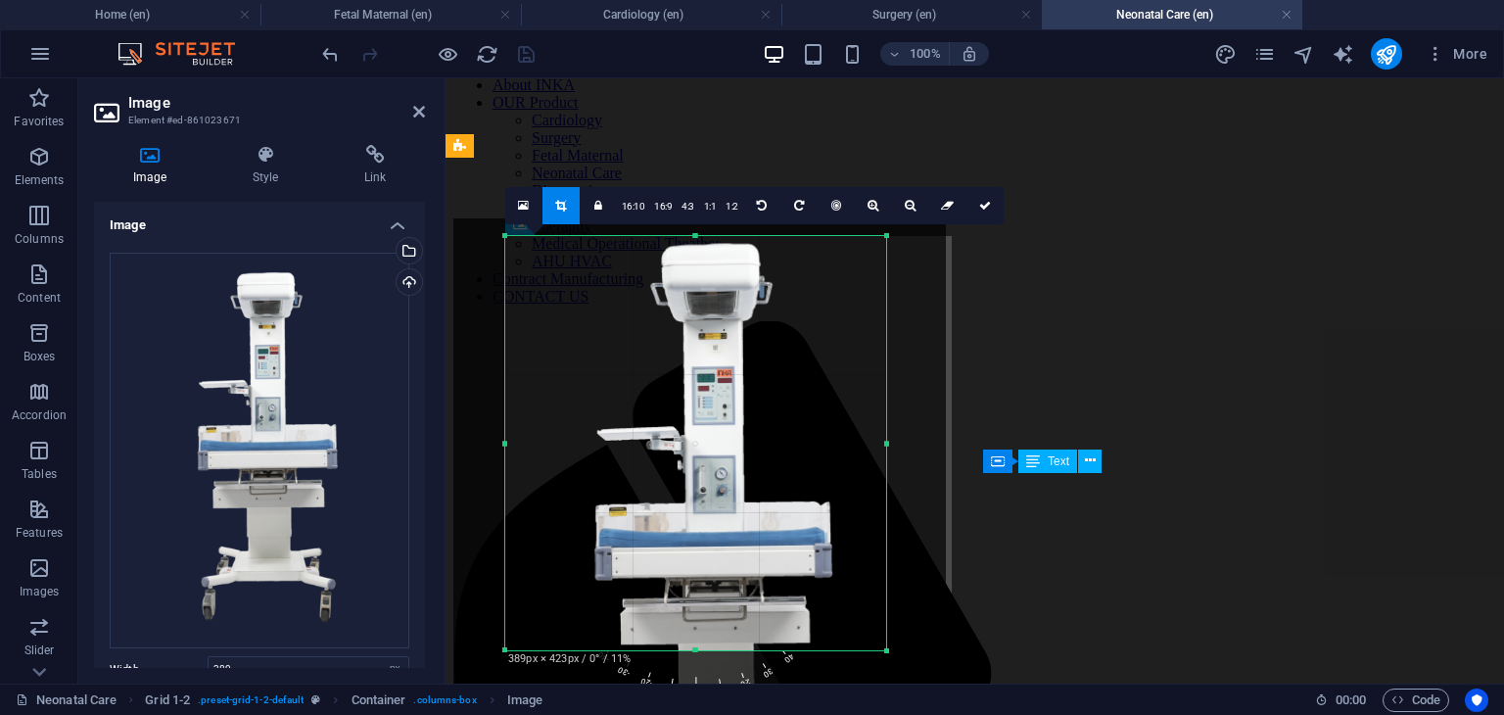
scroll to position [309, 0]
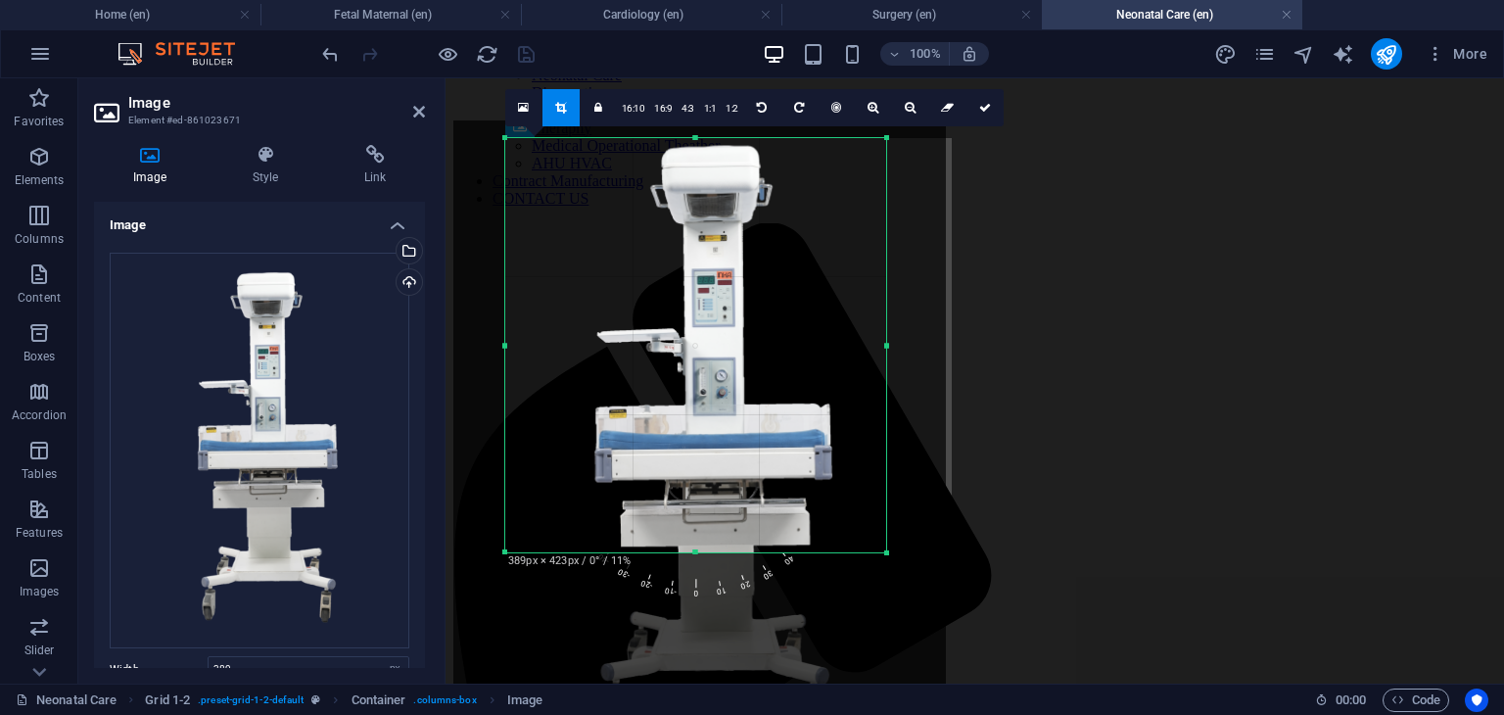
click at [743, 585] on span "20" at bounding box center [722, 521] width 73 height 151
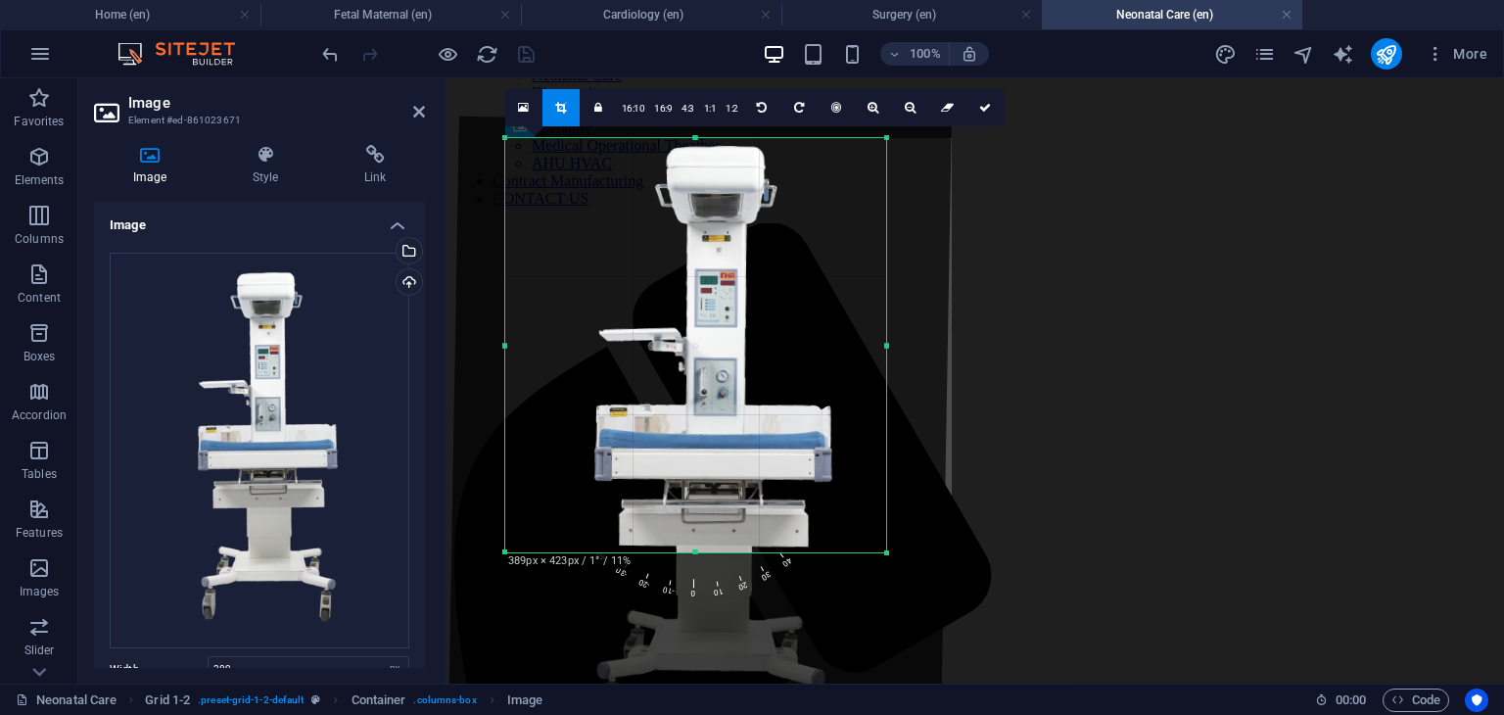
drag, startPoint x: 671, startPoint y: 592, endPoint x: 734, endPoint y: 595, distance: 63.7
click at [734, 595] on div "180 170 160 150 140 130 120 110 100 90 80 70 60 50 40 30 20 10 0 -10 -20 -30 -4…" at bounding box center [695, 450] width 310 height 310
click at [982, 104] on icon at bounding box center [985, 108] width 12 height 12
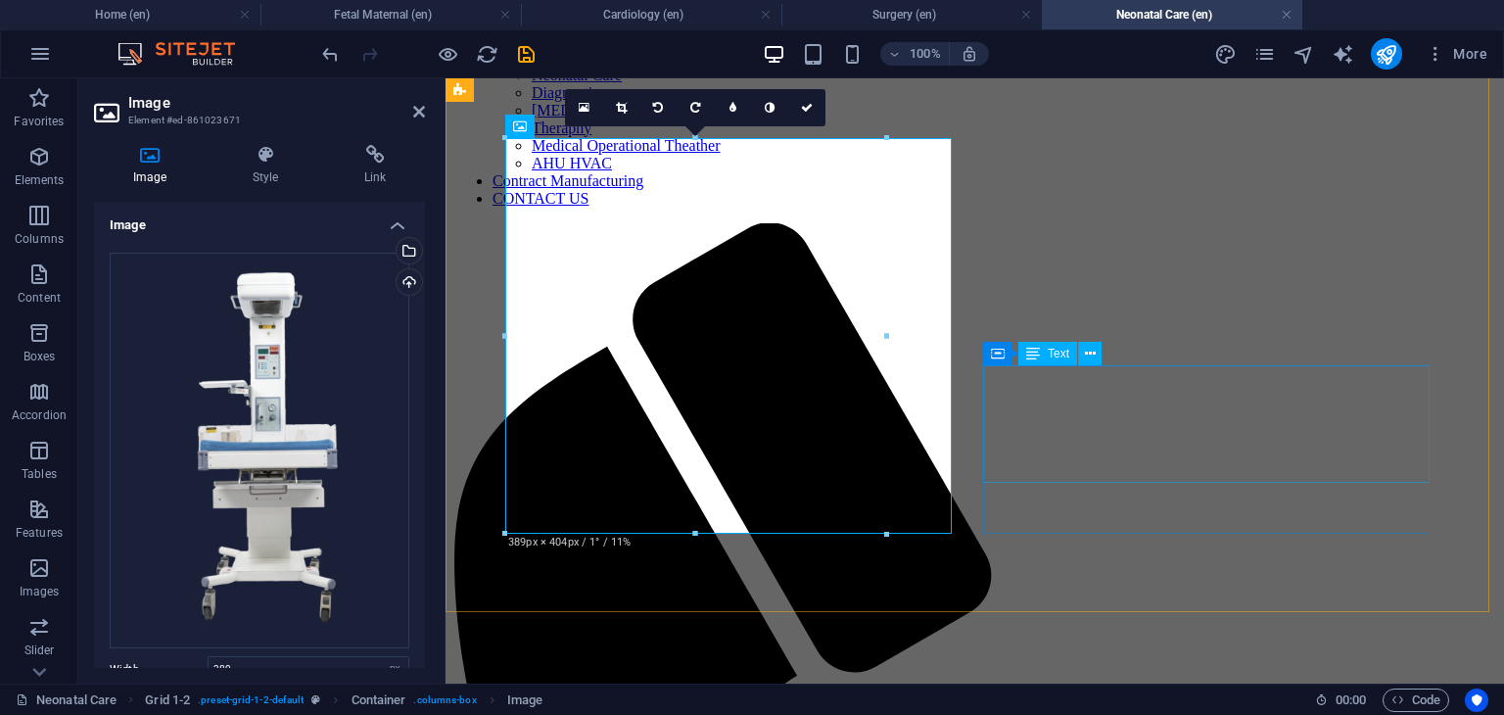
scroll to position [211, 0]
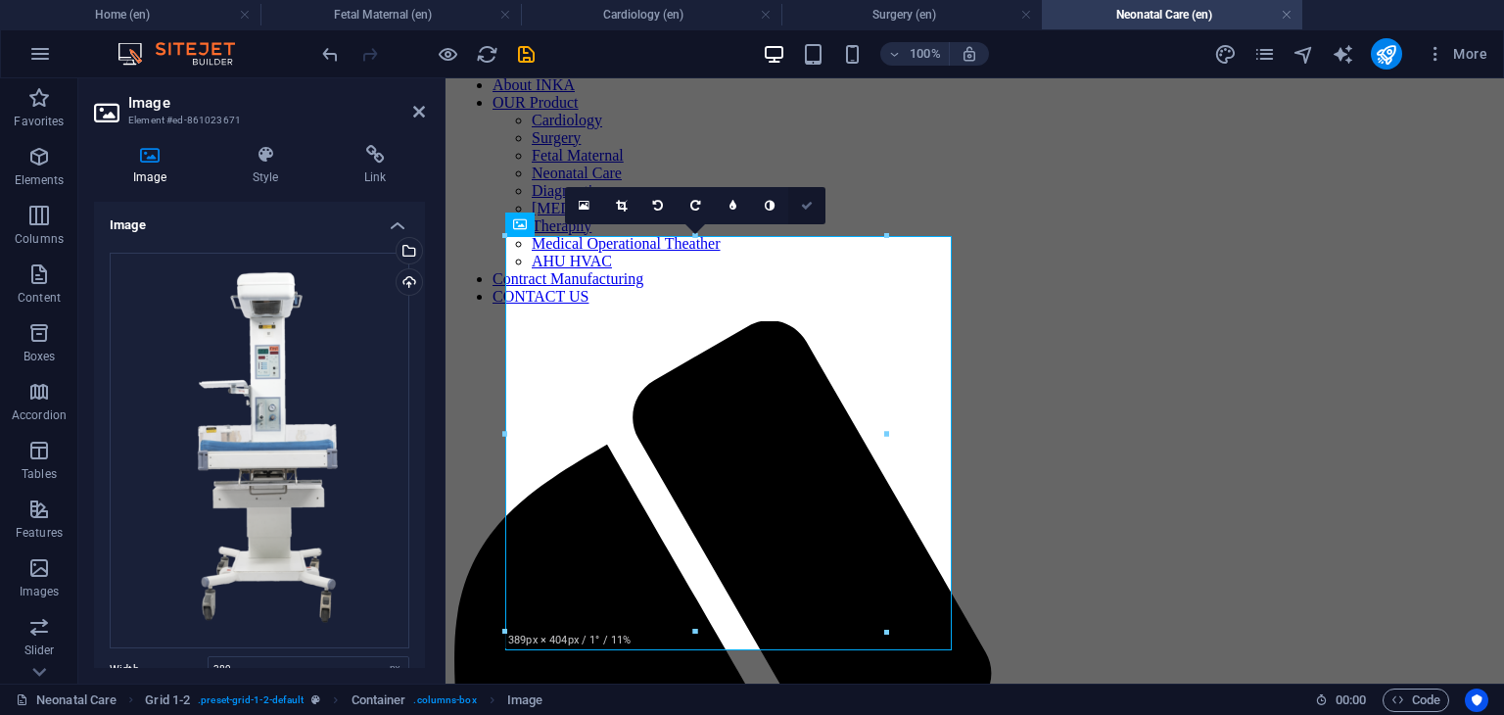
click at [809, 205] on icon at bounding box center [807, 206] width 12 height 12
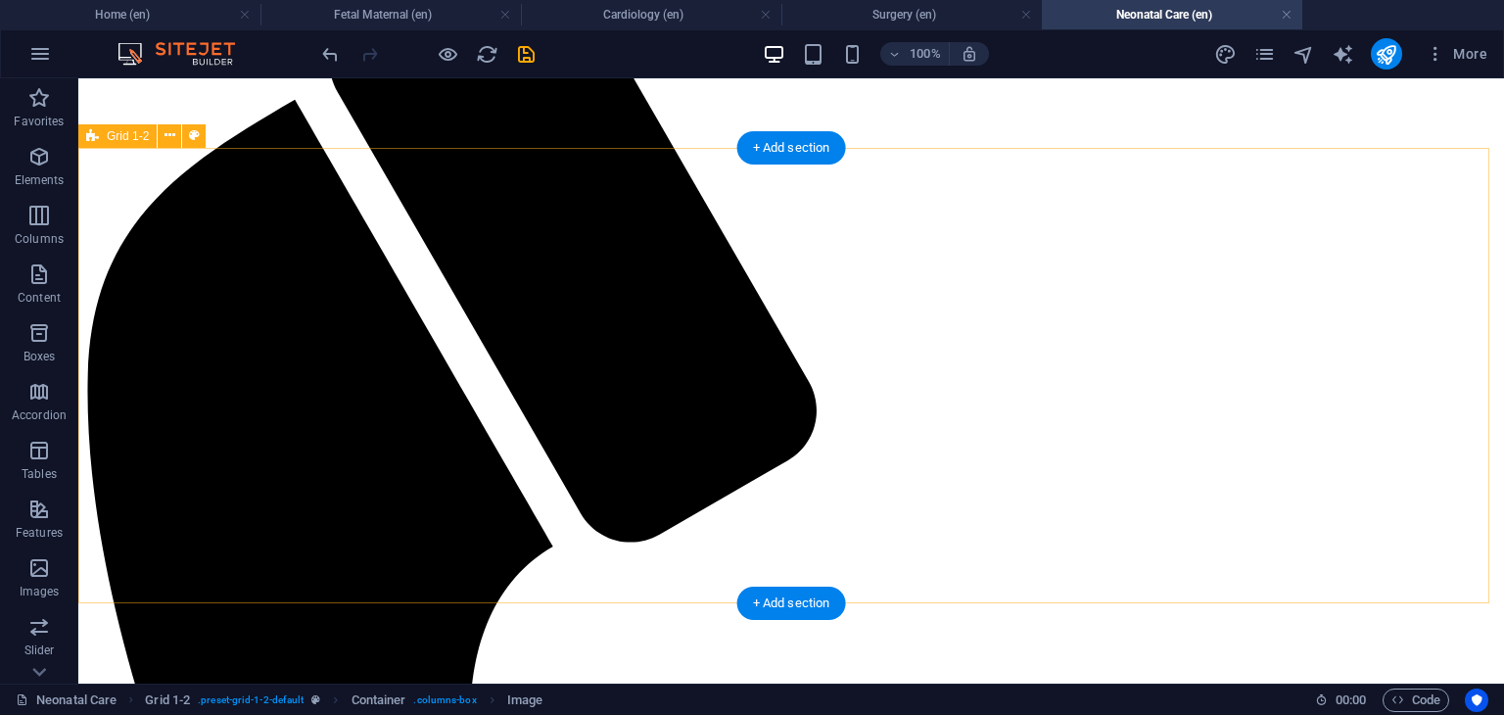
scroll to position [799, 0]
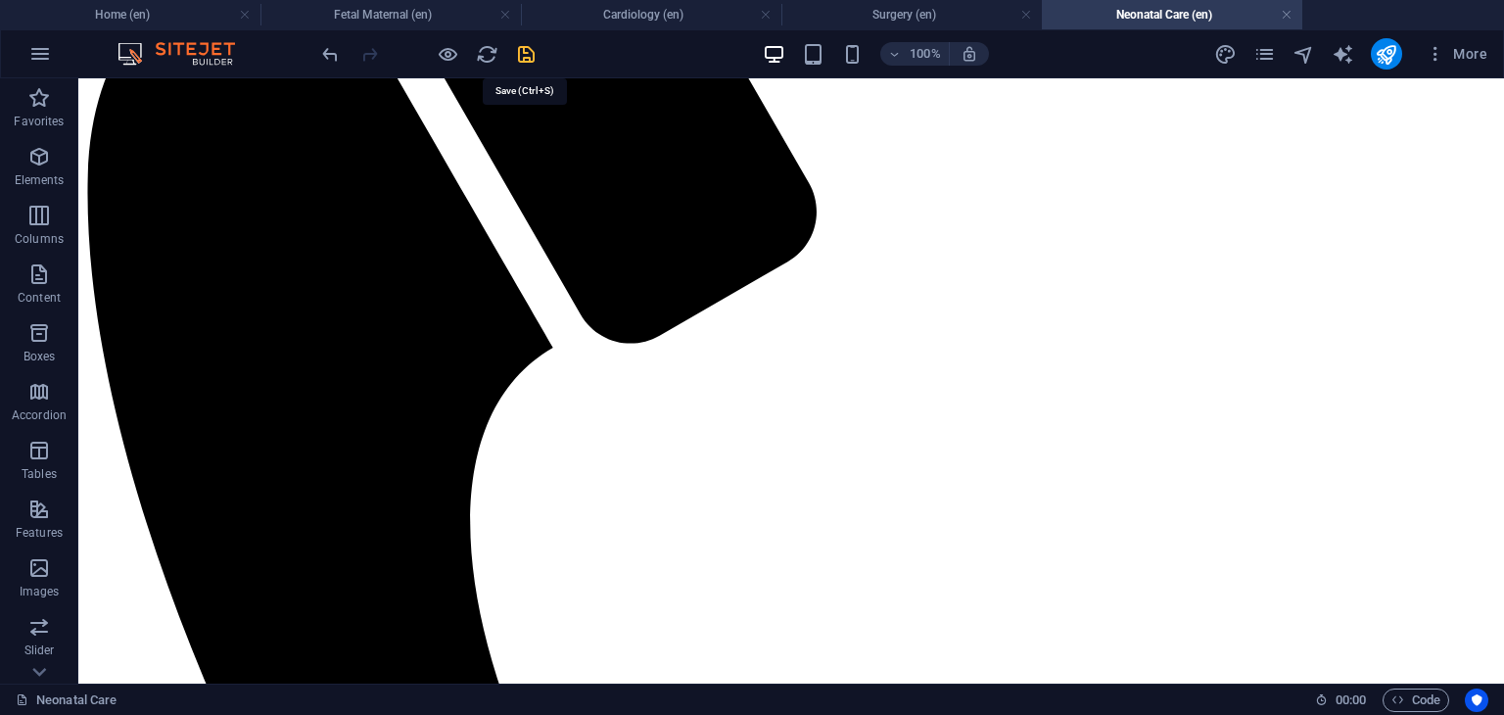
click at [525, 46] on icon "save" at bounding box center [526, 54] width 23 height 23
